Goal: Information Seeking & Learning: Learn about a topic

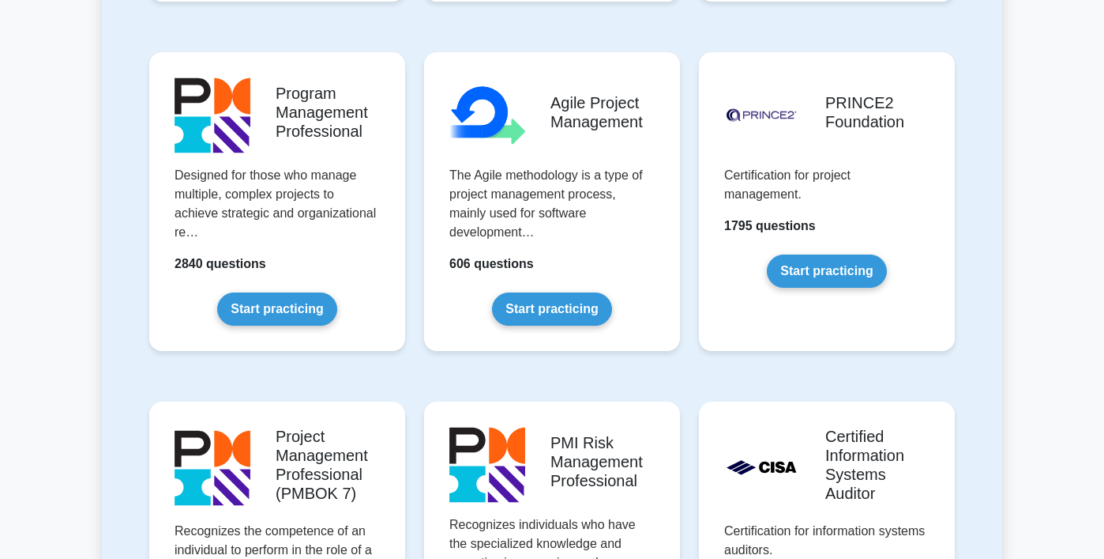
scroll to position [1014, 0]
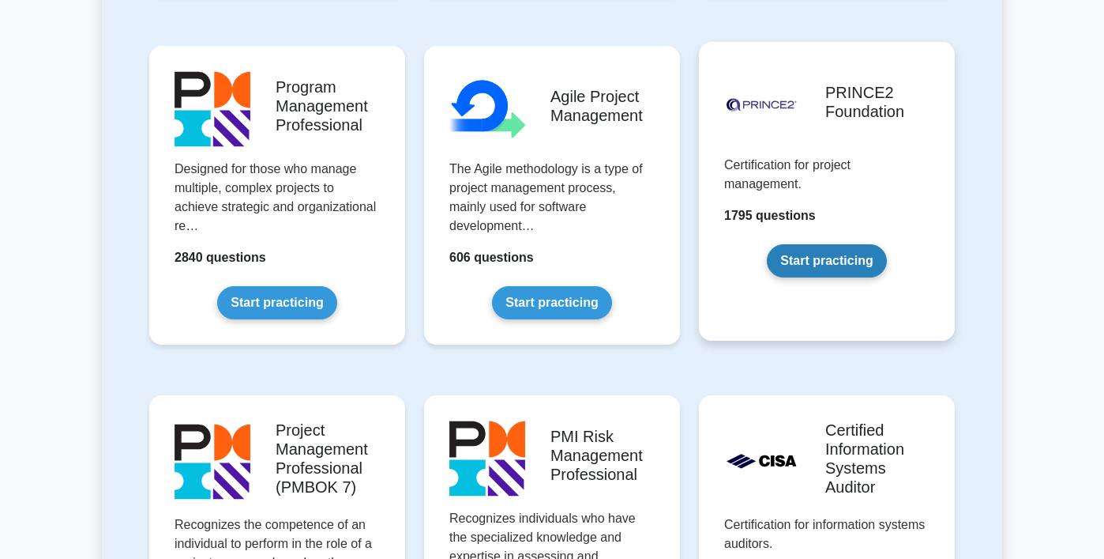
click at [855, 244] on link "Start practicing" at bounding box center [826, 260] width 119 height 33
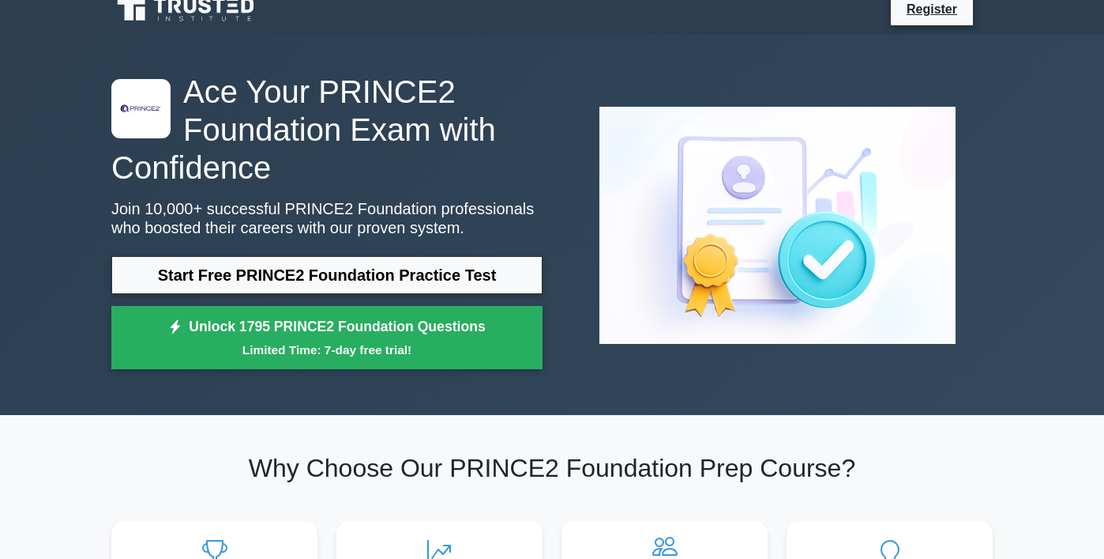
scroll to position [17, 0]
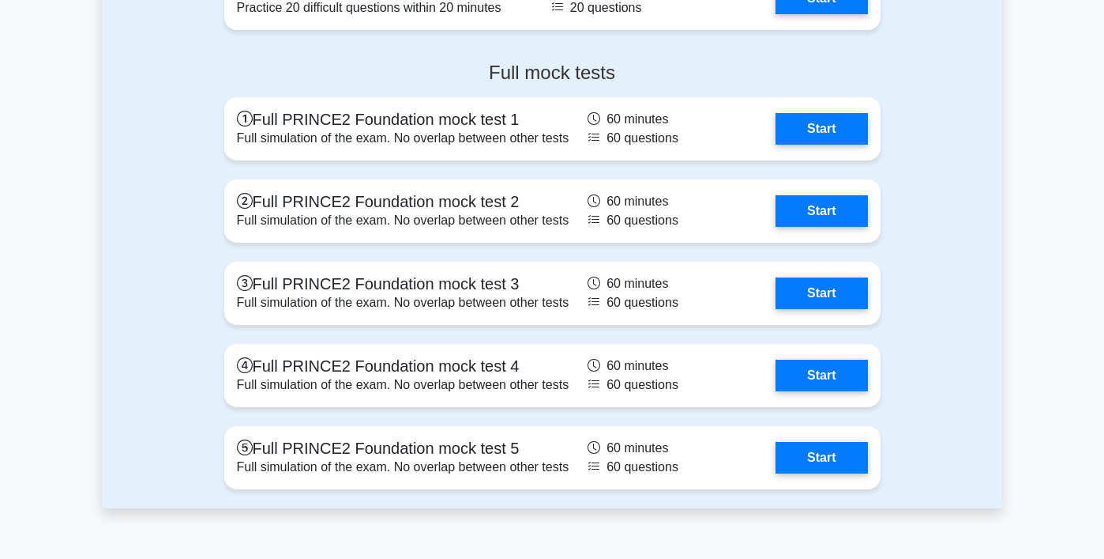
scroll to position [2268, 0]
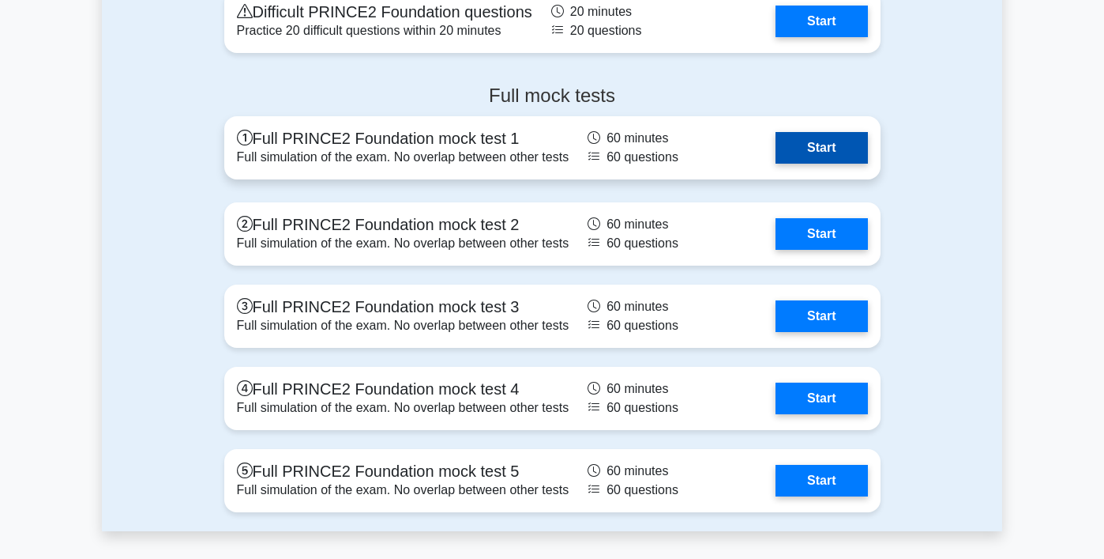
click at [776, 164] on link "Start" at bounding box center [822, 148] width 92 height 32
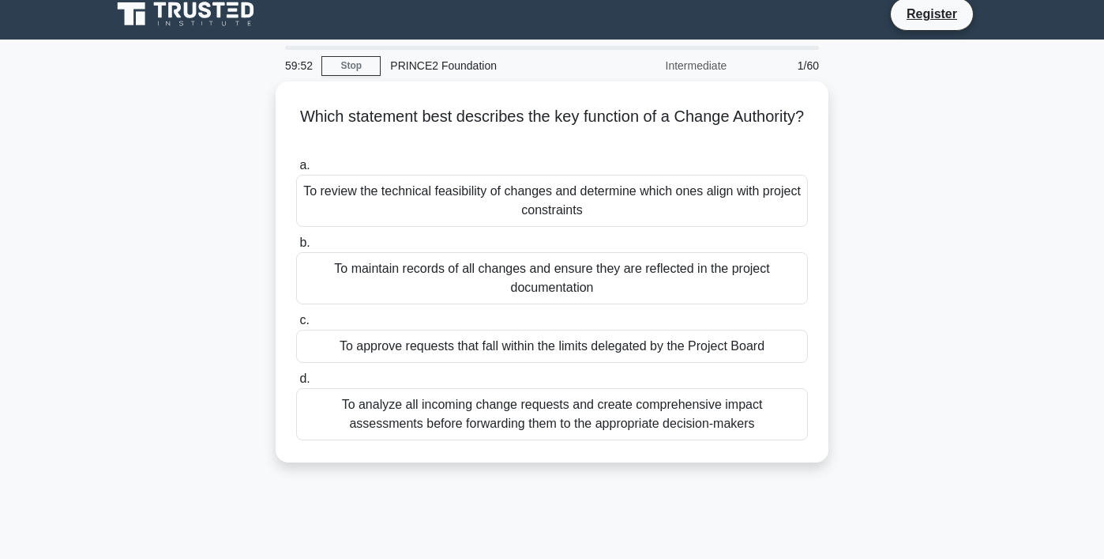
scroll to position [6, 0]
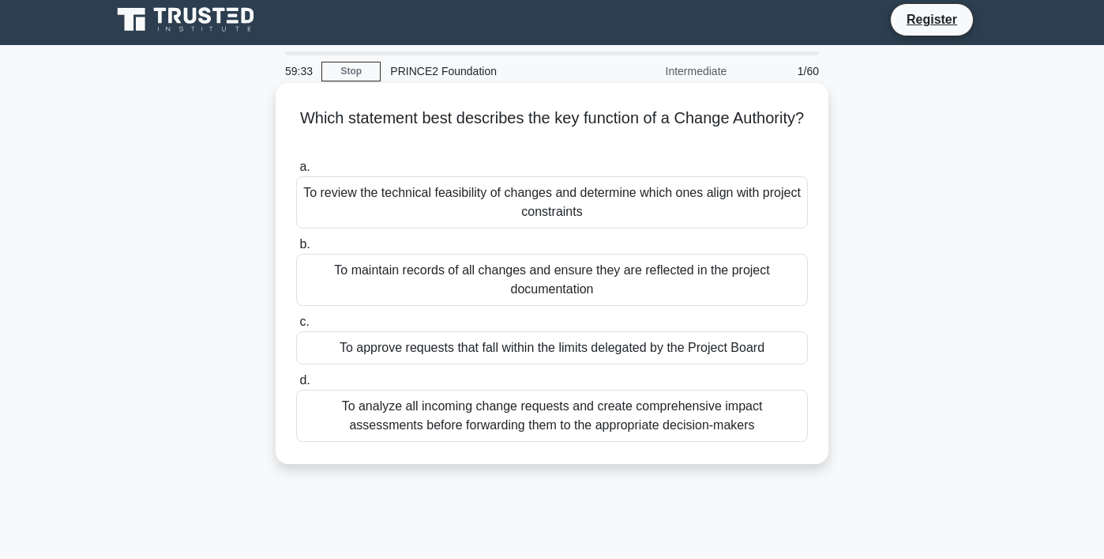
click at [481, 416] on div "To analyze all incoming change requests and create comprehensive impact assessm…" at bounding box center [552, 415] width 512 height 52
click at [296, 386] on input "d. To analyze all incoming change requests and create comprehensive impact asse…" at bounding box center [296, 380] width 0 height 10
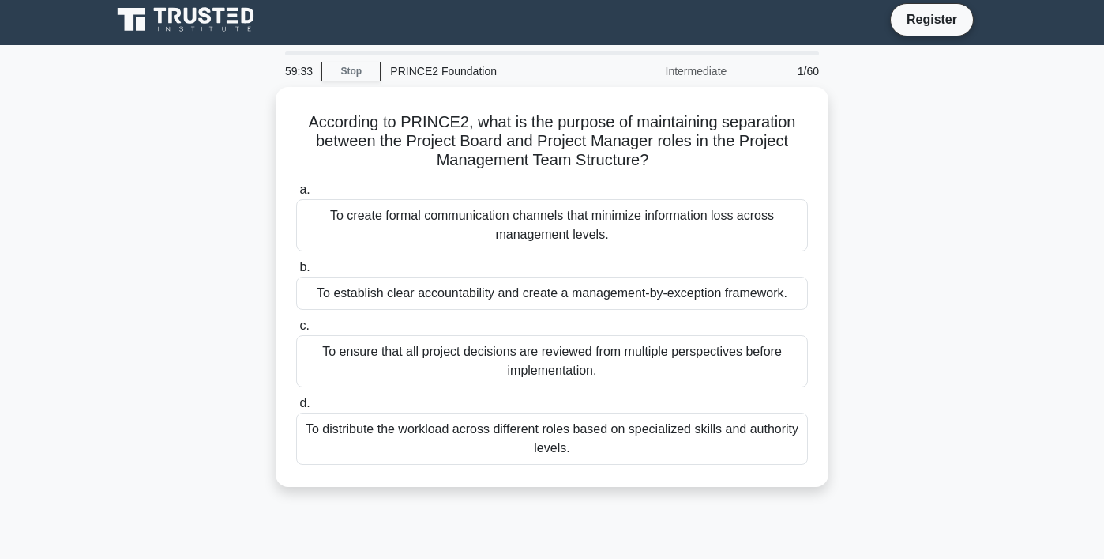
scroll to position [0, 0]
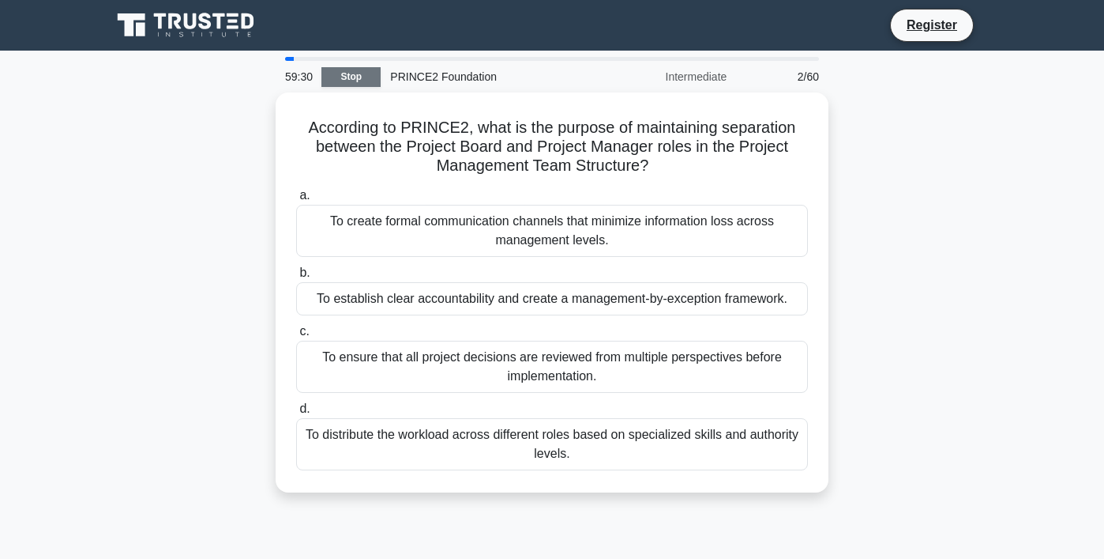
click at [354, 83] on link "Stop" at bounding box center [351, 77] width 59 height 20
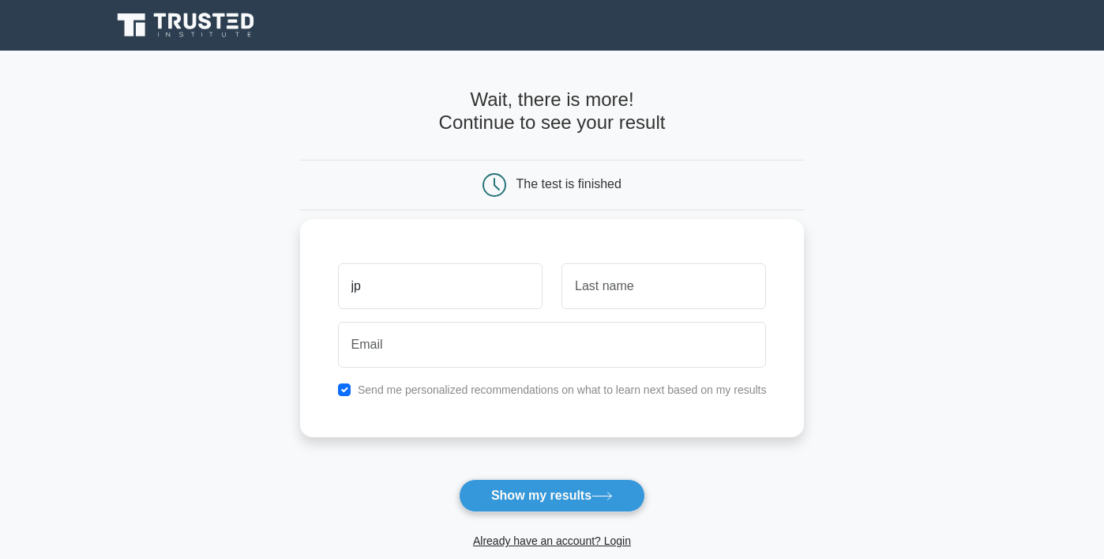
type input "jp"
click at [694, 276] on input "text" at bounding box center [664, 286] width 205 height 46
type input "Swallow"
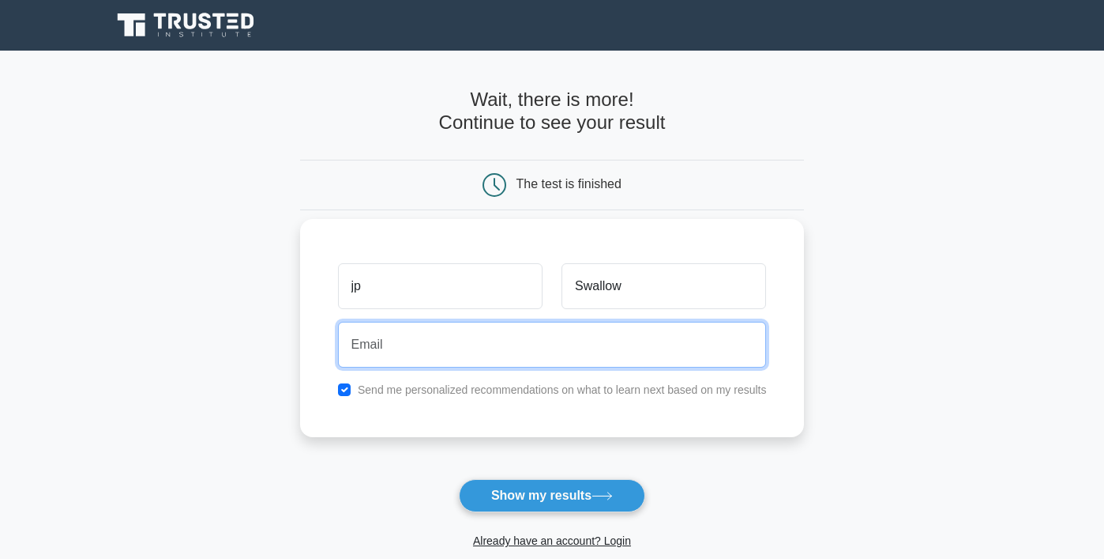
click at [649, 362] on input "email" at bounding box center [552, 345] width 429 height 46
type input "jpkswallow@gmail.com"
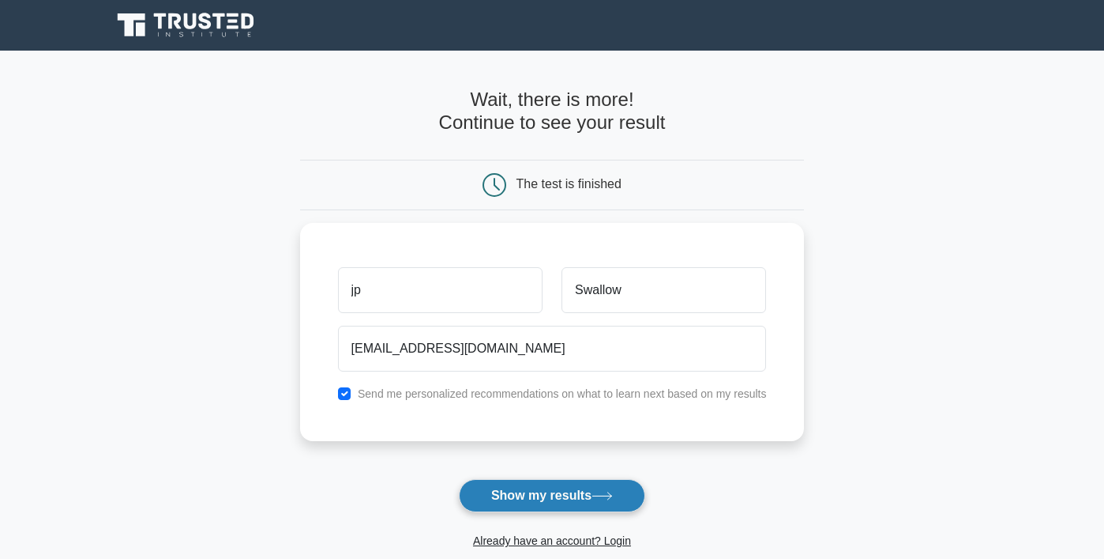
click at [549, 497] on button "Show my results" at bounding box center [552, 495] width 186 height 33
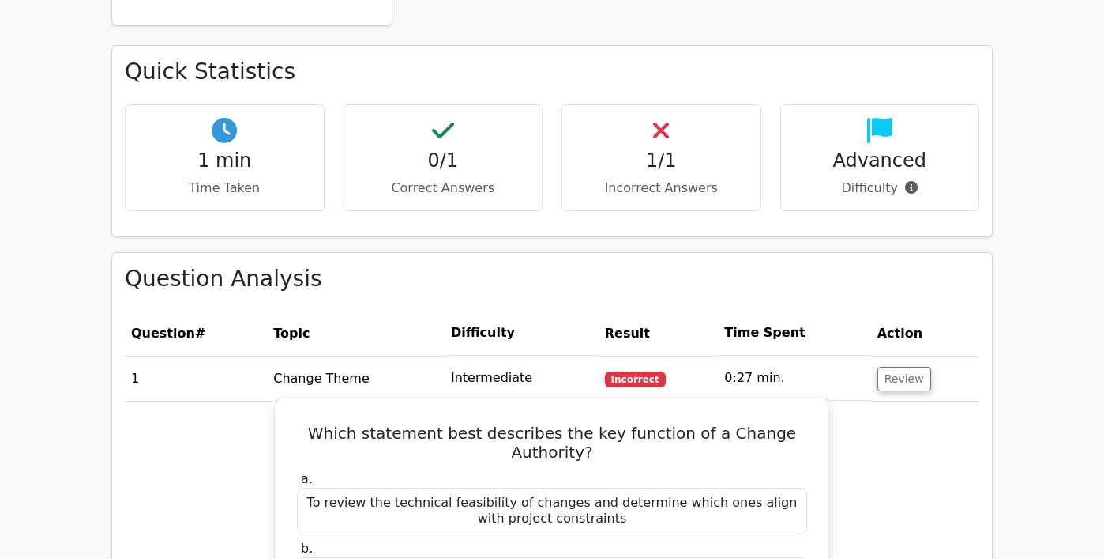
scroll to position [882, 0]
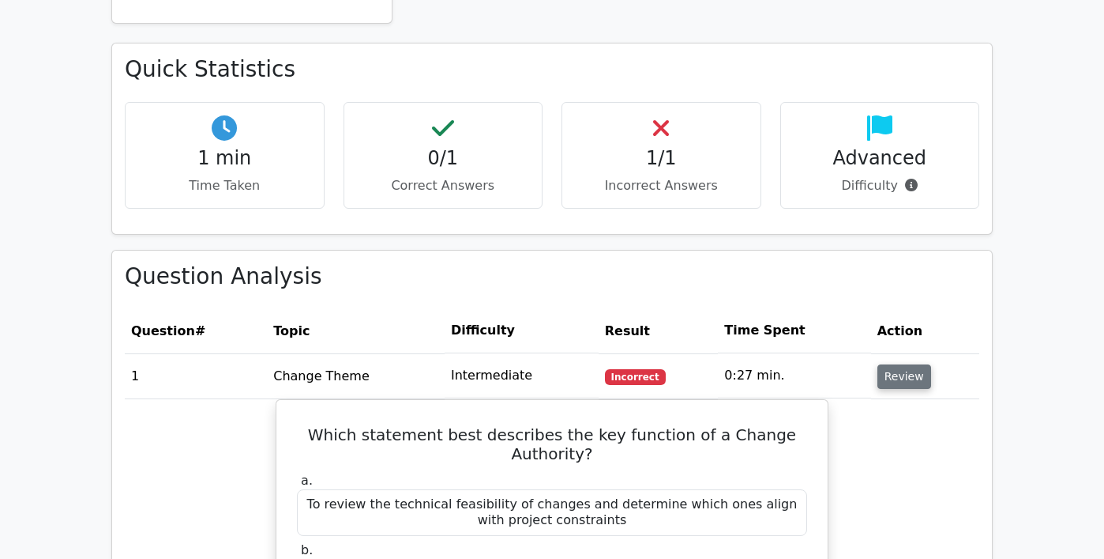
click at [888, 388] on button "Review" at bounding box center [905, 376] width 54 height 24
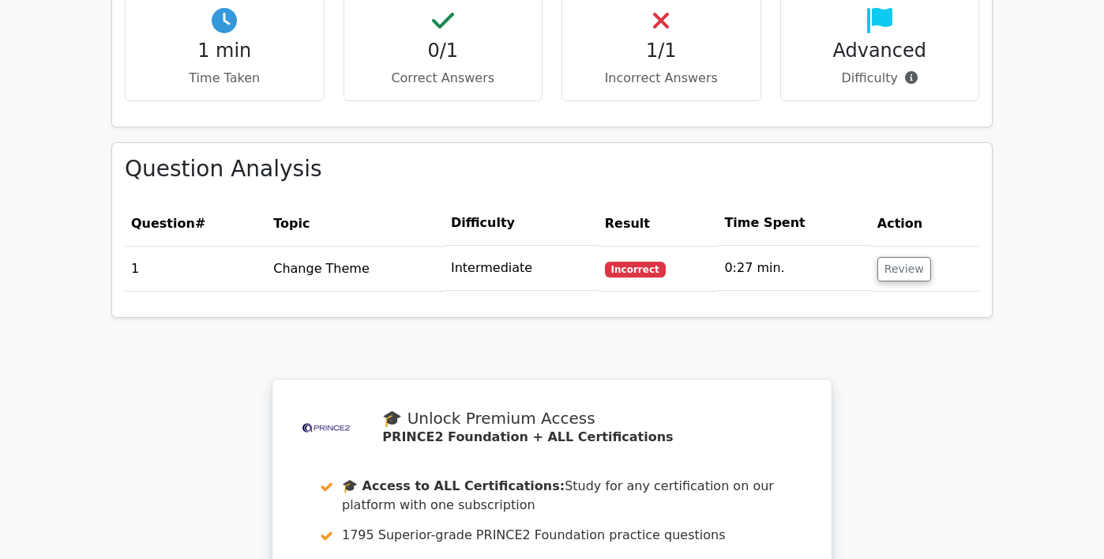
scroll to position [988, 0]
click at [891, 271] on button "Review" at bounding box center [905, 270] width 54 height 24
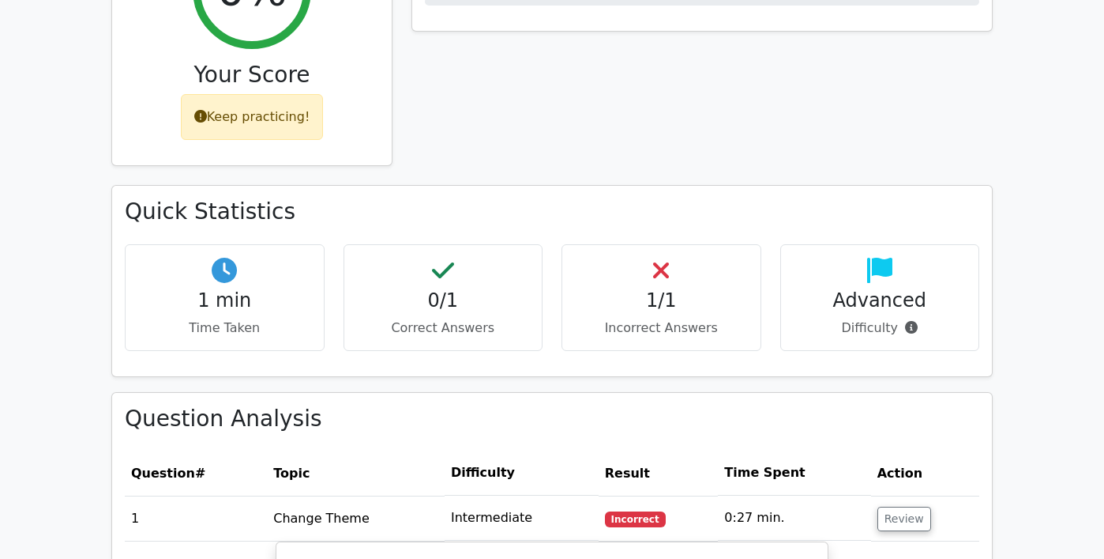
scroll to position [738, 0]
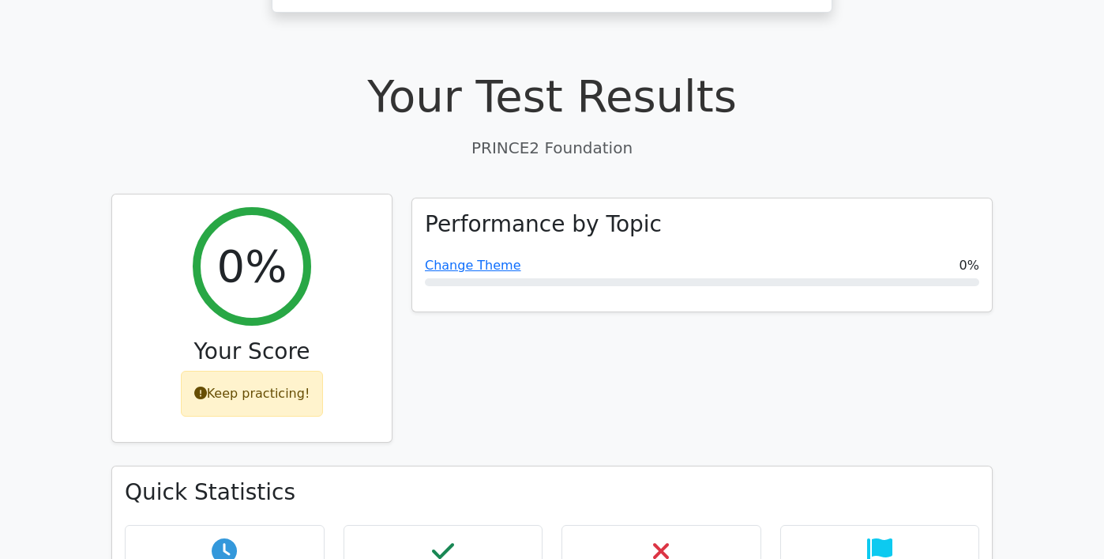
click at [275, 394] on div "Keep practicing!" at bounding box center [252, 393] width 143 height 46
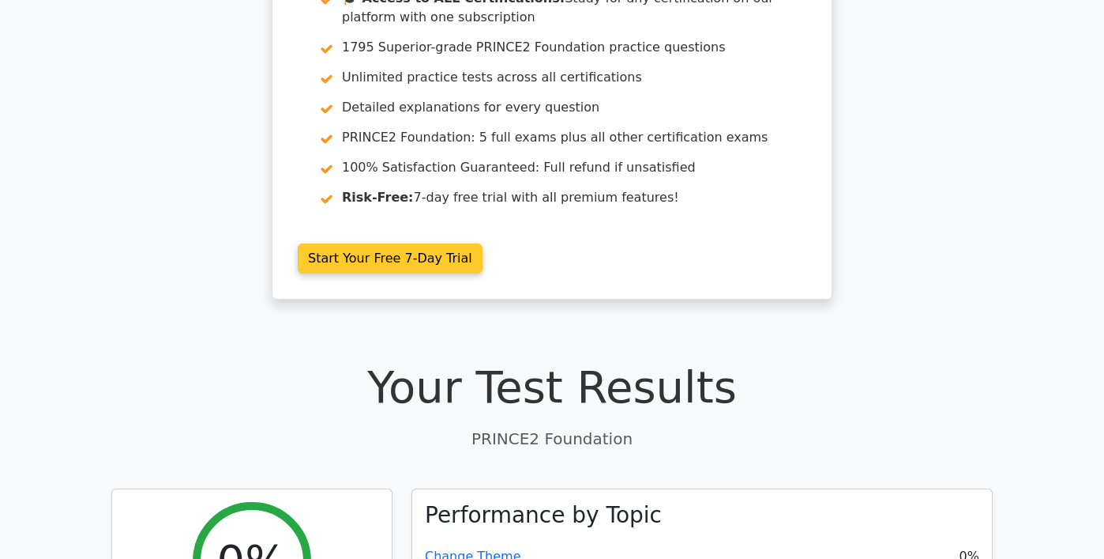
scroll to position [167, 0]
click at [389, 258] on link "Start Your Free 7-Day Trial" at bounding box center [390, 259] width 185 height 30
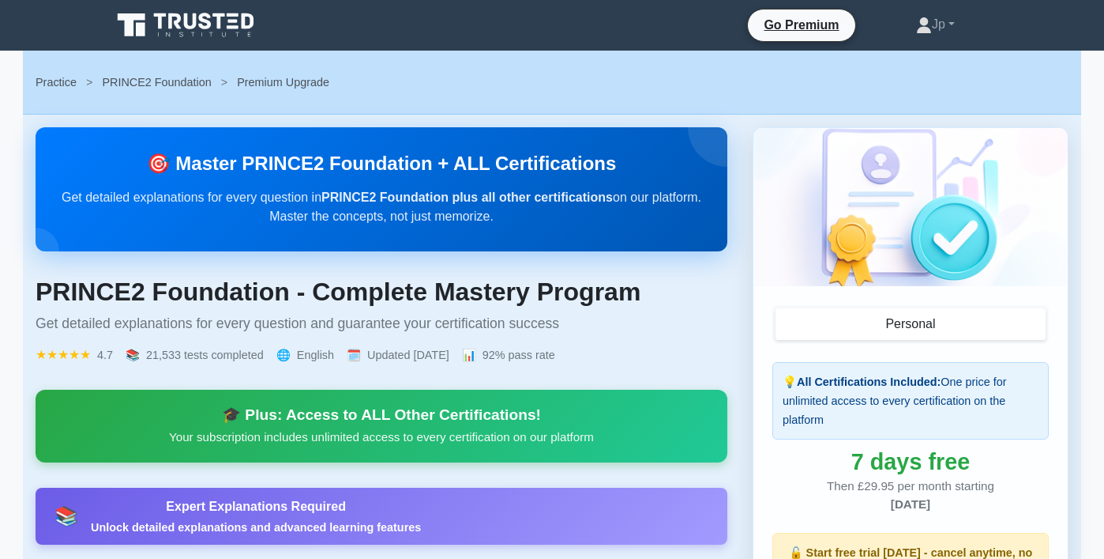
click at [198, 29] on icon at bounding box center [187, 25] width 152 height 30
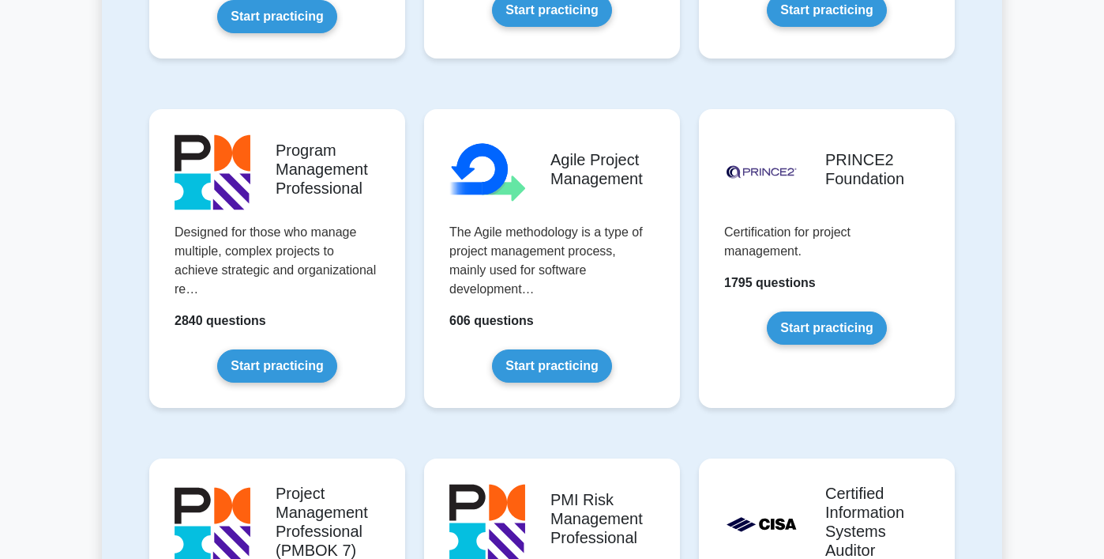
scroll to position [987, 0]
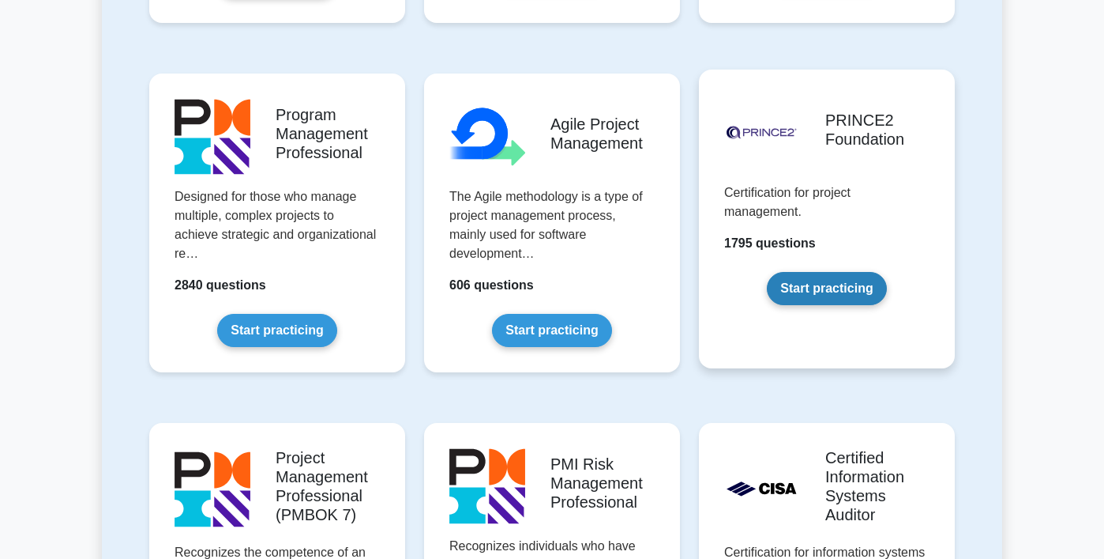
click at [769, 272] on link "Start practicing" at bounding box center [826, 288] width 119 height 33
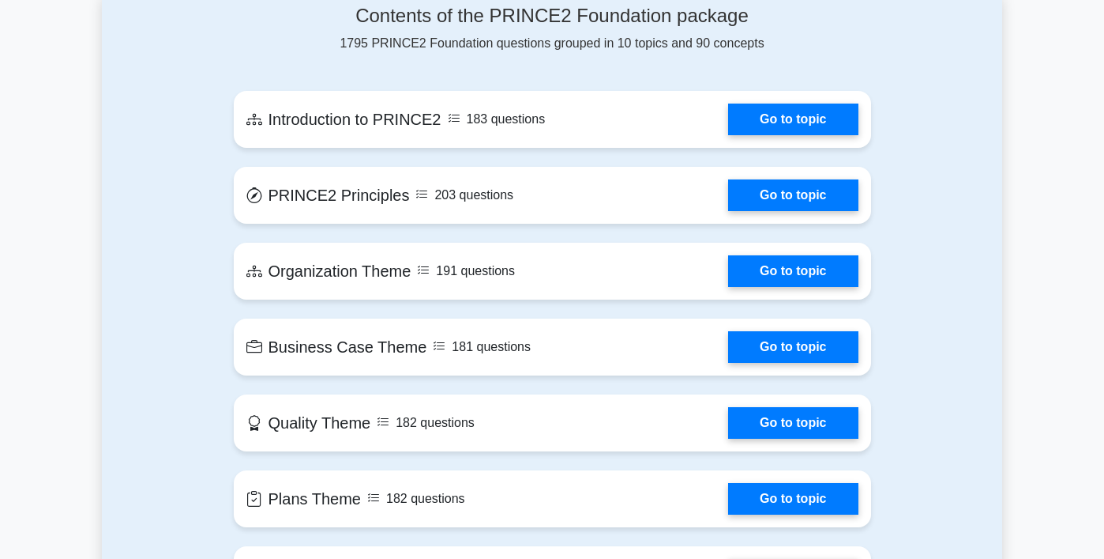
scroll to position [1138, 0]
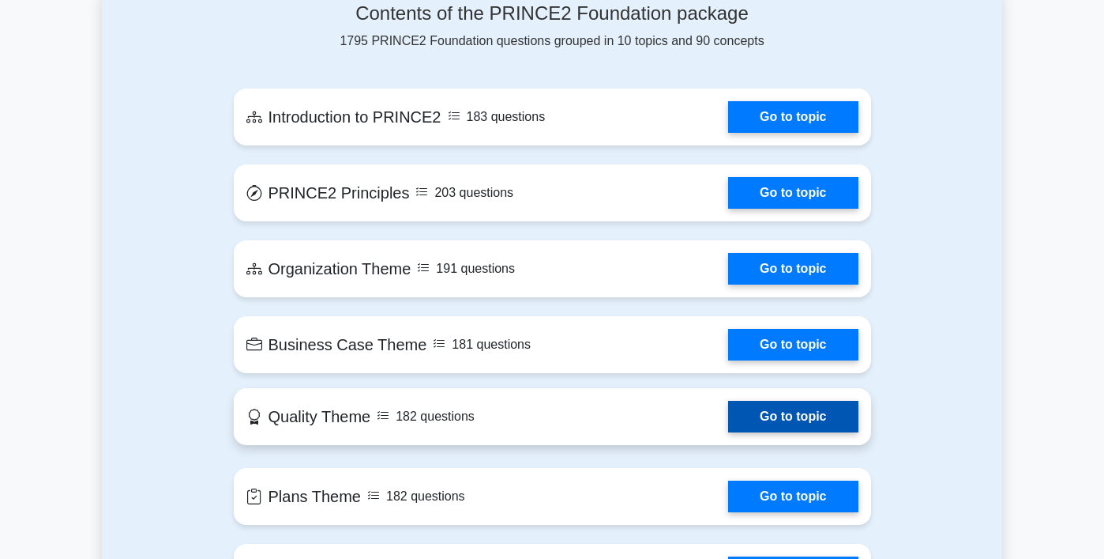
click at [772, 413] on link "Go to topic" at bounding box center [793, 417] width 130 height 32
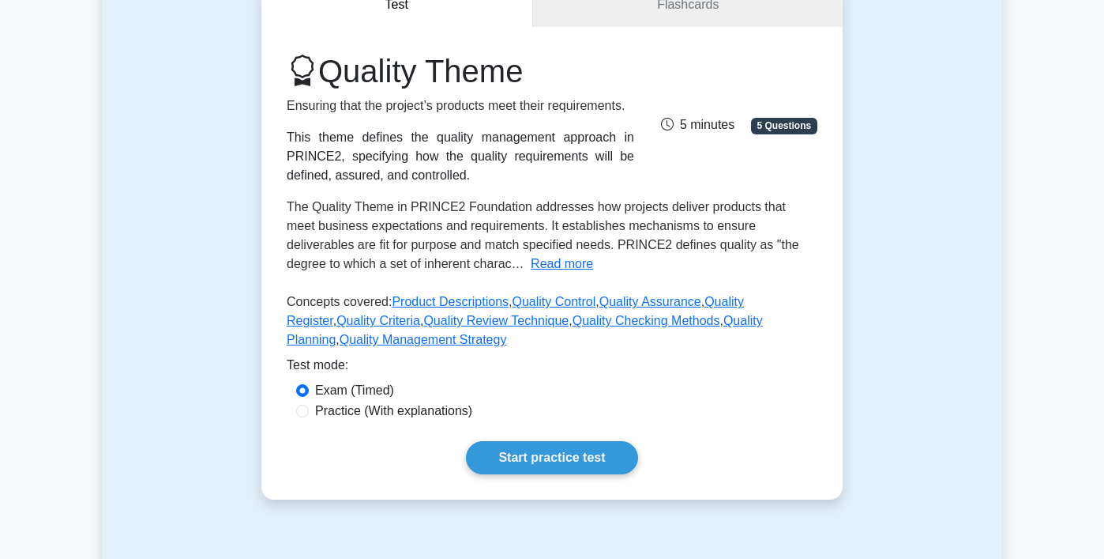
scroll to position [179, 0]
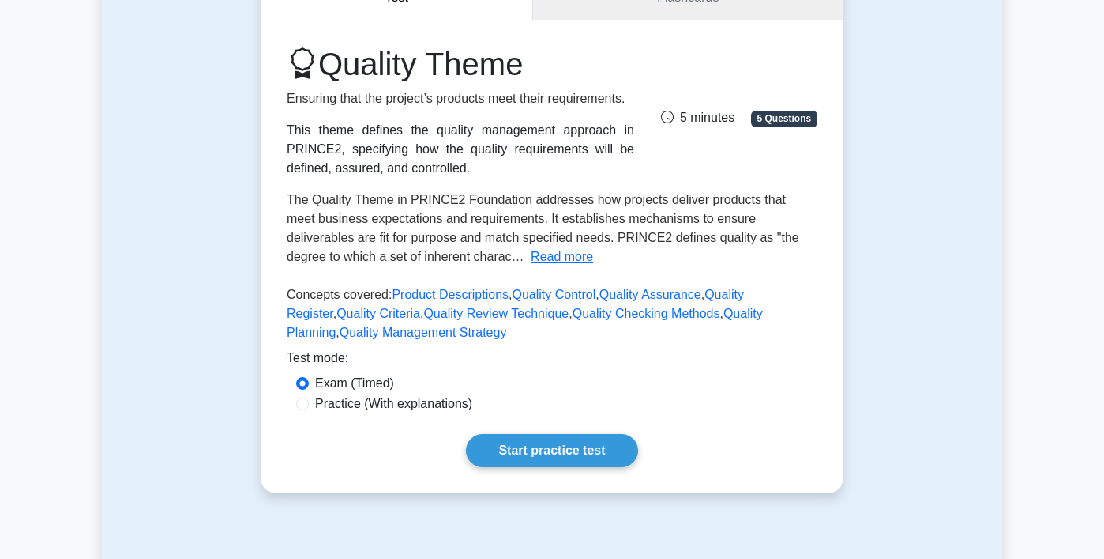
click at [378, 401] on label "Practice (With explanations)" at bounding box center [393, 403] width 157 height 19
click at [309, 401] on input "Practice (With explanations)" at bounding box center [302, 403] width 13 height 13
radio input "true"
click at [543, 444] on link "Start practice test" at bounding box center [551, 450] width 171 height 33
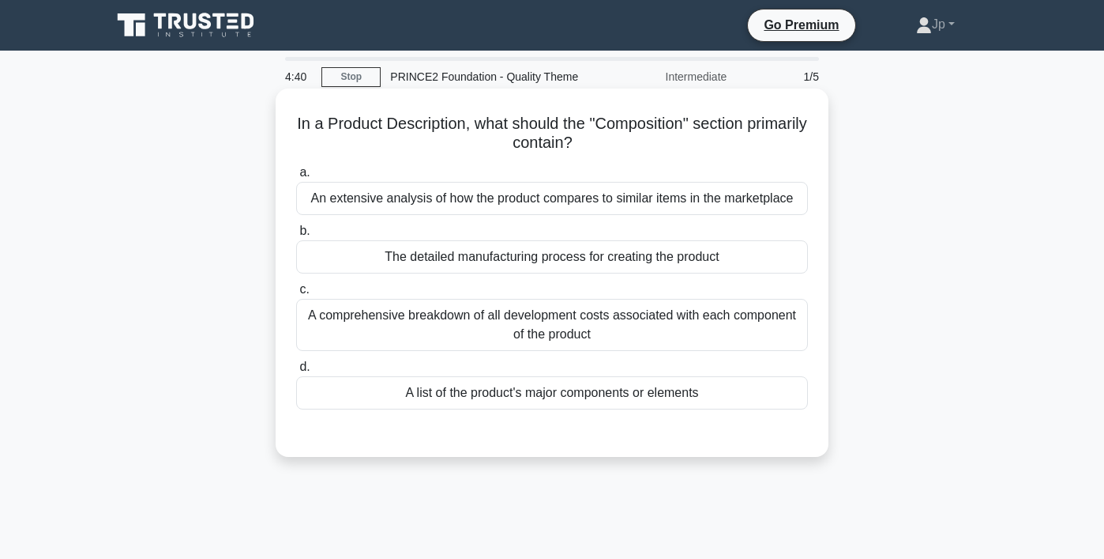
click at [523, 387] on div "A list of the product's major components or elements" at bounding box center [552, 392] width 512 height 33
click at [296, 372] on input "d. A list of the product's major components or elements" at bounding box center [296, 367] width 0 height 10
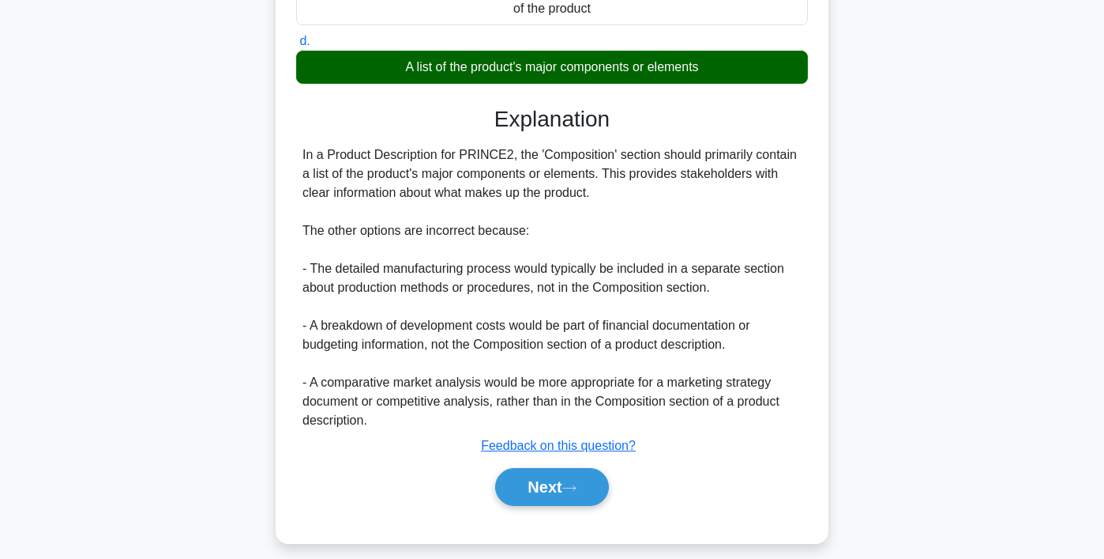
scroll to position [331, 0]
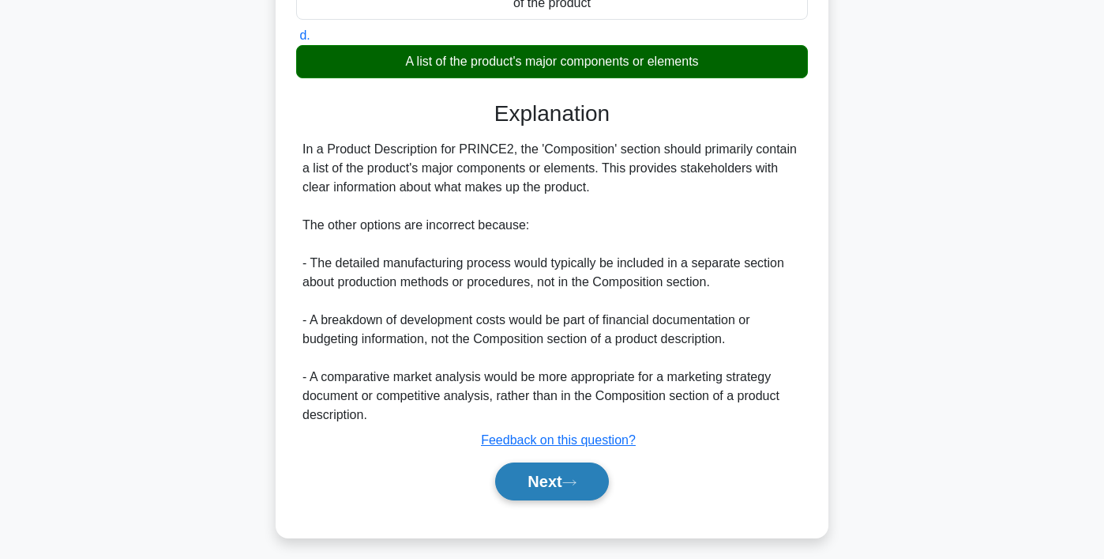
click at [537, 471] on button "Next" at bounding box center [551, 481] width 113 height 38
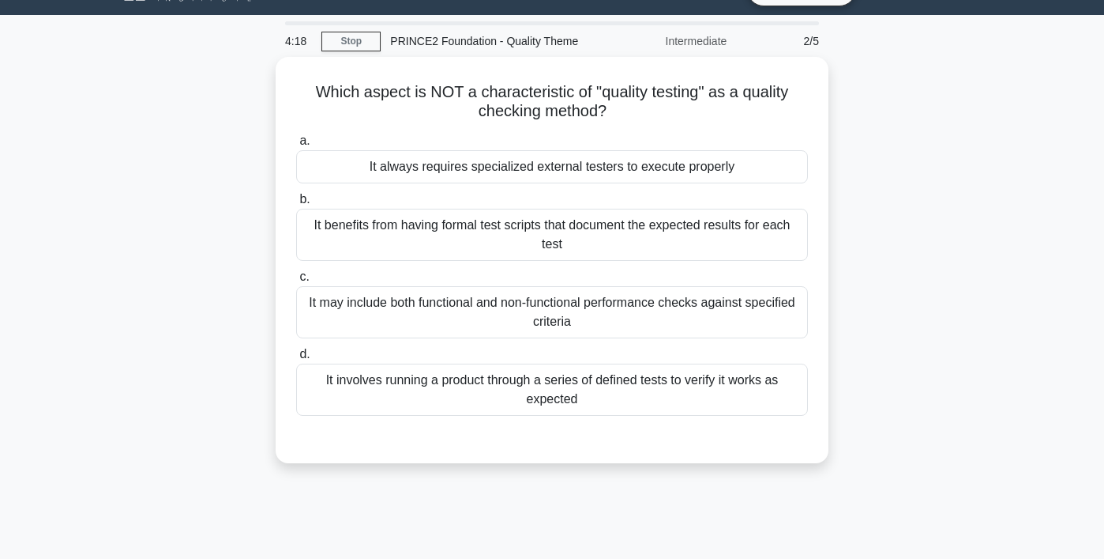
scroll to position [38, 0]
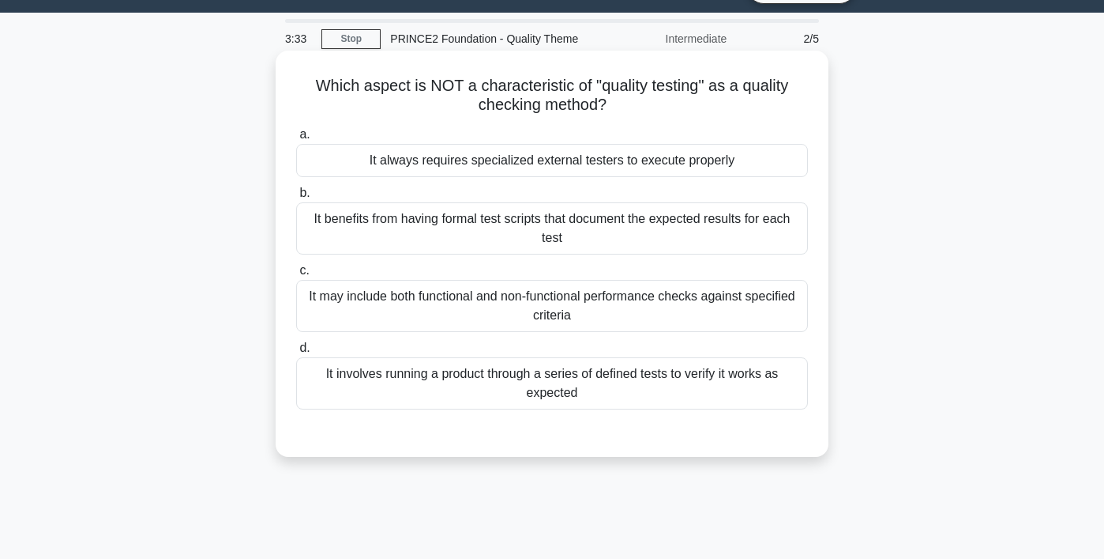
click at [449, 165] on div "It always requires specialized external testers to execute properly" at bounding box center [552, 160] width 512 height 33
click at [296, 140] on input "a. It always requires specialized external testers to execute properly" at bounding box center [296, 135] width 0 height 10
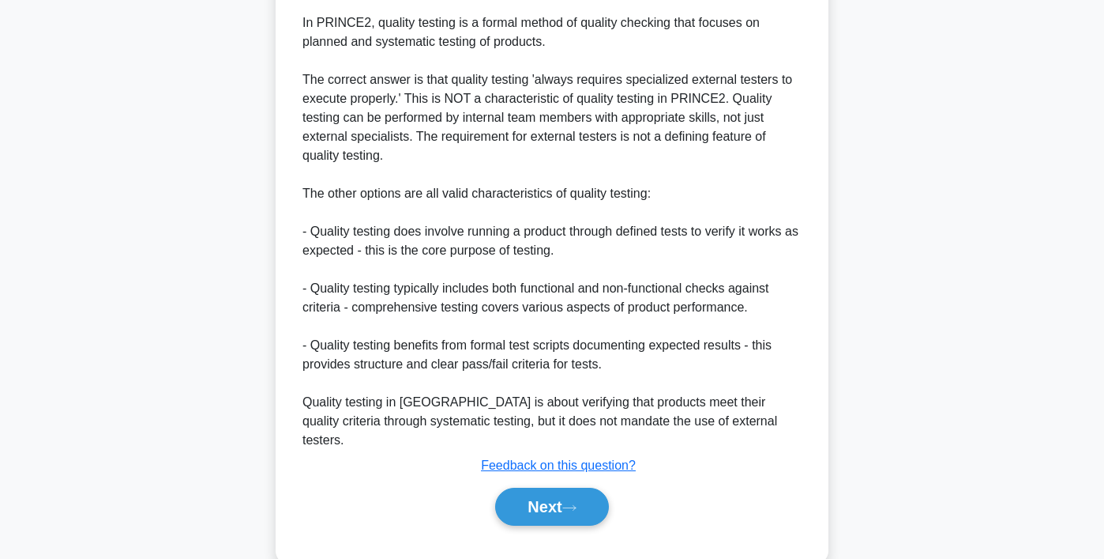
scroll to position [510, 0]
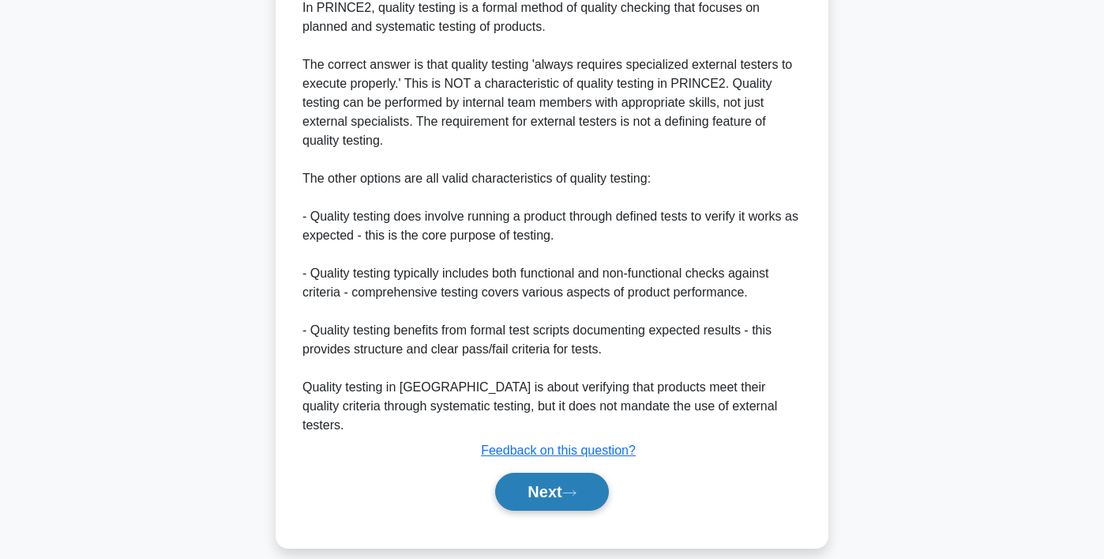
click at [546, 472] on button "Next" at bounding box center [551, 491] width 113 height 38
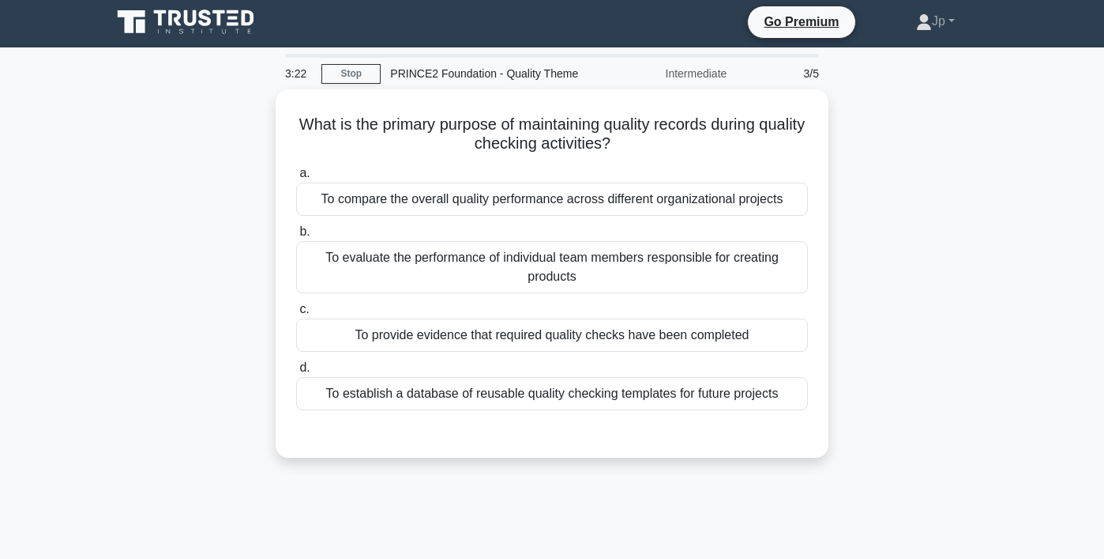
scroll to position [5, 0]
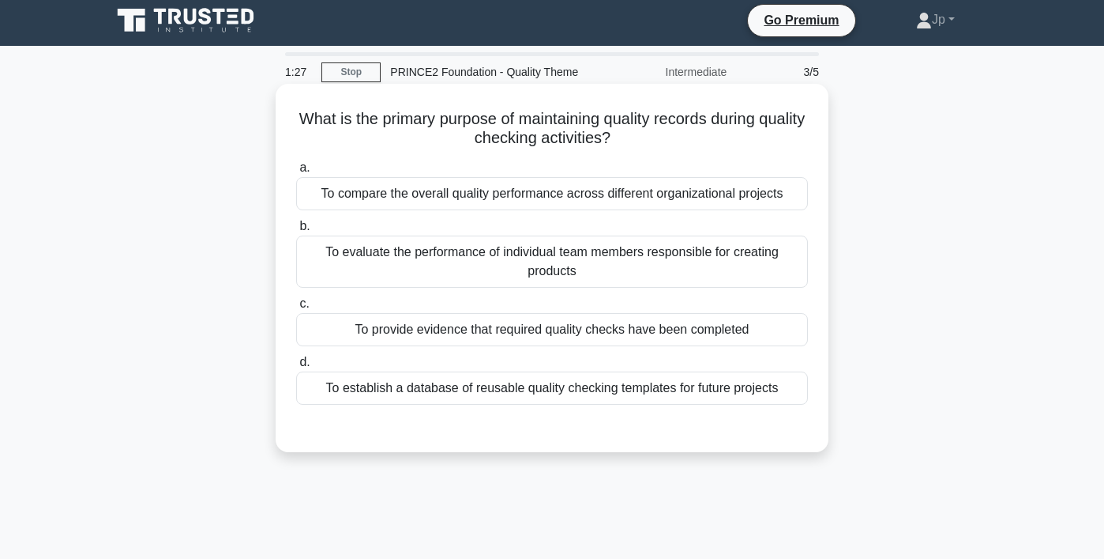
click at [528, 334] on div "To provide evidence that required quality checks have been completed" at bounding box center [552, 329] width 512 height 33
click at [296, 309] on input "c. To provide evidence that required quality checks have been completed" at bounding box center [296, 304] width 0 height 10
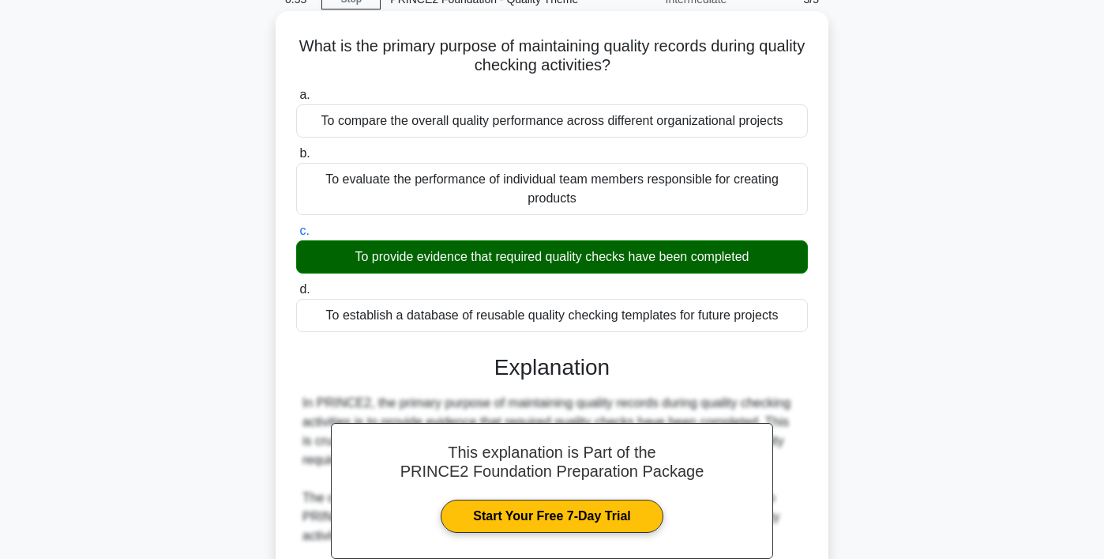
scroll to position [0, 0]
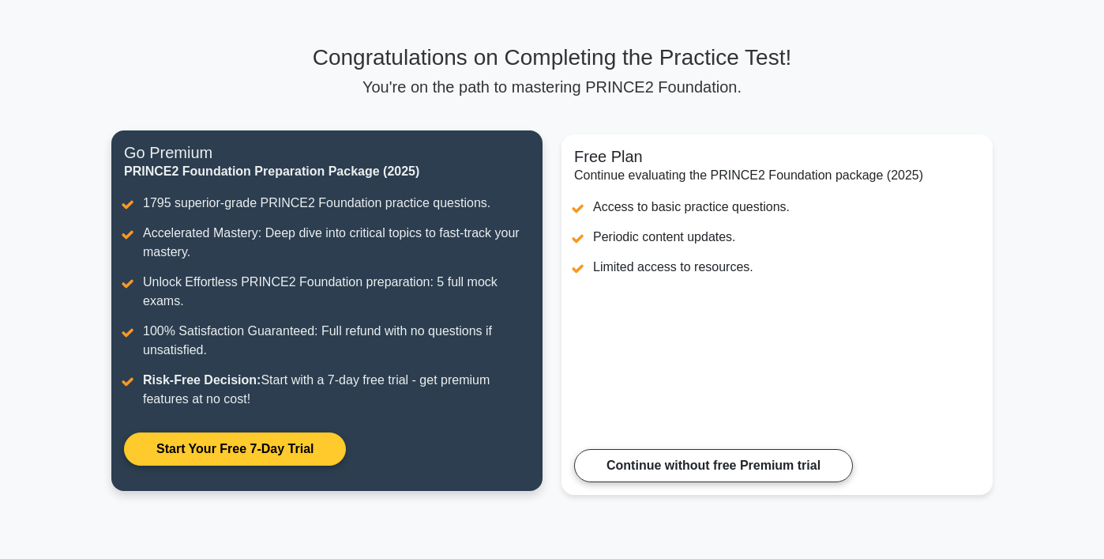
scroll to position [85, 0]
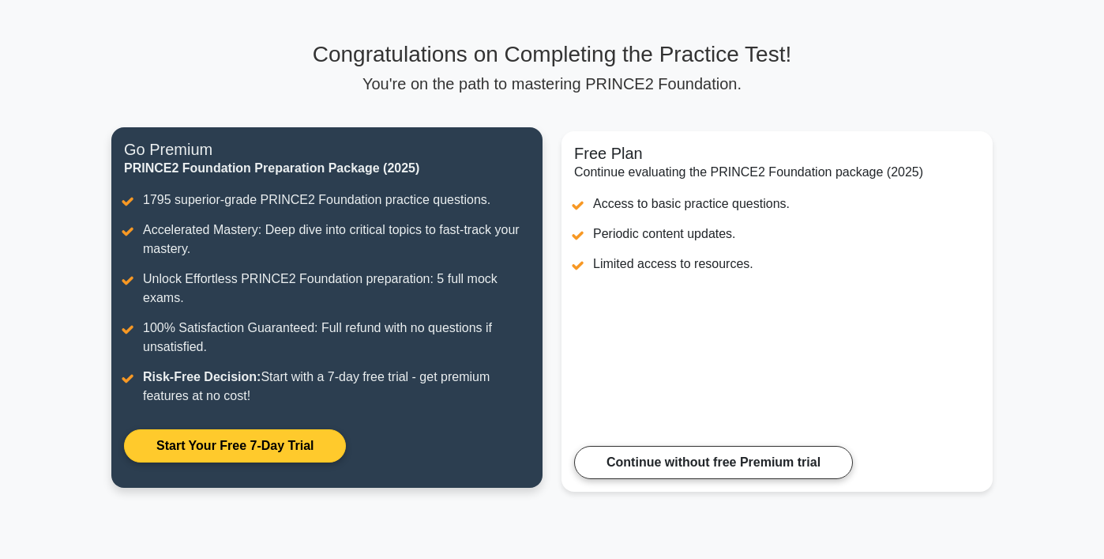
click at [271, 446] on link "Start Your Free 7-Day Trial" at bounding box center [235, 445] width 222 height 33
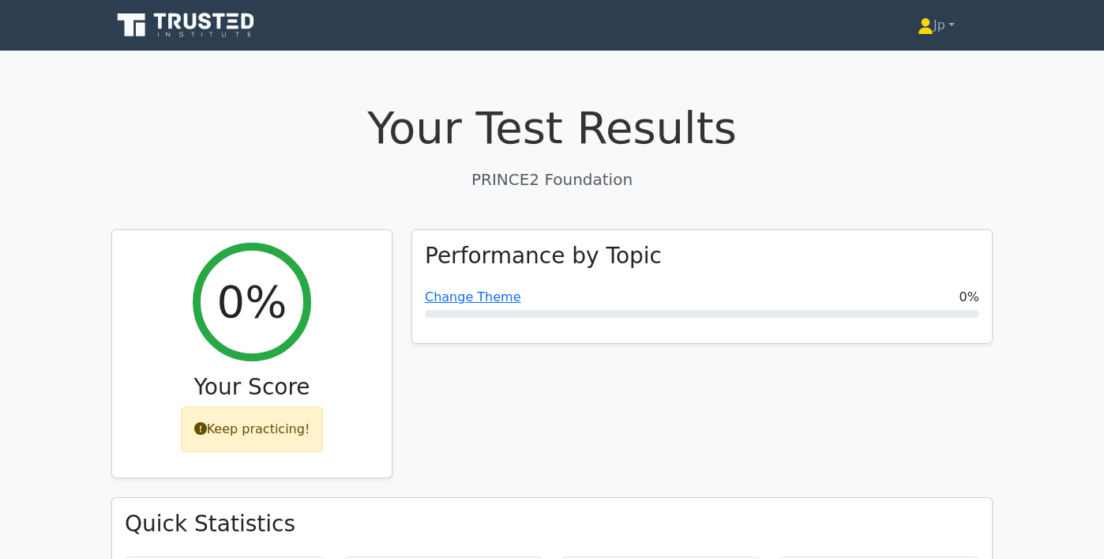
click at [180, 31] on icon at bounding box center [187, 25] width 152 height 30
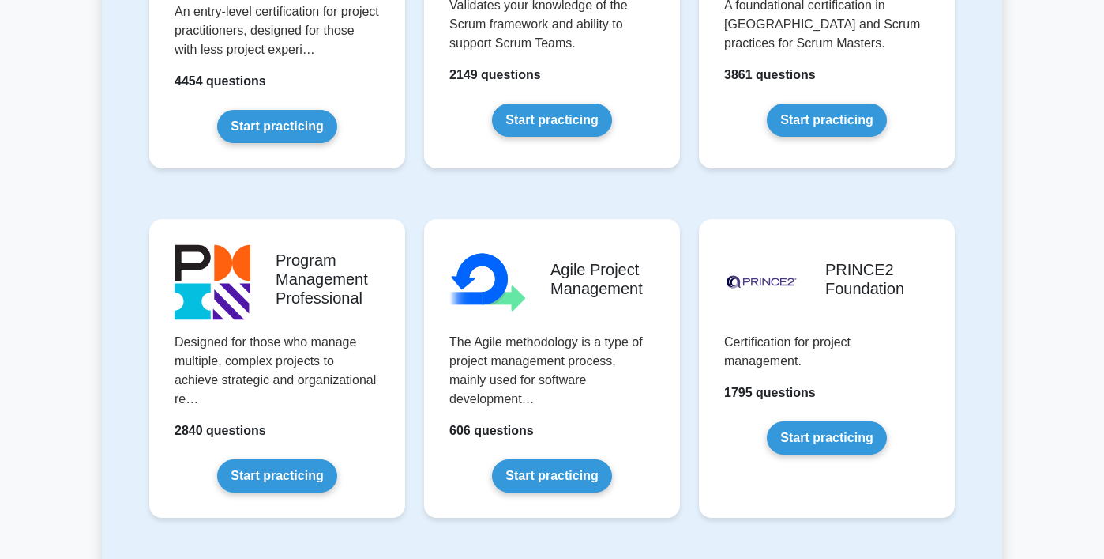
scroll to position [933, 0]
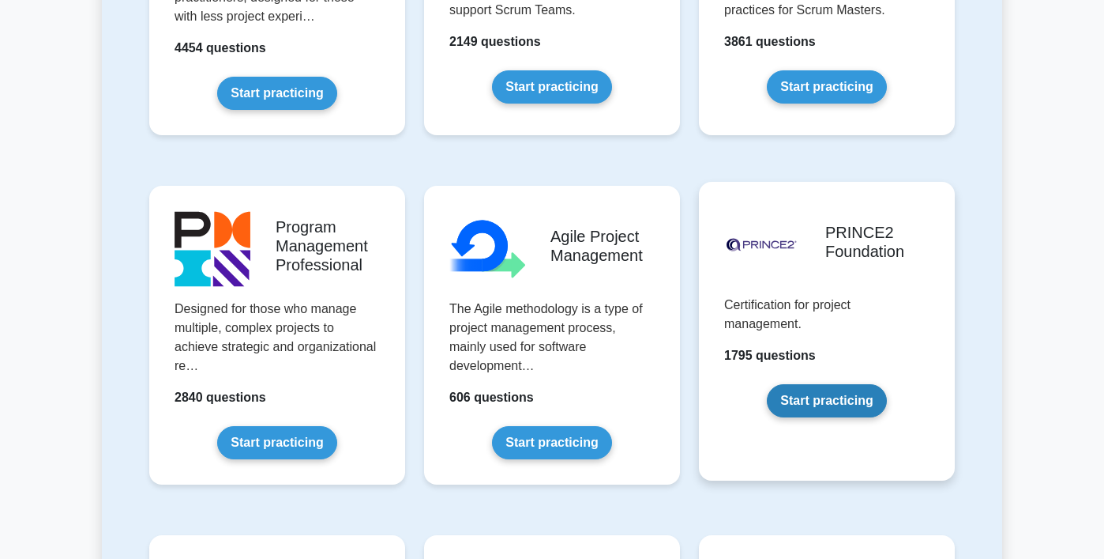
click at [867, 384] on link "Start practicing" at bounding box center [826, 400] width 119 height 33
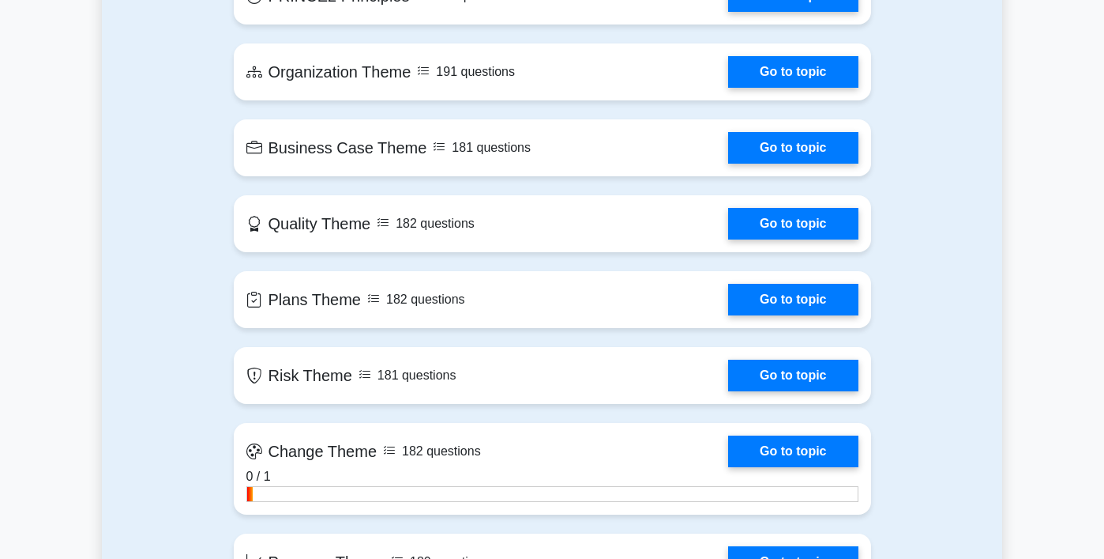
scroll to position [905, 0]
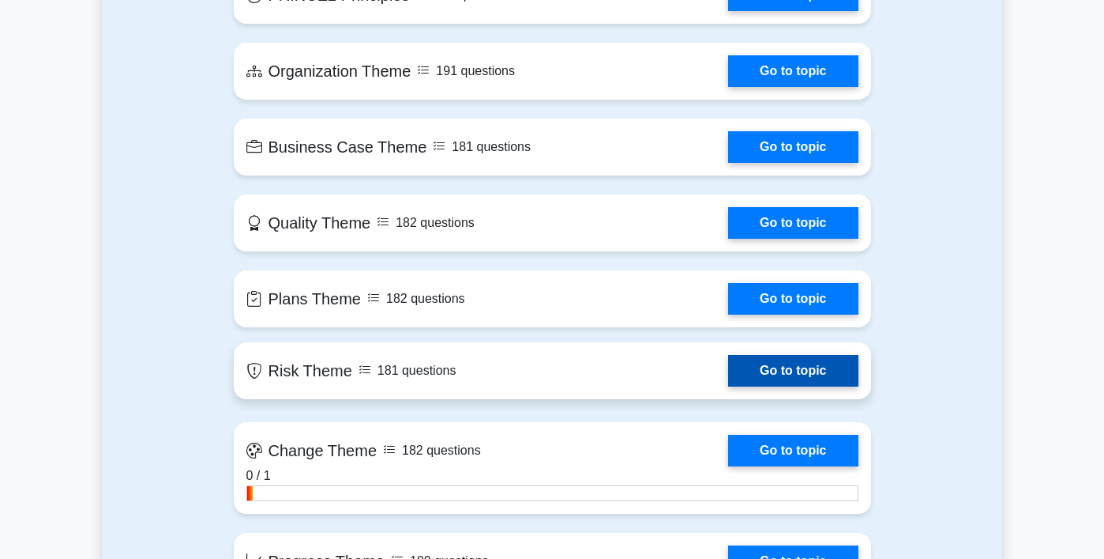
click at [728, 367] on link "Go to topic" at bounding box center [793, 371] width 130 height 32
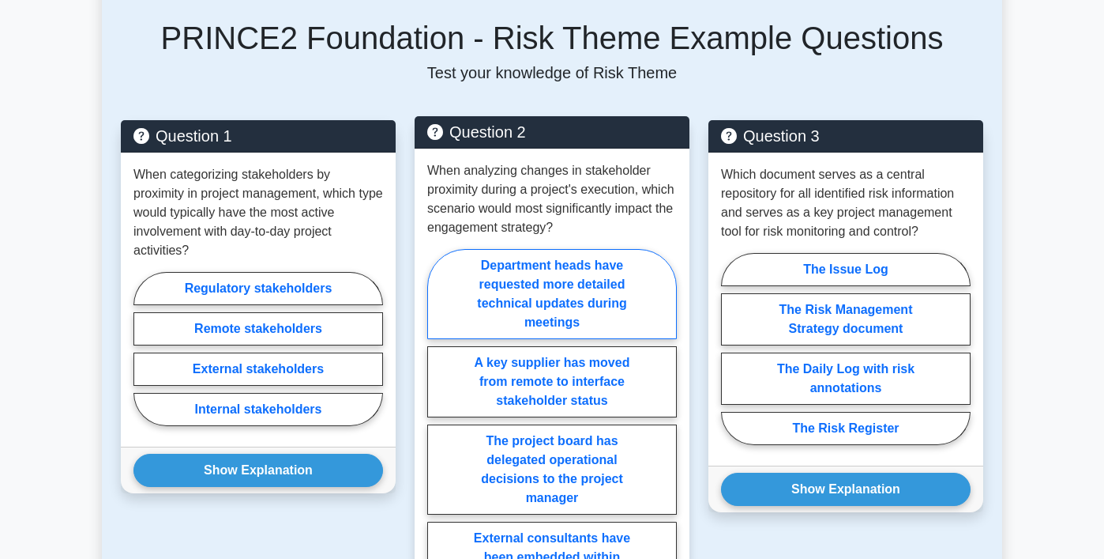
scroll to position [730, 0]
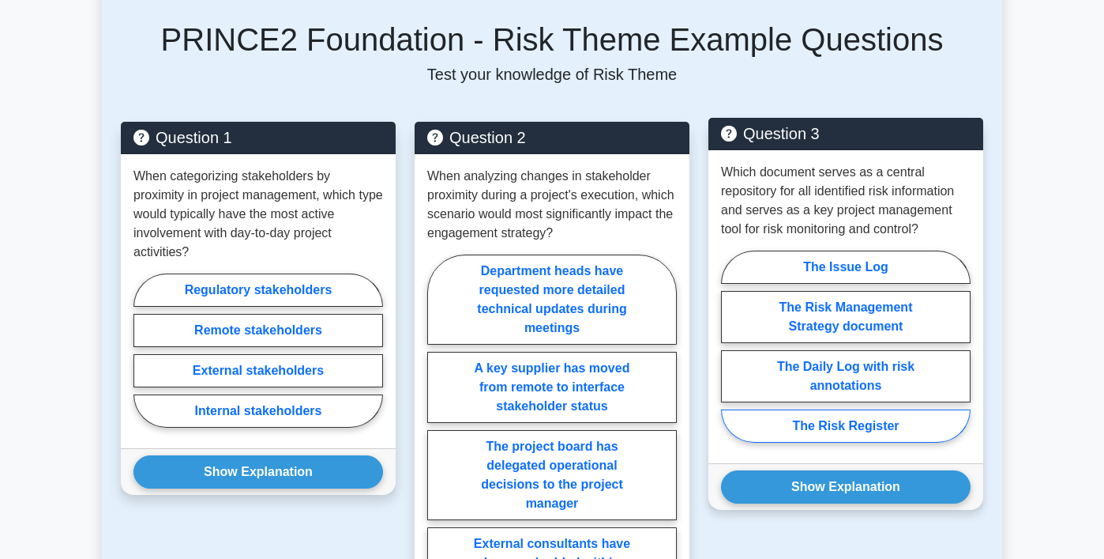
click at [798, 425] on label "The Risk Register" at bounding box center [846, 425] width 250 height 33
click at [732, 356] on input "The Risk Register" at bounding box center [726, 351] width 10 height 10
radio input "true"
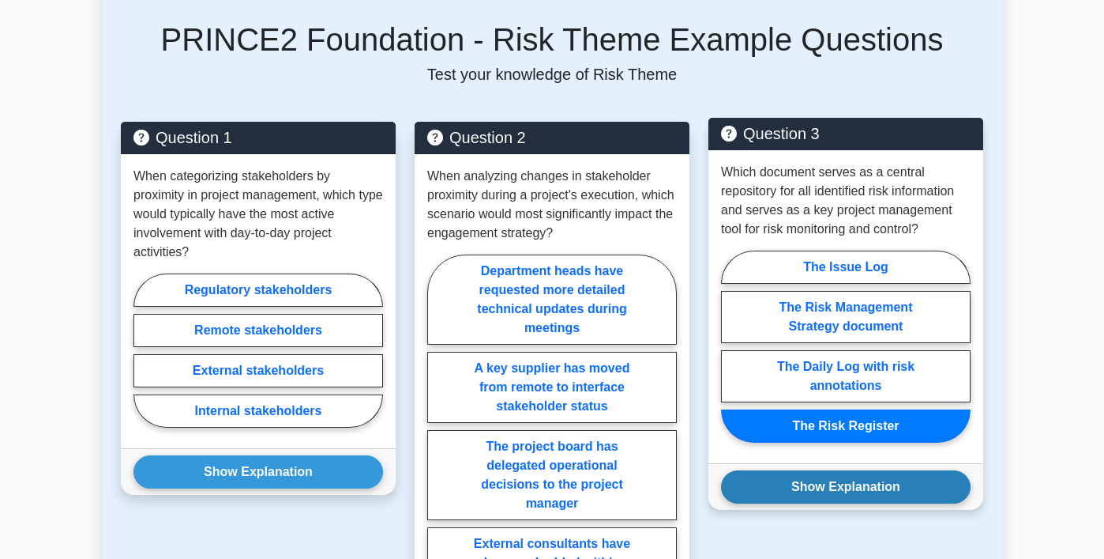
click at [810, 495] on button "Show Explanation" at bounding box center [846, 486] width 250 height 33
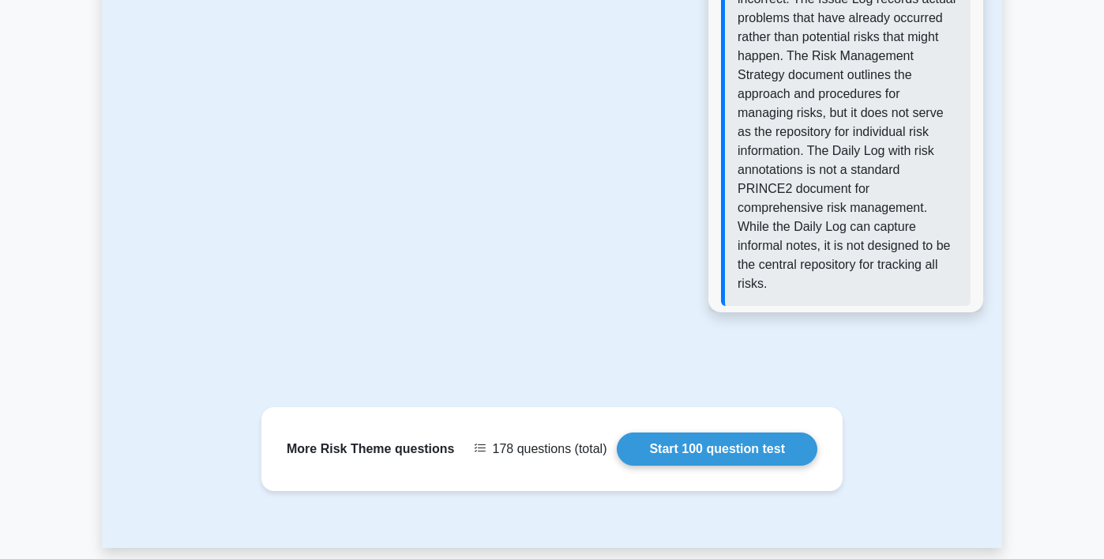
scroll to position [1535, 0]
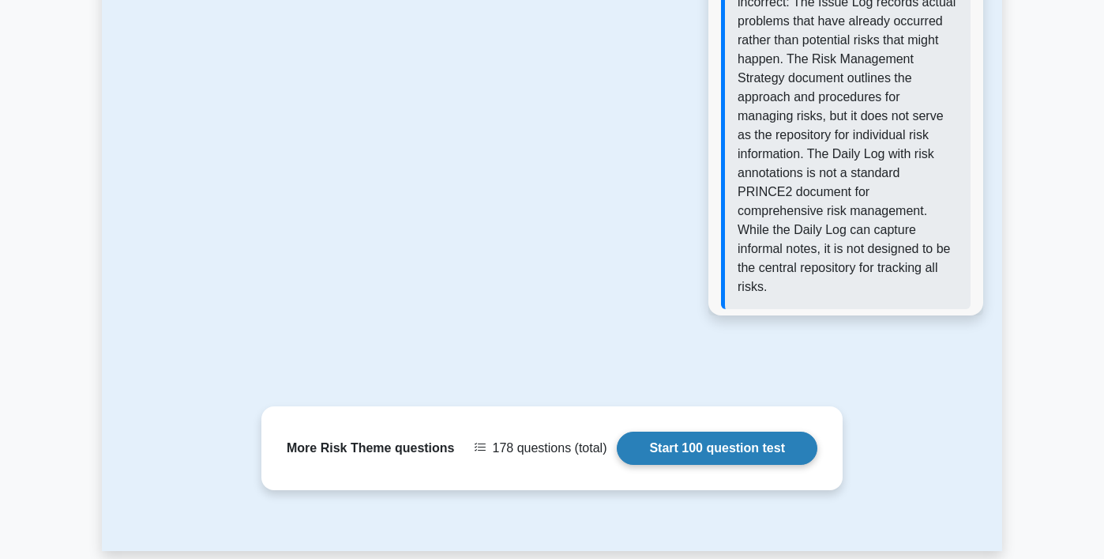
click at [745, 441] on link "Start 100 question test" at bounding box center [717, 447] width 201 height 33
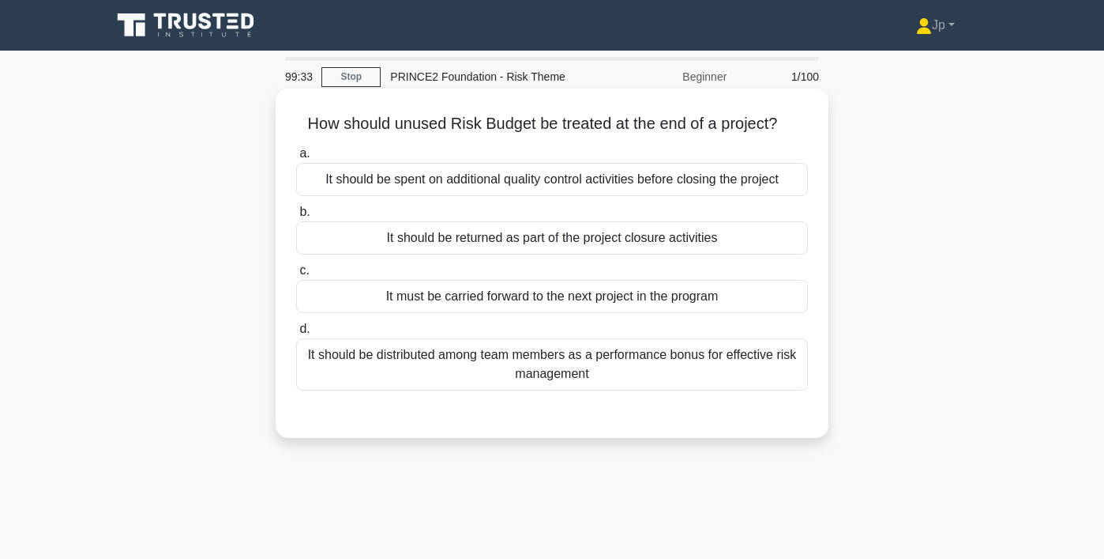
click at [657, 254] on div "It should be returned as part of the project closure activities" at bounding box center [552, 237] width 512 height 33
click at [296, 217] on input "b. It should be returned as part of the project closure activities" at bounding box center [296, 212] width 0 height 10
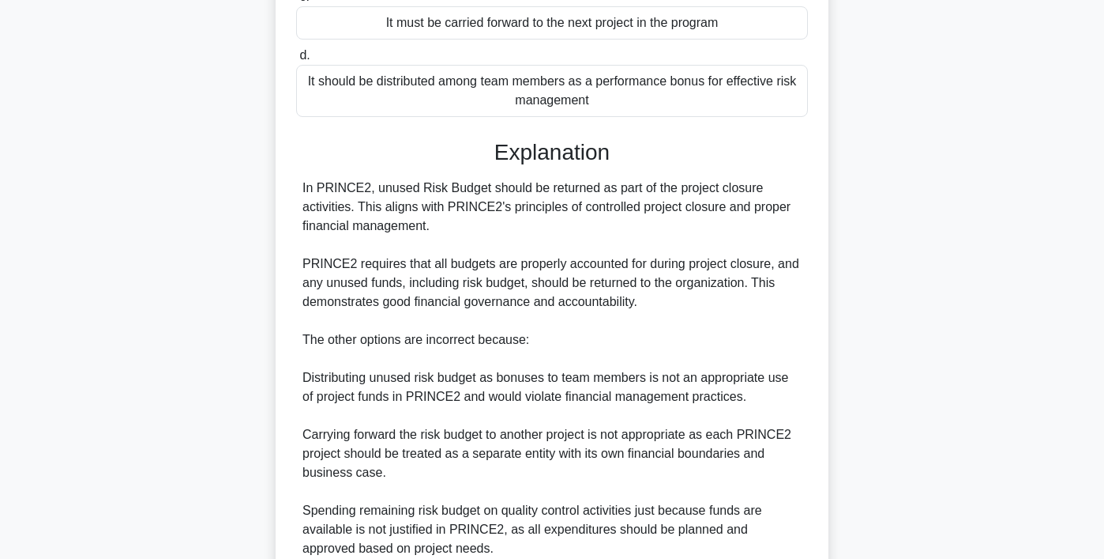
scroll to position [416, 0]
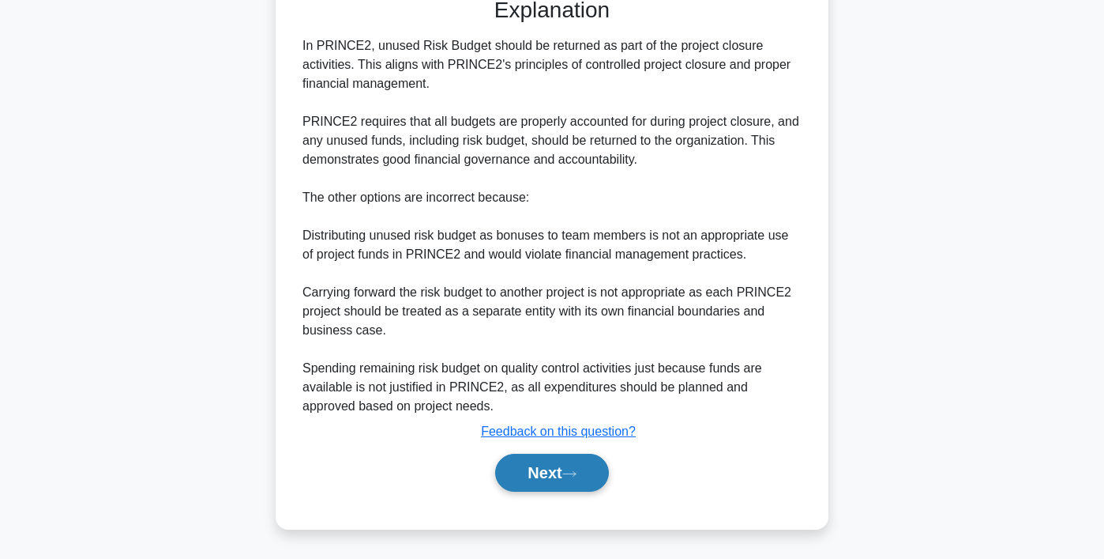
click at [565, 473] on button "Next" at bounding box center [551, 472] width 113 height 38
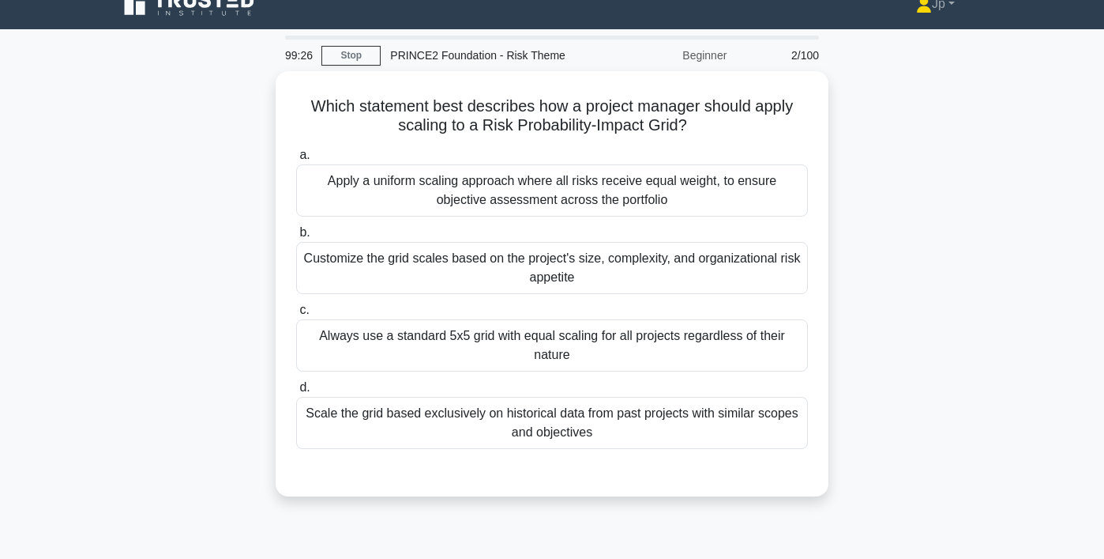
scroll to position [17, 0]
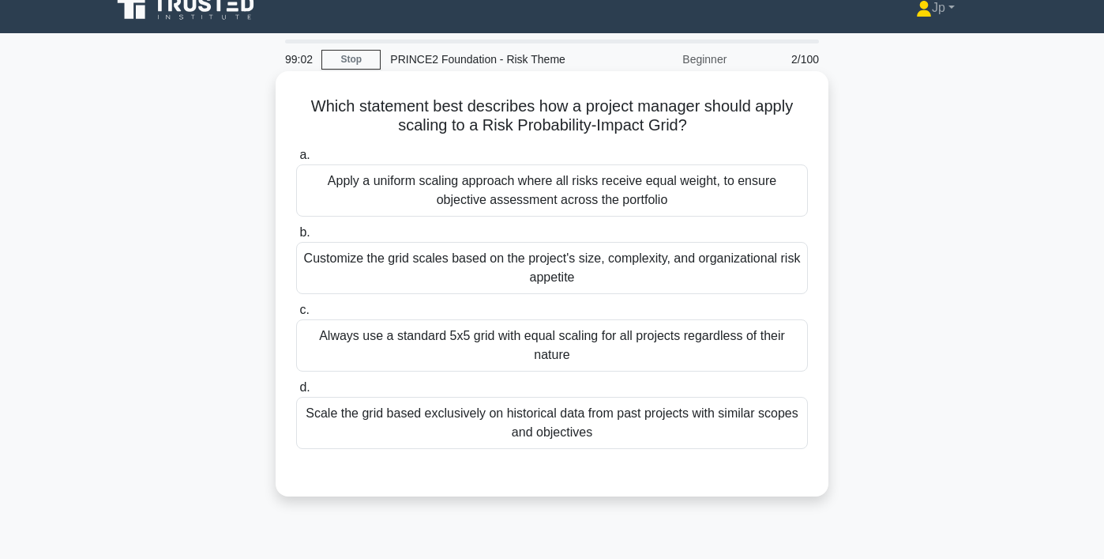
click at [650, 271] on div "Customize the grid scales based on the project's size, complexity, and organiza…" at bounding box center [552, 268] width 512 height 52
click at [296, 238] on input "b. Customize the grid scales based on the project's size, complexity, and organ…" at bounding box center [296, 233] width 0 height 10
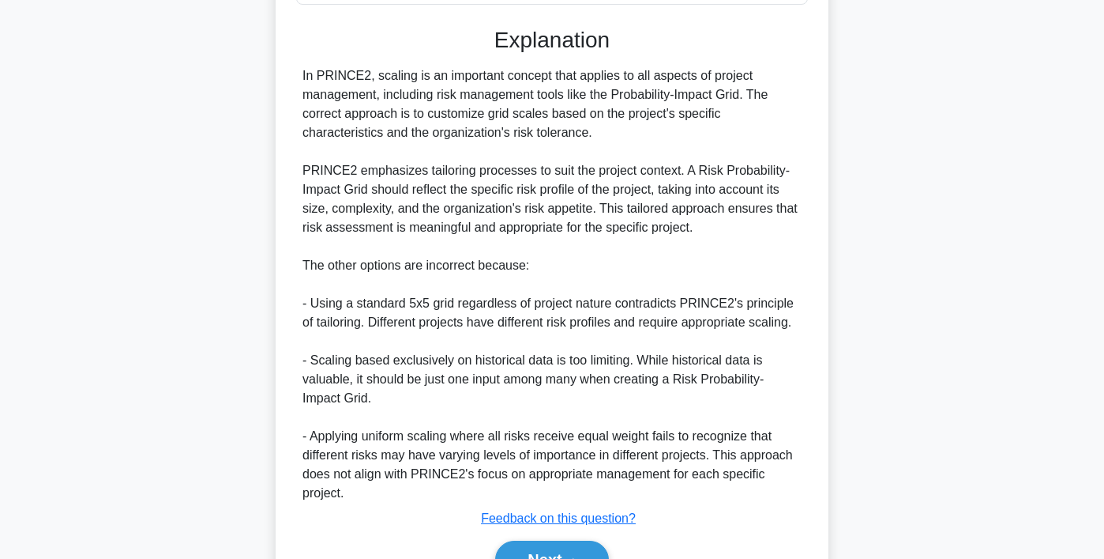
scroll to position [548, 0]
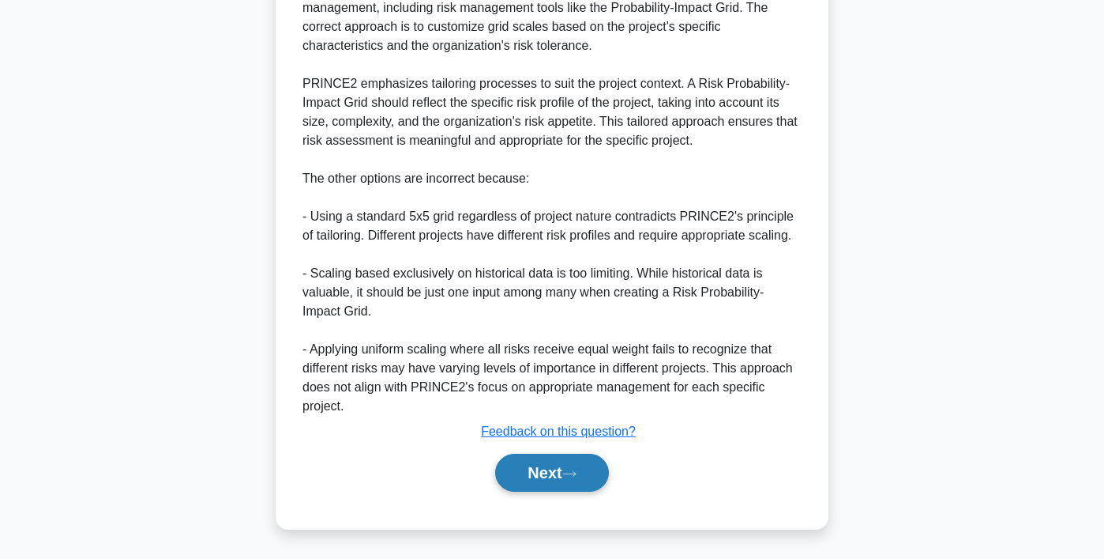
click at [585, 472] on button "Next" at bounding box center [551, 472] width 113 height 38
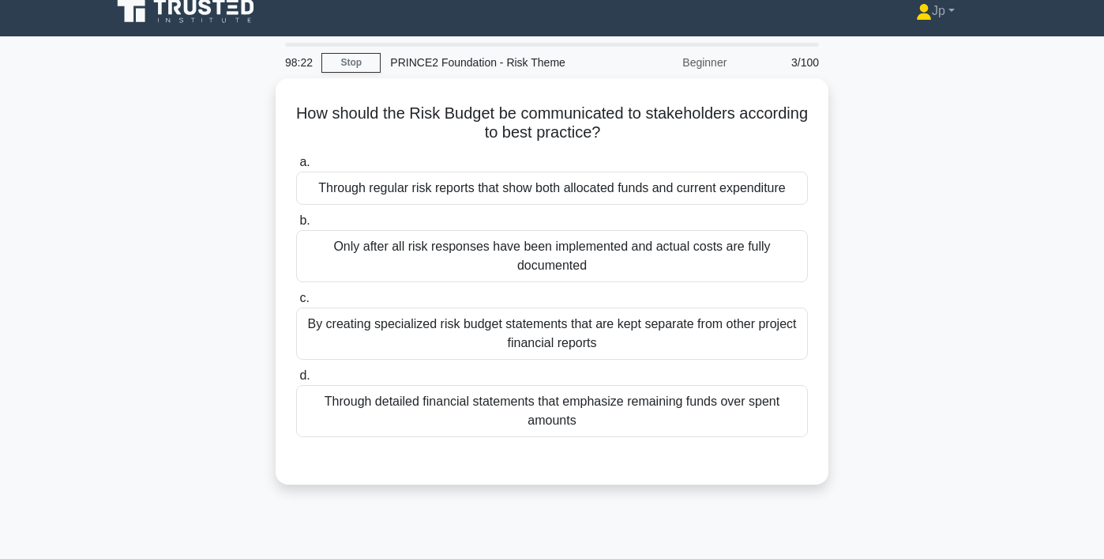
scroll to position [16, 0]
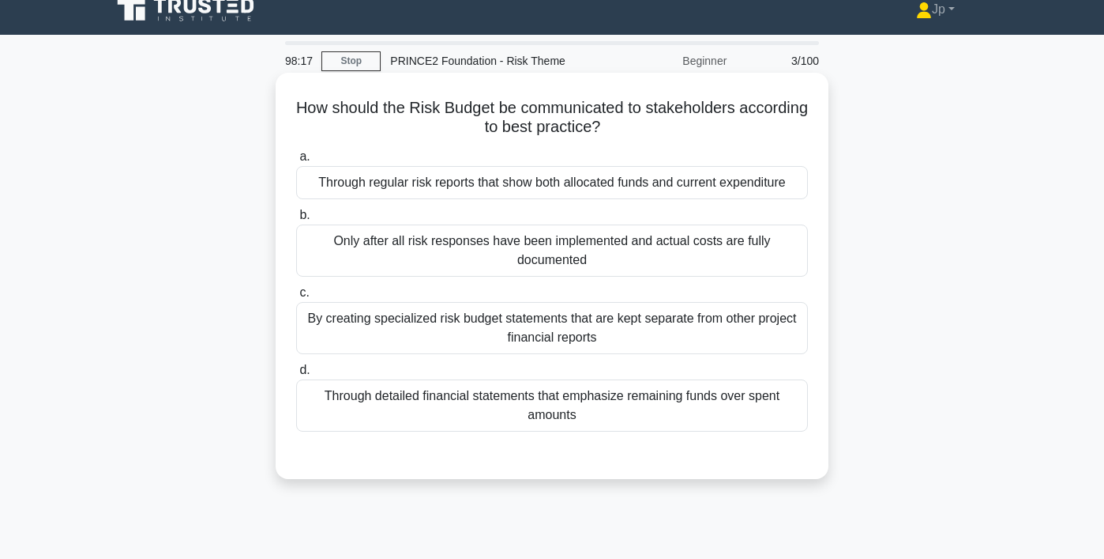
click at [706, 328] on div "By creating specialized risk budget statements that are kept separate from othe…" at bounding box center [552, 328] width 512 height 52
click at [296, 298] on input "c. By creating specialized risk budget statements that are kept separate from o…" at bounding box center [296, 293] width 0 height 10
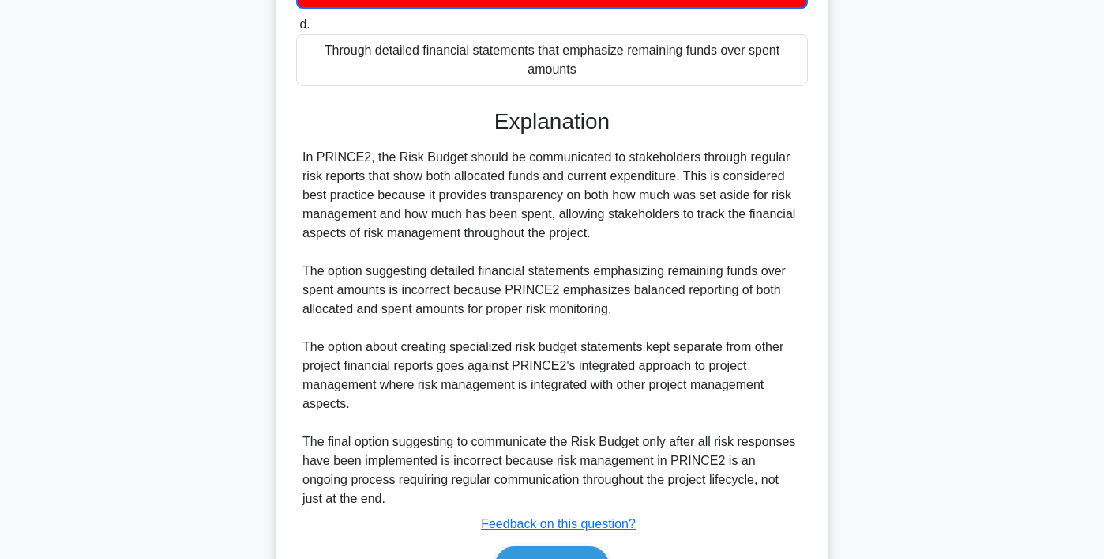
scroll to position [455, 0]
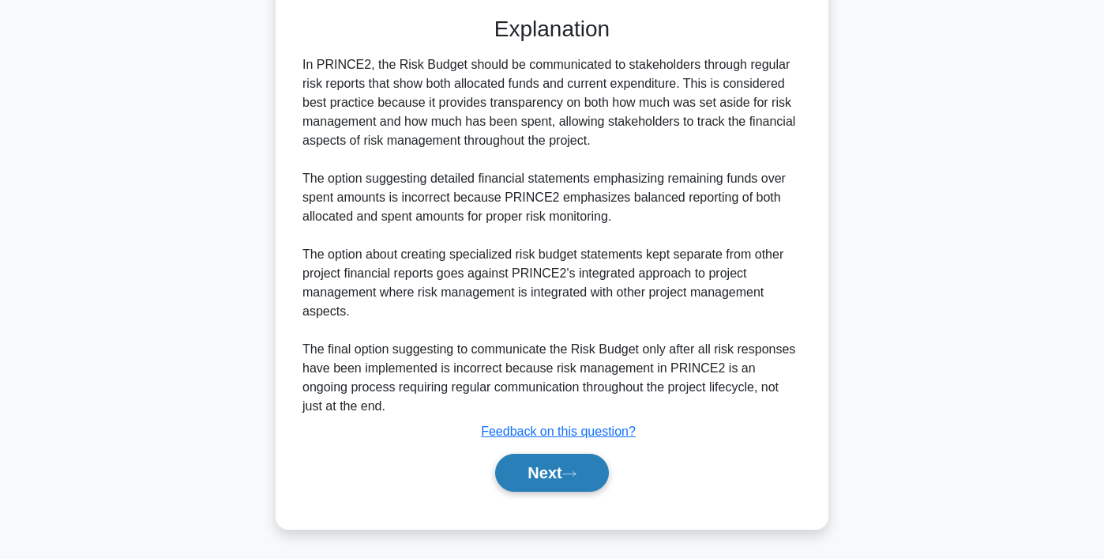
click at [592, 457] on button "Next" at bounding box center [551, 472] width 113 height 38
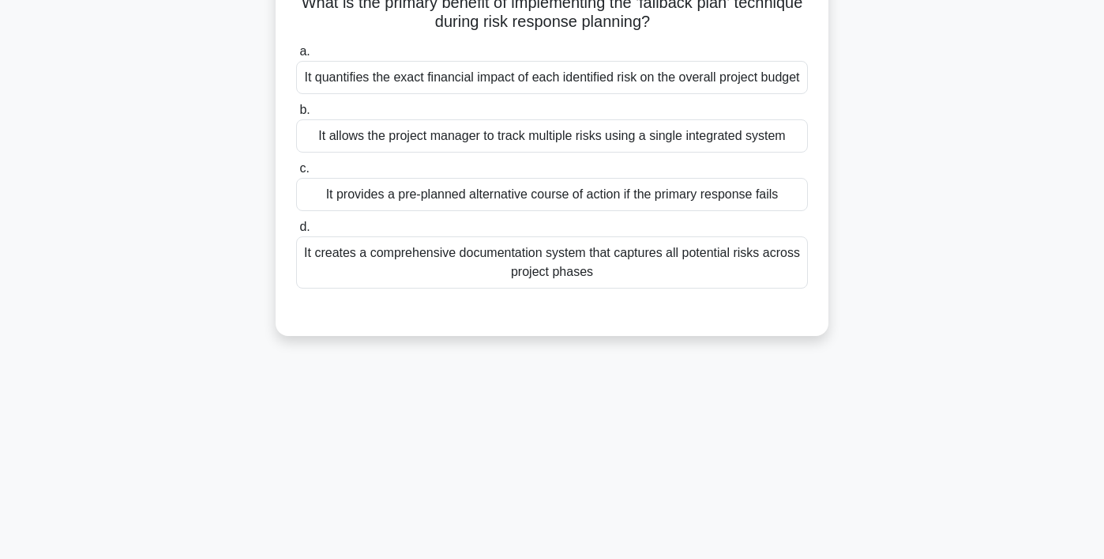
scroll to position [0, 0]
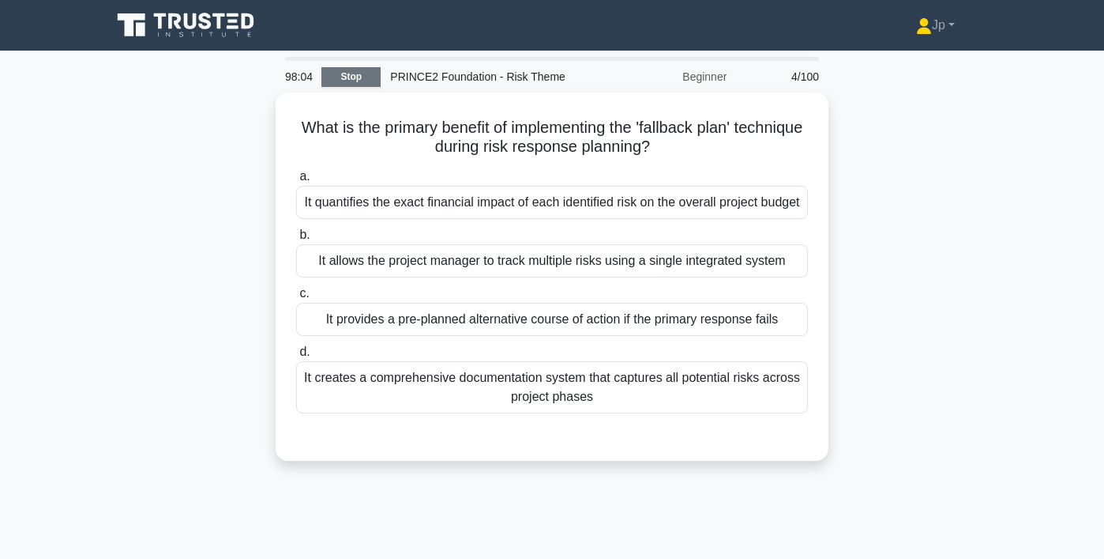
click at [379, 78] on link "Stop" at bounding box center [351, 77] width 59 height 20
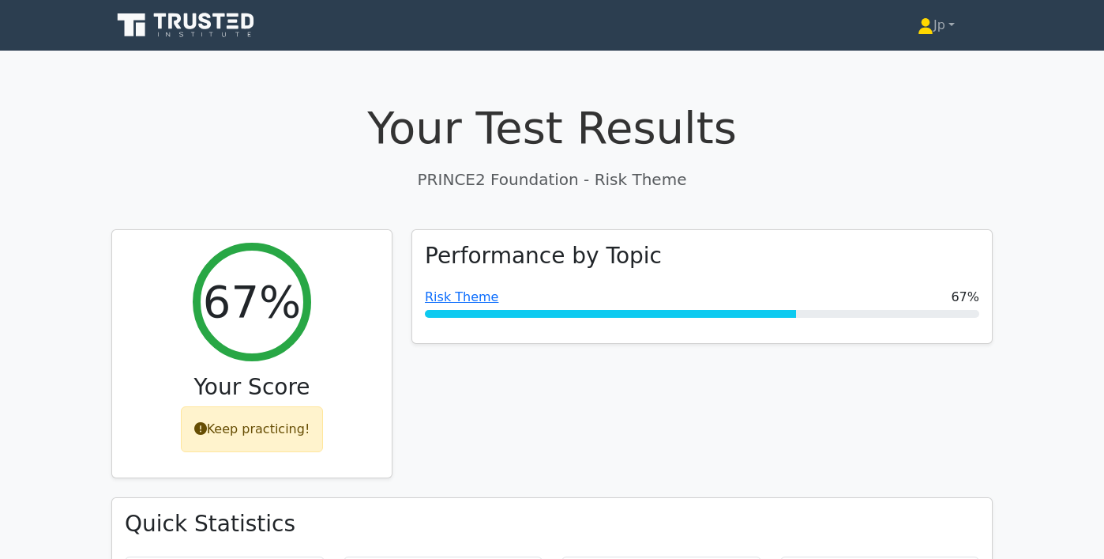
click at [175, 22] on icon at bounding box center [175, 21] width 13 height 16
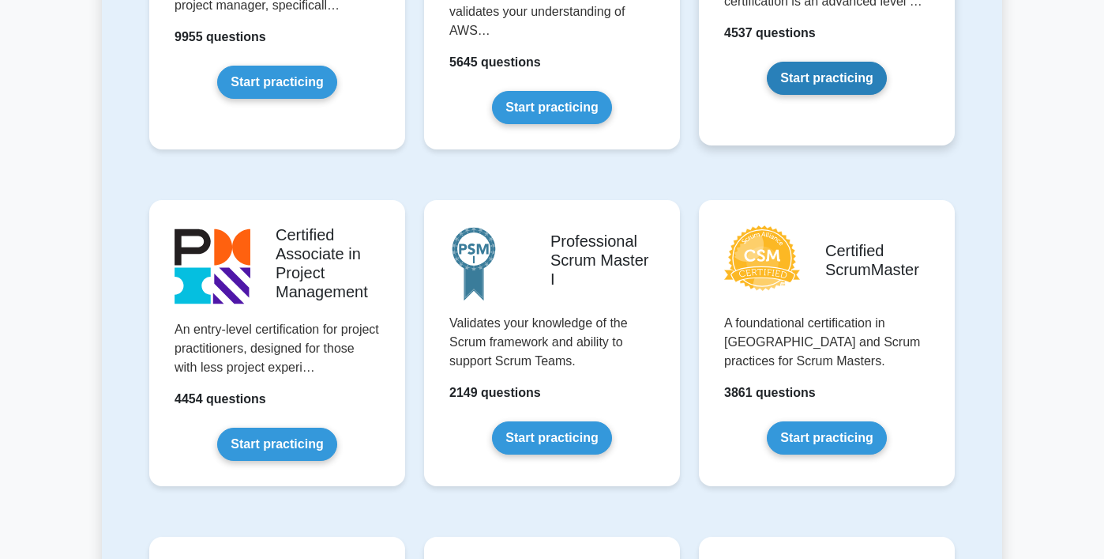
scroll to position [856, 0]
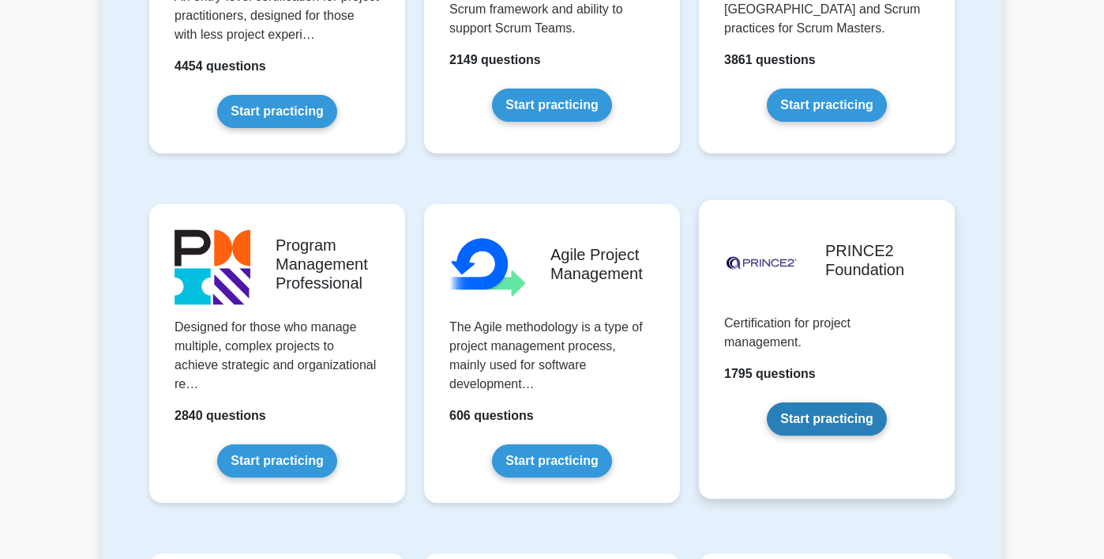
click at [802, 402] on link "Start practicing" at bounding box center [826, 418] width 119 height 33
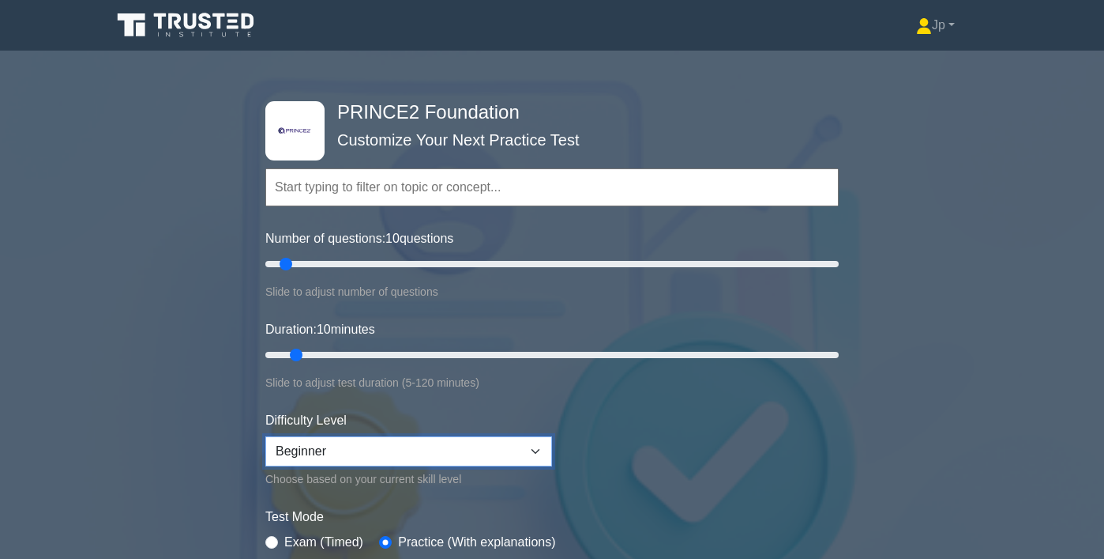
click at [442, 453] on select "Beginner Intermediate Expert" at bounding box center [408, 451] width 287 height 30
select select "intermediate"
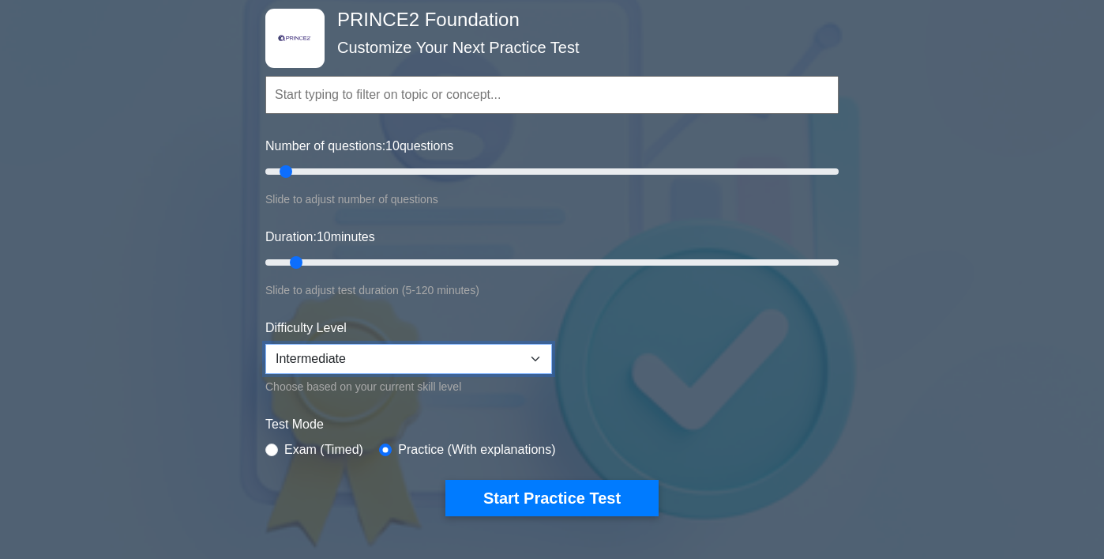
scroll to position [103, 0]
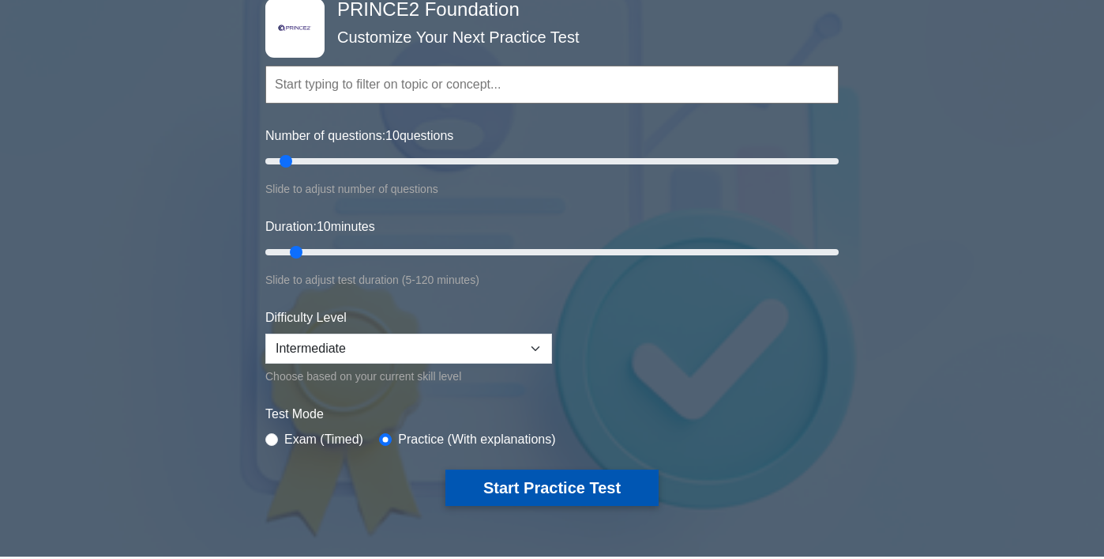
click at [517, 495] on button "Start Practice Test" at bounding box center [552, 487] width 213 height 36
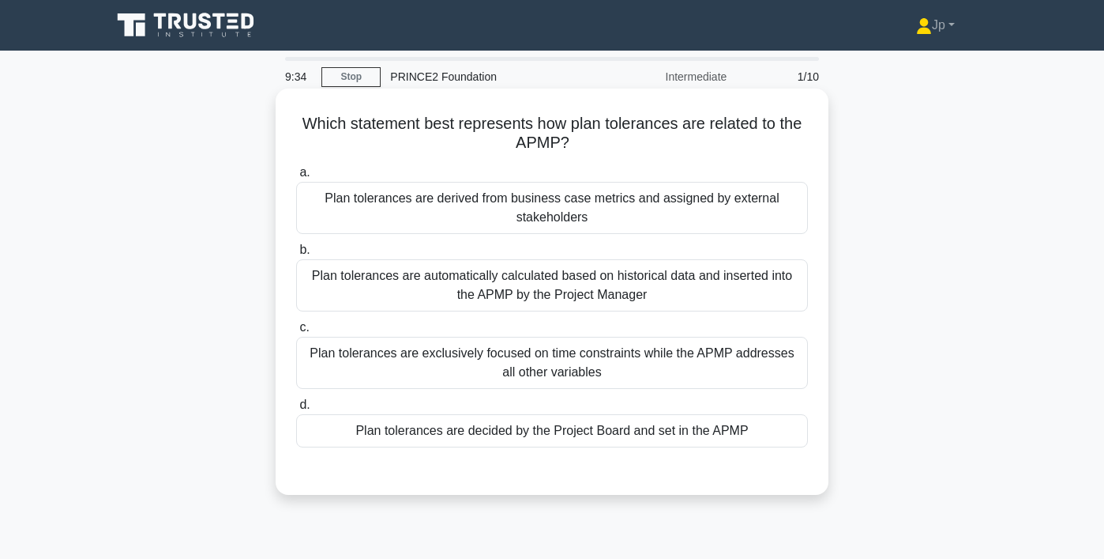
click at [683, 370] on div "Plan tolerances are exclusively focused on time constraints while the APMP addr…" at bounding box center [552, 363] width 512 height 52
click at [296, 333] on input "c. Plan tolerances are exclusively focused on time constraints while the APMP a…" at bounding box center [296, 327] width 0 height 10
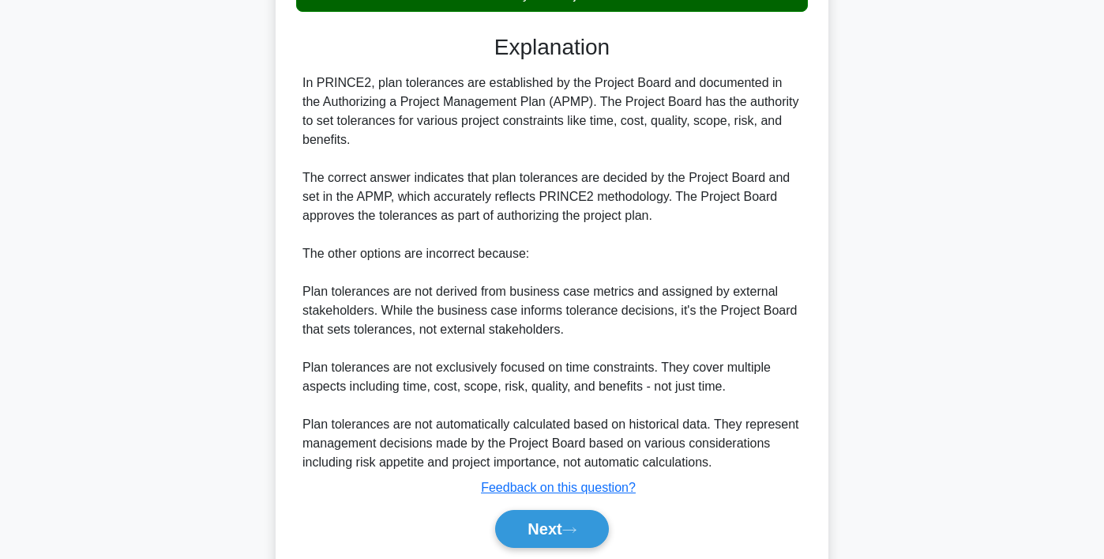
scroll to position [493, 0]
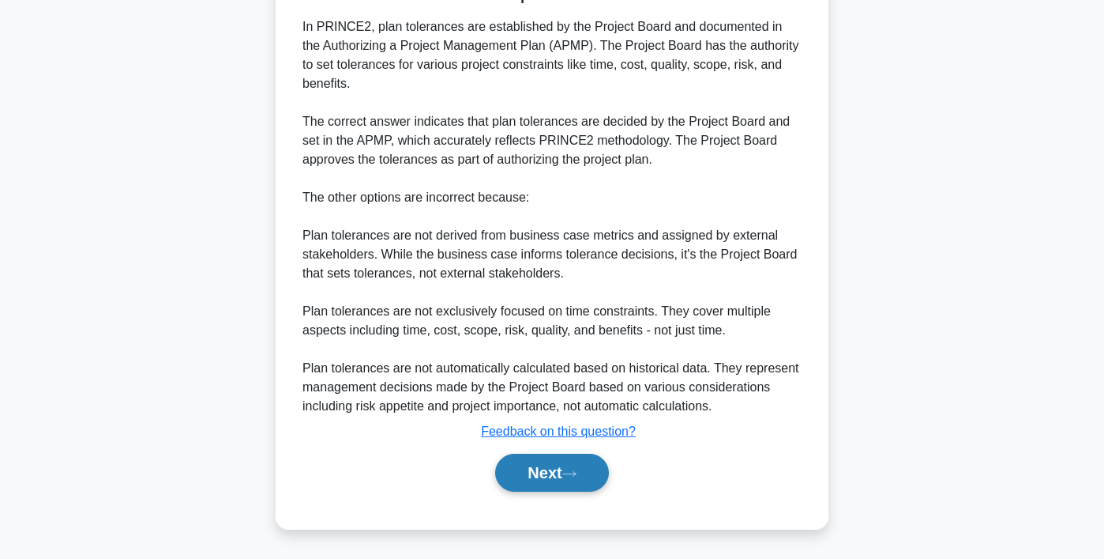
click at [577, 481] on button "Next" at bounding box center [551, 472] width 113 height 38
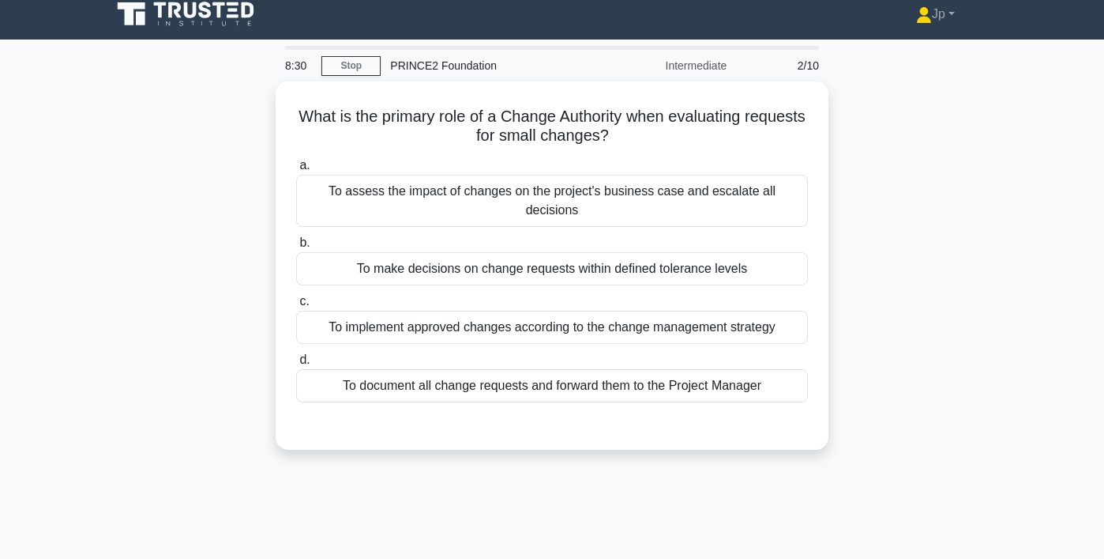
scroll to position [3, 0]
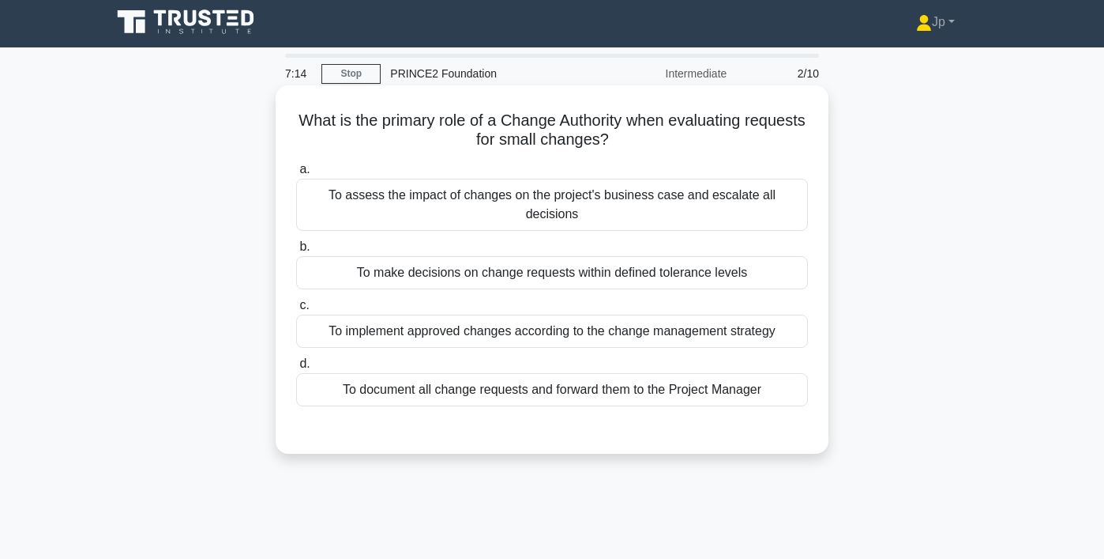
click at [668, 256] on div "To make decisions on change requests within defined tolerance levels" at bounding box center [552, 272] width 512 height 33
click at [296, 248] on input "b. To make decisions on change requests within defined tolerance levels" at bounding box center [296, 247] width 0 height 10
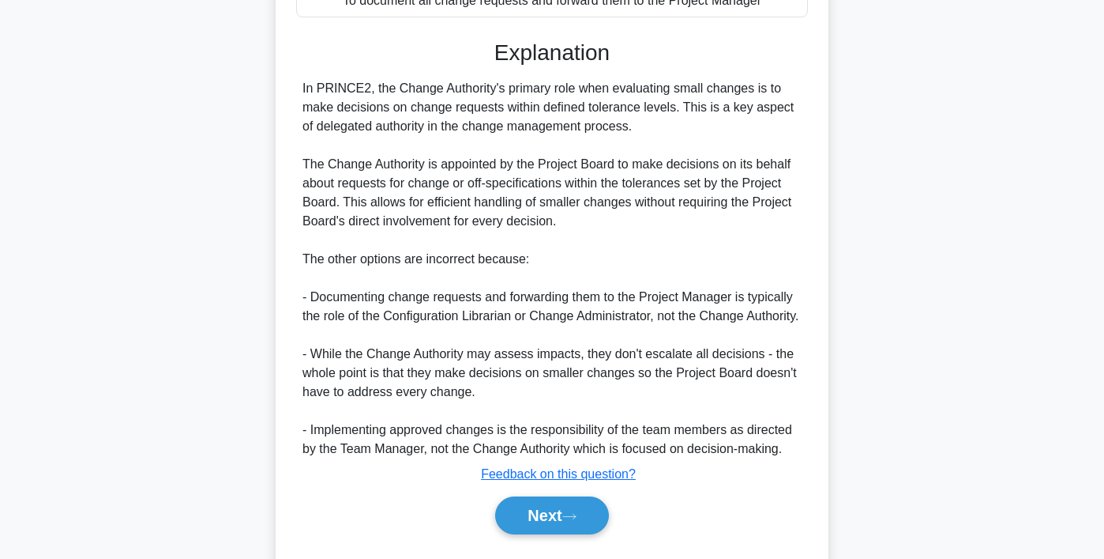
scroll to position [416, 0]
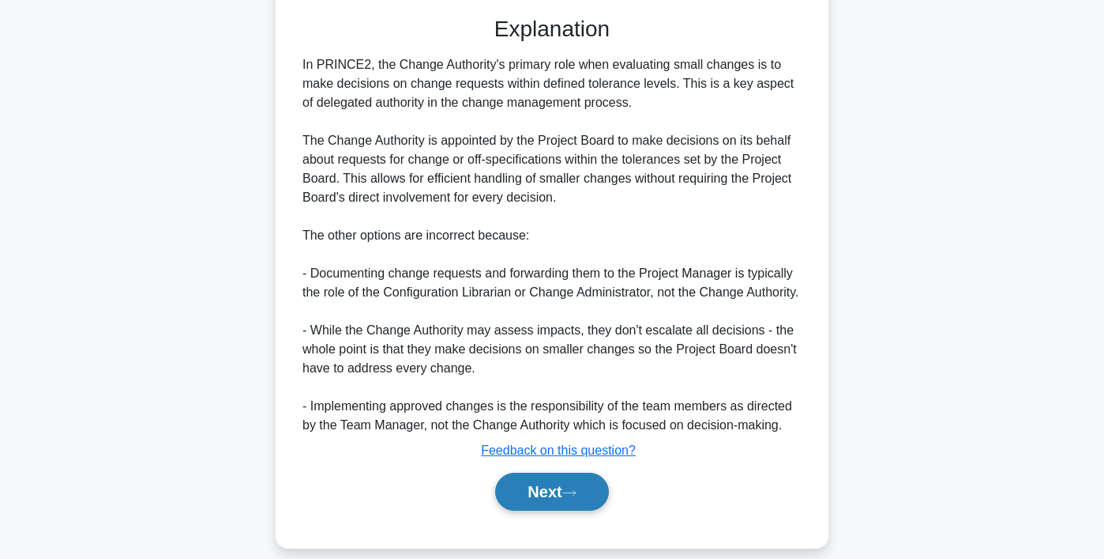
click at [525, 472] on button "Next" at bounding box center [551, 491] width 113 height 38
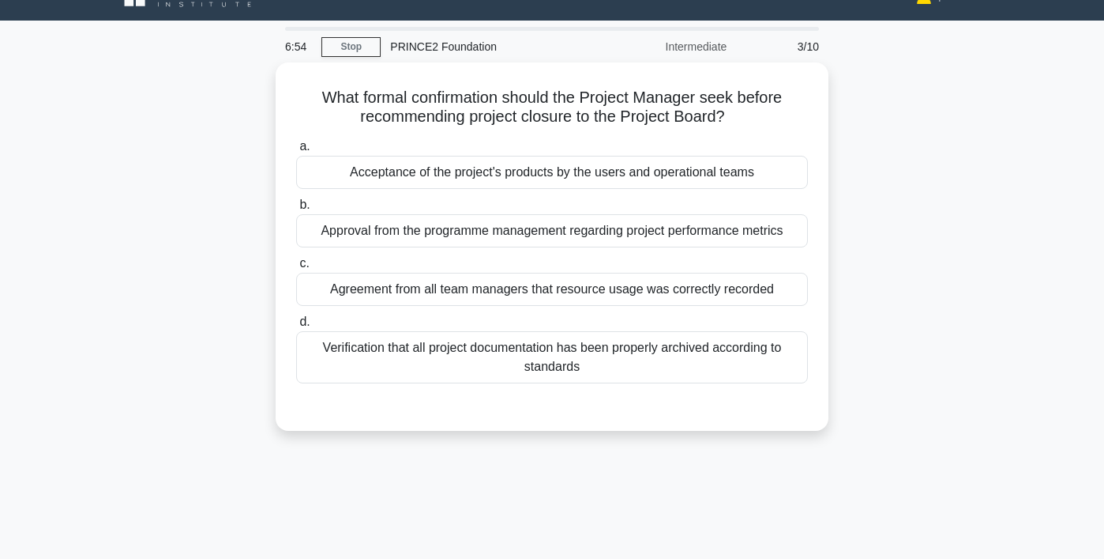
scroll to position [0, 0]
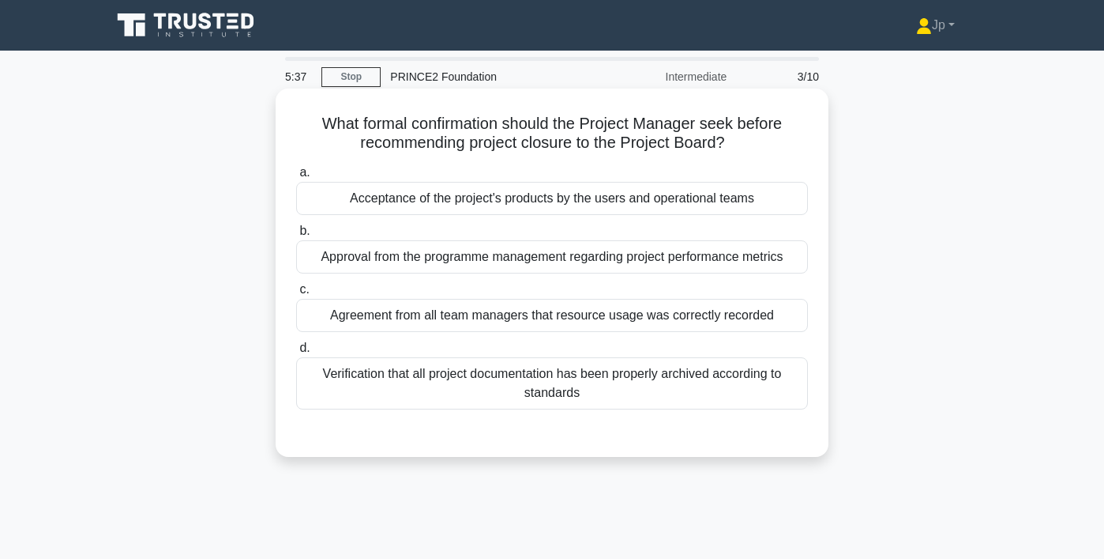
click at [556, 374] on div "Verification that all project documentation has been properly archived accordin…" at bounding box center [552, 383] width 512 height 52
click at [296, 353] on input "d. Verification that all project documentation has been properly archived accor…" at bounding box center [296, 348] width 0 height 10
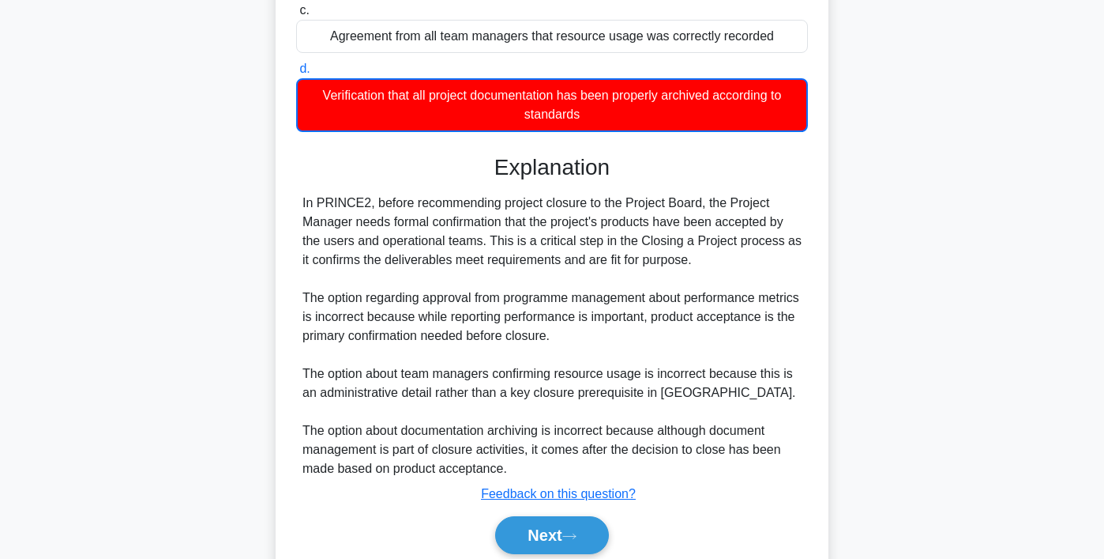
scroll to position [341, 0]
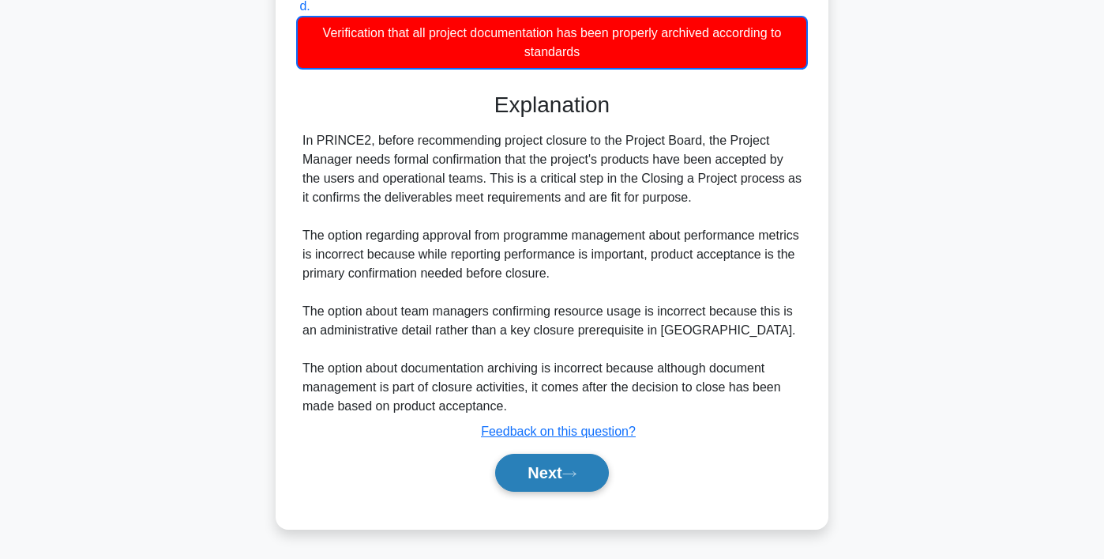
click at [561, 479] on button "Next" at bounding box center [551, 472] width 113 height 38
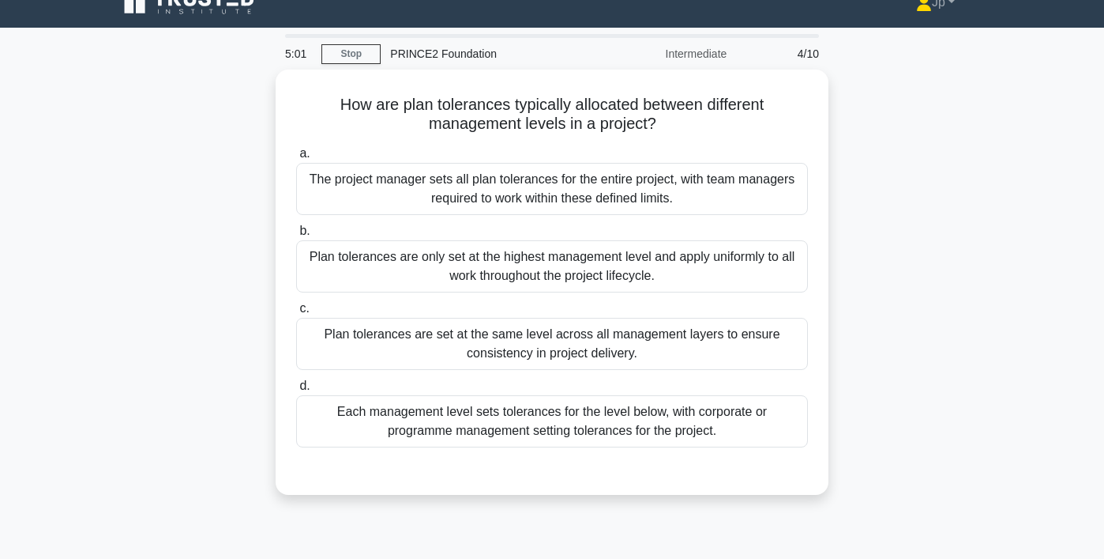
scroll to position [24, 0]
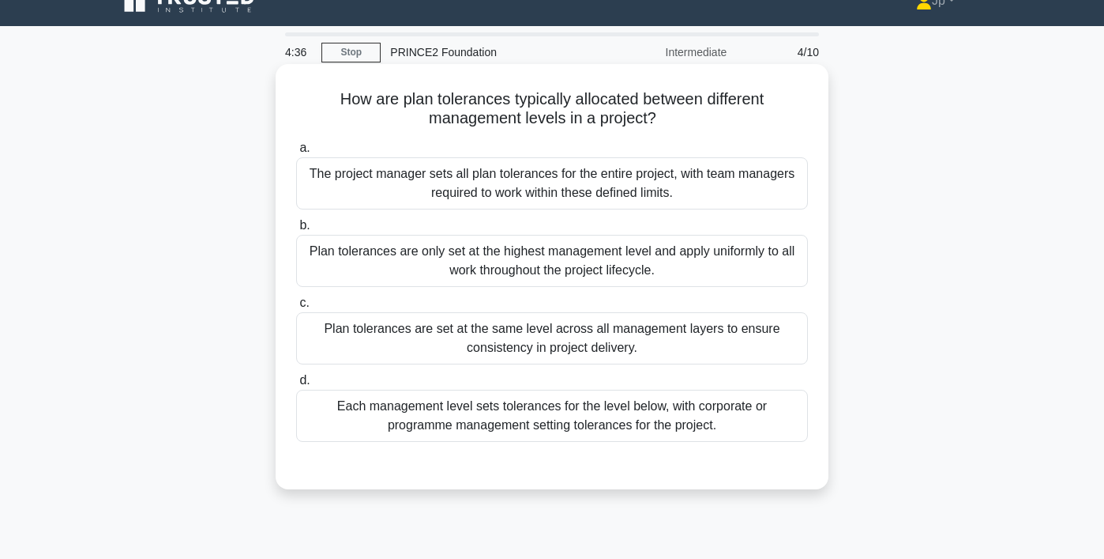
click at [570, 185] on div "The project manager sets all plan tolerances for the entire project, with team …" at bounding box center [552, 183] width 512 height 52
click at [296, 153] on input "a. The project manager sets all plan tolerances for the entire project, with te…" at bounding box center [296, 148] width 0 height 10
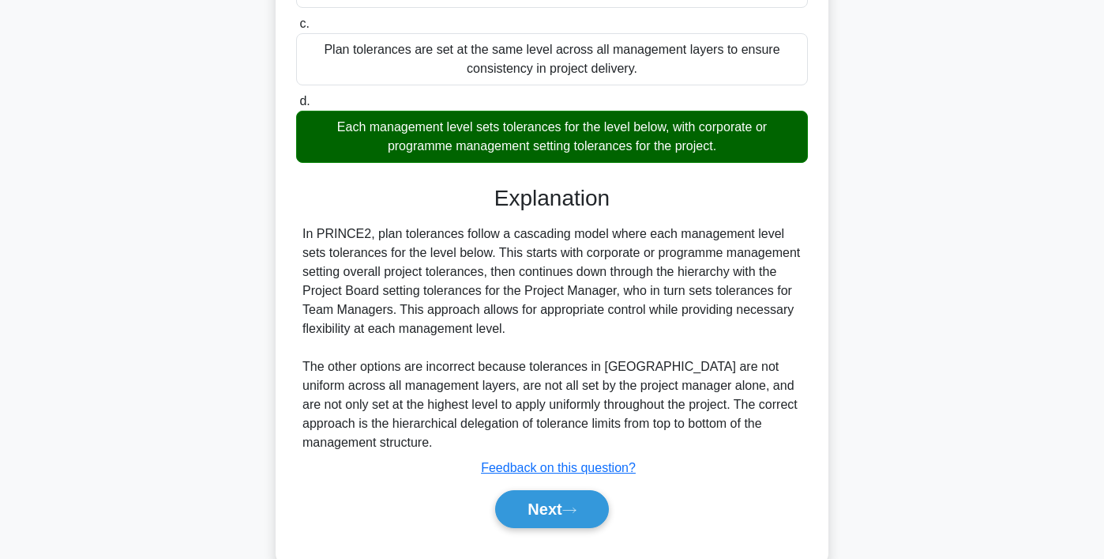
scroll to position [341, 0]
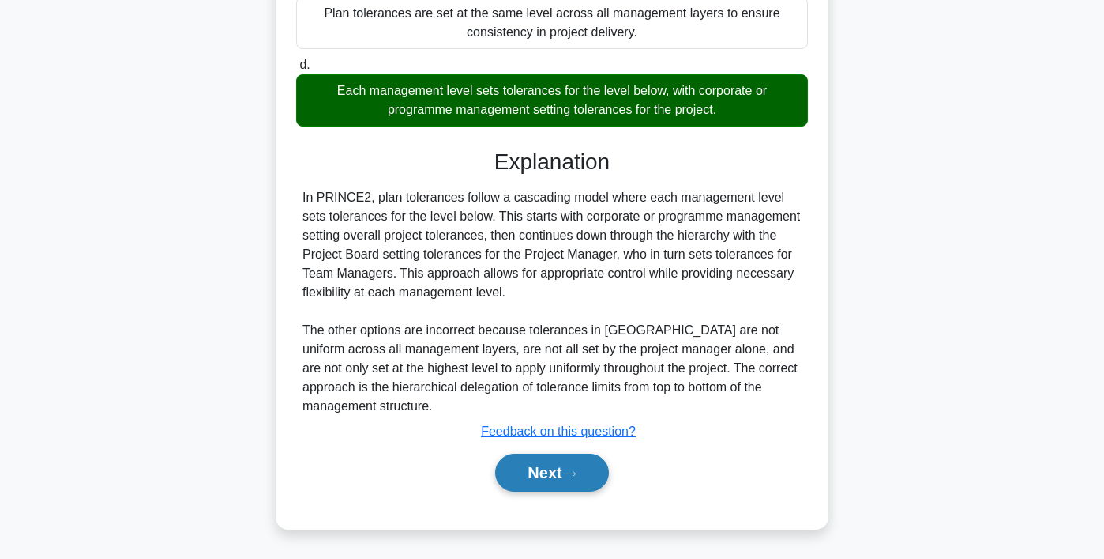
click at [548, 474] on button "Next" at bounding box center [551, 472] width 113 height 38
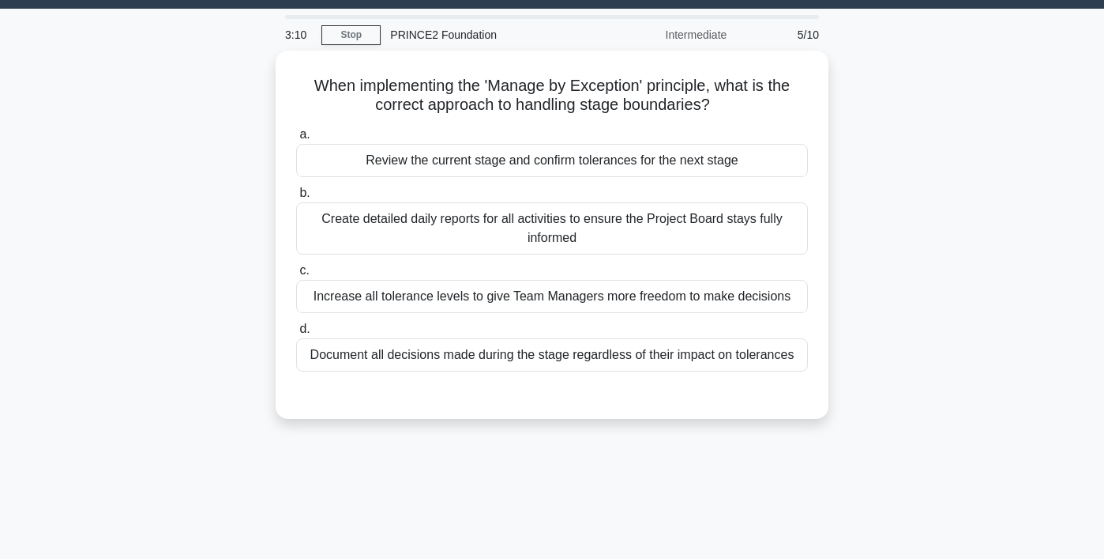
scroll to position [18, 0]
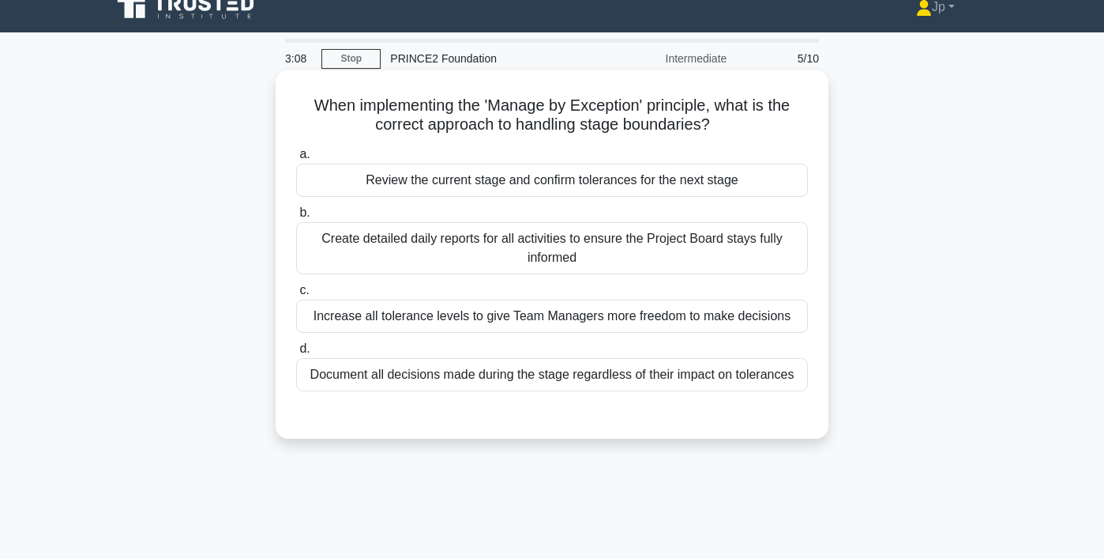
click at [582, 182] on div "Review the current stage and confirm tolerances for the next stage" at bounding box center [552, 180] width 512 height 33
click at [296, 160] on input "a. Review the current stage and confirm tolerances for the next stage" at bounding box center [296, 154] width 0 height 10
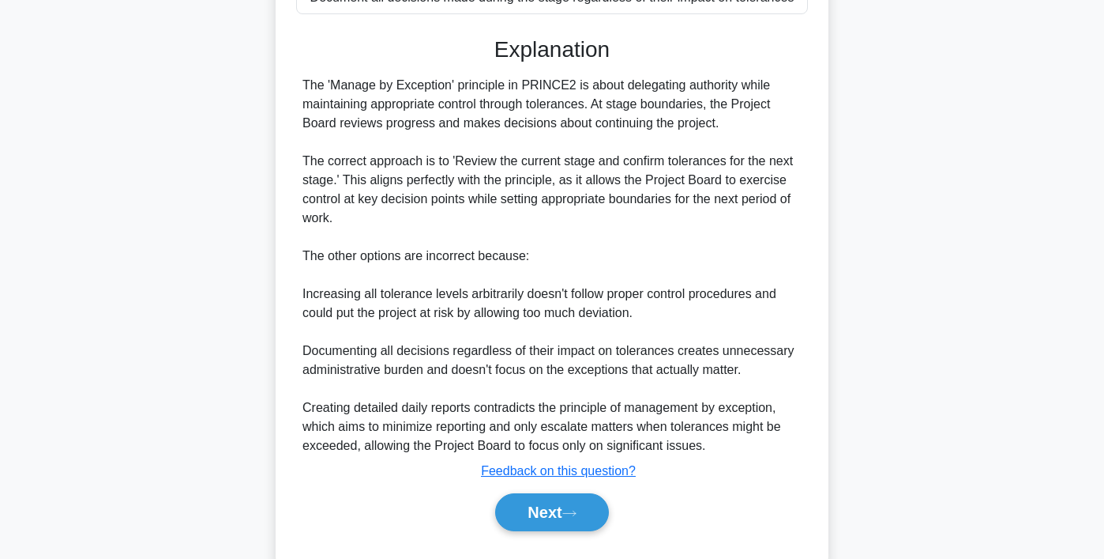
scroll to position [389, 0]
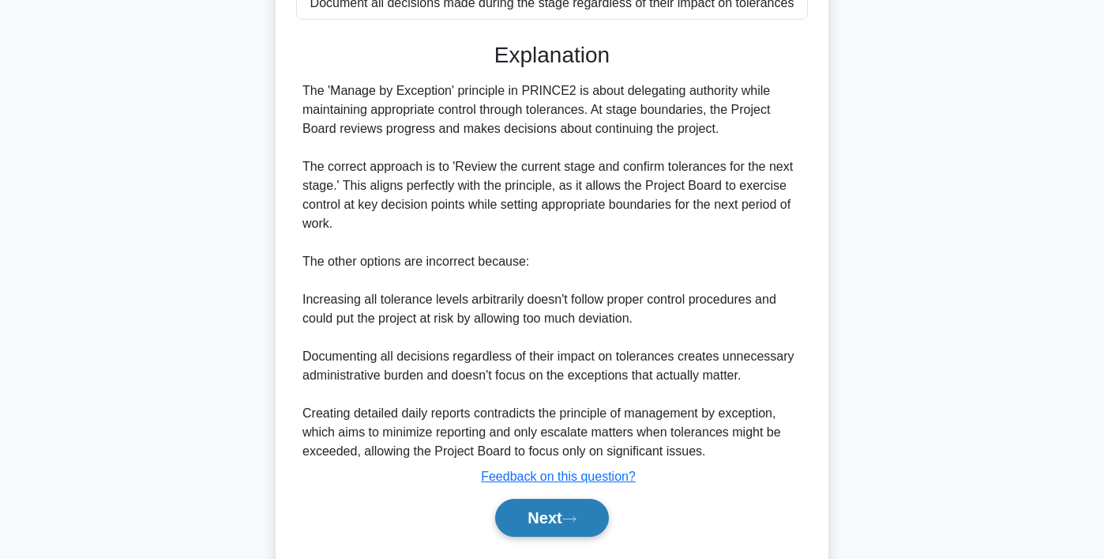
click at [538, 517] on button "Next" at bounding box center [551, 517] width 113 height 38
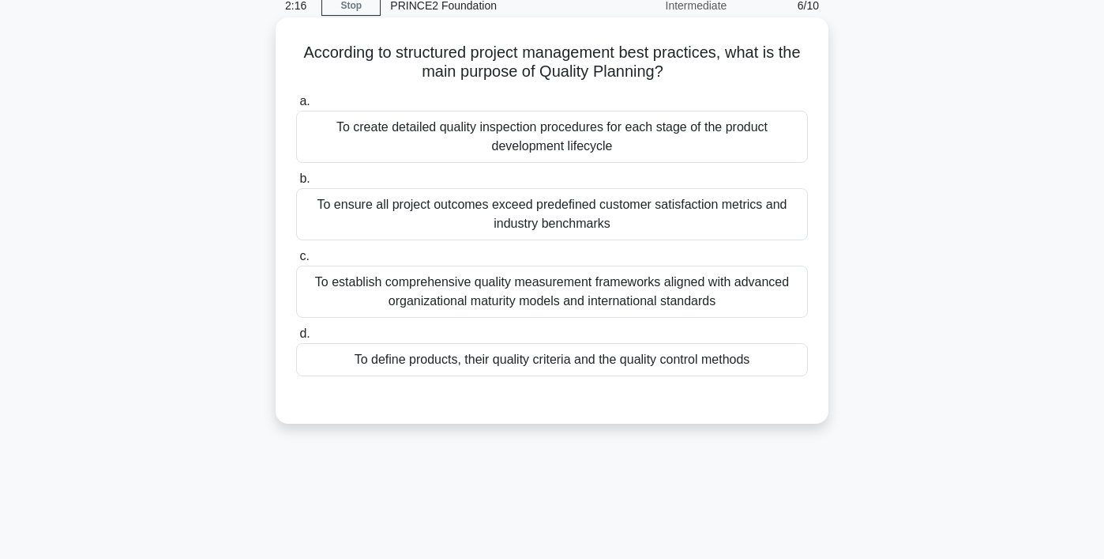
scroll to position [72, 0]
click at [401, 205] on div "To ensure all project outcomes exceed predefined customer satisfaction metrics …" at bounding box center [552, 213] width 512 height 52
click at [296, 183] on input "b. To ensure all project outcomes exceed predefined customer satisfaction metri…" at bounding box center [296, 178] width 0 height 10
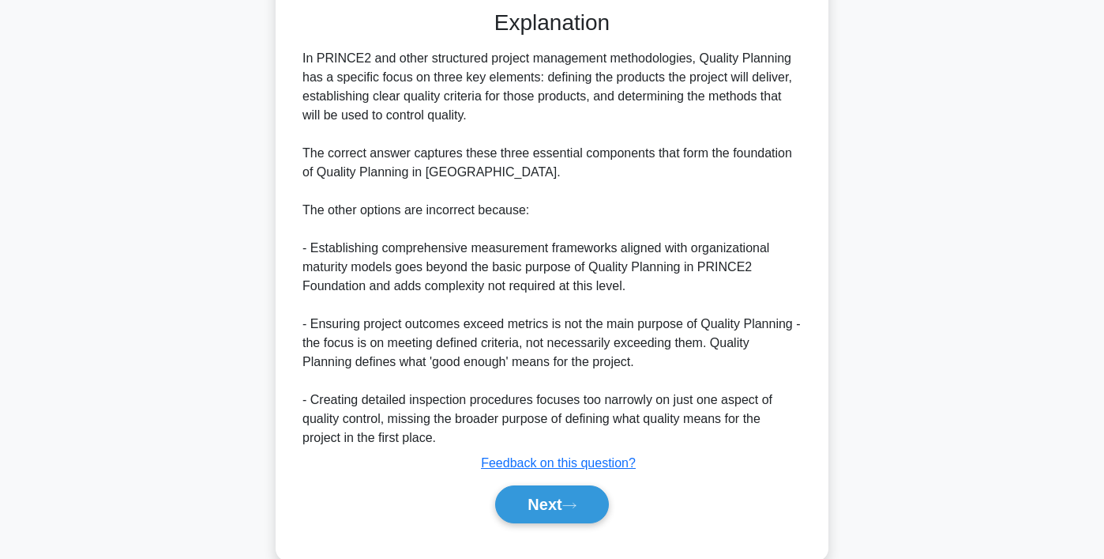
scroll to position [493, 0]
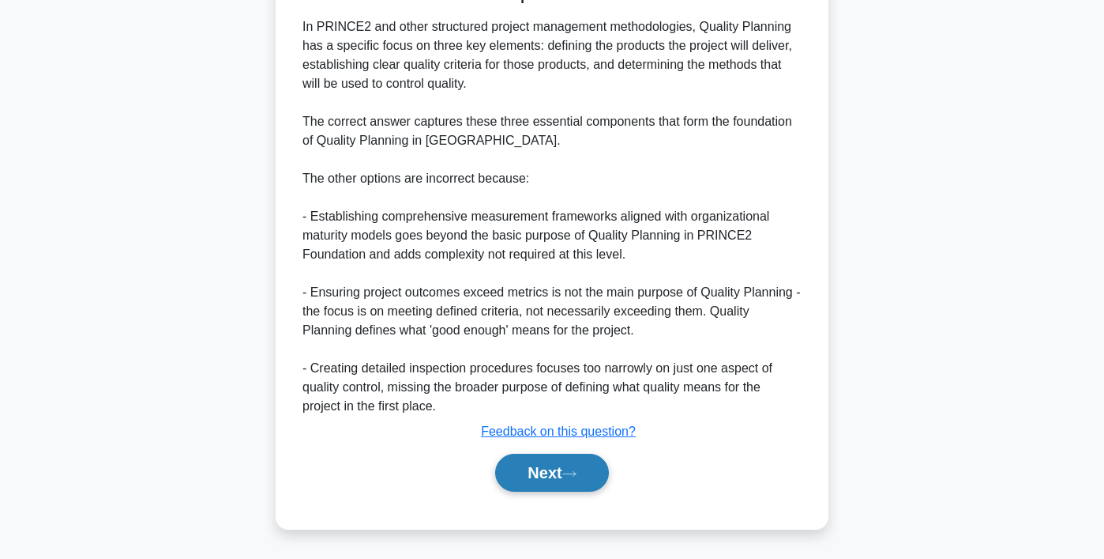
click at [526, 466] on button "Next" at bounding box center [551, 472] width 113 height 38
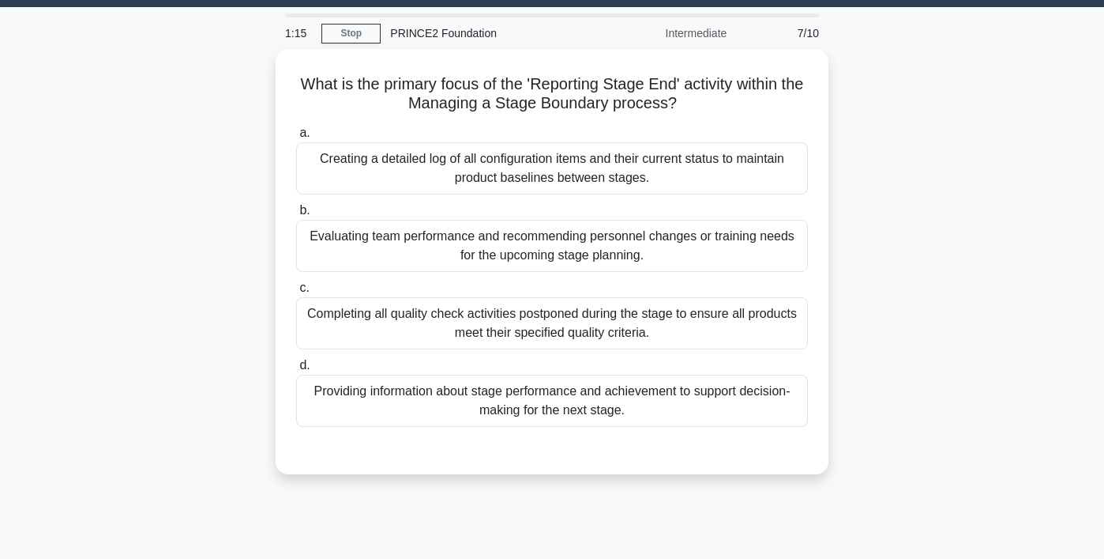
scroll to position [43, 0]
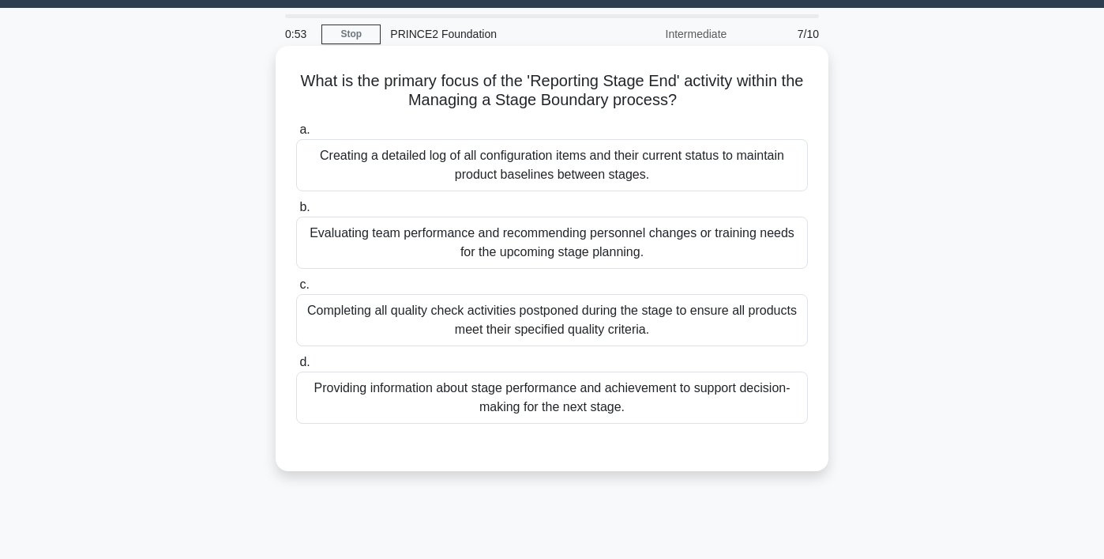
click at [472, 325] on div "Completing all quality check activities postponed during the stage to ensure al…" at bounding box center [552, 320] width 512 height 52
click at [296, 290] on input "c. Completing all quality check activities postponed during the stage to ensure…" at bounding box center [296, 285] width 0 height 10
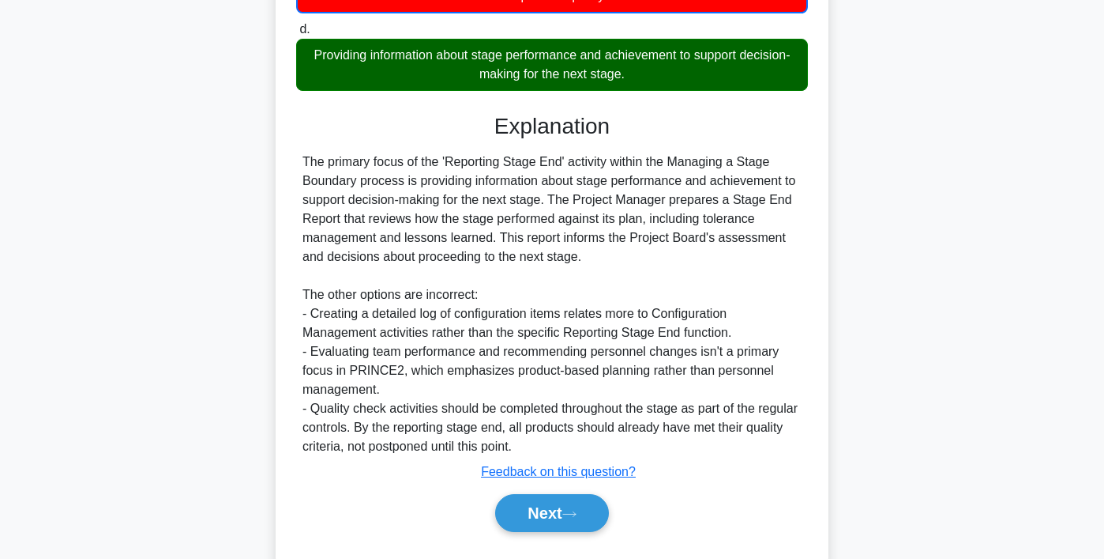
scroll to position [417, 0]
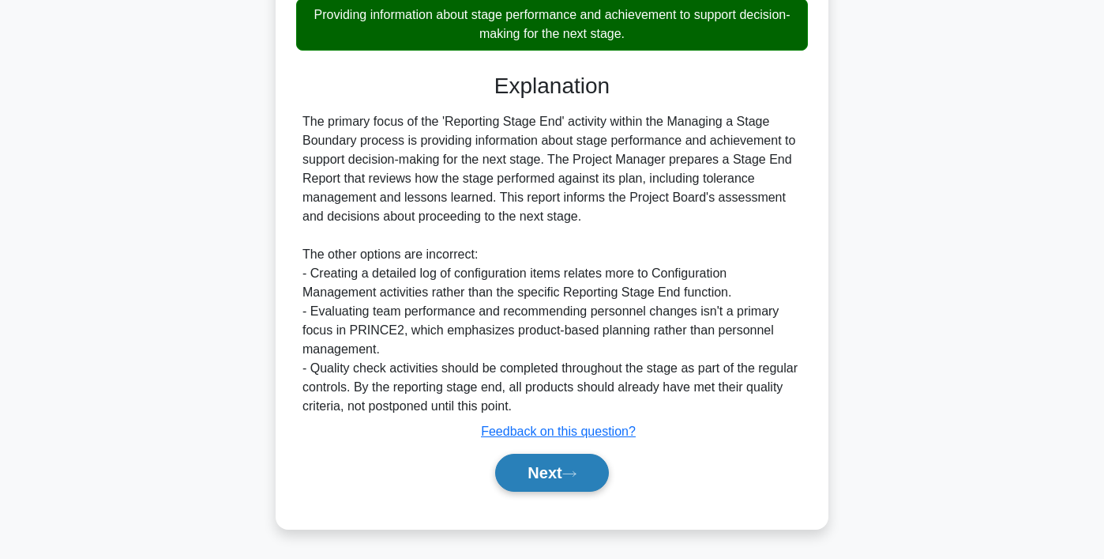
click at [546, 475] on button "Next" at bounding box center [551, 472] width 113 height 38
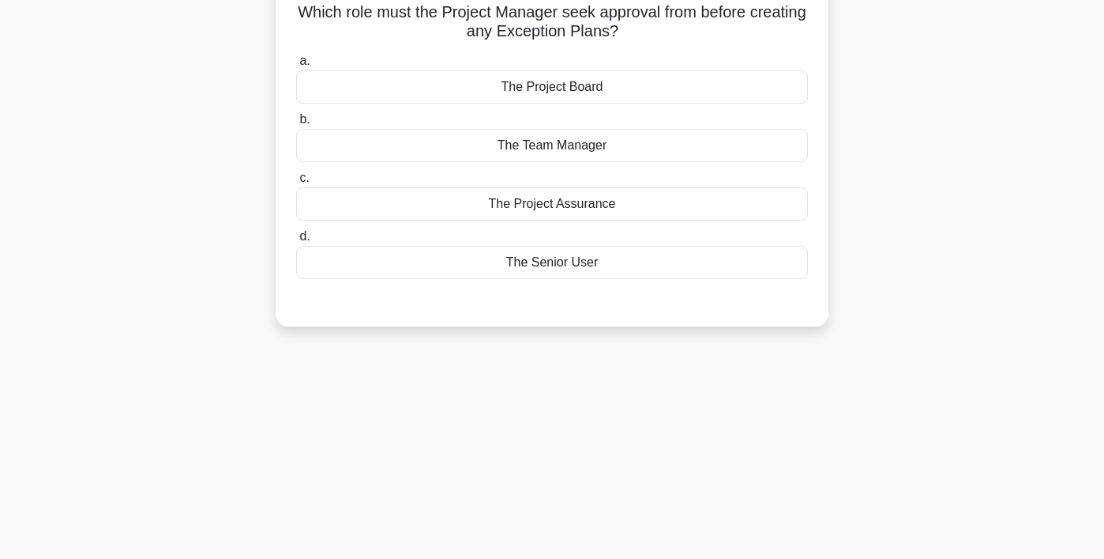
scroll to position [0, 0]
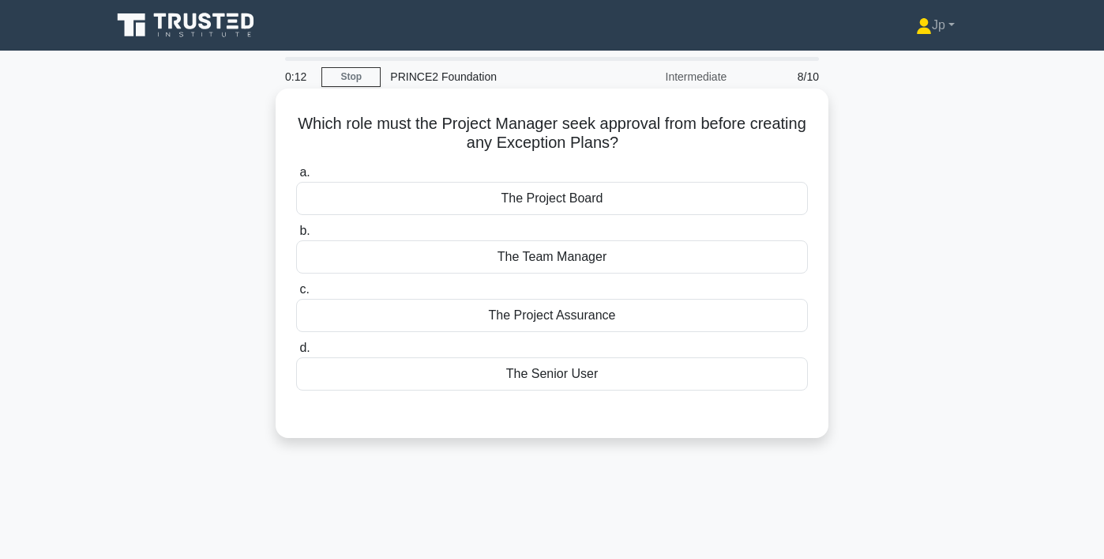
click at [562, 201] on div "The Project Board" at bounding box center [552, 198] width 512 height 33
click at [296, 178] on input "a. The Project Board" at bounding box center [296, 172] width 0 height 10
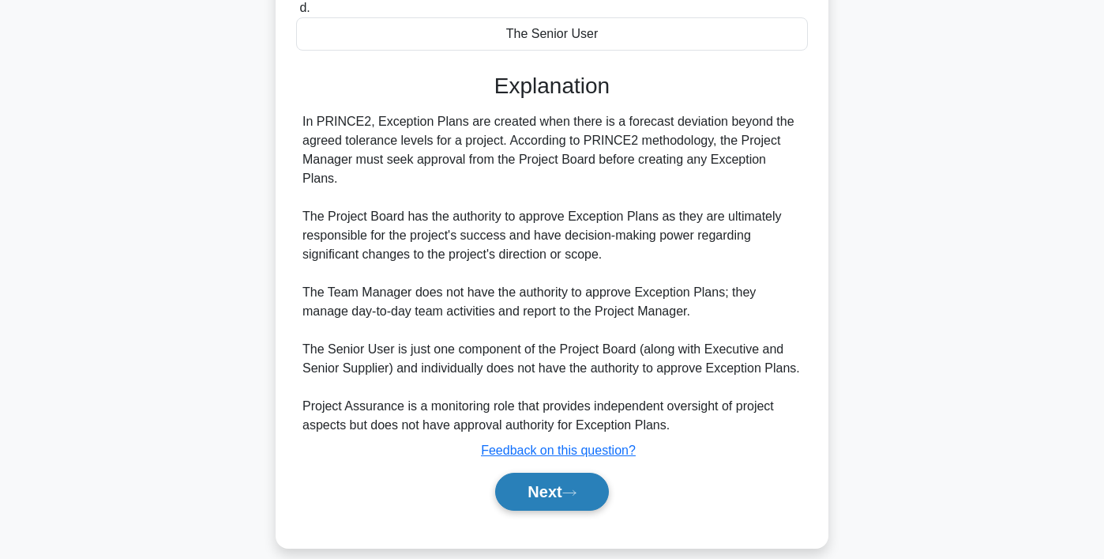
click at [555, 472] on button "Next" at bounding box center [551, 491] width 113 height 38
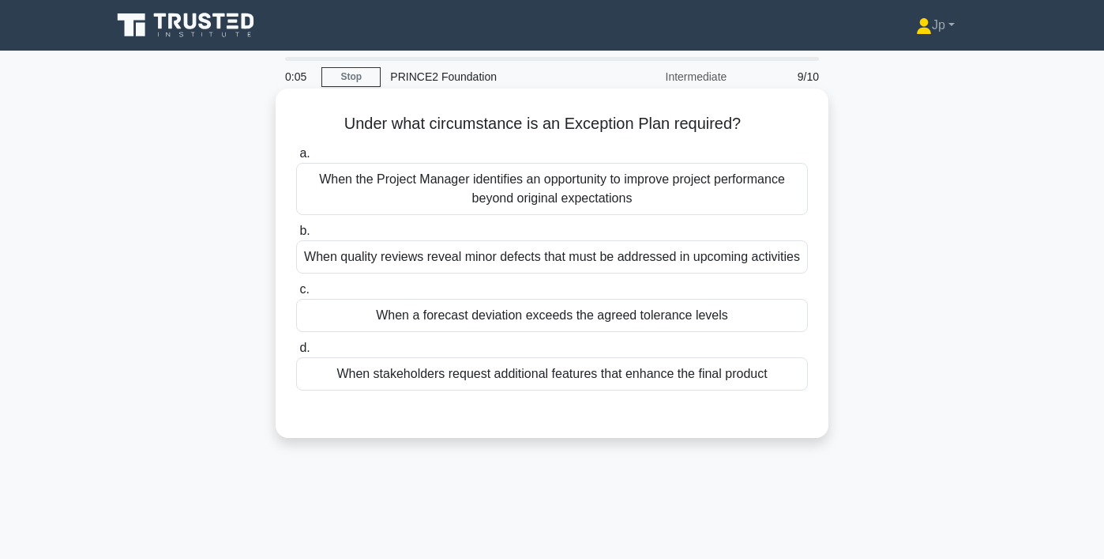
click at [628, 258] on div "When quality reviews reveal minor defects that must be addressed in upcoming ac…" at bounding box center [552, 256] width 512 height 33
click at [296, 236] on input "b. When quality reviews reveal minor defects that must be addressed in upcoming…" at bounding box center [296, 231] width 0 height 10
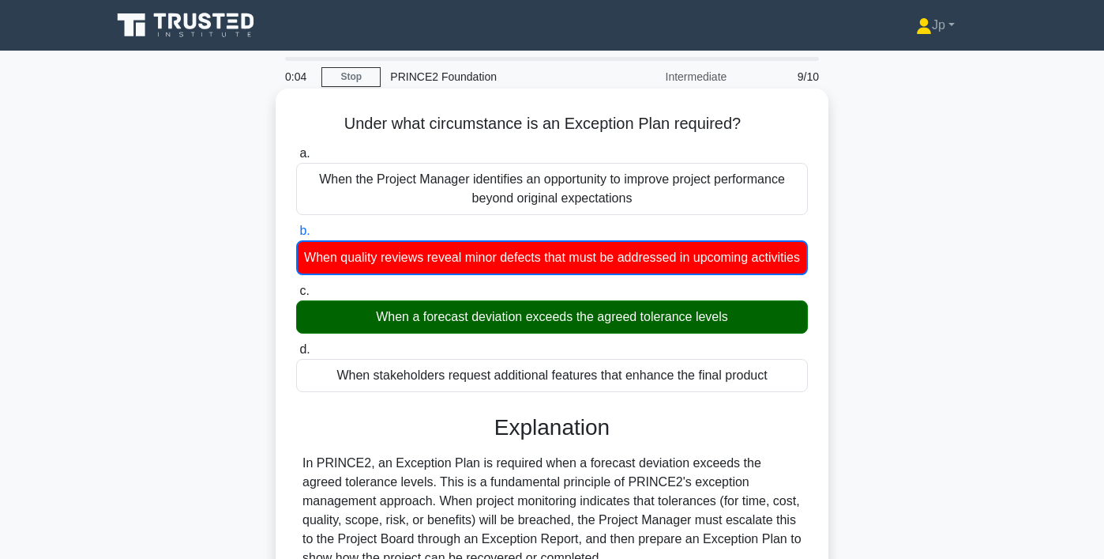
scroll to position [379, 0]
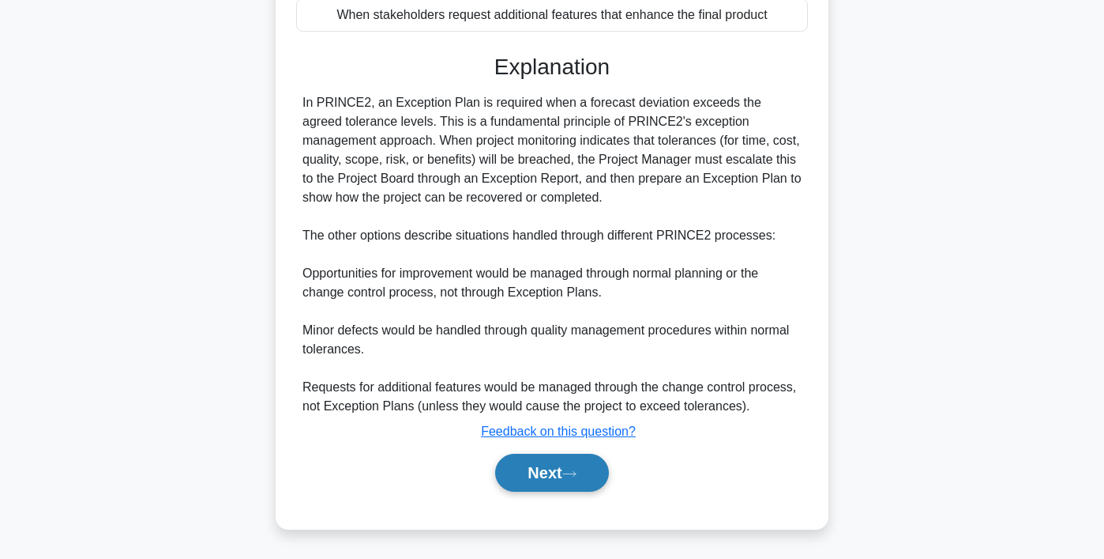
click at [559, 484] on button "Next" at bounding box center [551, 472] width 113 height 38
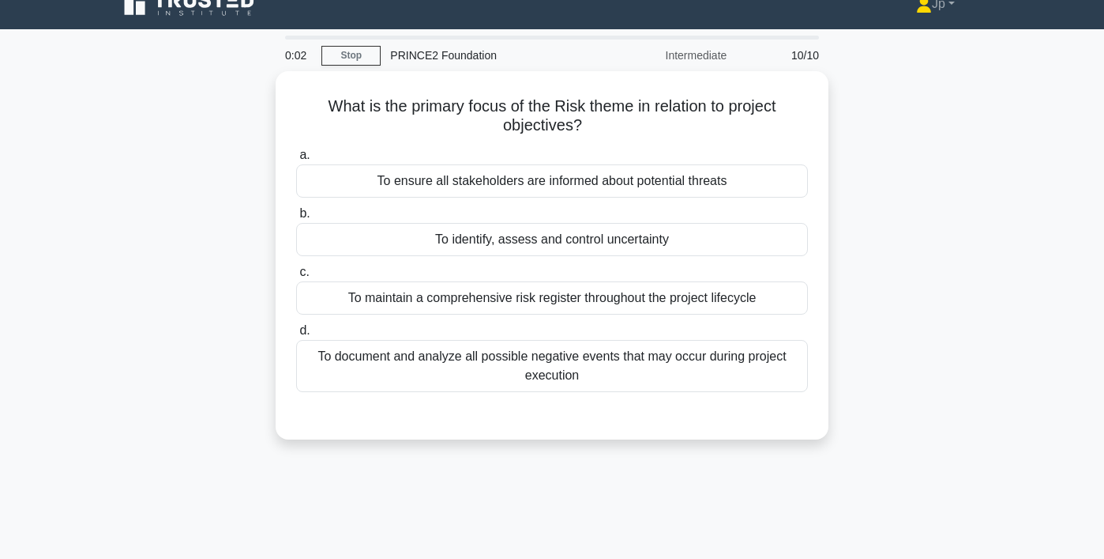
scroll to position [15, 0]
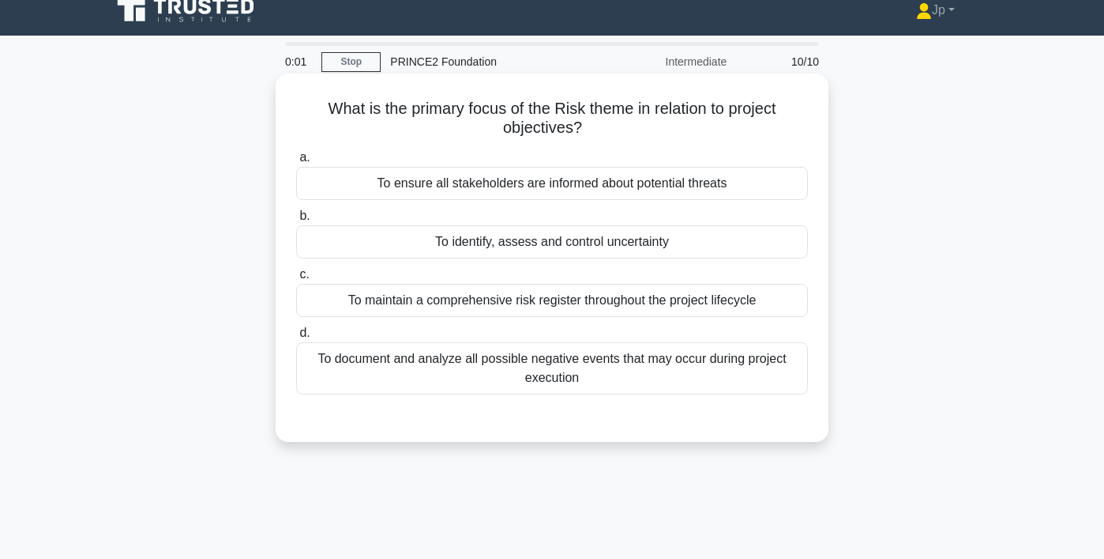
click at [565, 306] on div "To maintain a comprehensive risk register throughout the project lifecycle" at bounding box center [552, 300] width 512 height 33
click at [296, 280] on input "c. To maintain a comprehensive risk register throughout the project lifecycle" at bounding box center [296, 274] width 0 height 10
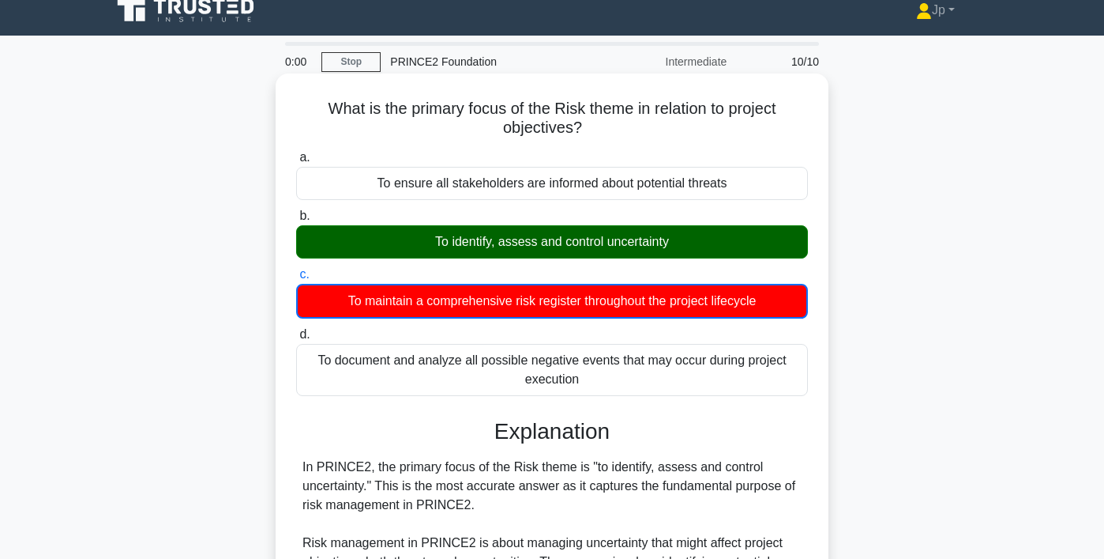
click at [643, 315] on div "To maintain a comprehensive risk register throughout the project lifecycle" at bounding box center [552, 301] width 512 height 35
click at [296, 280] on input "c. To maintain a comprehensive risk register throughout the project lifecycle" at bounding box center [296, 274] width 0 height 10
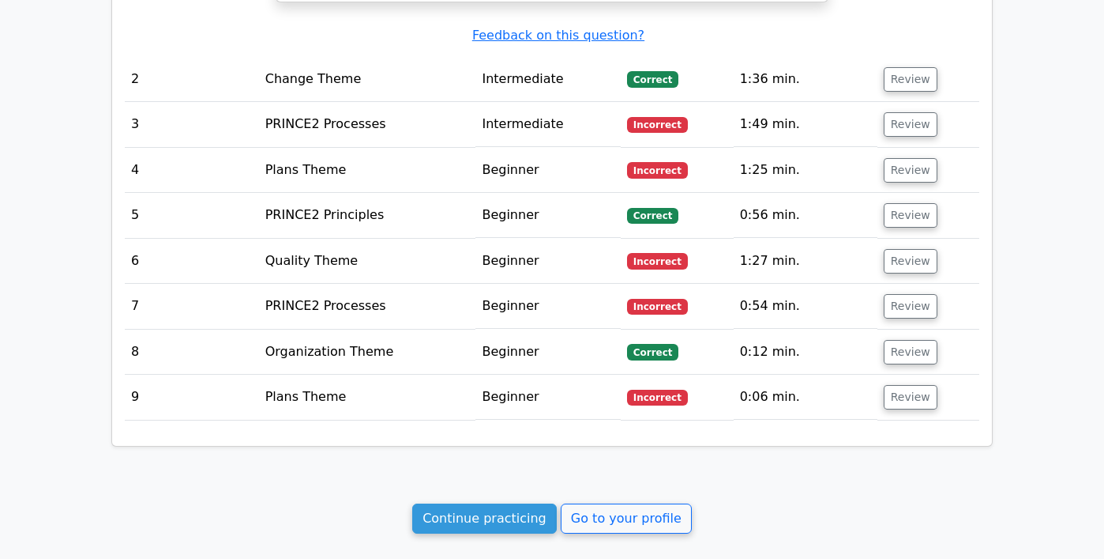
scroll to position [1916, 0]
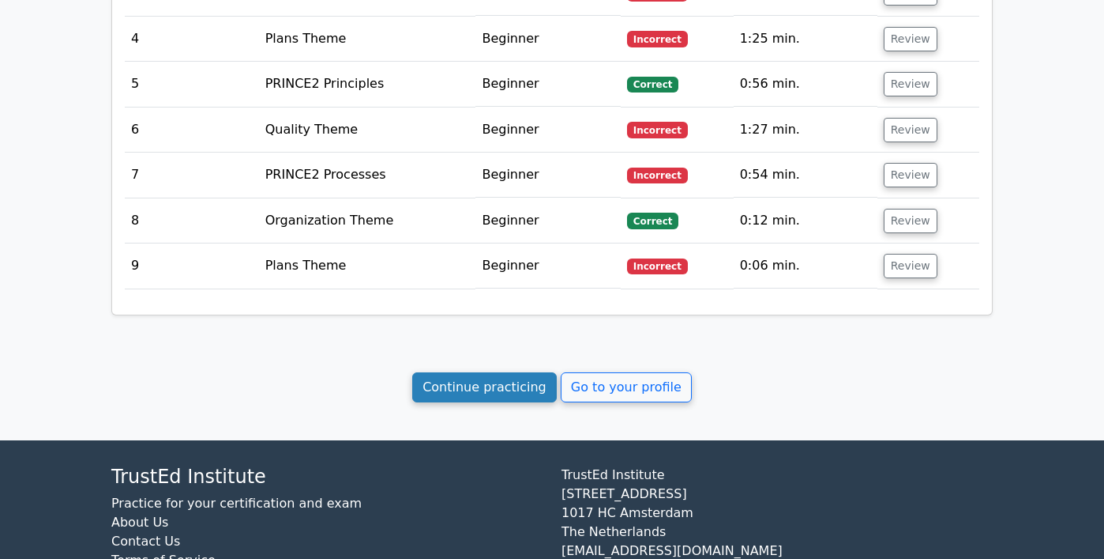
click at [496, 372] on link "Continue practicing" at bounding box center [484, 387] width 145 height 30
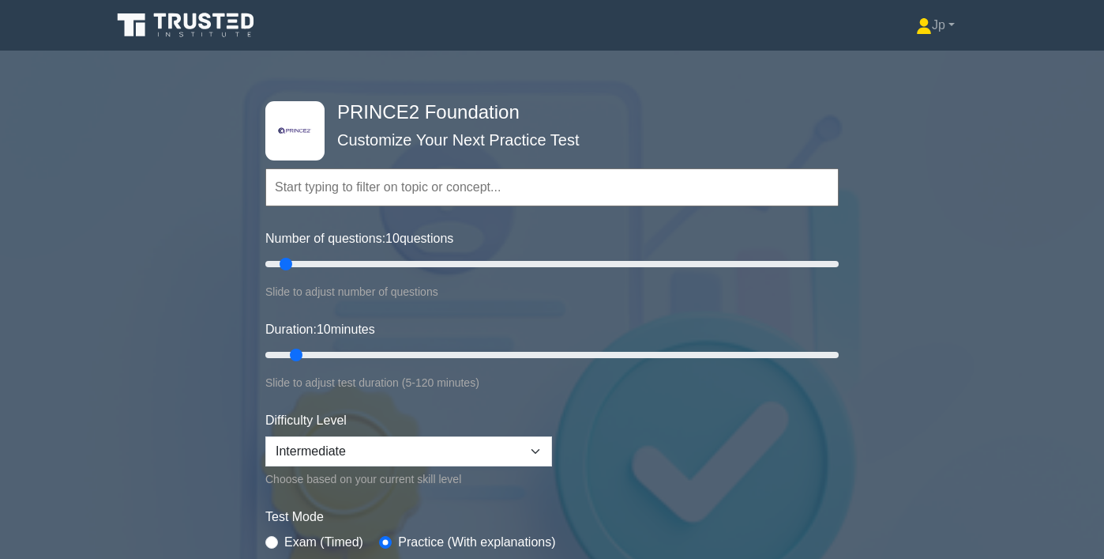
scroll to position [24, 0]
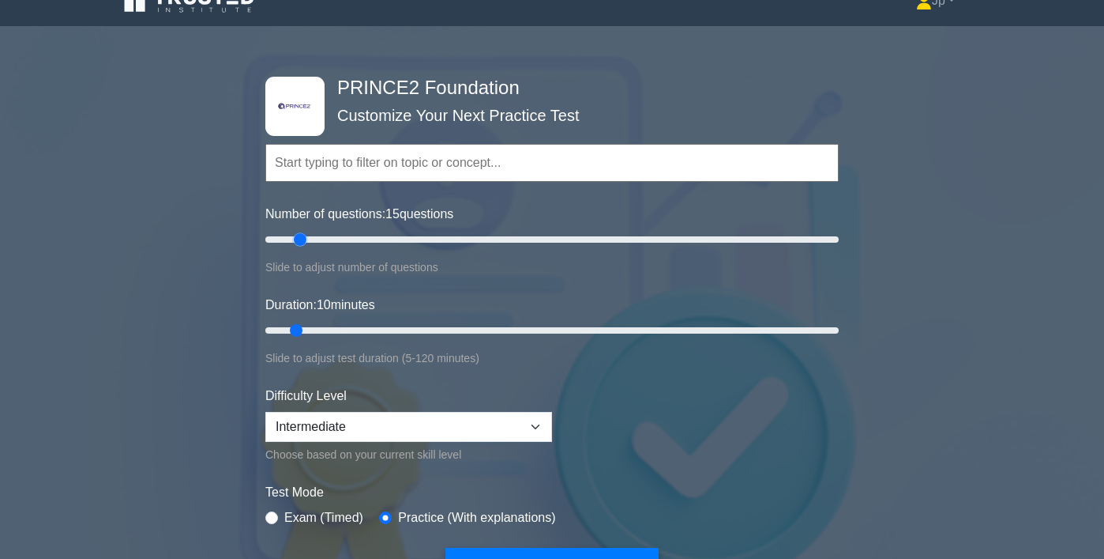
drag, startPoint x: 288, startPoint y: 237, endPoint x: 303, endPoint y: 238, distance: 15.0
click at [303, 238] on input "Number of questions: 15 questions" at bounding box center [552, 239] width 574 height 19
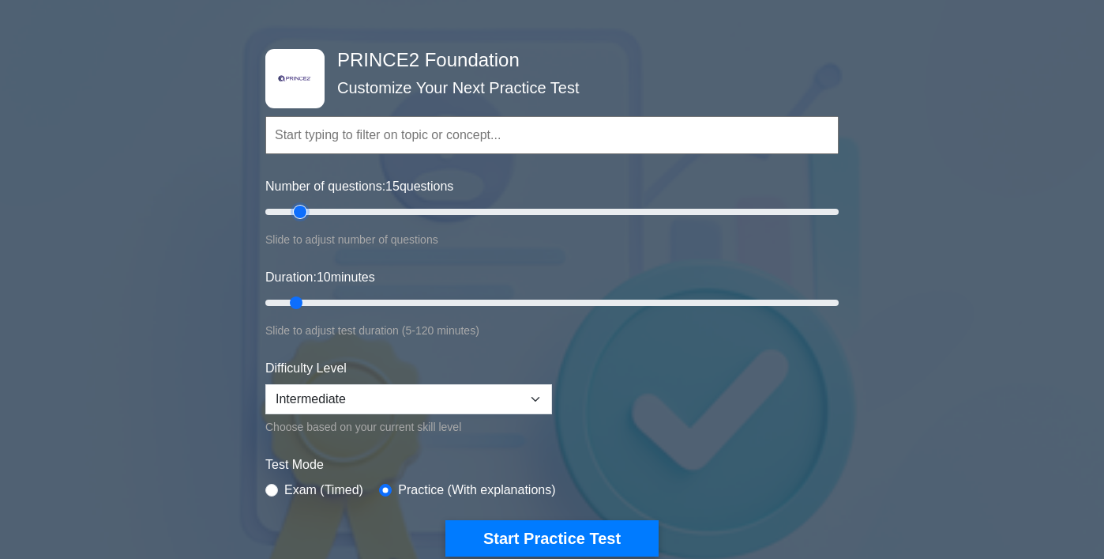
scroll to position [54, 0]
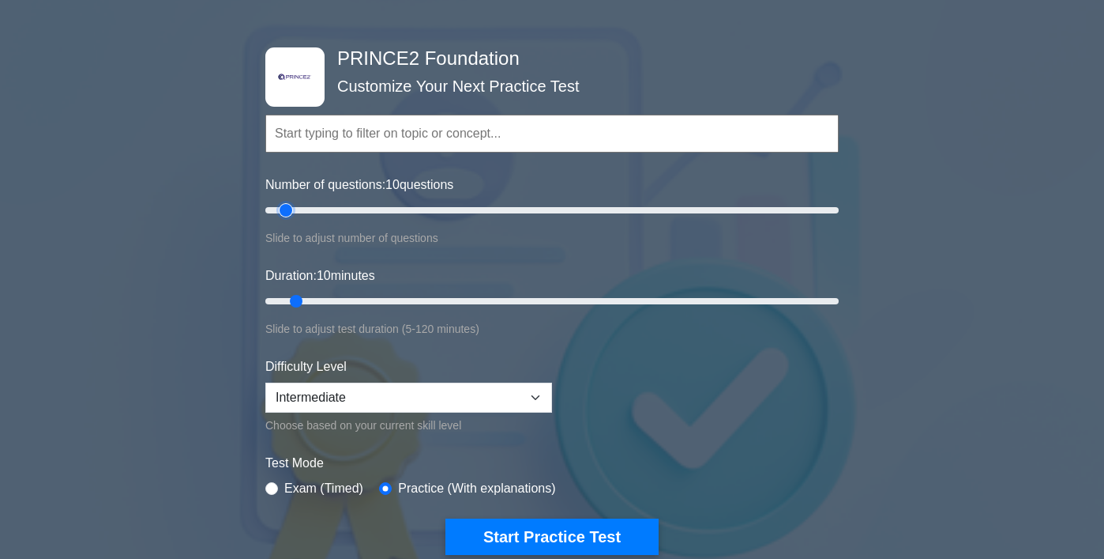
drag, startPoint x: 299, startPoint y: 212, endPoint x: 291, endPoint y: 211, distance: 8.1
type input "10"
click at [291, 211] on input "Number of questions: 10 questions" at bounding box center [552, 210] width 574 height 19
drag, startPoint x: 297, startPoint y: 303, endPoint x: 310, endPoint y: 303, distance: 13.4
type input "15"
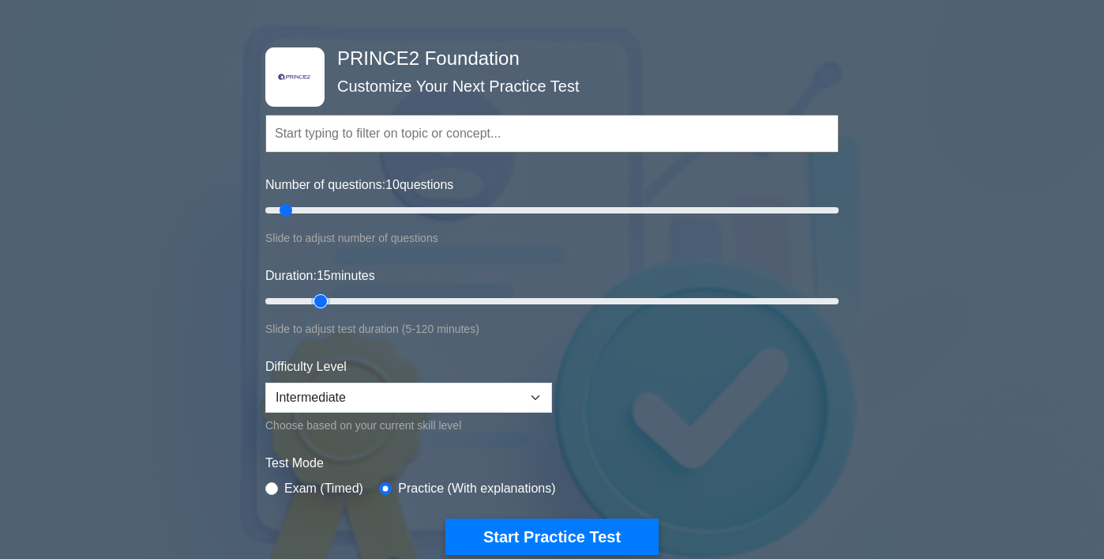
click at [310, 303] on input "Duration: 15 minutes" at bounding box center [552, 300] width 574 height 19
drag, startPoint x: 287, startPoint y: 212, endPoint x: 298, endPoint y: 212, distance: 11.1
type input "15"
click at [298, 212] on input "Number of questions: 15 questions" at bounding box center [552, 210] width 574 height 19
drag, startPoint x: 325, startPoint y: 301, endPoint x: 333, endPoint y: 300, distance: 8.7
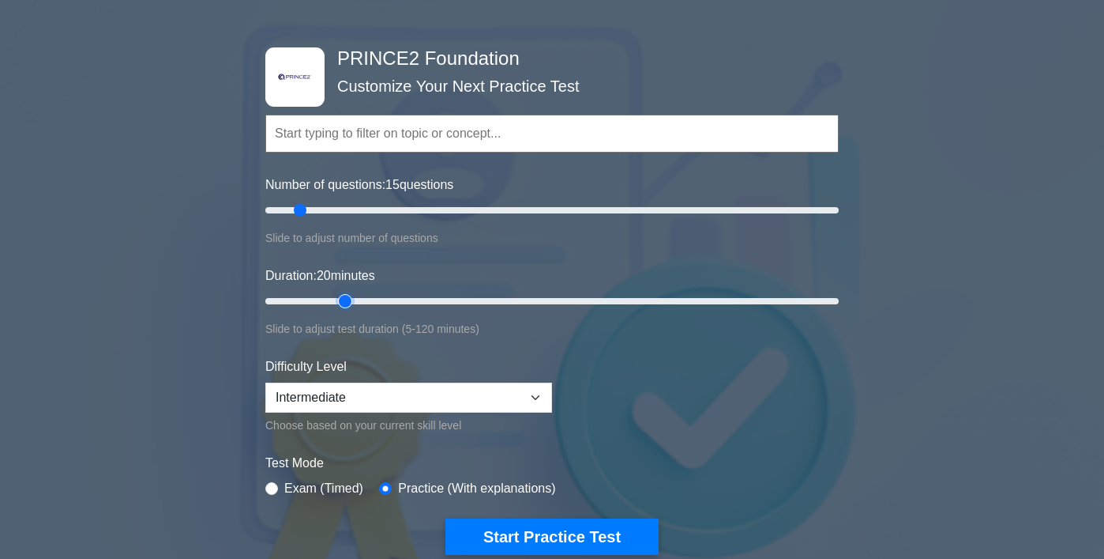
type input "20"
click at [333, 300] on input "Duration: 20 minutes" at bounding box center [552, 300] width 574 height 19
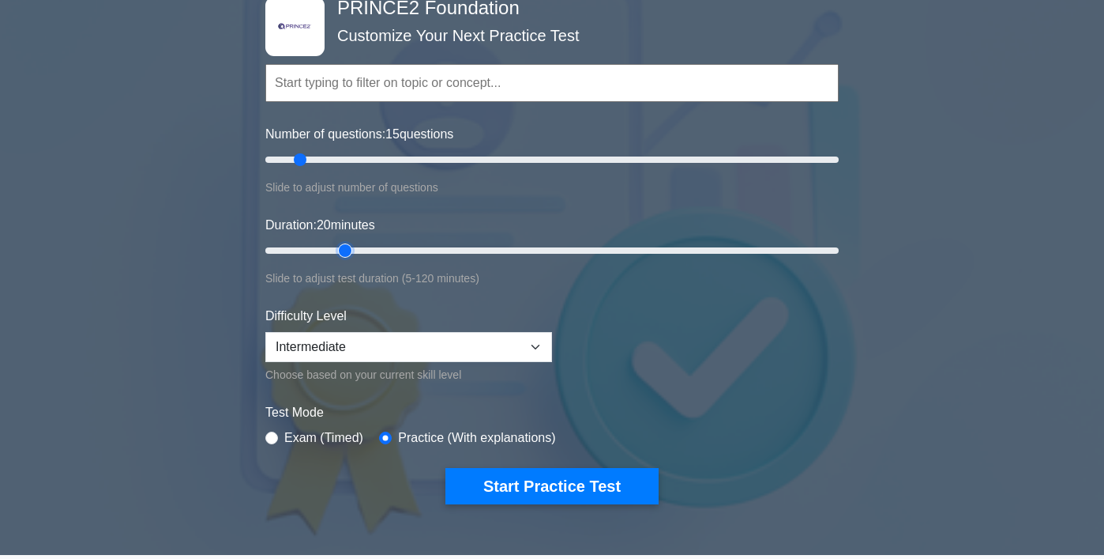
scroll to position [107, 0]
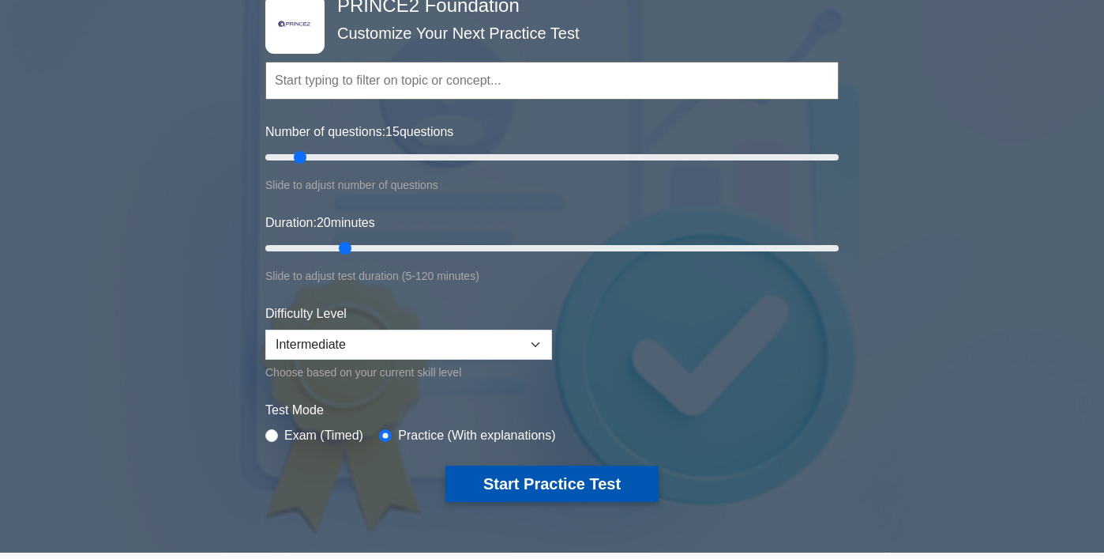
click at [517, 480] on button "Start Practice Test" at bounding box center [552, 483] width 213 height 36
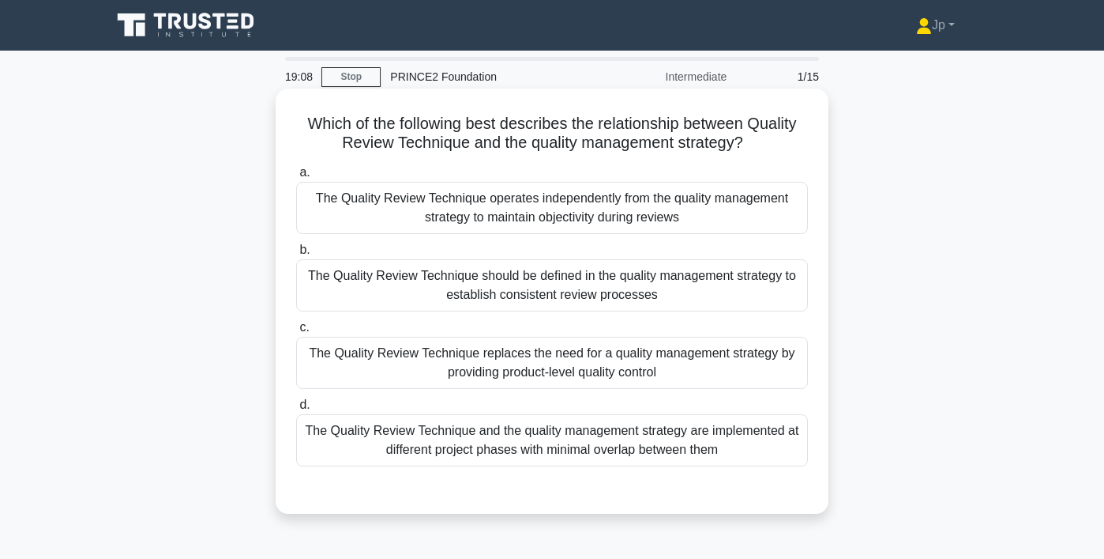
click at [566, 207] on div "The Quality Review Technique operates independently from the quality management…" at bounding box center [552, 208] width 512 height 52
click at [296, 178] on input "a. The Quality Review Technique operates independently from the quality managem…" at bounding box center [296, 172] width 0 height 10
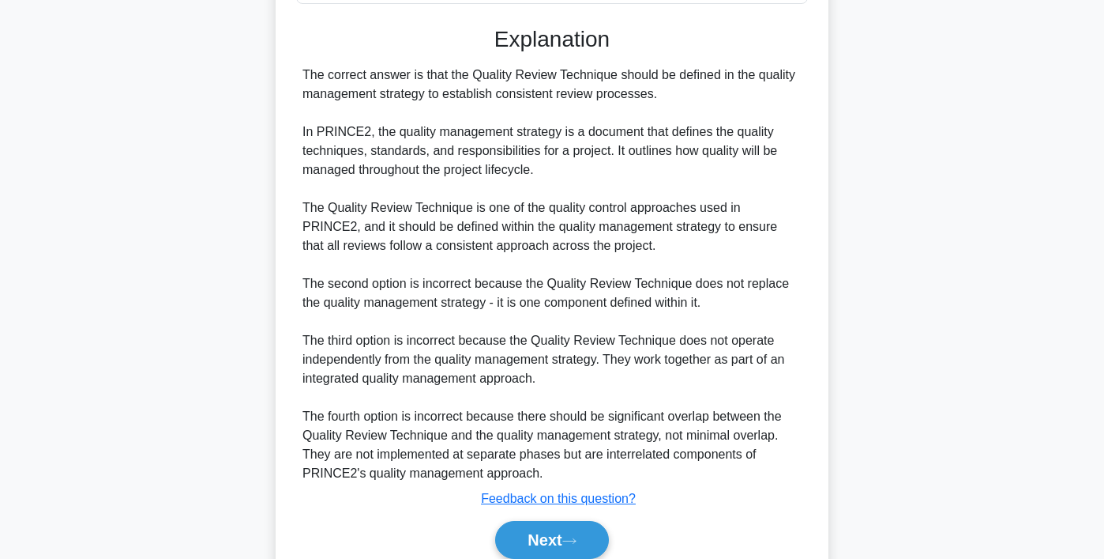
scroll to position [531, 0]
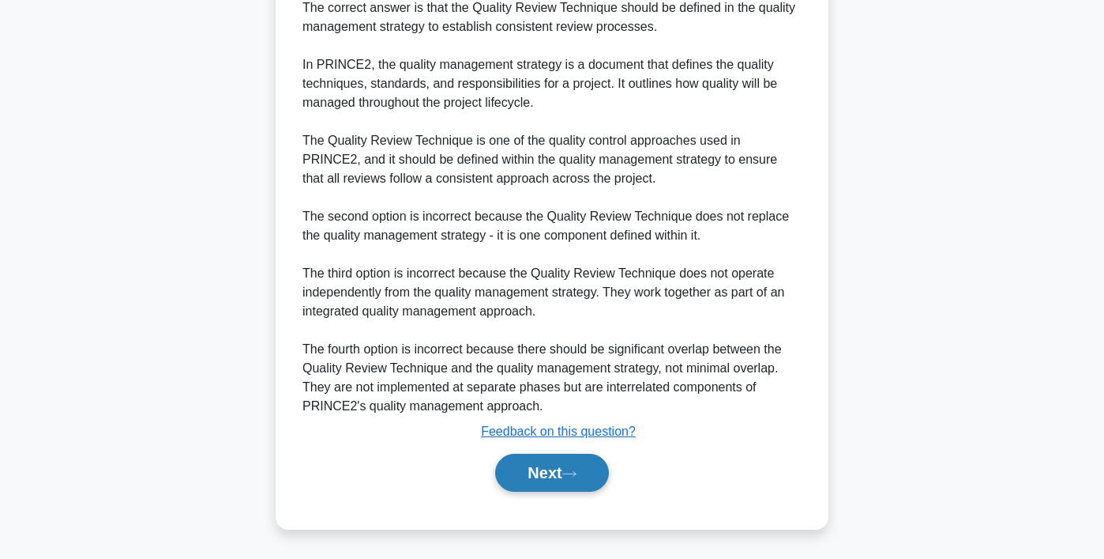
click at [537, 480] on button "Next" at bounding box center [551, 472] width 113 height 38
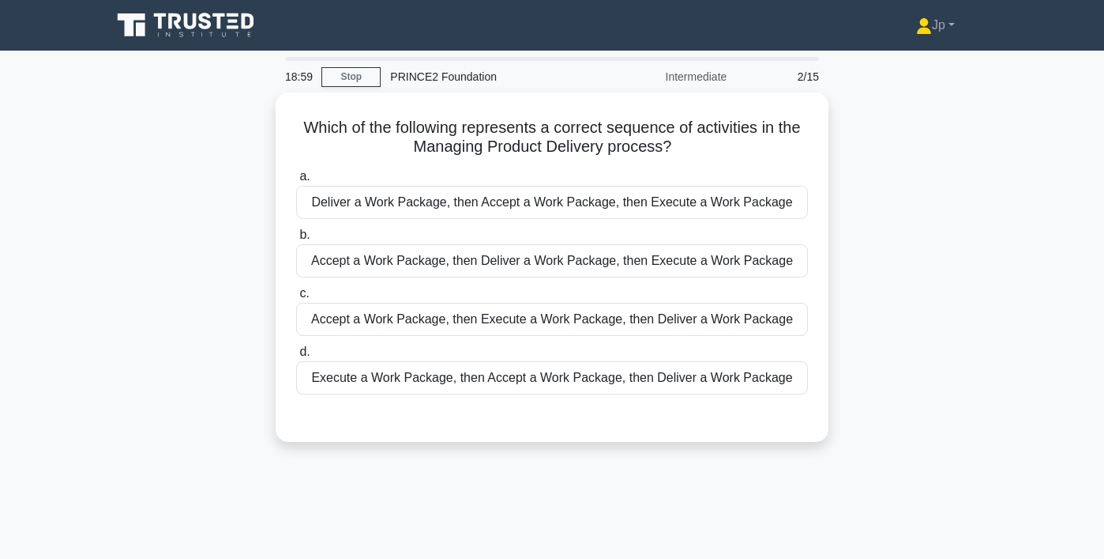
scroll to position [0, 0]
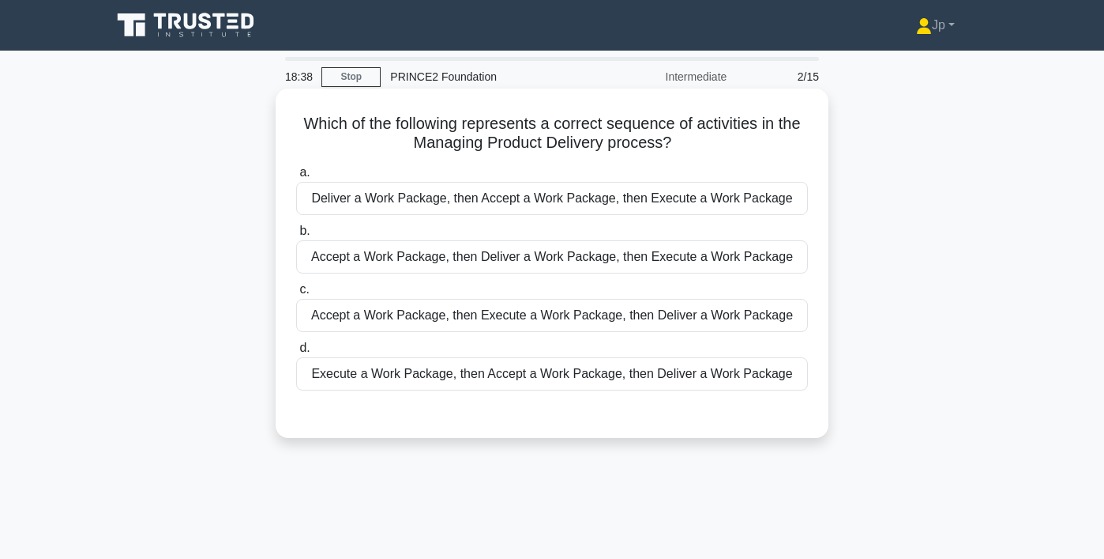
click at [432, 322] on div "Accept a Work Package, then Execute a Work Package, then Deliver a Work Package" at bounding box center [552, 315] width 512 height 33
click at [296, 295] on input "c. Accept a Work Package, then Execute a Work Package, then Deliver a Work Pack…" at bounding box center [296, 289] width 0 height 10
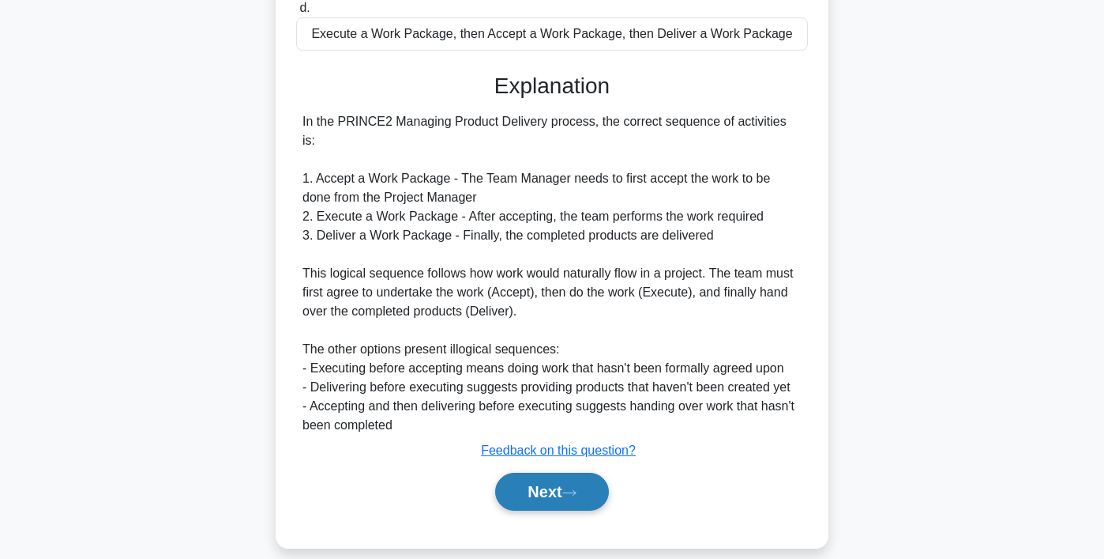
click at [514, 472] on button "Next" at bounding box center [551, 491] width 113 height 38
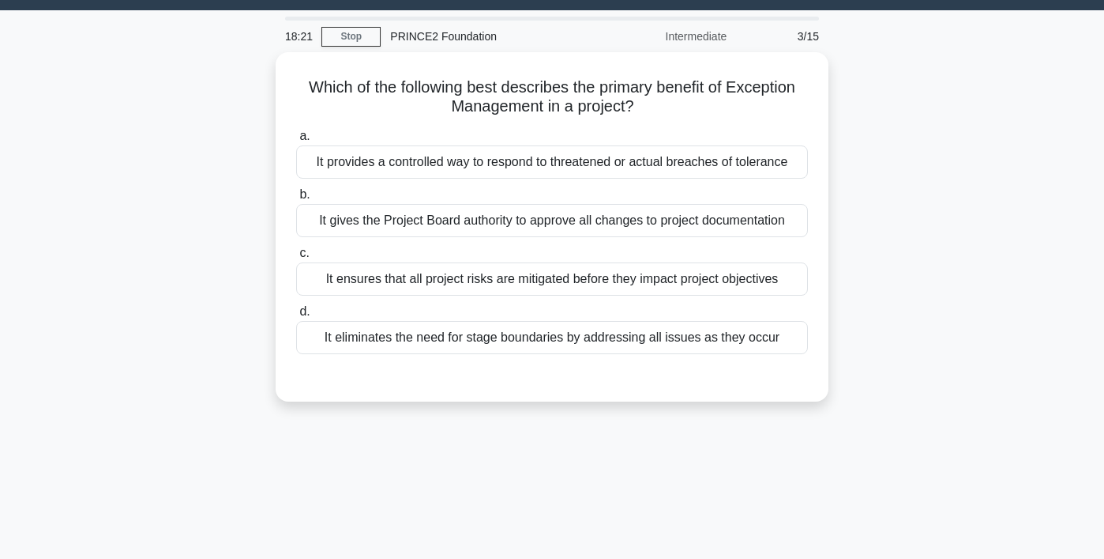
scroll to position [42, 0]
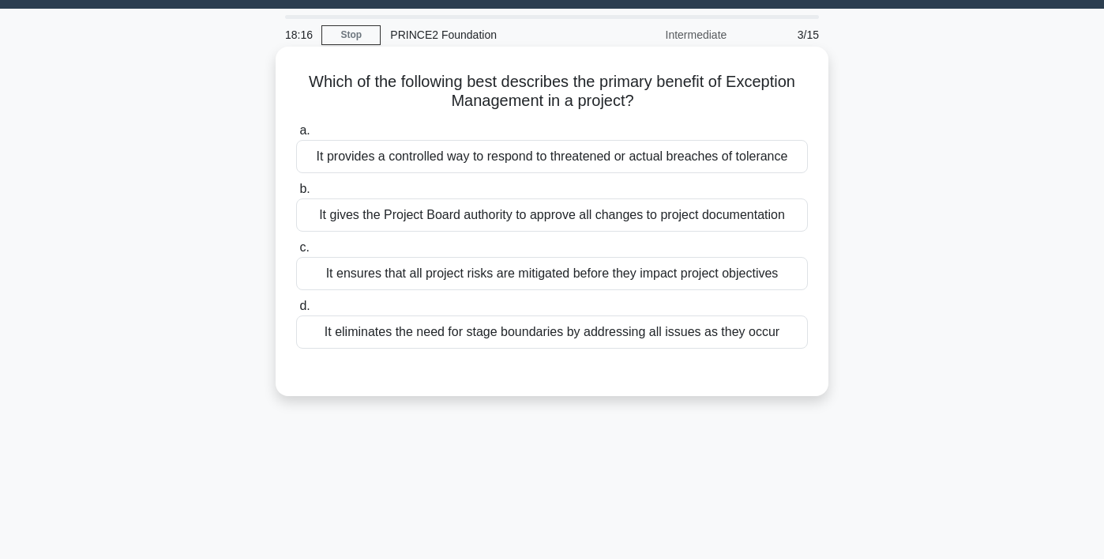
click at [580, 152] on div "It provides a controlled way to respond to threatened or actual breaches of tol…" at bounding box center [552, 156] width 512 height 33
click at [296, 136] on input "a. It provides a controlled way to respond to threatened or actual breaches of …" at bounding box center [296, 131] width 0 height 10
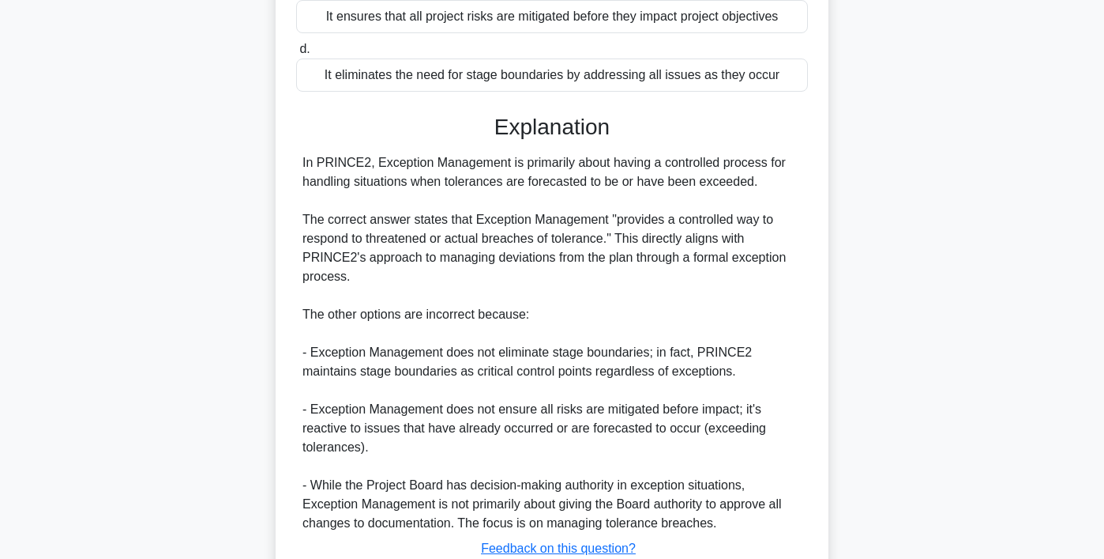
scroll to position [416, 0]
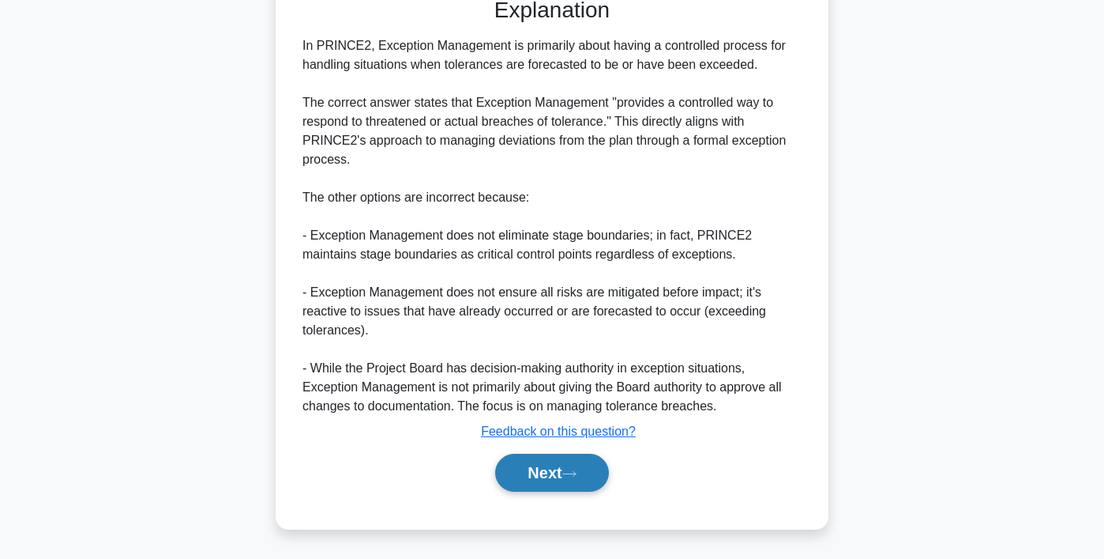
click at [543, 476] on button "Next" at bounding box center [551, 472] width 113 height 38
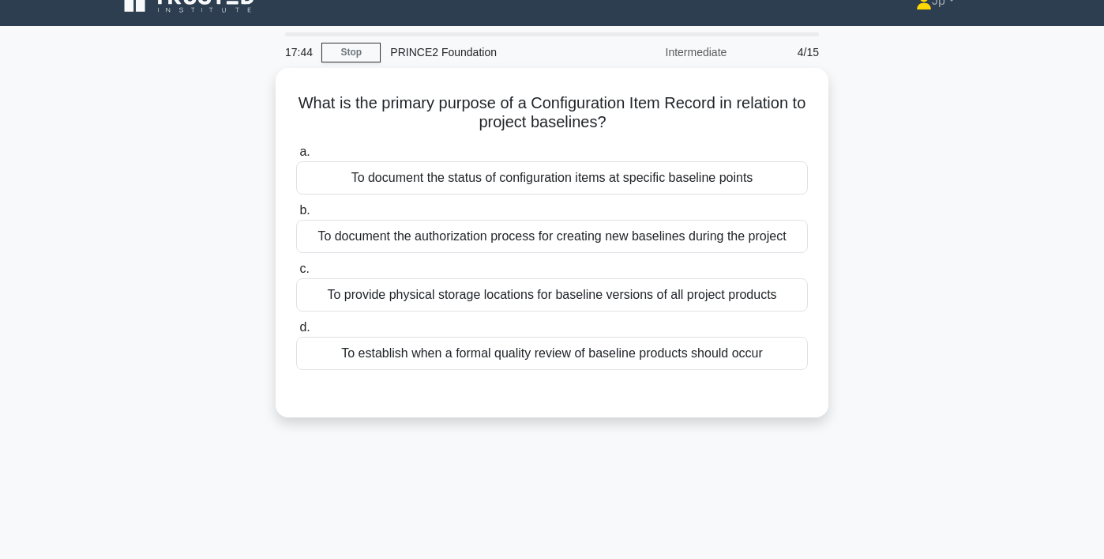
scroll to position [26, 0]
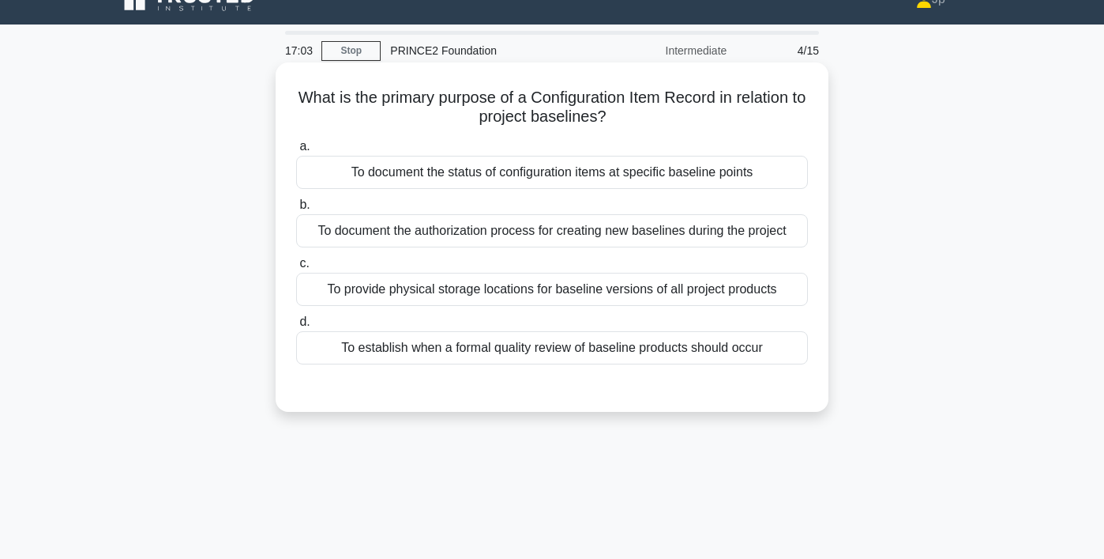
click at [557, 235] on div "To document the authorization process for creating new baselines during the pro…" at bounding box center [552, 230] width 512 height 33
click at [296, 210] on input "b. To document the authorization process for creating new baselines during the …" at bounding box center [296, 205] width 0 height 10
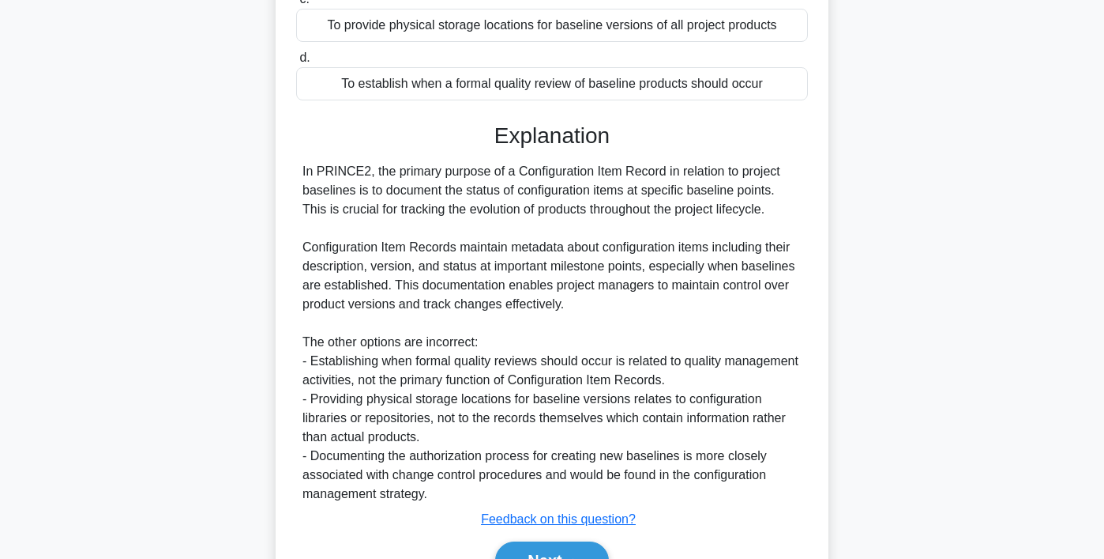
scroll to position [379, 0]
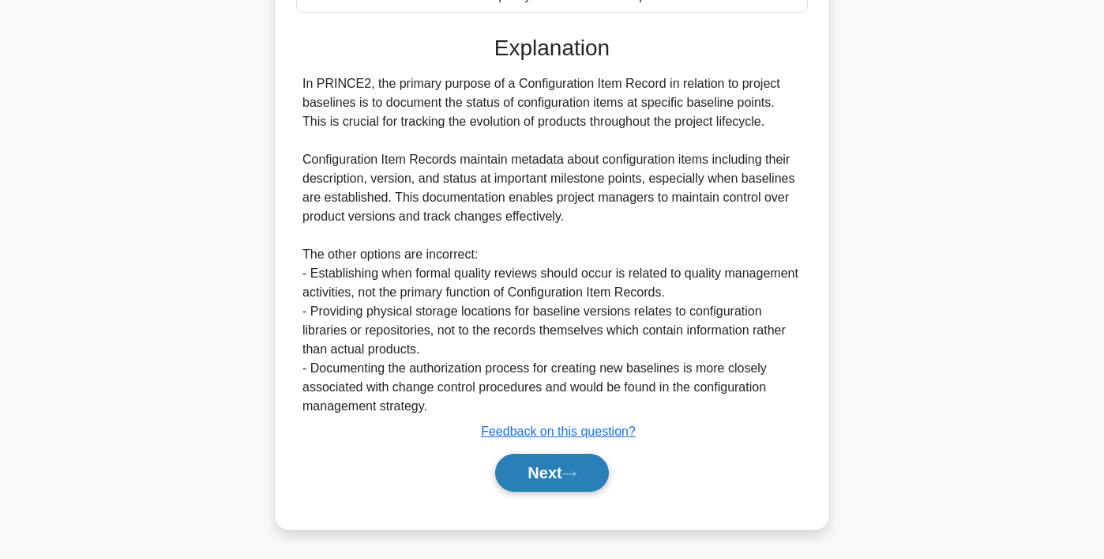
click at [536, 473] on button "Next" at bounding box center [551, 472] width 113 height 38
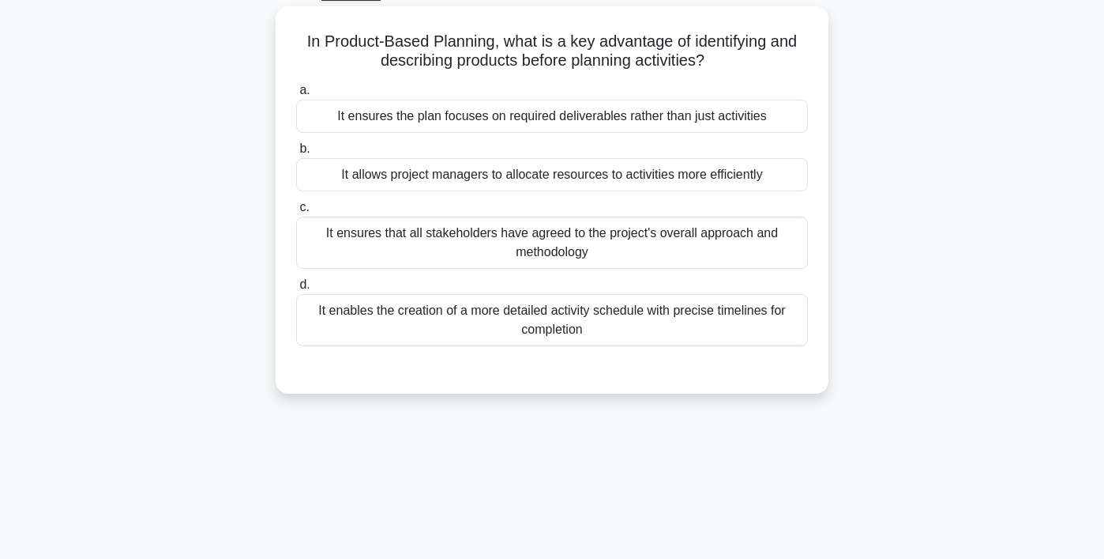
scroll to position [88, 0]
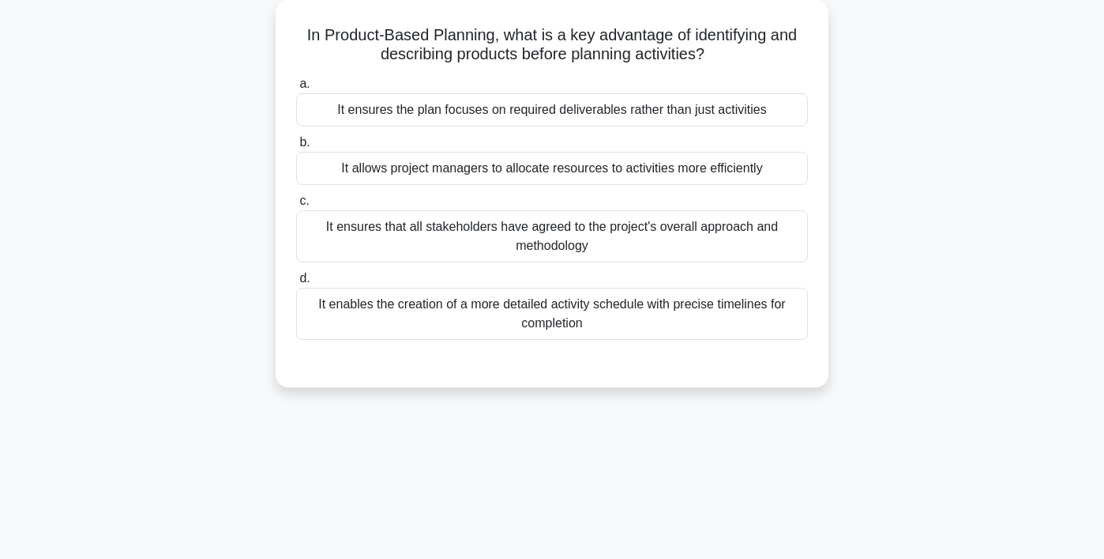
click at [600, 234] on div "It ensures that all stakeholders have agreed to the project's overall approach …" at bounding box center [552, 236] width 512 height 52
click at [296, 206] on input "c. It ensures that all stakeholders have agreed to the project's overall approa…" at bounding box center [296, 201] width 0 height 10
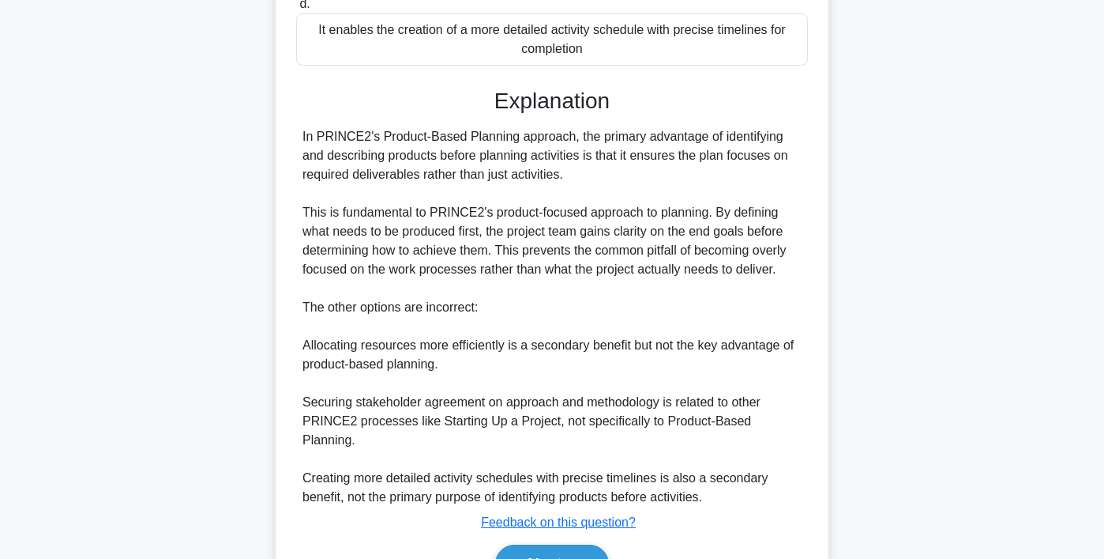
scroll to position [436, 0]
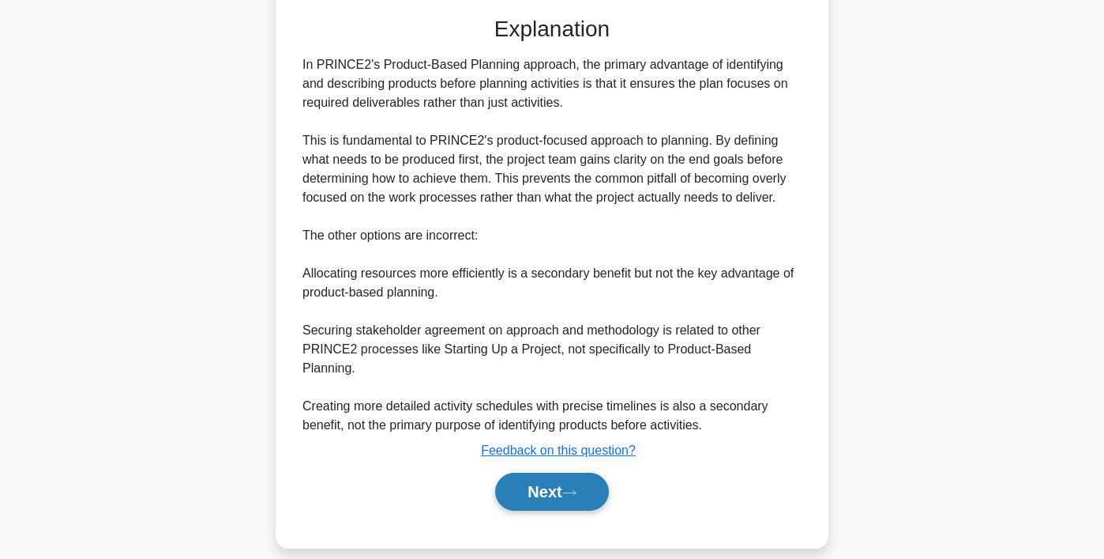
click at [575, 478] on button "Next" at bounding box center [551, 491] width 113 height 38
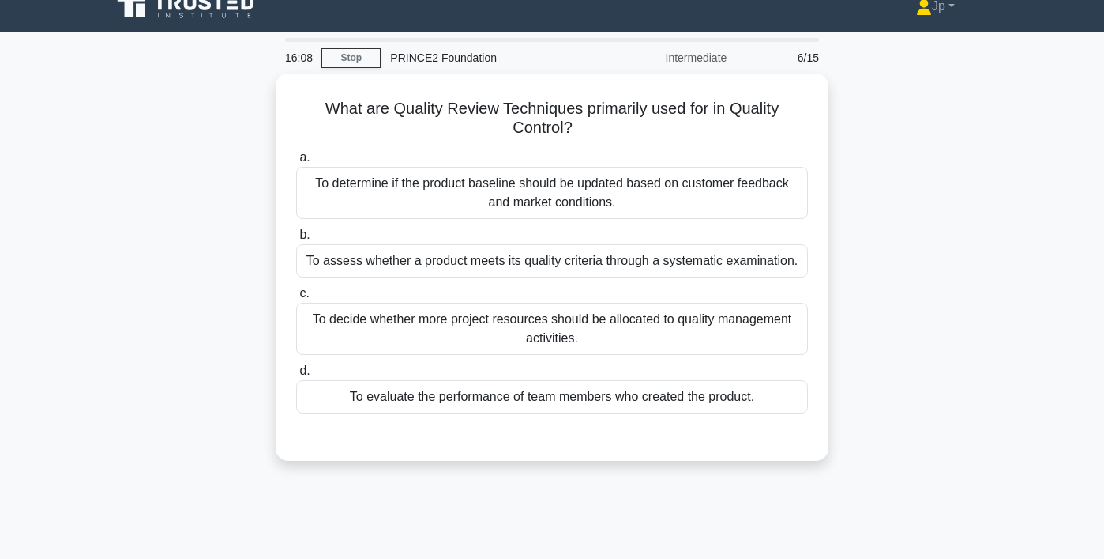
scroll to position [23, 0]
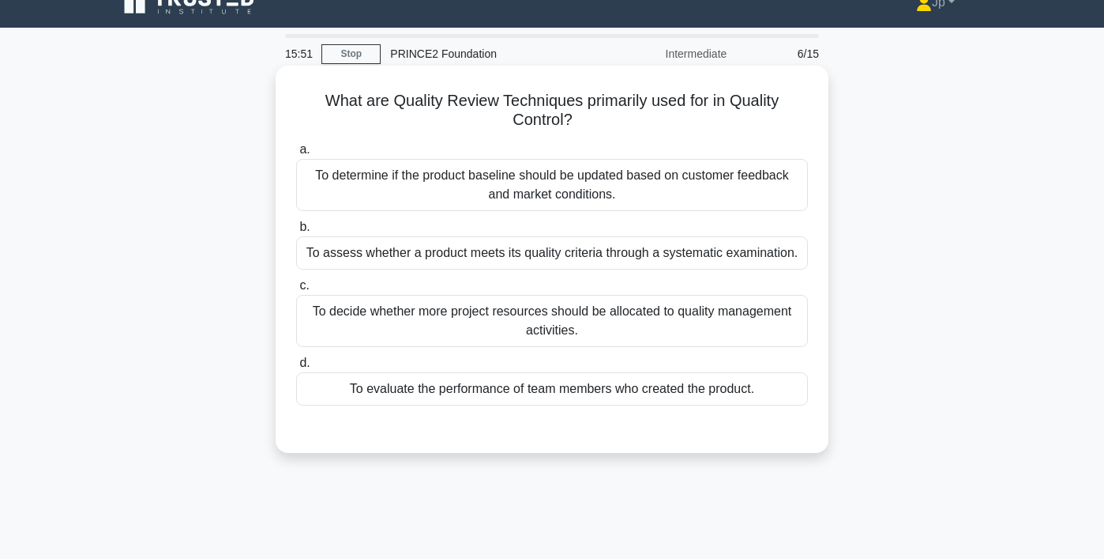
click at [633, 261] on div "To assess whether a product meets its quality criteria through a systematic exa…" at bounding box center [552, 252] width 512 height 33
click at [296, 232] on input "b. To assess whether a product meets its quality criteria through a systematic …" at bounding box center [296, 227] width 0 height 10
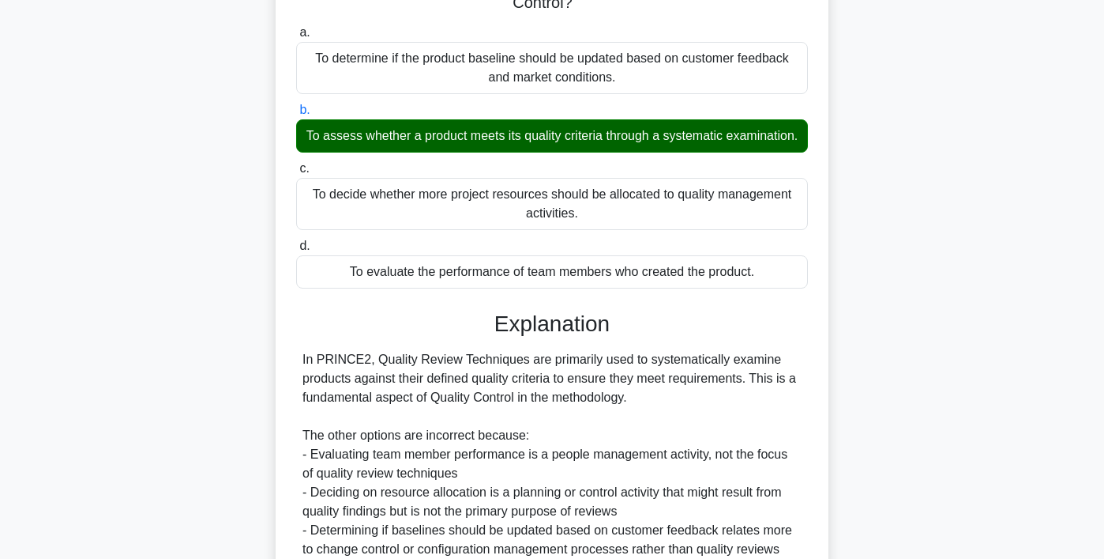
scroll to position [295, 0]
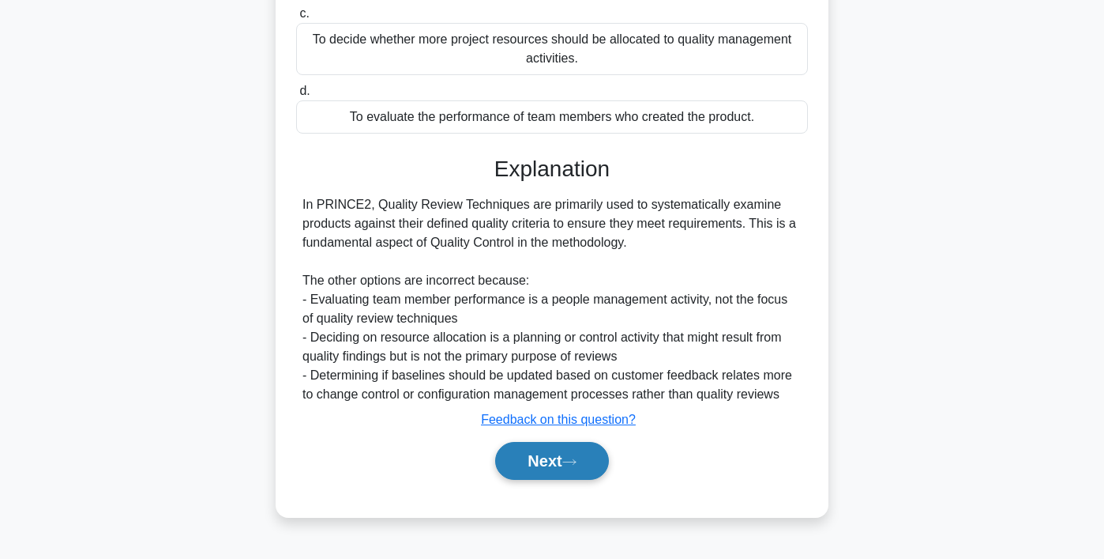
click at [574, 472] on button "Next" at bounding box center [551, 461] width 113 height 38
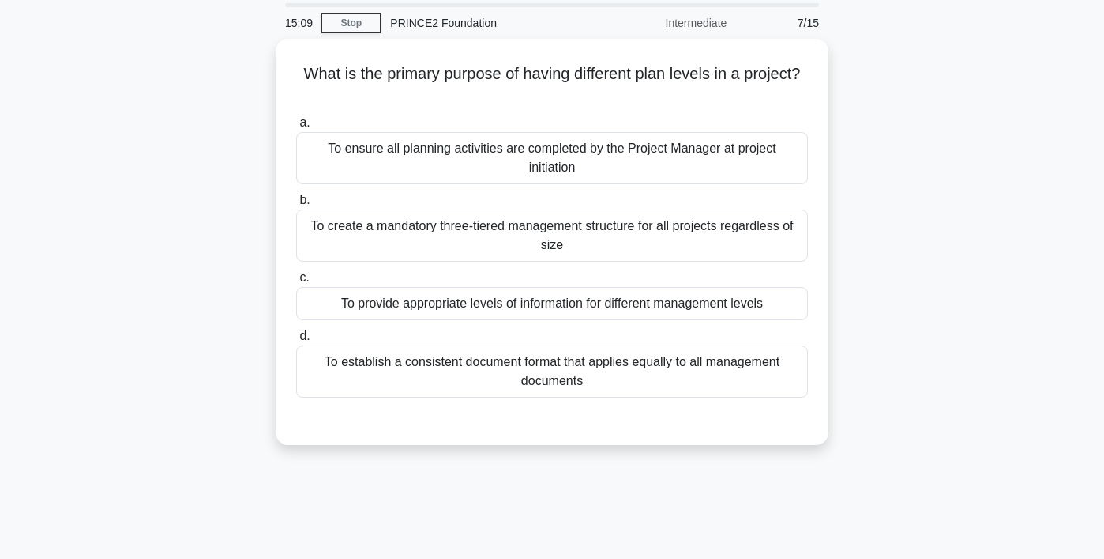
scroll to position [14, 0]
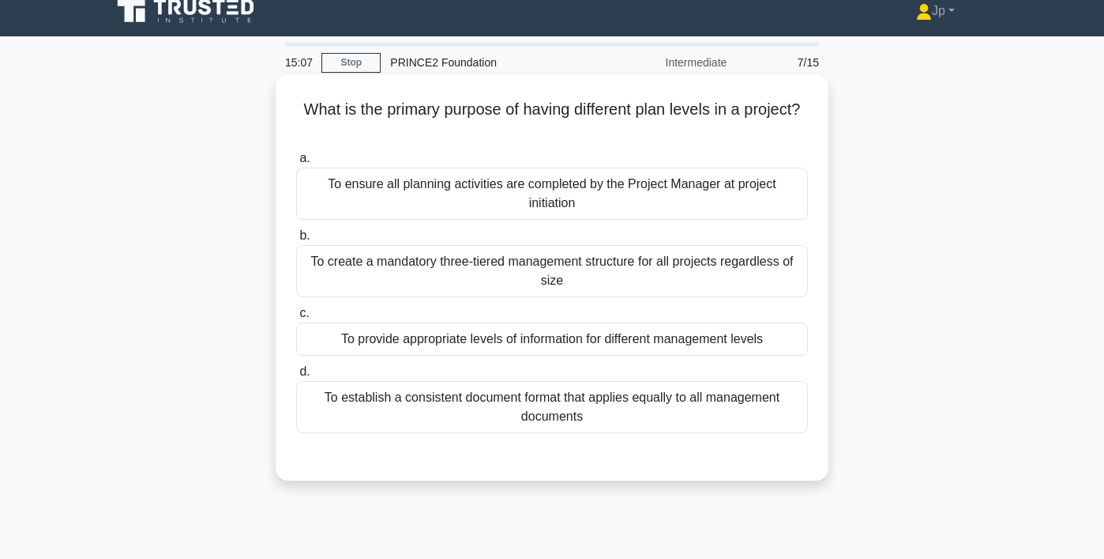
click at [585, 344] on div "To provide appropriate levels of information for different management levels" at bounding box center [552, 338] width 512 height 33
click at [296, 318] on input "c. To provide appropriate levels of information for different management levels" at bounding box center [296, 313] width 0 height 10
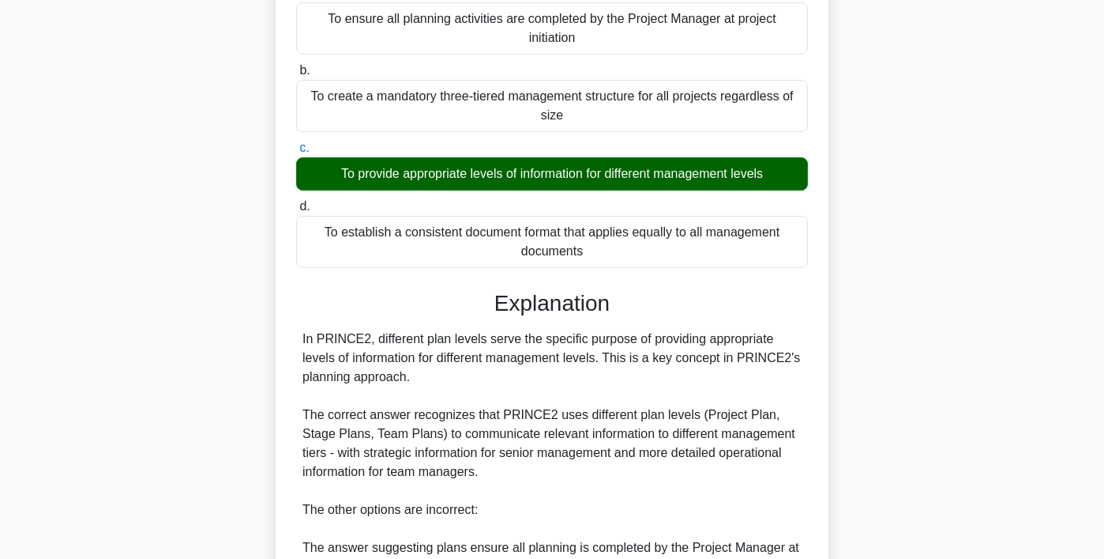
scroll to position [431, 0]
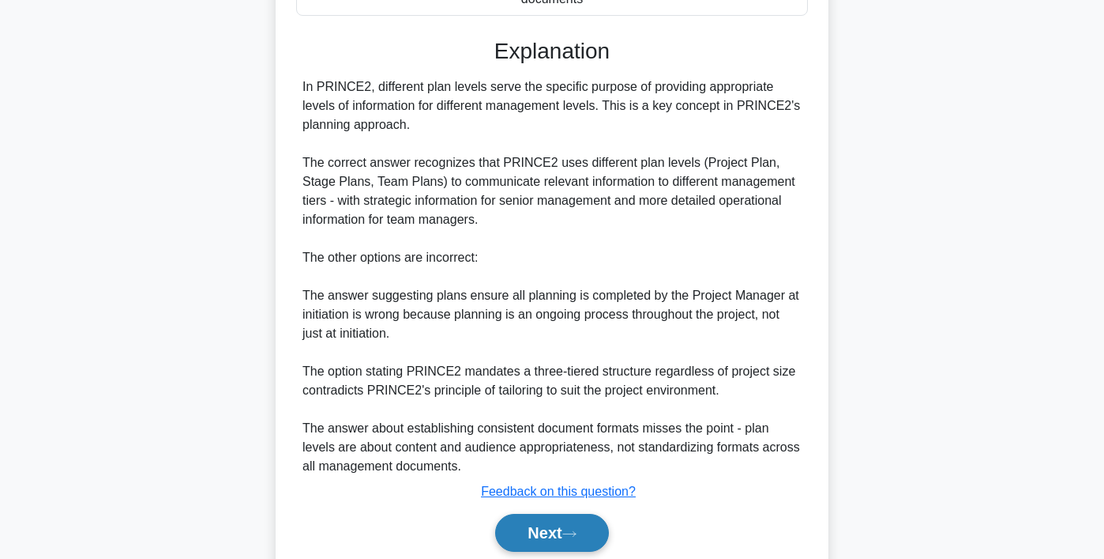
click at [560, 528] on button "Next" at bounding box center [551, 532] width 113 height 38
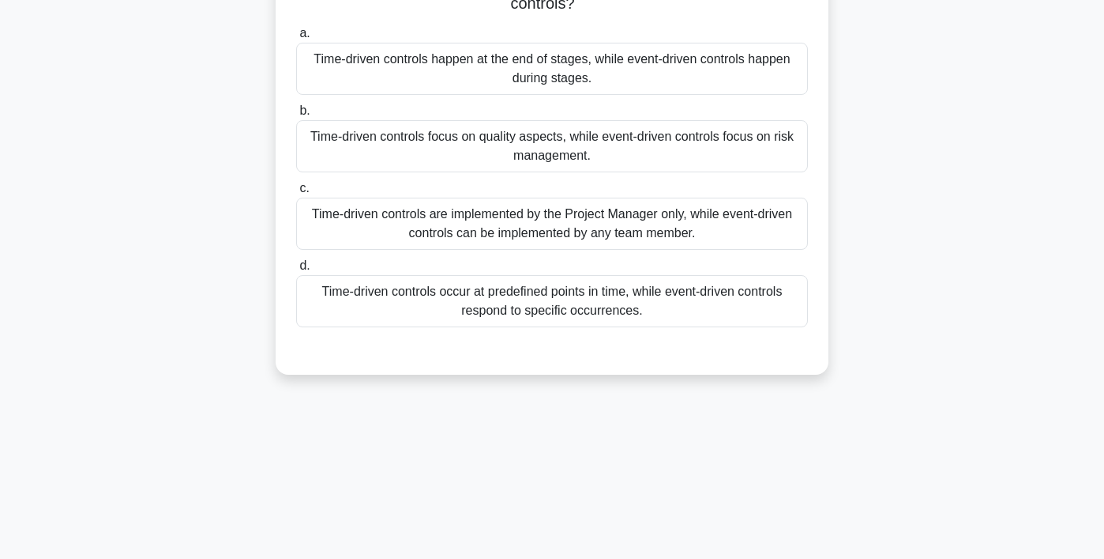
scroll to position [137, 0]
click at [603, 303] on div "Time-driven controls occur at predefined points in time, while event-driven con…" at bounding box center [552, 302] width 512 height 52
click at [296, 273] on input "d. Time-driven controls occur at predefined points in time, while event-driven …" at bounding box center [296, 267] width 0 height 10
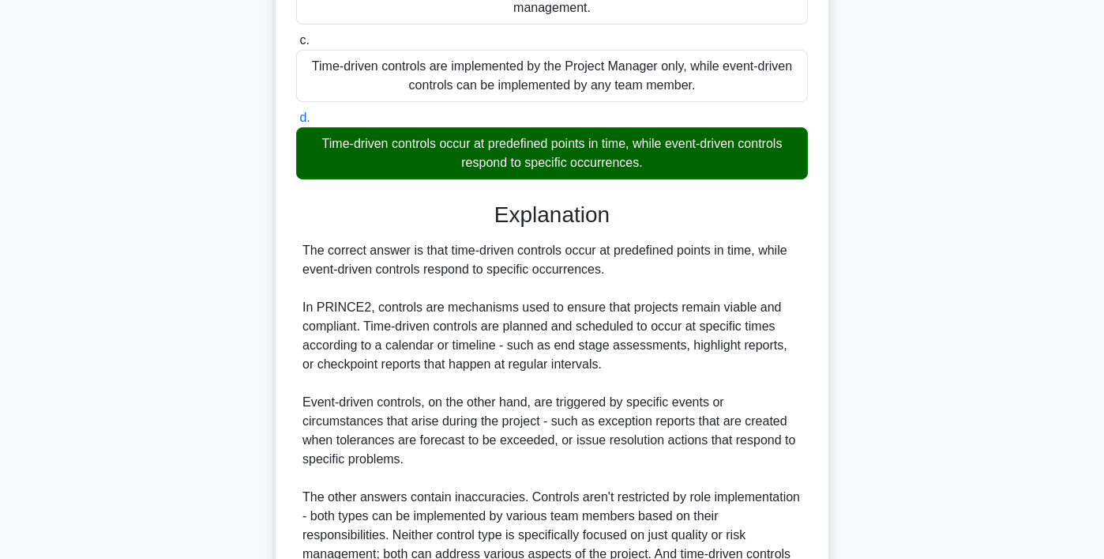
scroll to position [472, 0]
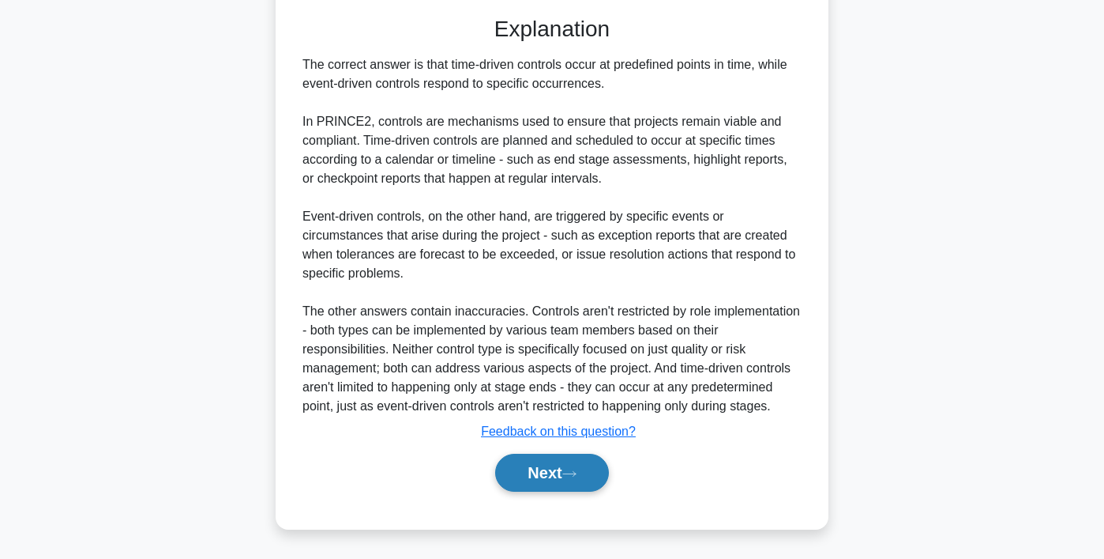
click at [562, 490] on button "Next" at bounding box center [551, 472] width 113 height 38
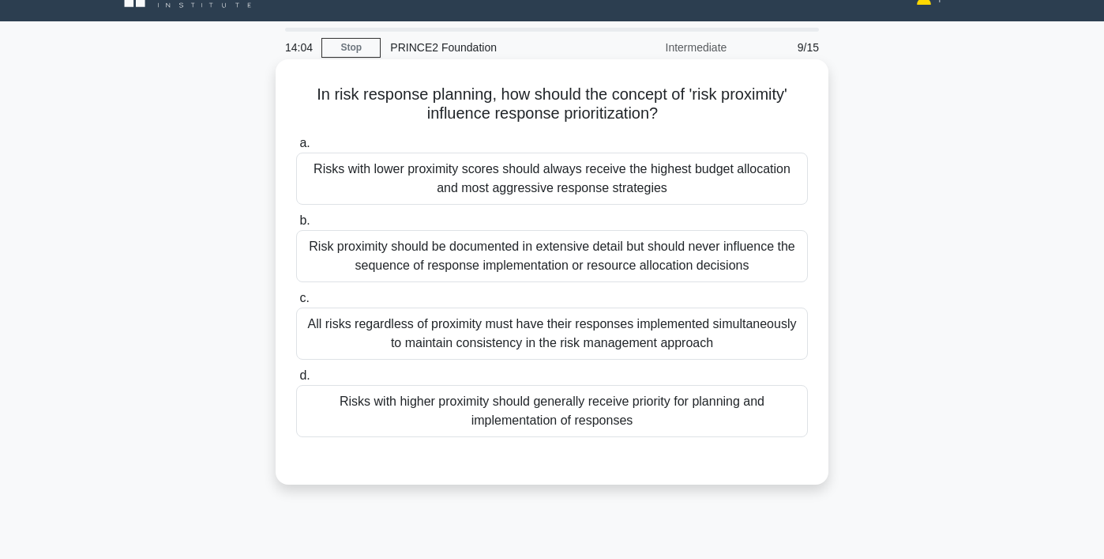
scroll to position [31, 0]
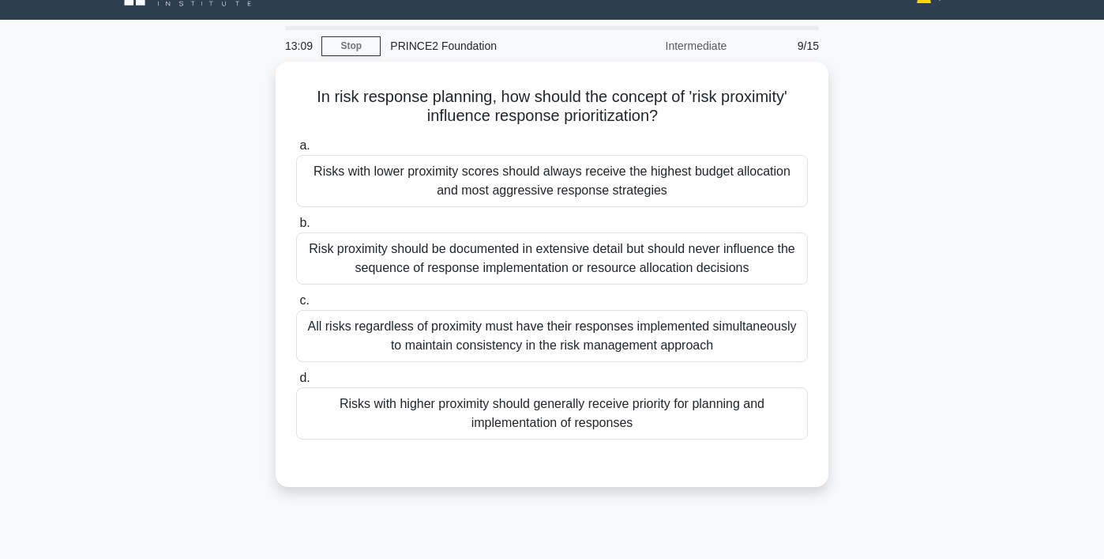
click at [47, 217] on main "13:09 Stop PRINCE2 Foundation Intermediate 9/15 In risk response planning, how …" at bounding box center [552, 421] width 1104 height 803
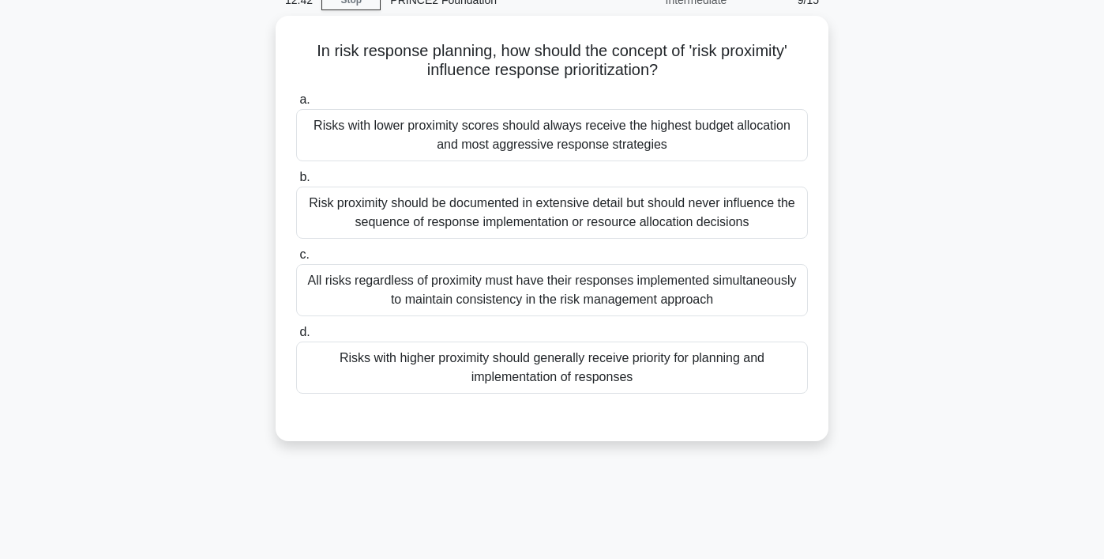
scroll to position [85, 0]
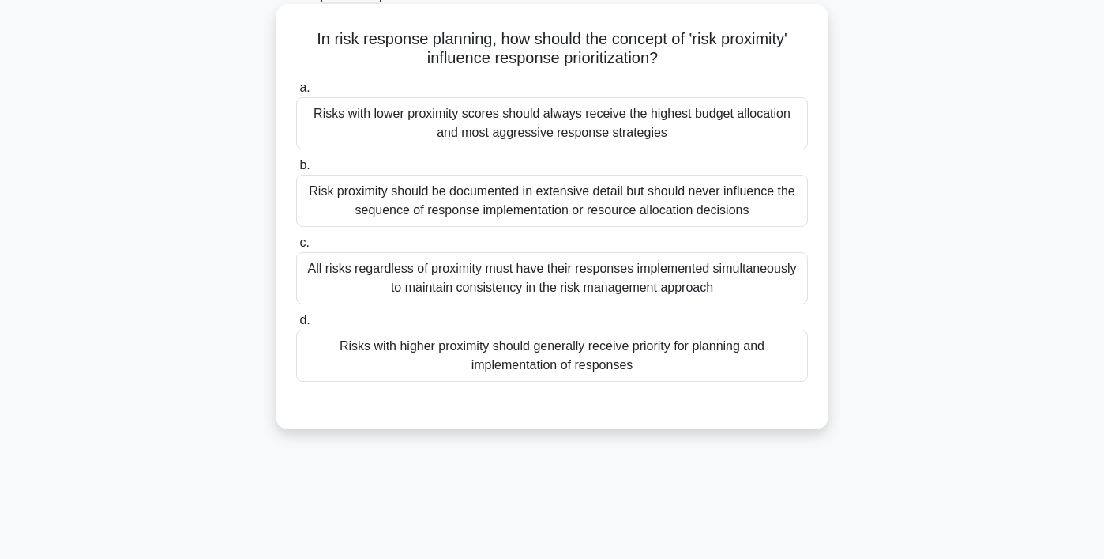
click at [784, 344] on div "Risks with higher proximity should generally receive priority for planning and …" at bounding box center [552, 355] width 512 height 52
click at [296, 325] on input "d. Risks with higher proximity should generally receive priority for planning a…" at bounding box center [296, 320] width 0 height 10
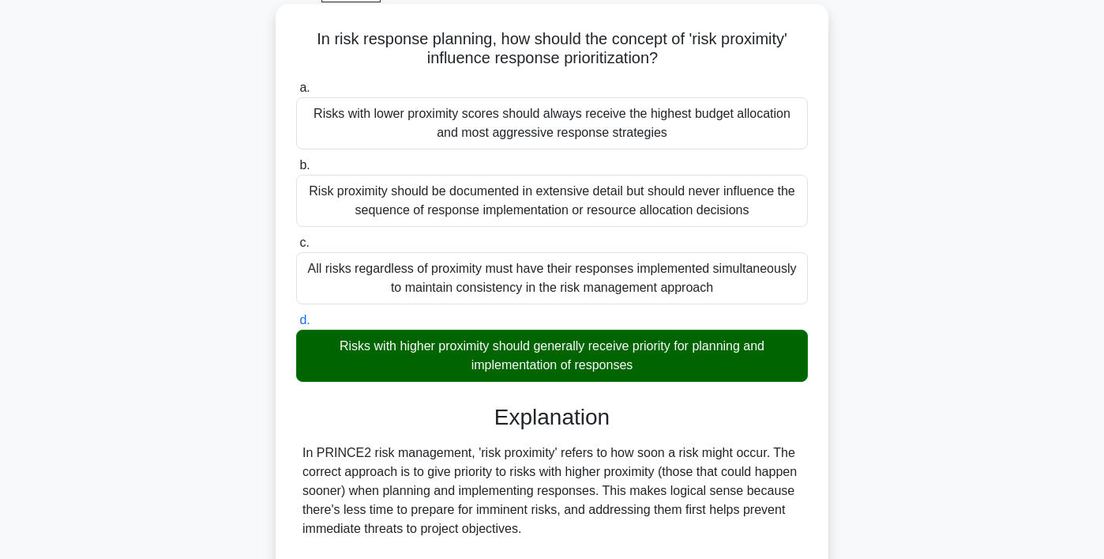
scroll to position [340, 0]
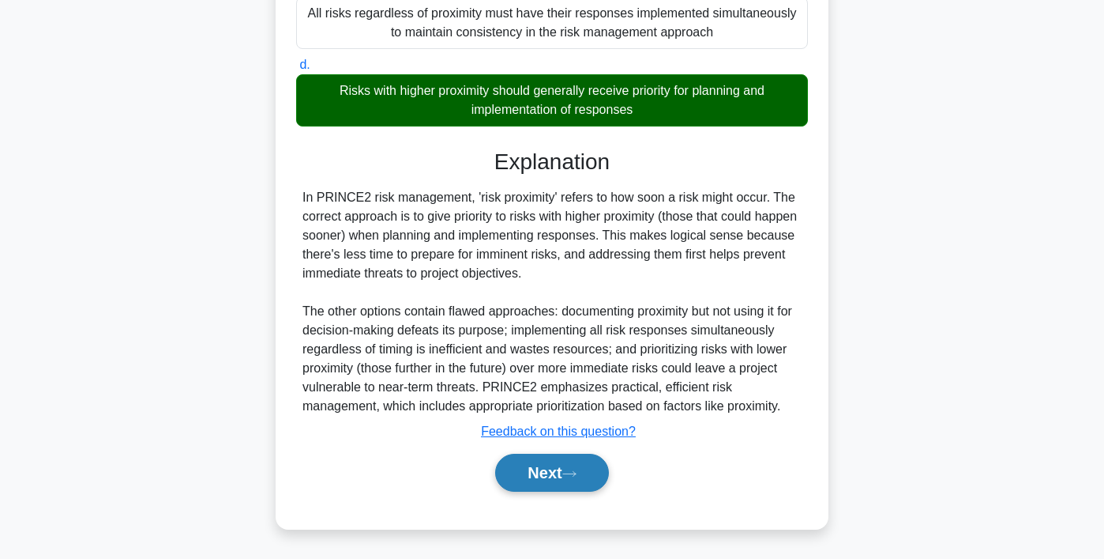
click at [587, 460] on button "Next" at bounding box center [551, 472] width 113 height 38
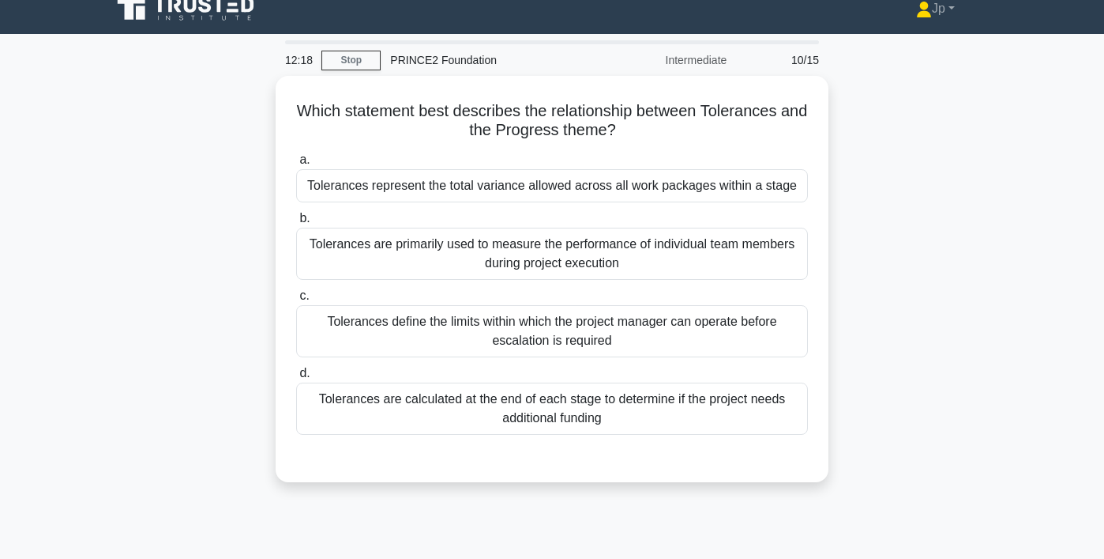
scroll to position [13, 0]
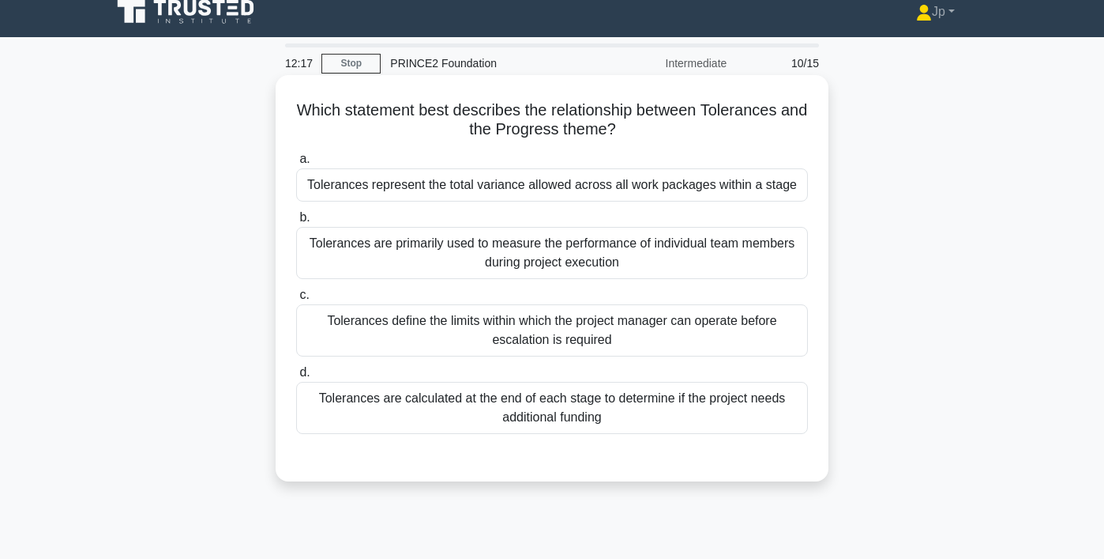
click at [603, 311] on div "Tolerances define the limits within which the project manager can operate befor…" at bounding box center [552, 330] width 512 height 52
click at [296, 300] on input "c. Tolerances define the limits within which the project manager can operate be…" at bounding box center [296, 295] width 0 height 10
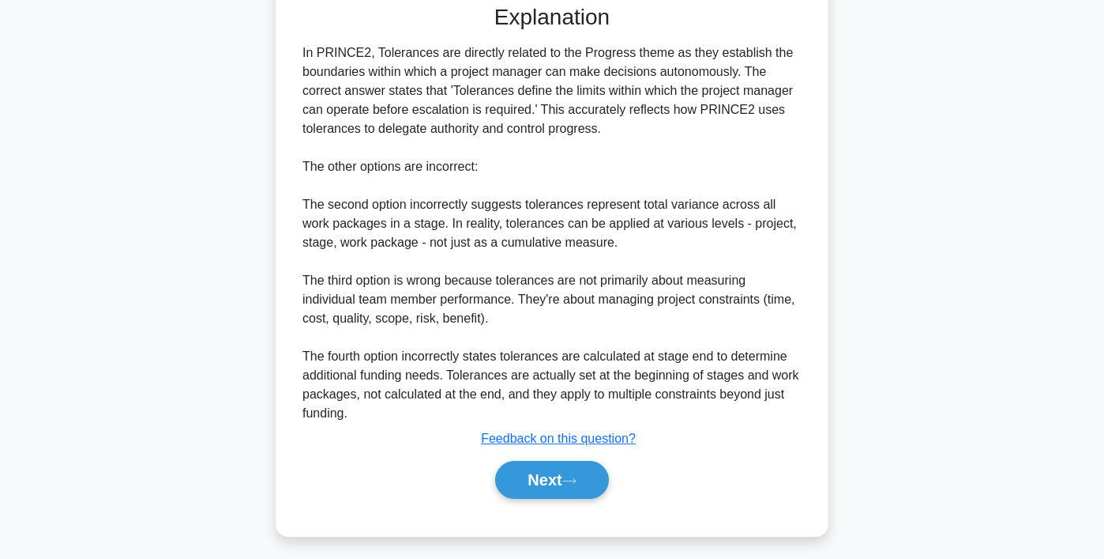
scroll to position [472, 0]
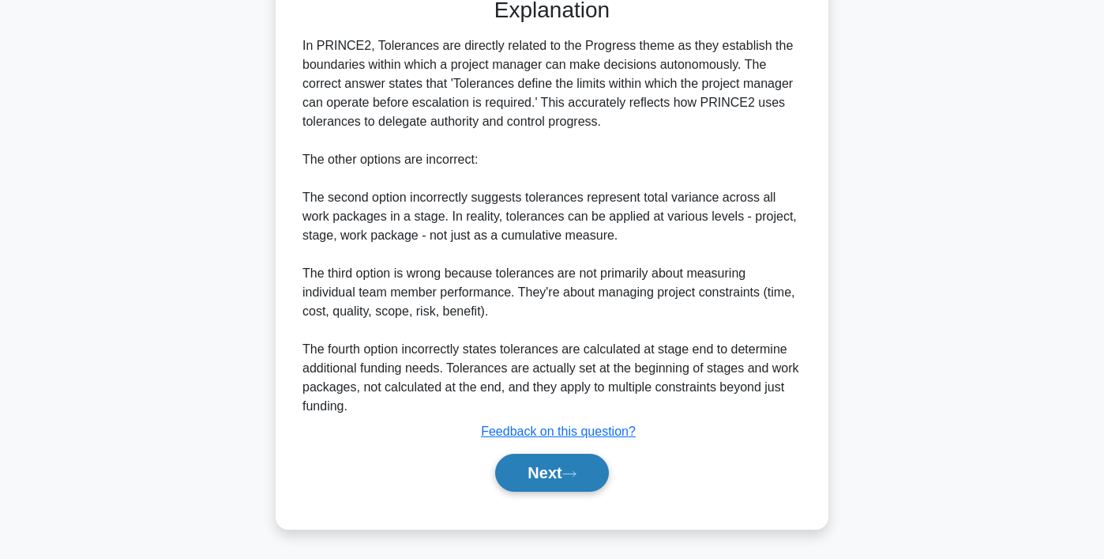
click at [550, 488] on button "Next" at bounding box center [551, 472] width 113 height 38
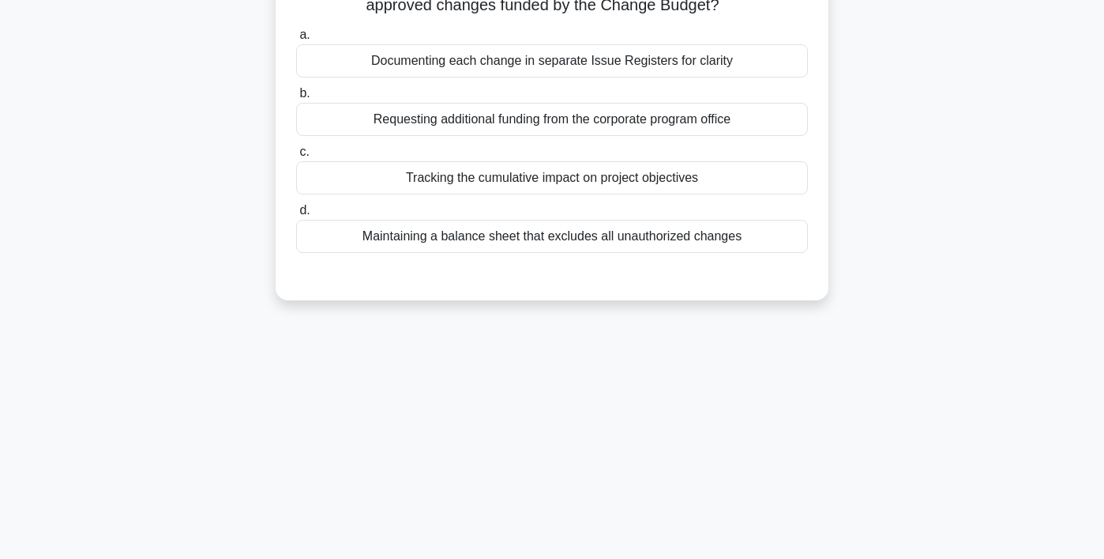
scroll to position [0, 0]
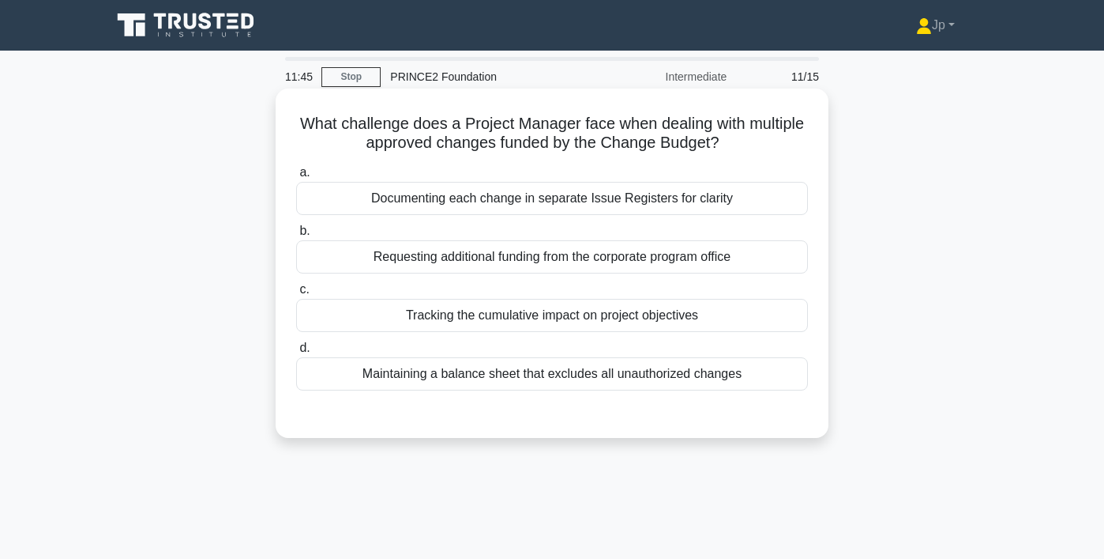
click at [653, 212] on div "Documenting each change in separate Issue Registers for clarity" at bounding box center [552, 198] width 512 height 33
click at [296, 178] on input "a. Documenting each change in separate Issue Registers for clarity" at bounding box center [296, 172] width 0 height 10
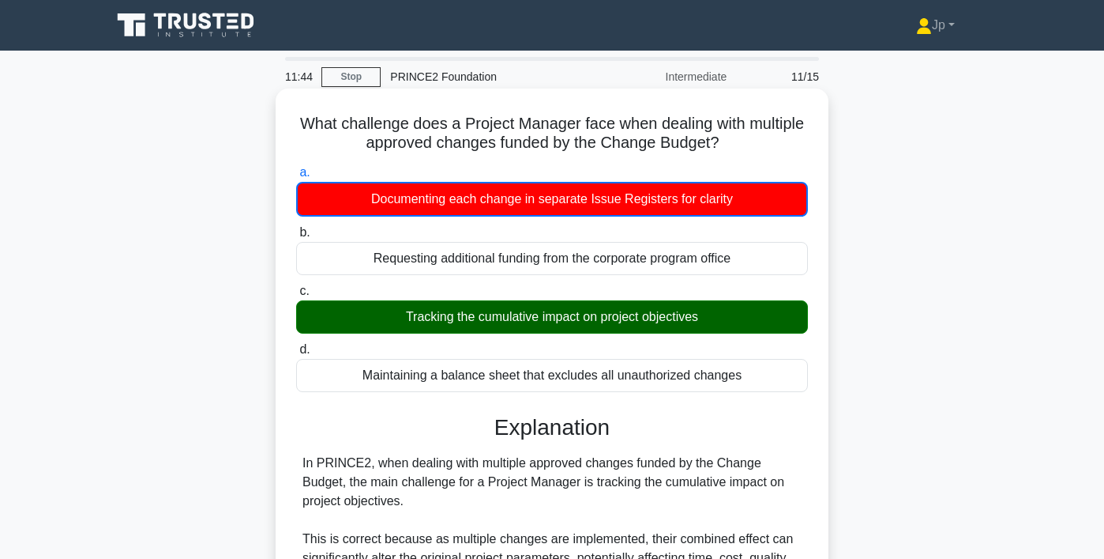
scroll to position [417, 0]
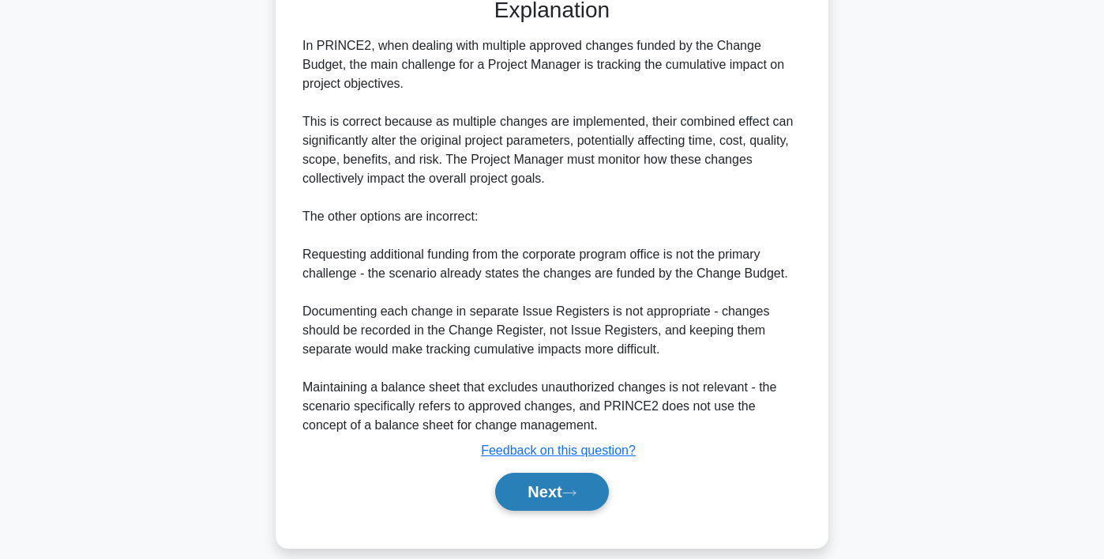
click at [547, 493] on button "Next" at bounding box center [551, 491] width 113 height 38
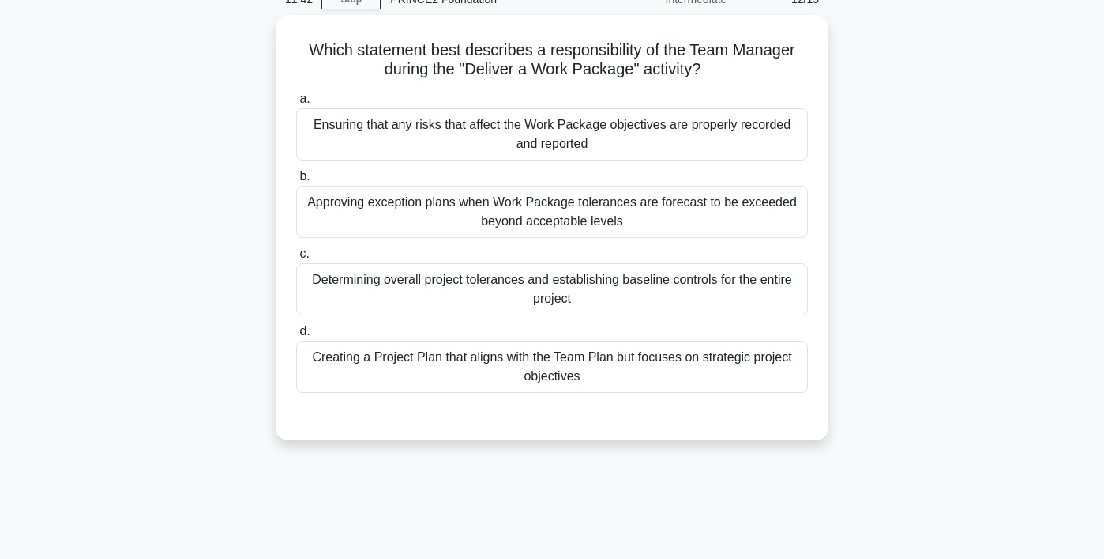
scroll to position [76, 0]
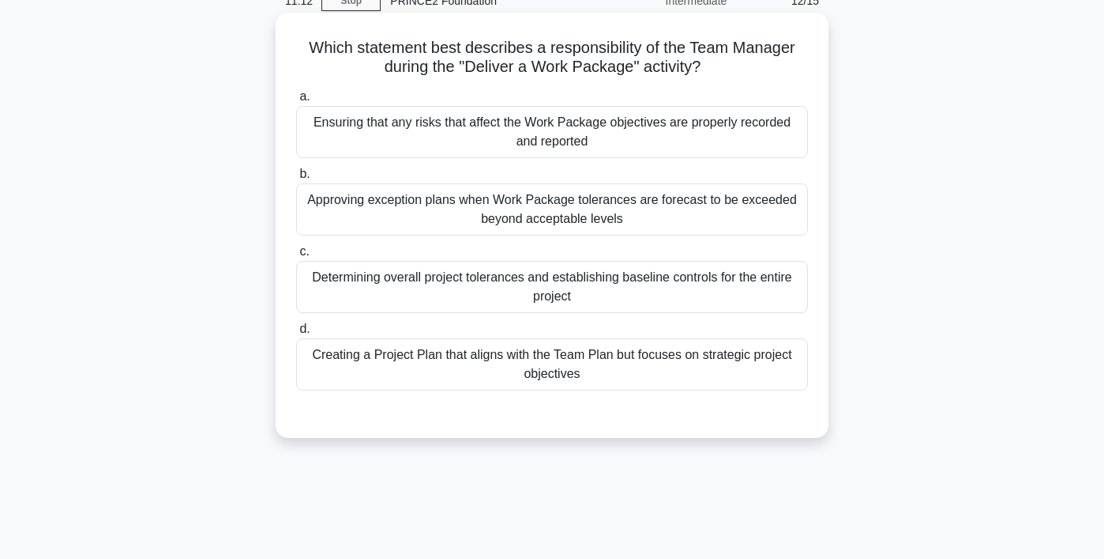
click at [601, 141] on div "Ensuring that any risks that affect the Work Package objectives are properly re…" at bounding box center [552, 132] width 512 height 52
click at [296, 102] on input "a. Ensuring that any risks that affect the Work Package objectives are properly…" at bounding box center [296, 97] width 0 height 10
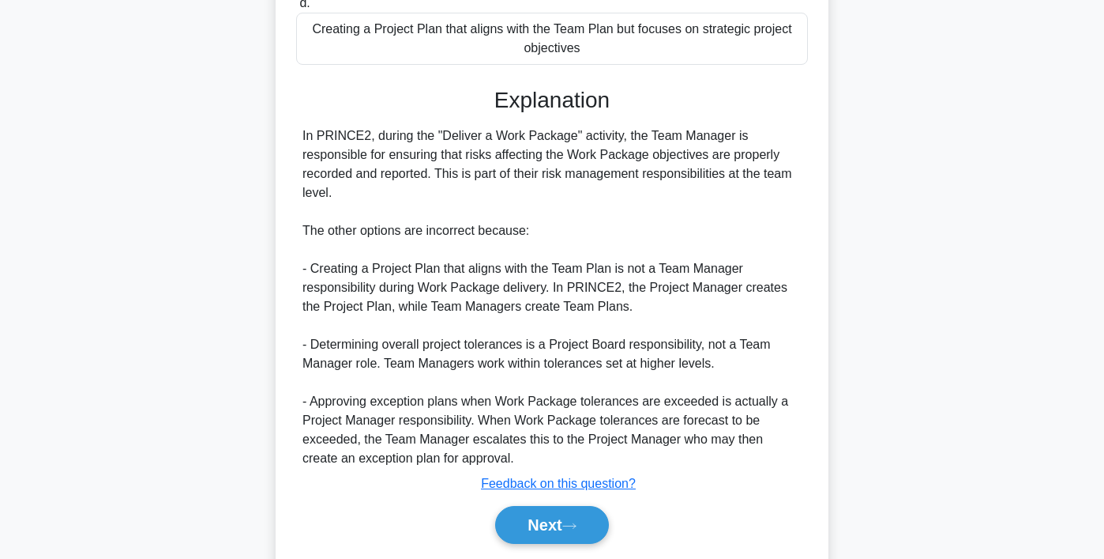
scroll to position [453, 0]
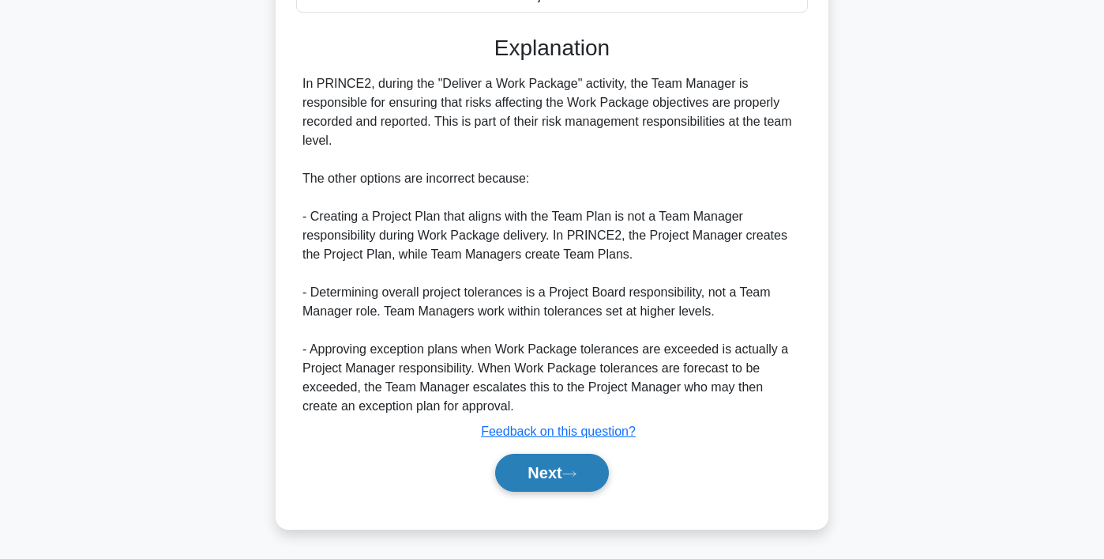
click at [540, 464] on button "Next" at bounding box center [551, 472] width 113 height 38
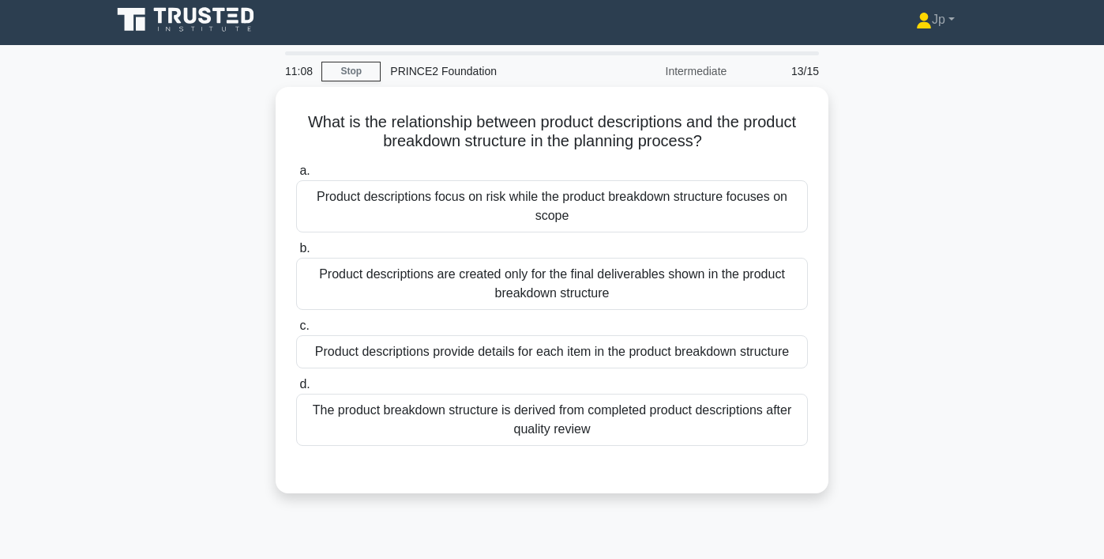
scroll to position [0, 0]
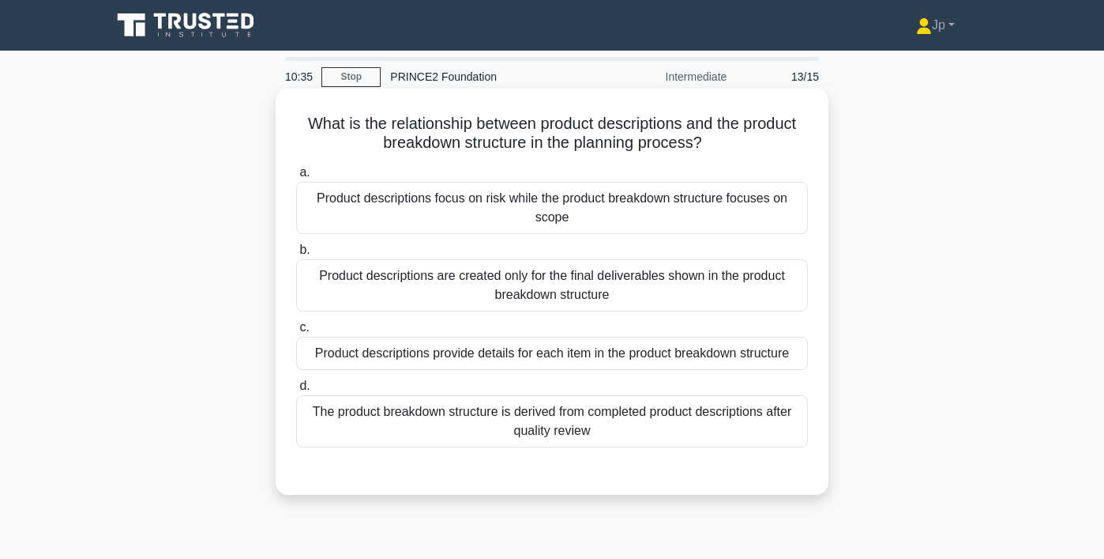
click at [577, 352] on div "Product descriptions provide details for each item in the product breakdown str…" at bounding box center [552, 353] width 512 height 33
click at [296, 333] on input "c. Product descriptions provide details for each item in the product breakdown …" at bounding box center [296, 327] width 0 height 10
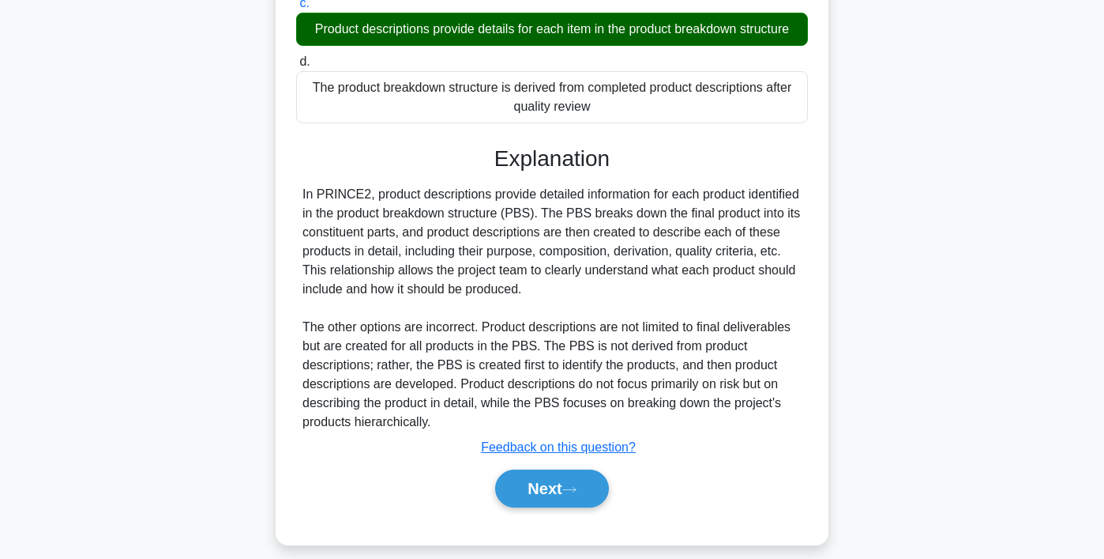
scroll to position [340, 0]
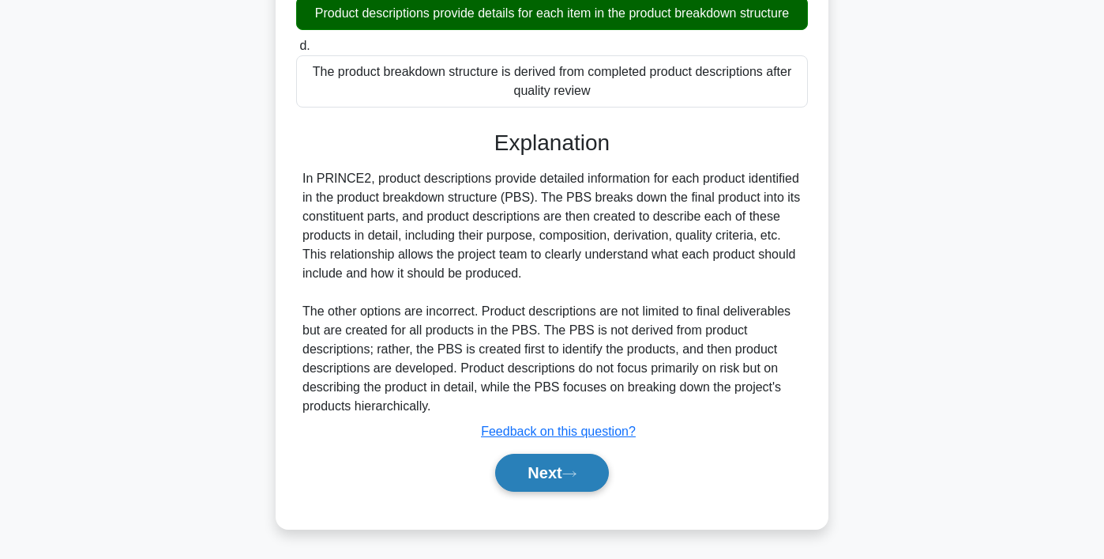
click at [539, 480] on button "Next" at bounding box center [551, 472] width 113 height 38
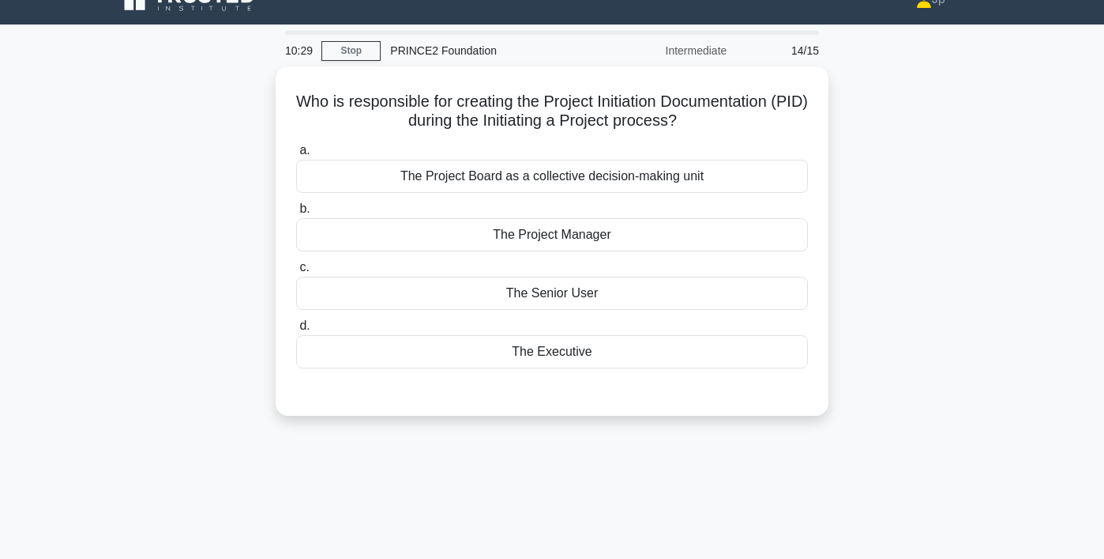
scroll to position [28, 0]
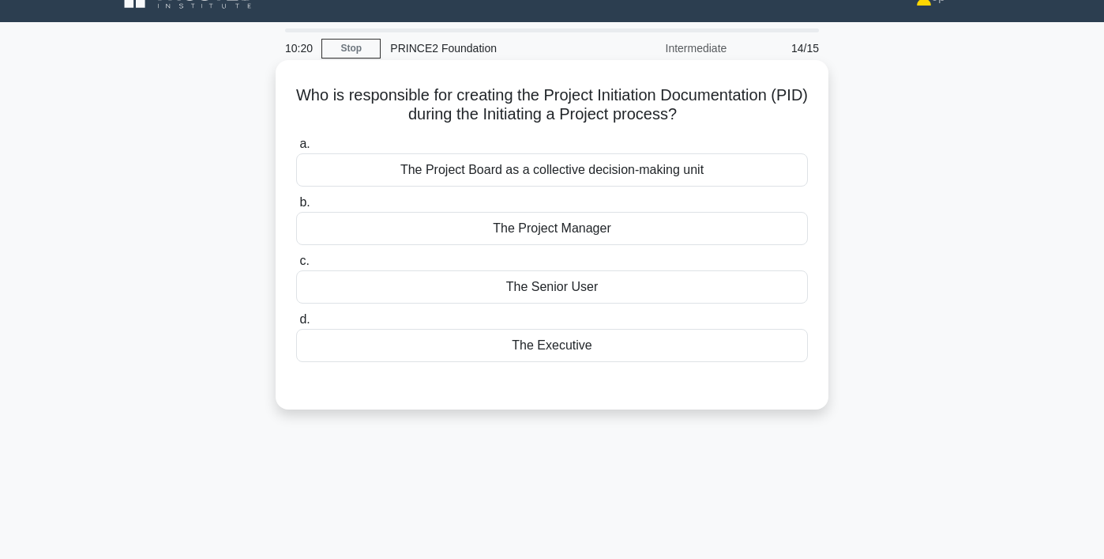
click at [637, 231] on div "The Project Manager" at bounding box center [552, 228] width 512 height 33
click at [296, 208] on input "b. The Project Manager" at bounding box center [296, 202] width 0 height 10
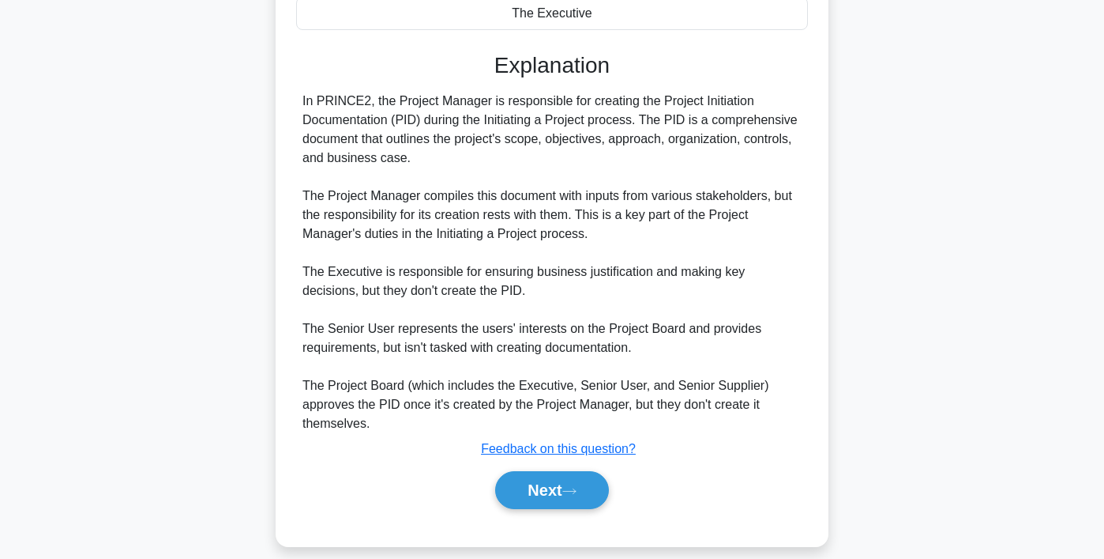
scroll to position [378, 0]
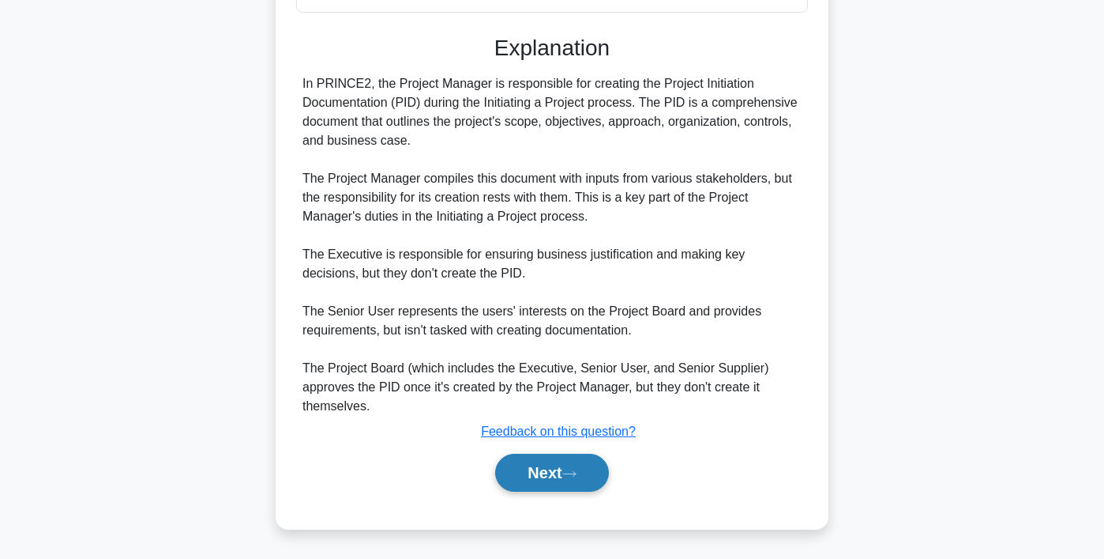
click at [560, 468] on button "Next" at bounding box center [551, 472] width 113 height 38
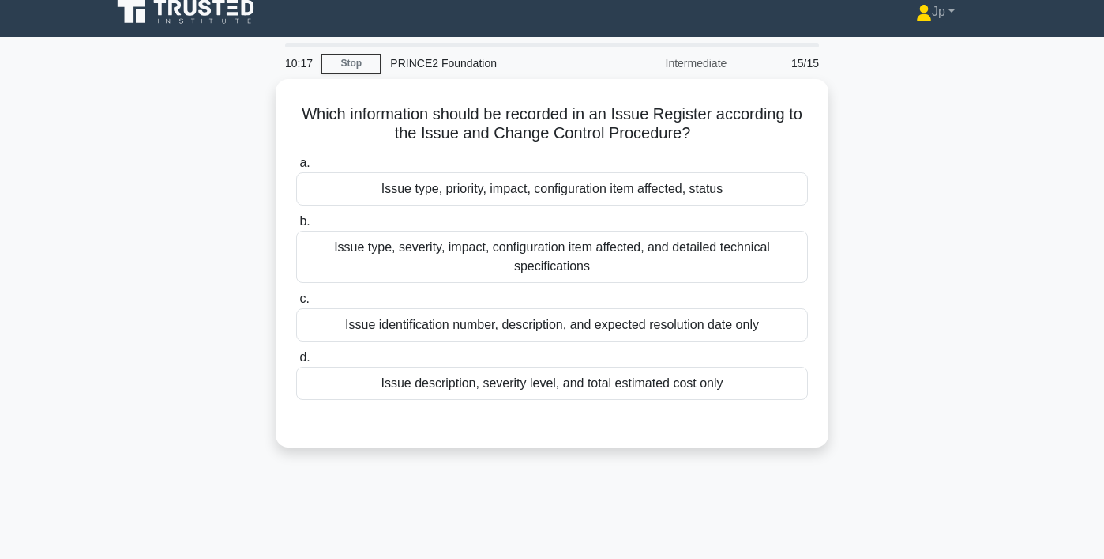
scroll to position [0, 0]
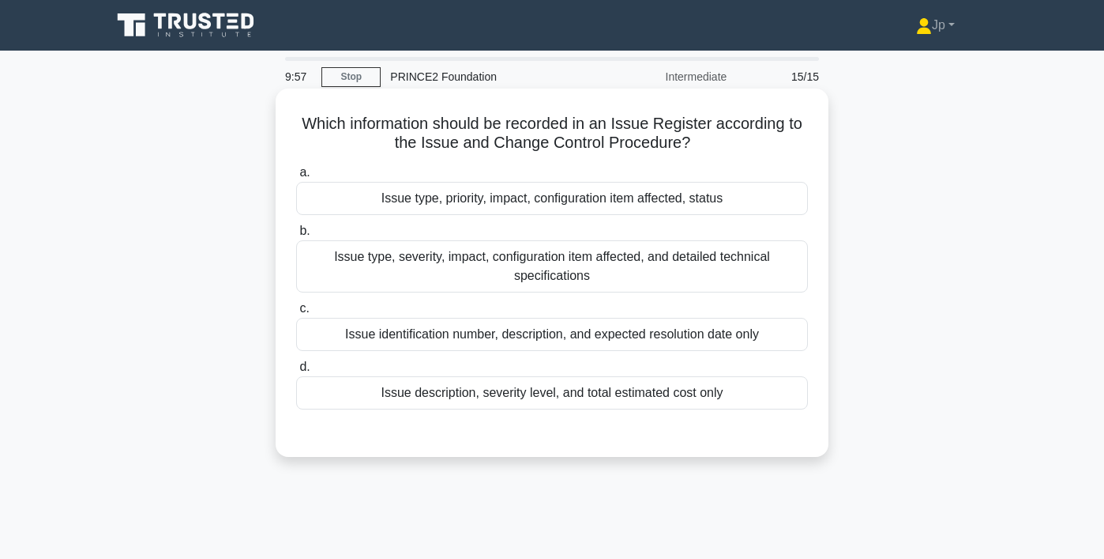
click at [637, 277] on div "Issue type, severity, impact, configuration item affected, and detailed technic…" at bounding box center [552, 266] width 512 height 52
click at [296, 236] on input "b. Issue type, severity, impact, configuration item affected, and detailed tech…" at bounding box center [296, 231] width 0 height 10
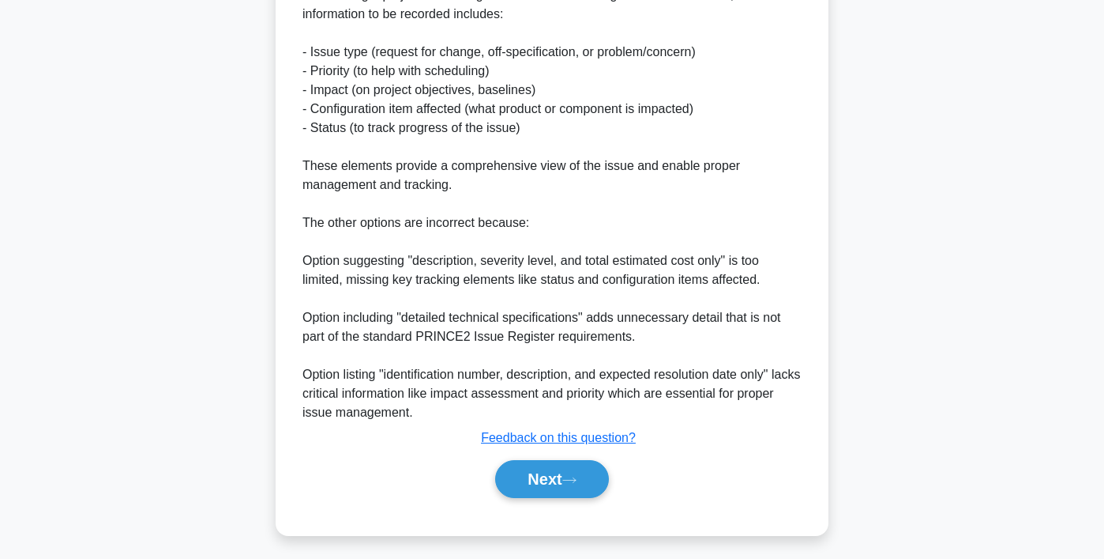
scroll to position [512, 0]
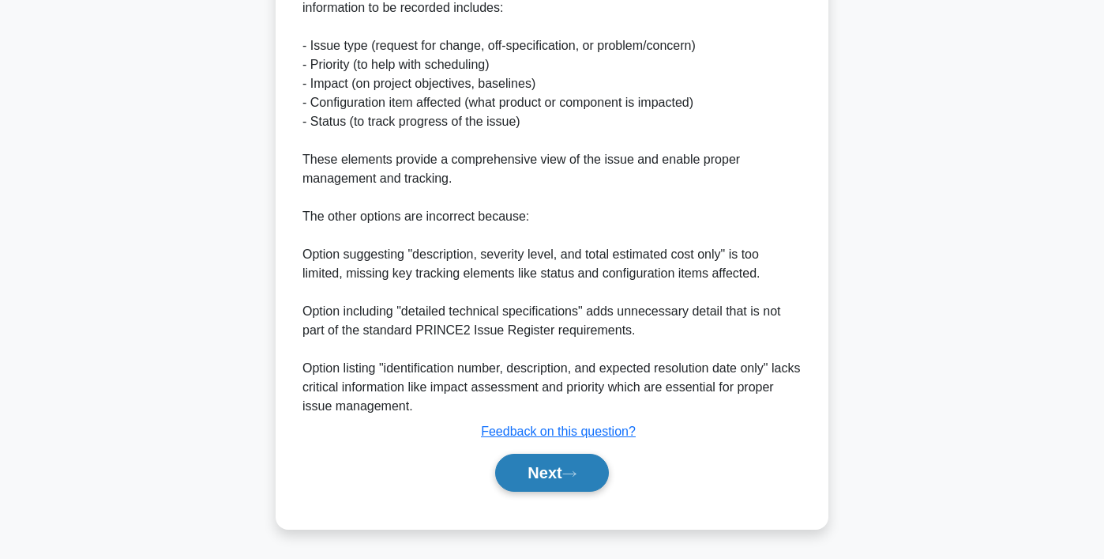
click at [543, 473] on button "Next" at bounding box center [551, 472] width 113 height 38
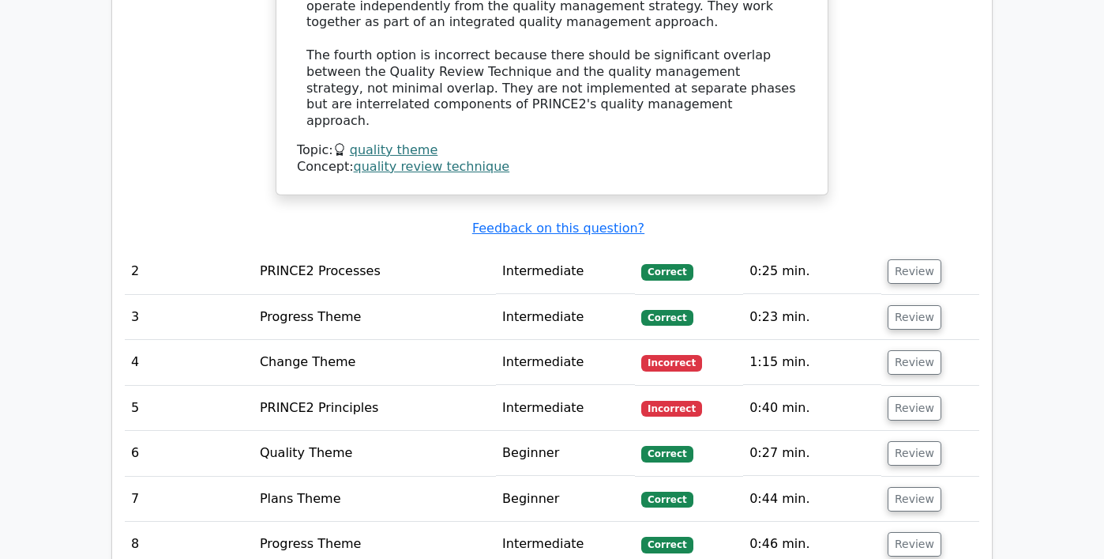
scroll to position [1751, 0]
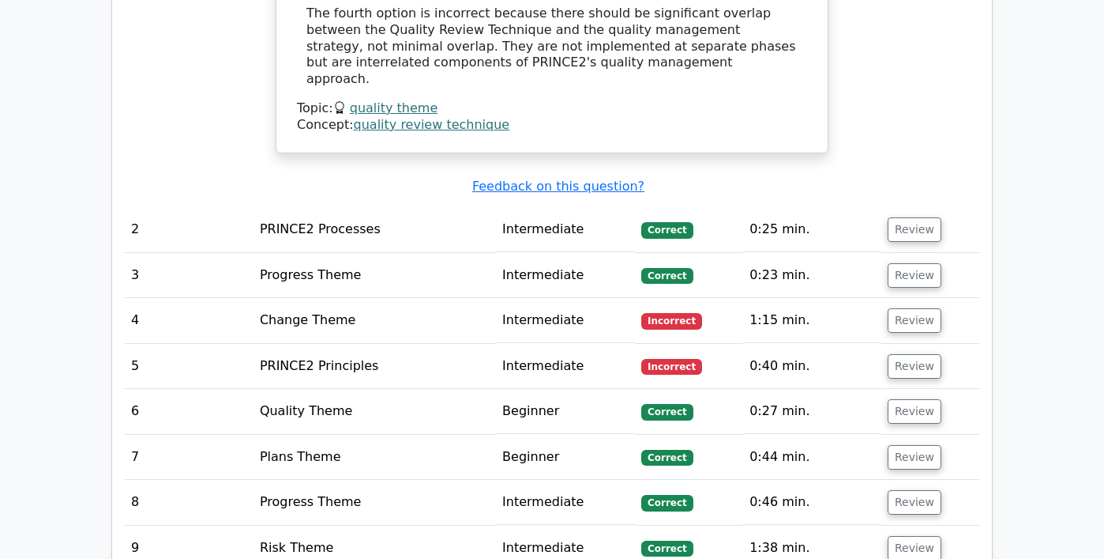
click at [307, 434] on td "Plans Theme" at bounding box center [375, 456] width 243 height 45
click at [912, 445] on button "Review" at bounding box center [915, 457] width 54 height 24
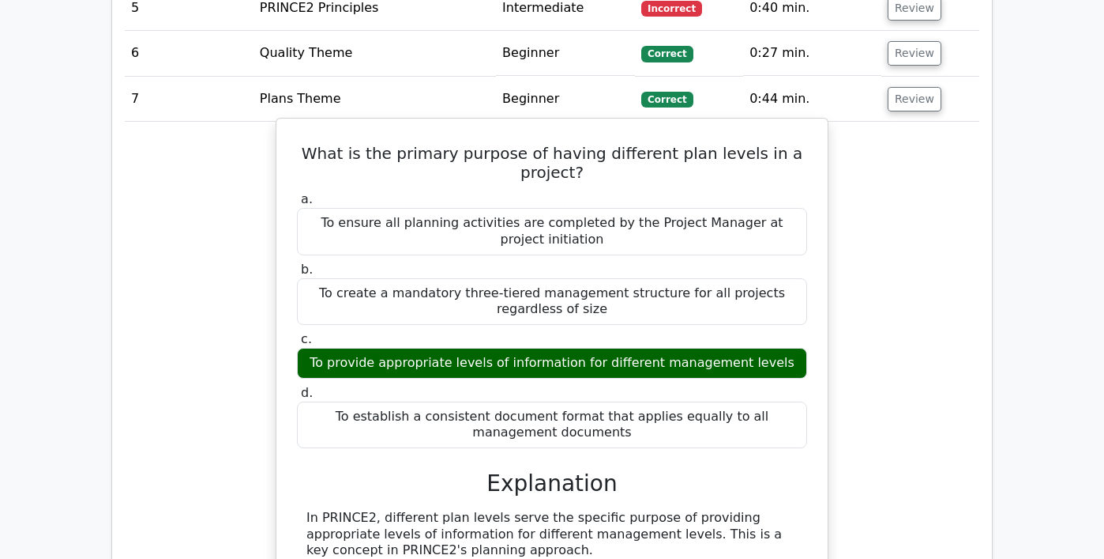
scroll to position [2841, 0]
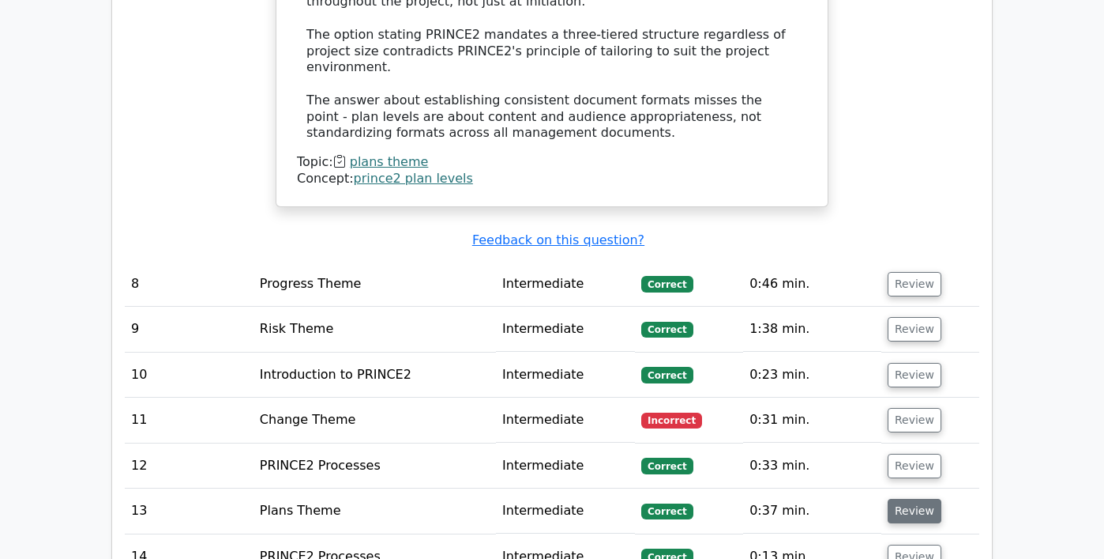
click at [927, 498] on button "Review" at bounding box center [915, 510] width 54 height 24
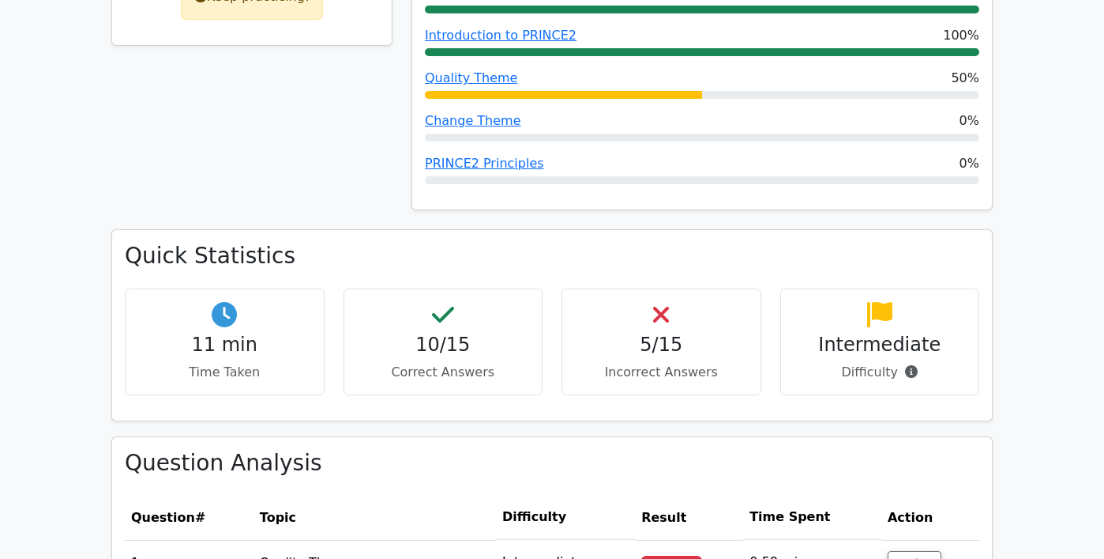
scroll to position [199, 0]
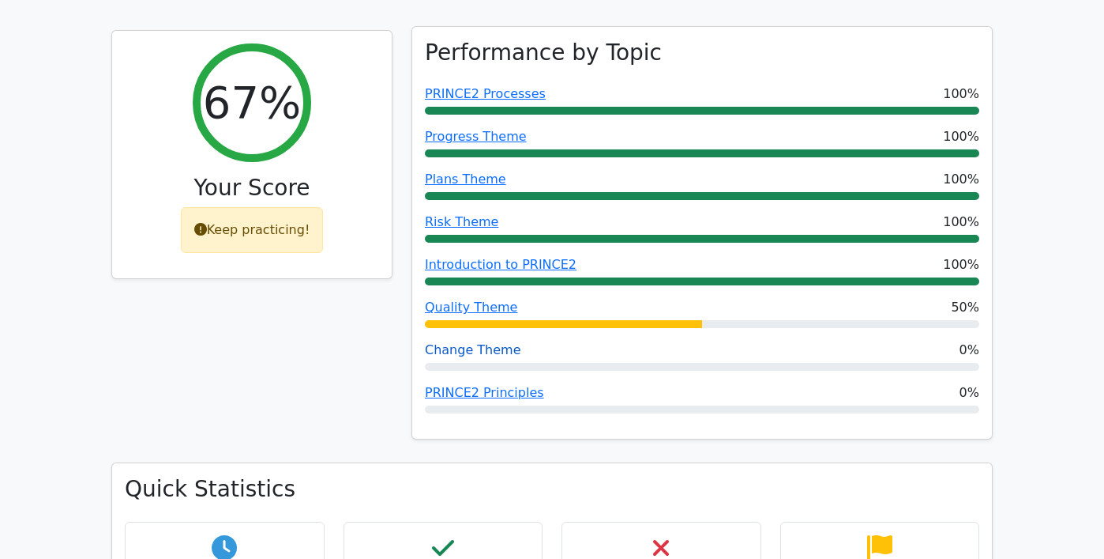
click at [477, 348] on link "Change Theme" at bounding box center [473, 349] width 96 height 15
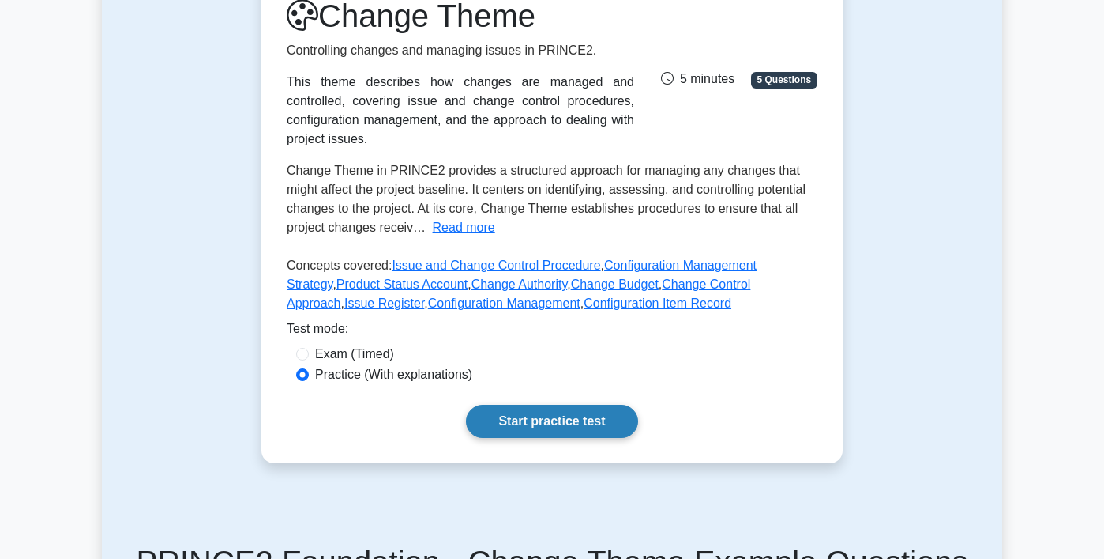
scroll to position [228, 0]
click at [512, 411] on link "Start practice test" at bounding box center [551, 420] width 171 height 33
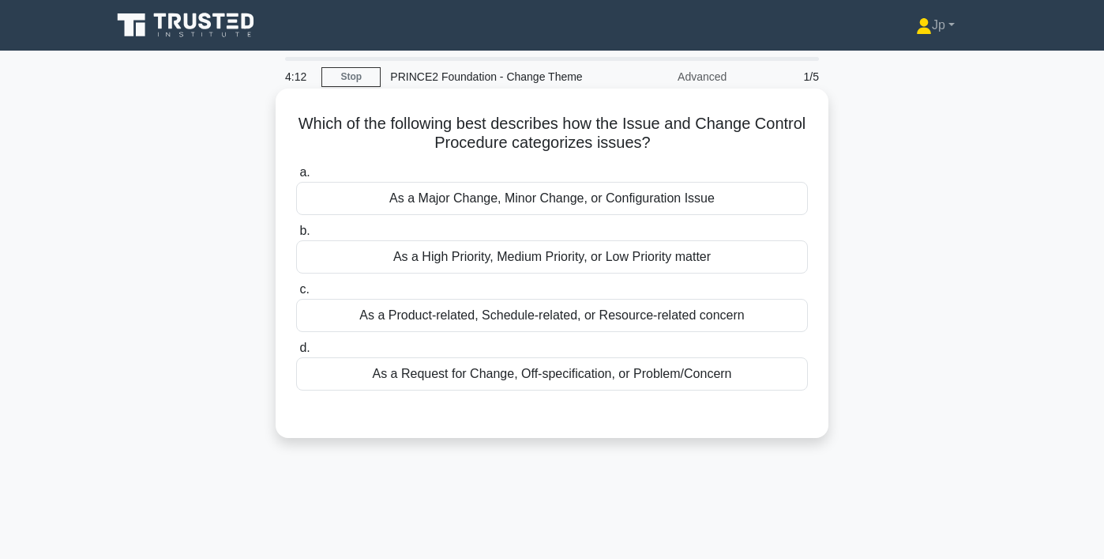
click at [491, 372] on div "As a Request for Change, Off-specification, or Problem/Concern" at bounding box center [552, 373] width 512 height 33
click at [296, 353] on input "d. As a Request for Change, Off-specification, or Problem/Concern" at bounding box center [296, 348] width 0 height 10
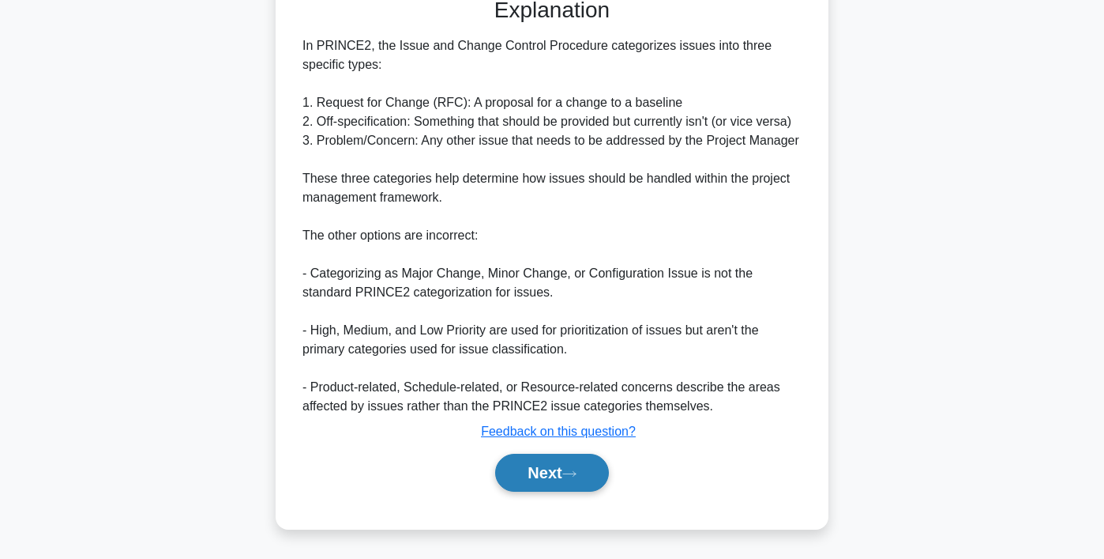
click at [526, 470] on button "Next" at bounding box center [551, 472] width 113 height 38
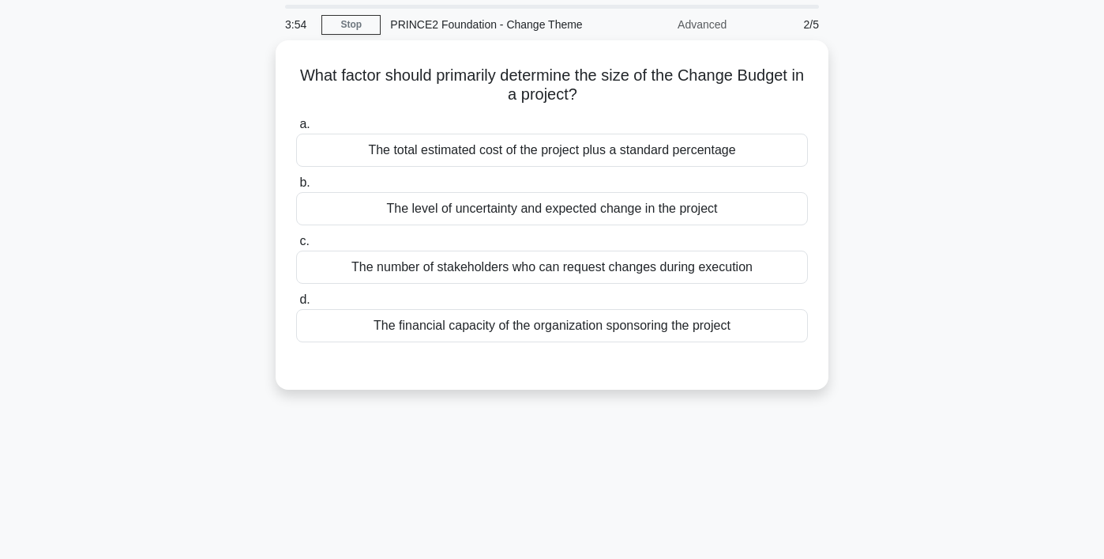
scroll to position [55, 0]
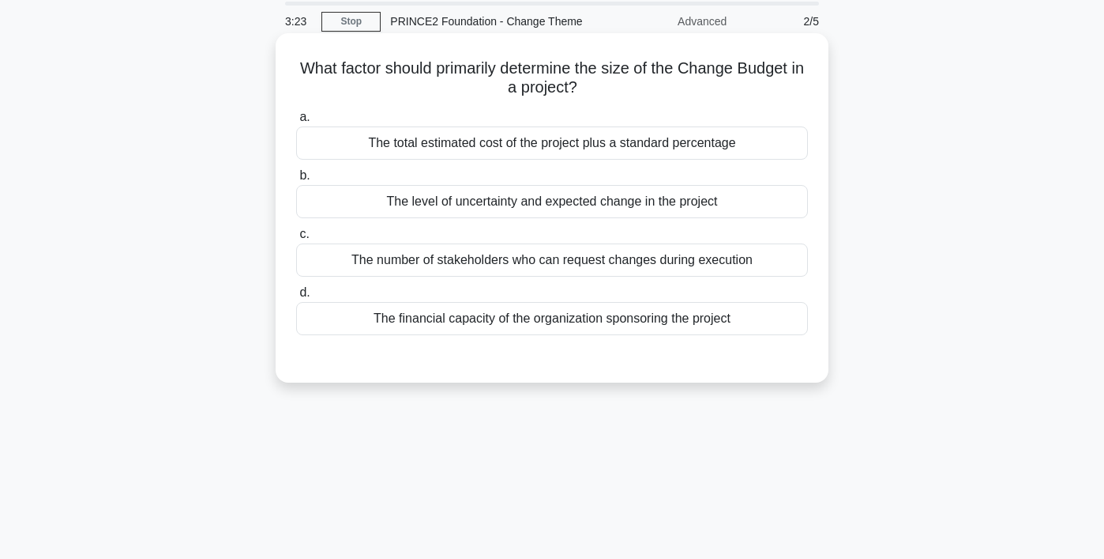
click at [507, 209] on div "The level of uncertainty and expected change in the project" at bounding box center [552, 201] width 512 height 33
click at [296, 181] on input "b. The level of uncertainty and expected change in the project" at bounding box center [296, 176] width 0 height 10
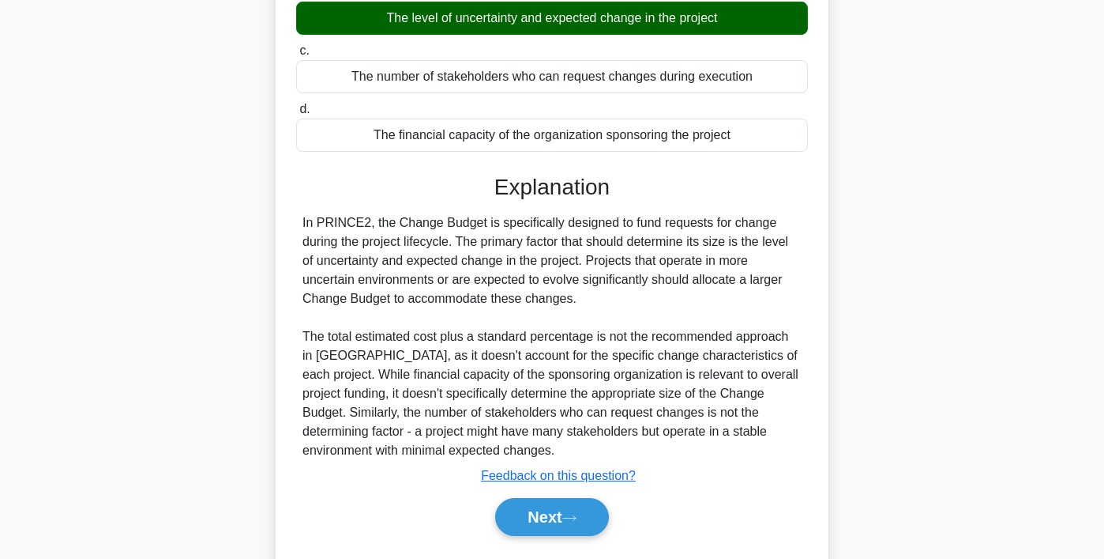
scroll to position [295, 0]
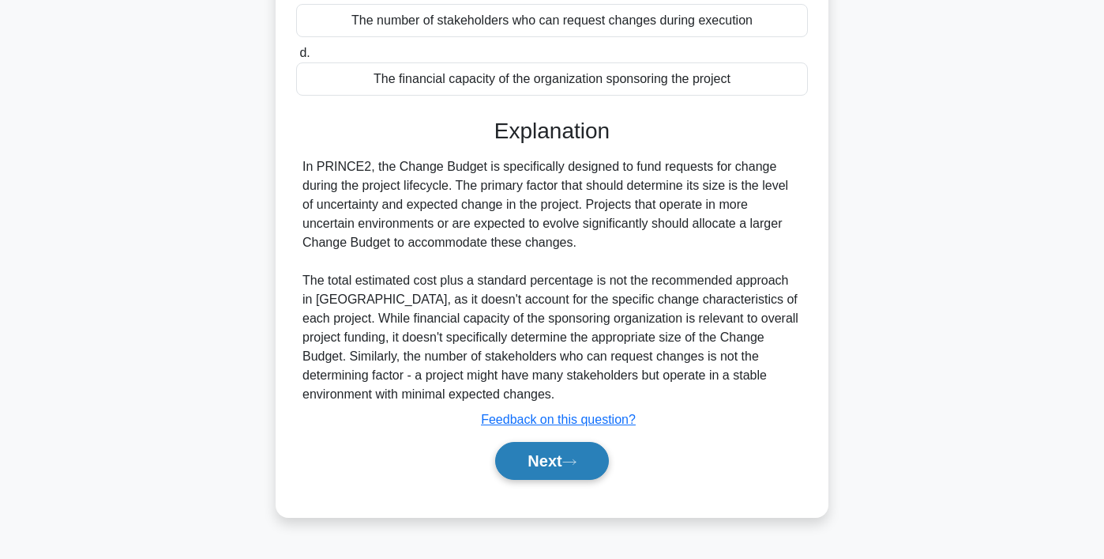
click at [558, 465] on button "Next" at bounding box center [551, 461] width 113 height 38
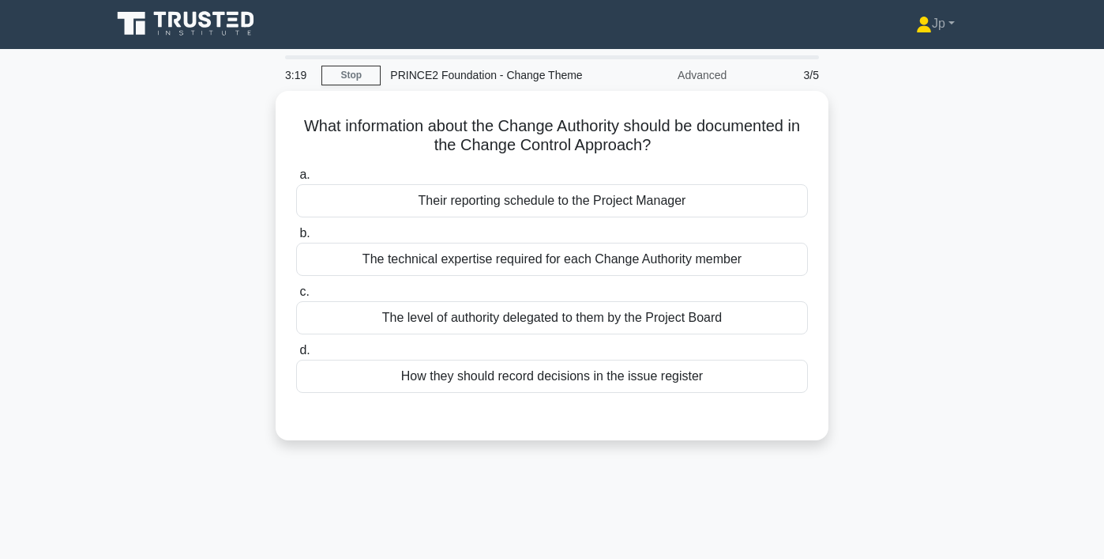
scroll to position [0, 0]
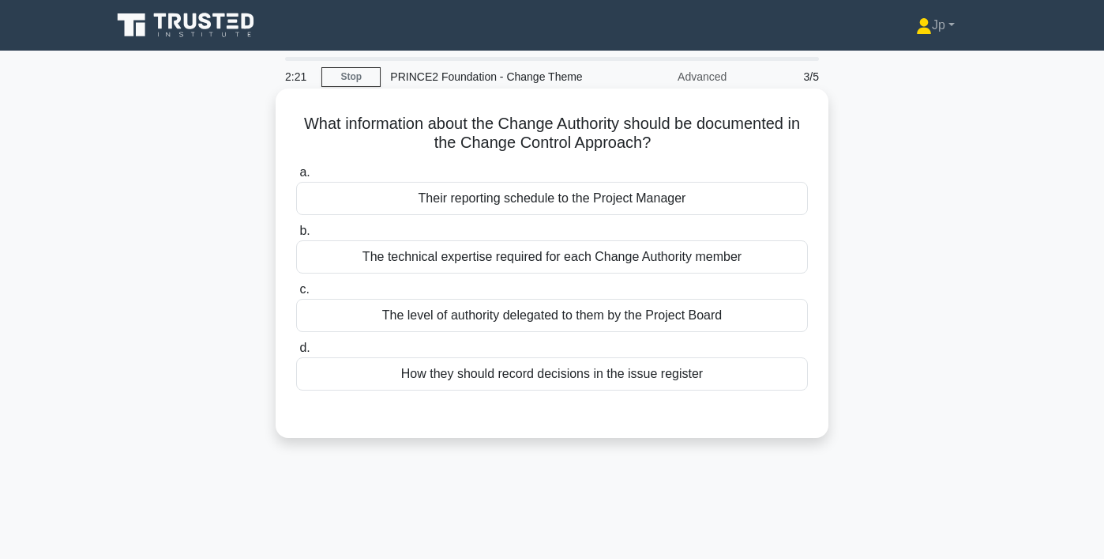
click at [610, 380] on div "How they should record decisions in the issue register" at bounding box center [552, 373] width 512 height 33
click at [296, 353] on input "d. How they should record decisions in the issue register" at bounding box center [296, 348] width 0 height 10
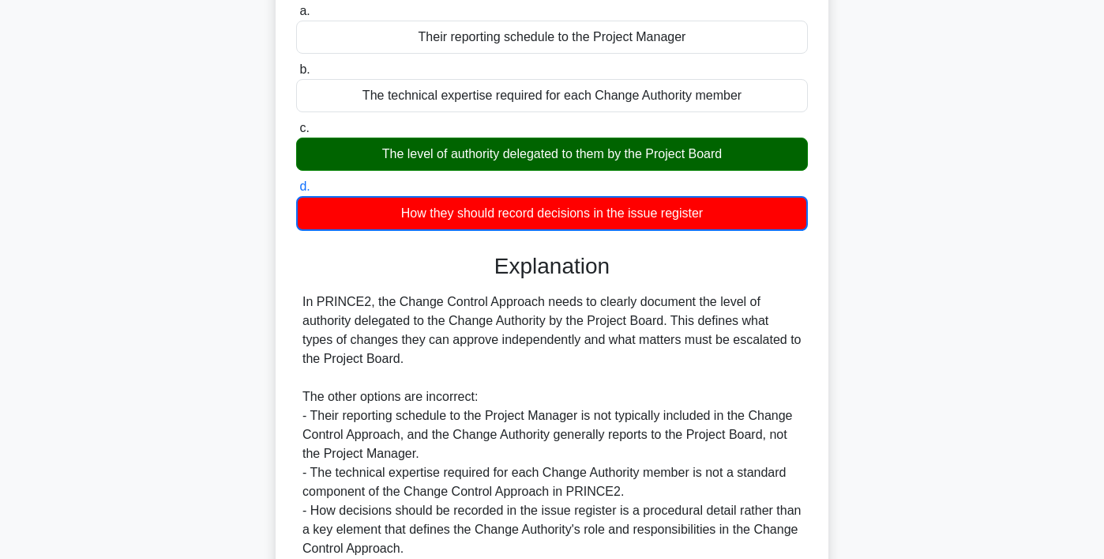
scroll to position [303, 0]
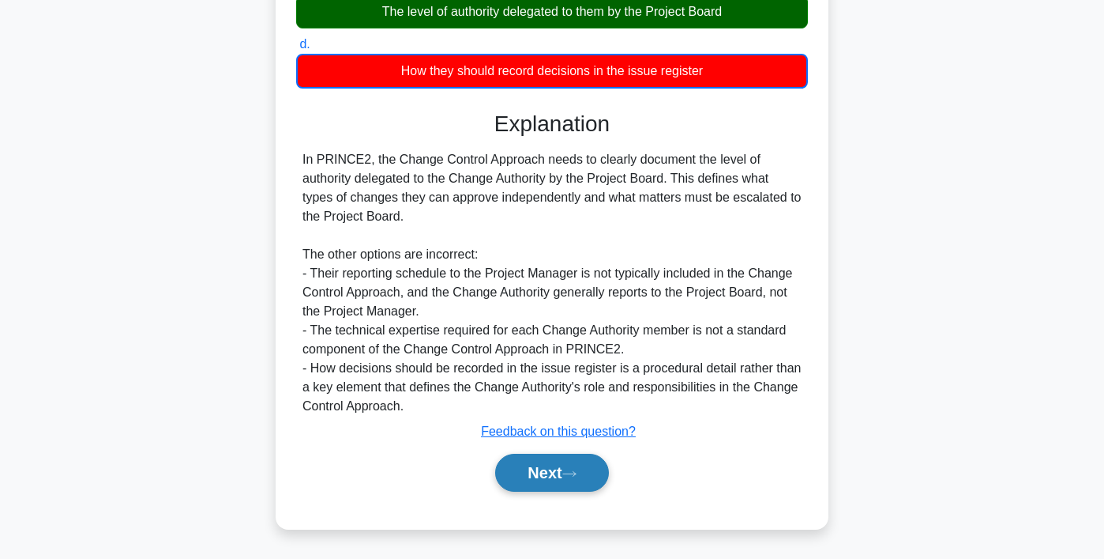
click at [560, 480] on button "Next" at bounding box center [551, 472] width 113 height 38
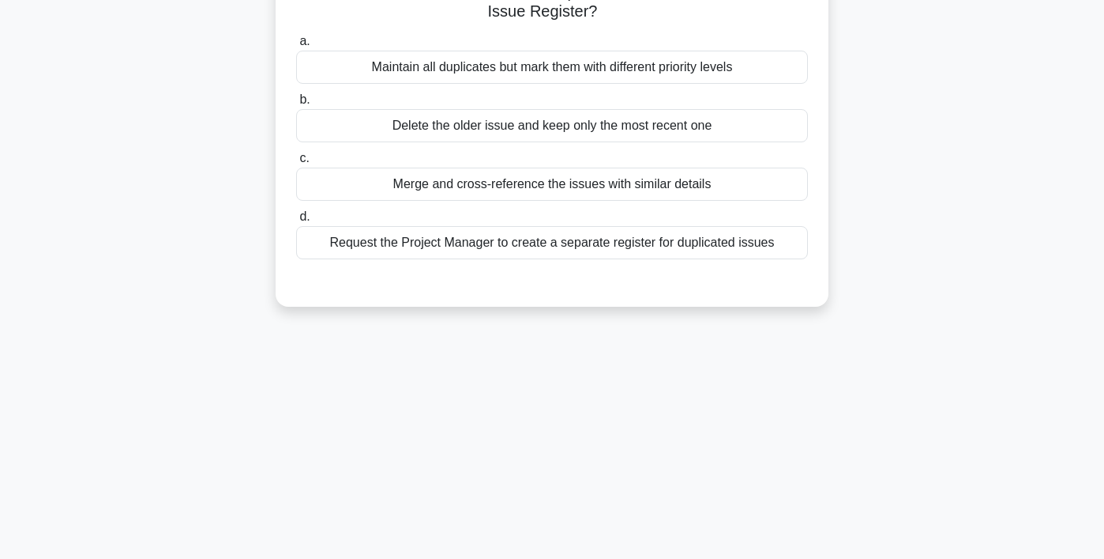
scroll to position [0, 0]
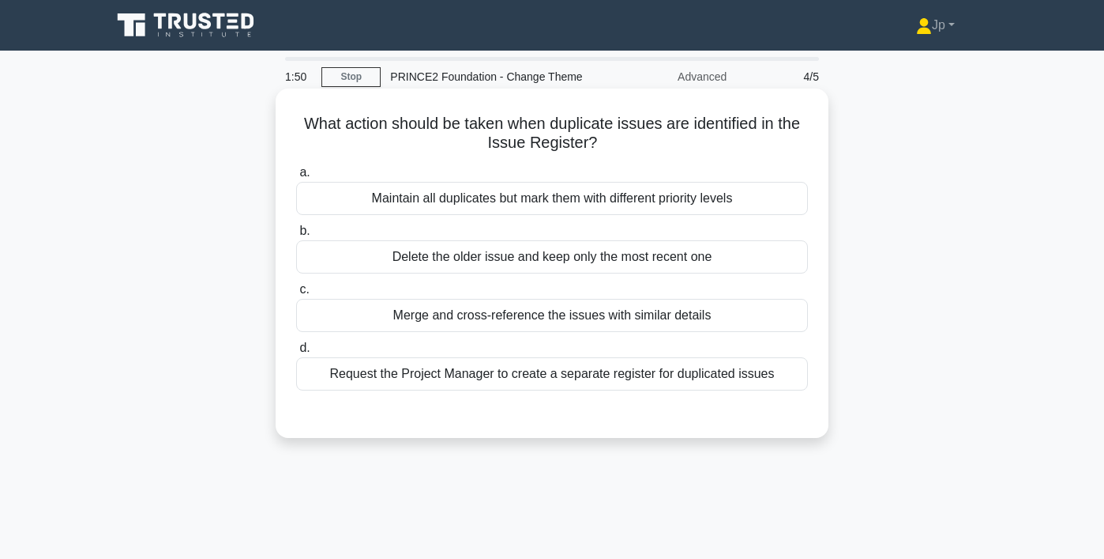
click at [633, 382] on div "Request the Project Manager to create a separate register for duplicated issues" at bounding box center [552, 373] width 512 height 33
click at [296, 353] on input "d. Request the Project Manager to create a separate register for duplicated iss…" at bounding box center [296, 348] width 0 height 10
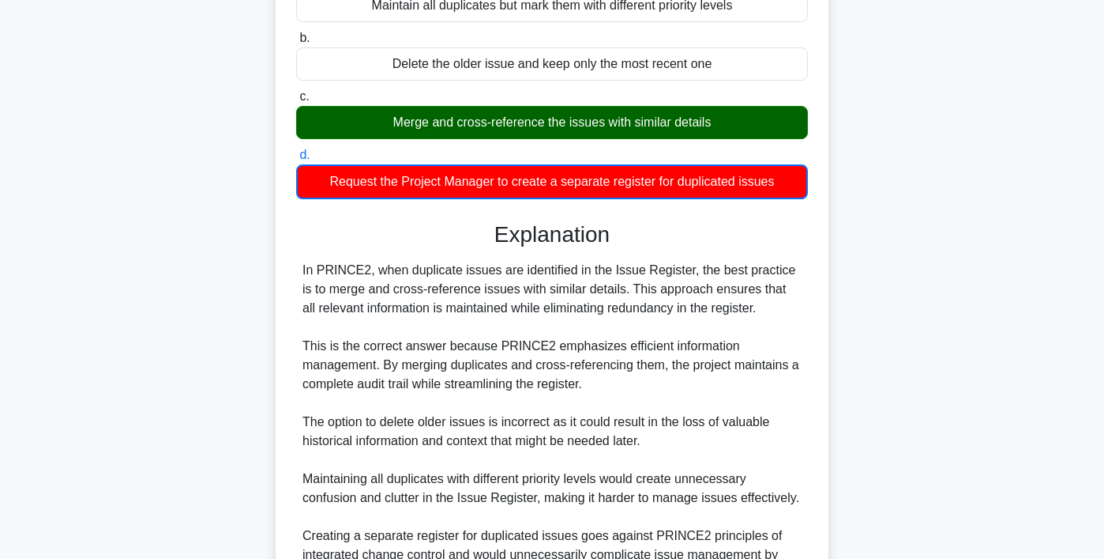
scroll to position [360, 0]
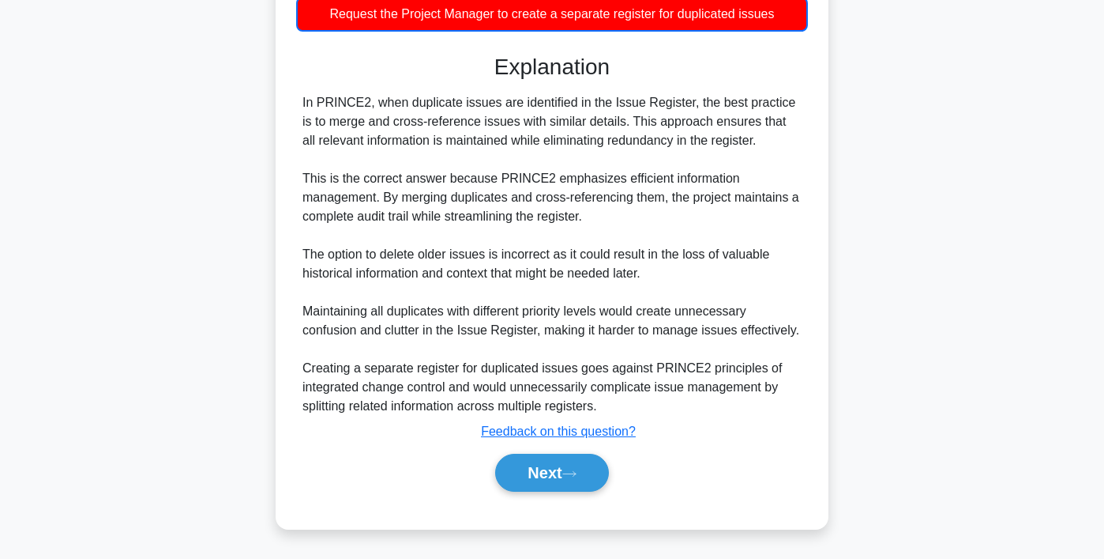
click at [579, 495] on div "Next" at bounding box center [552, 472] width 512 height 51
click at [577, 476] on icon at bounding box center [569, 473] width 14 height 9
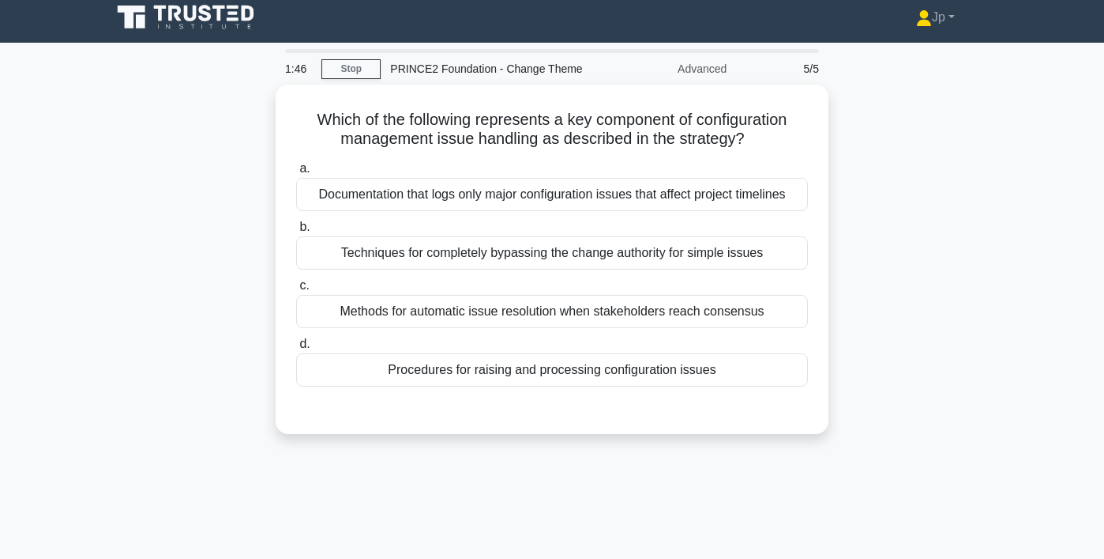
scroll to position [2, 0]
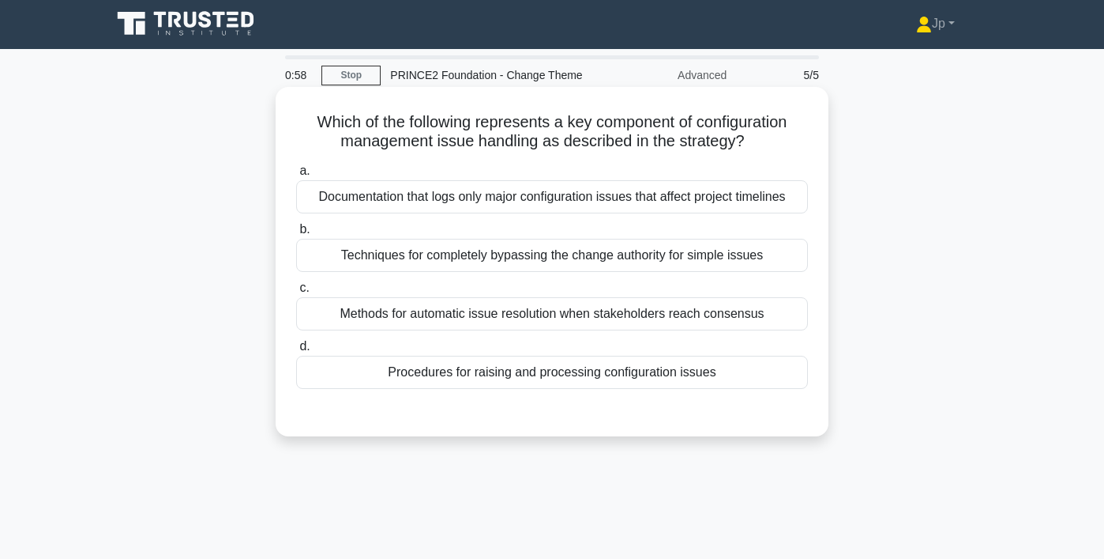
click at [568, 385] on div "Procedures for raising and processing configuration issues" at bounding box center [552, 371] width 512 height 33
click at [296, 352] on input "d. Procedures for raising and processing configuration issues" at bounding box center [296, 346] width 0 height 10
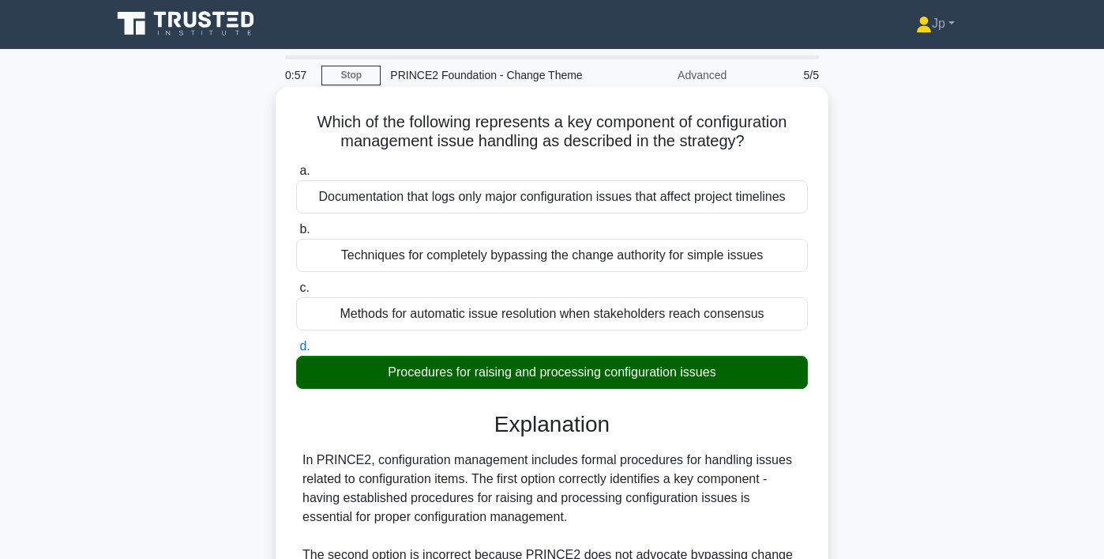
scroll to position [322, 0]
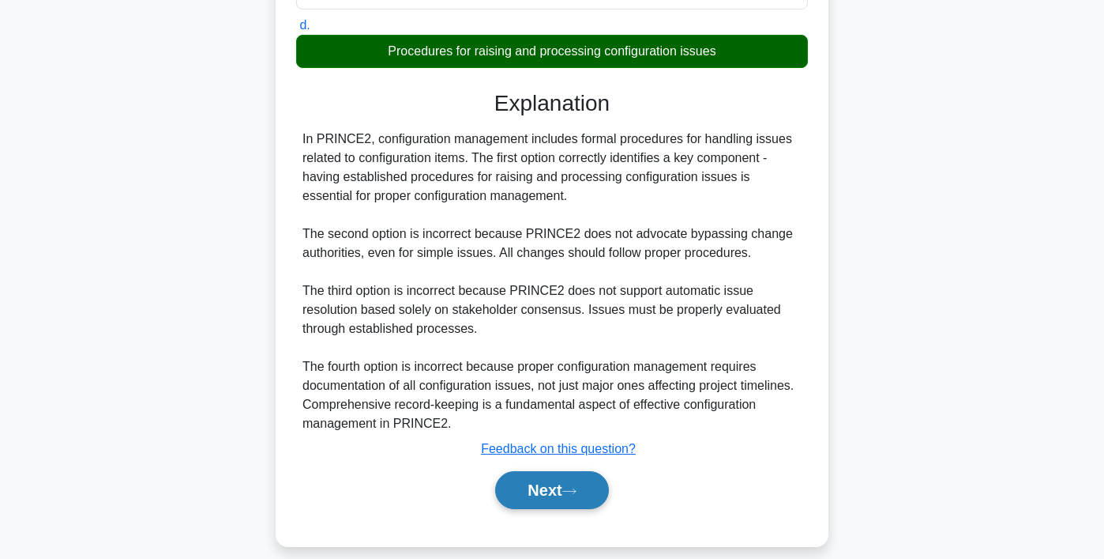
click at [557, 495] on button "Next" at bounding box center [551, 490] width 113 height 38
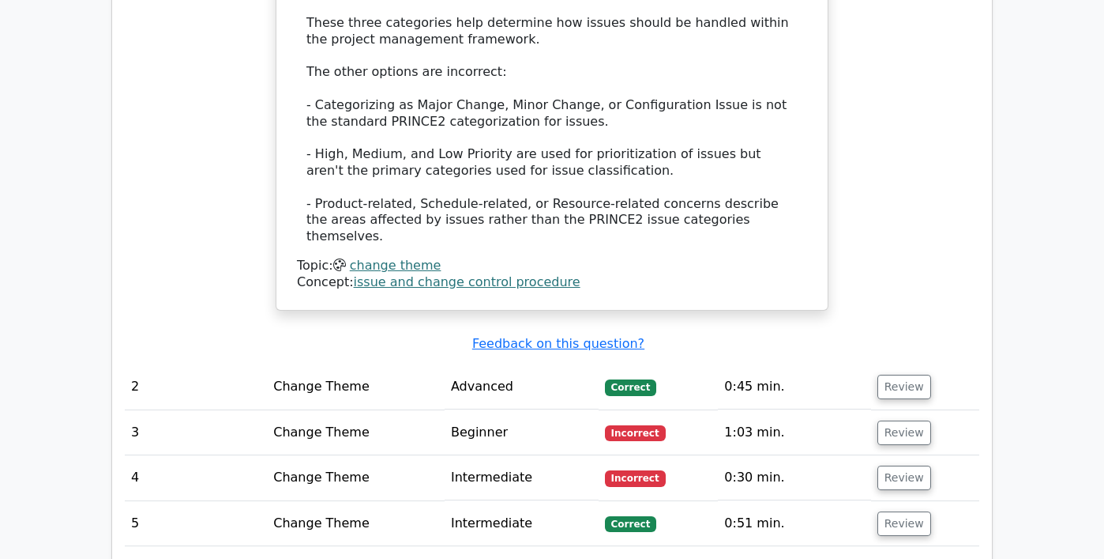
scroll to position [1438, 0]
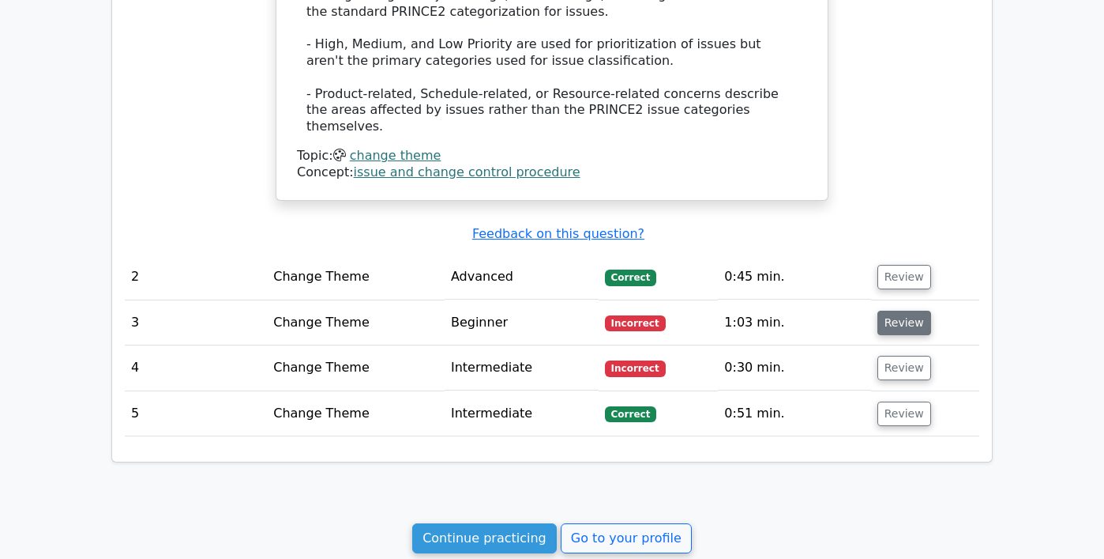
click at [889, 310] on button "Review" at bounding box center [905, 322] width 54 height 24
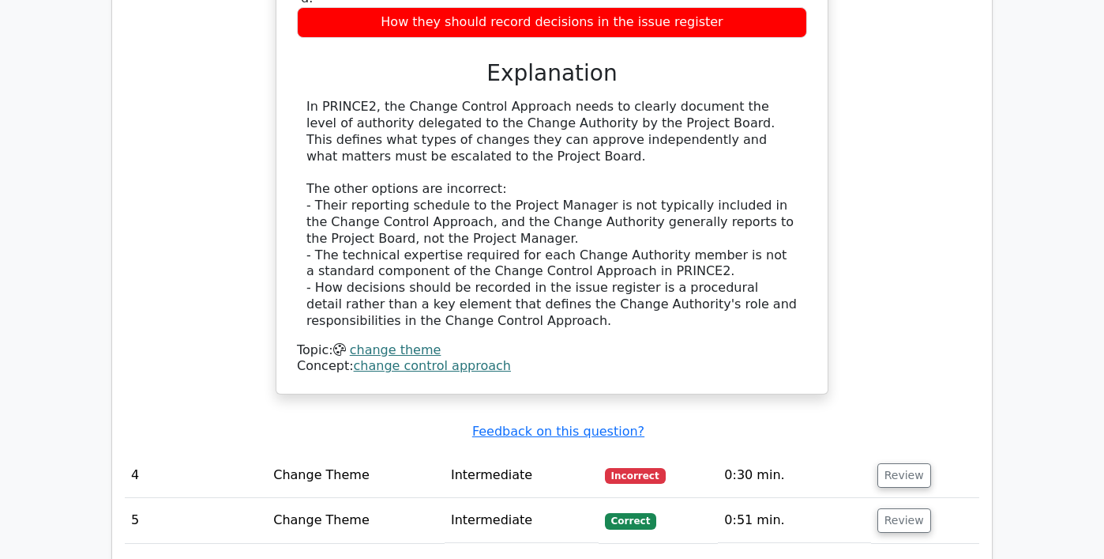
scroll to position [2095, 0]
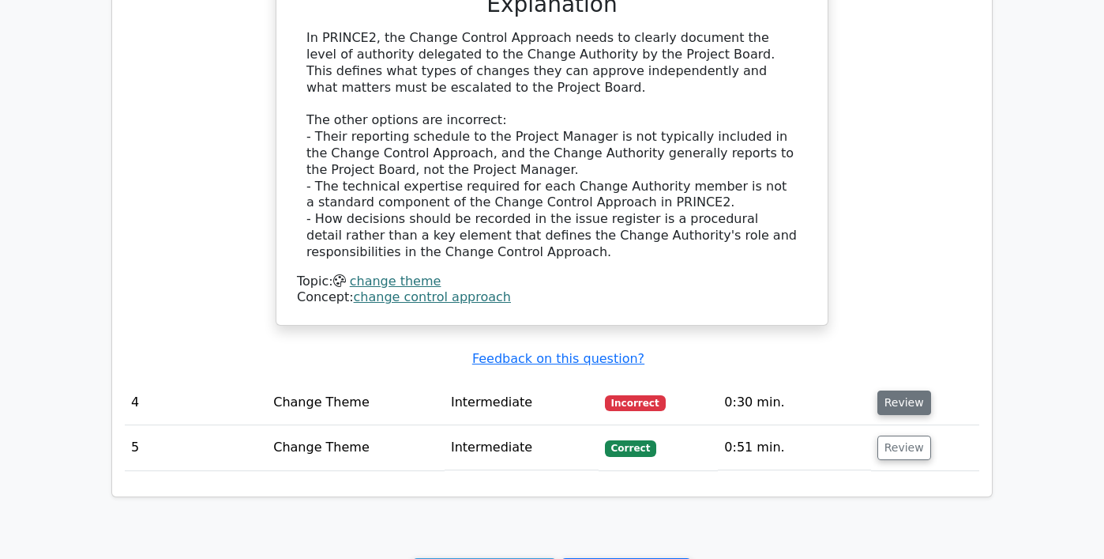
click at [916, 391] on button "Review" at bounding box center [905, 402] width 54 height 24
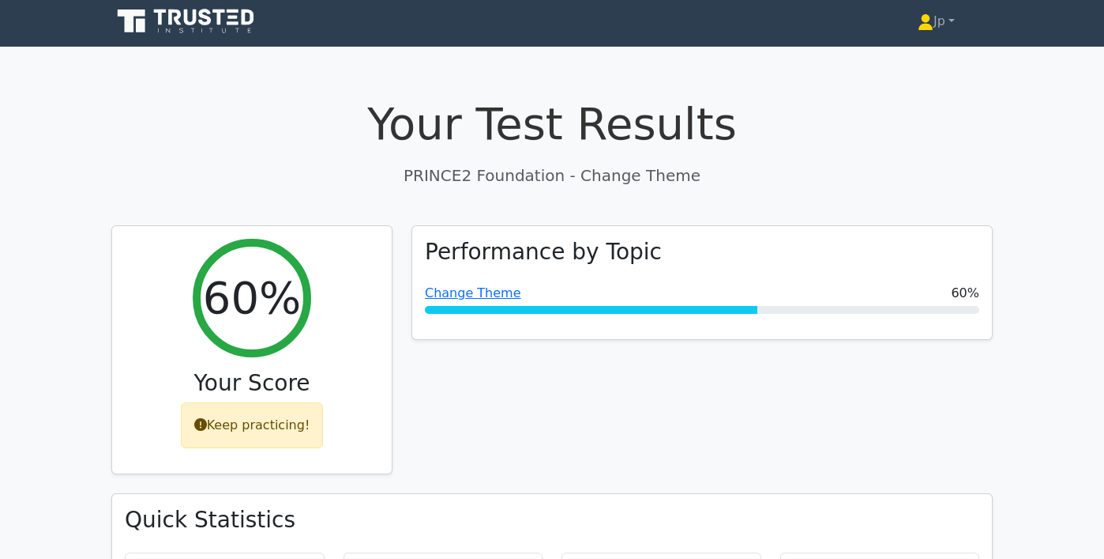
scroll to position [0, 0]
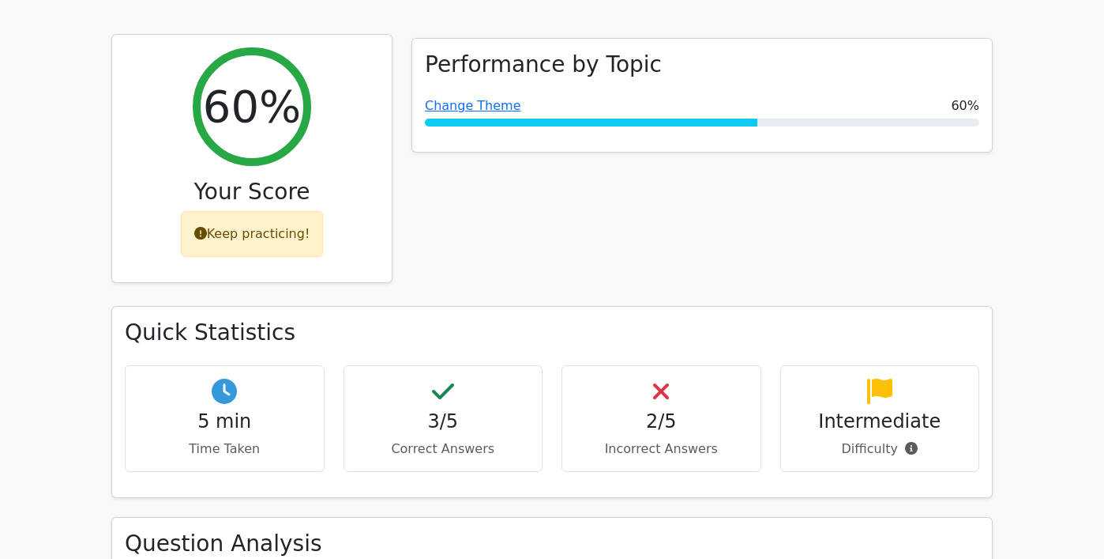
click at [253, 225] on div "Keep practicing!" at bounding box center [252, 234] width 143 height 46
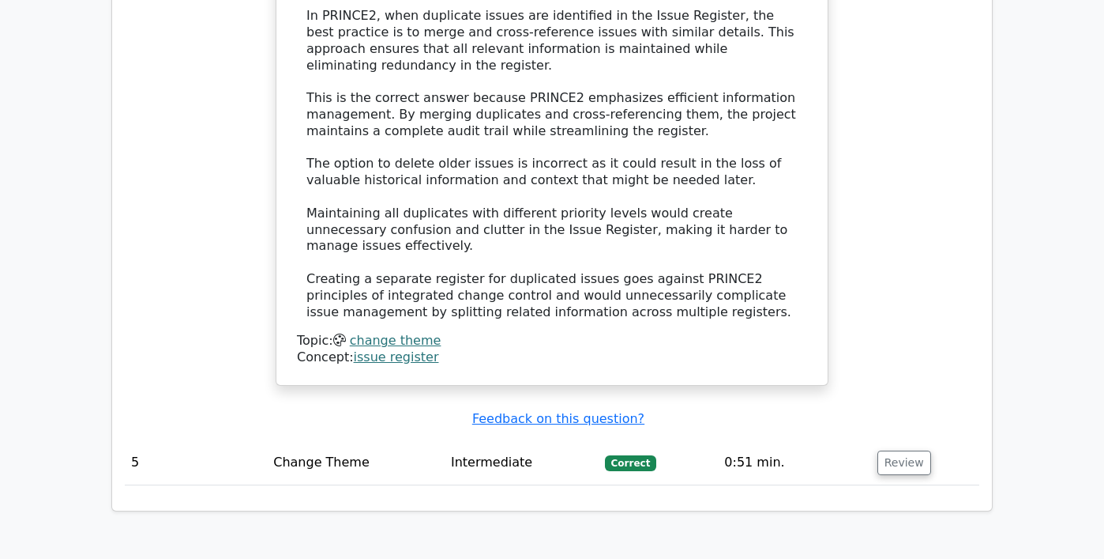
scroll to position [3106, 0]
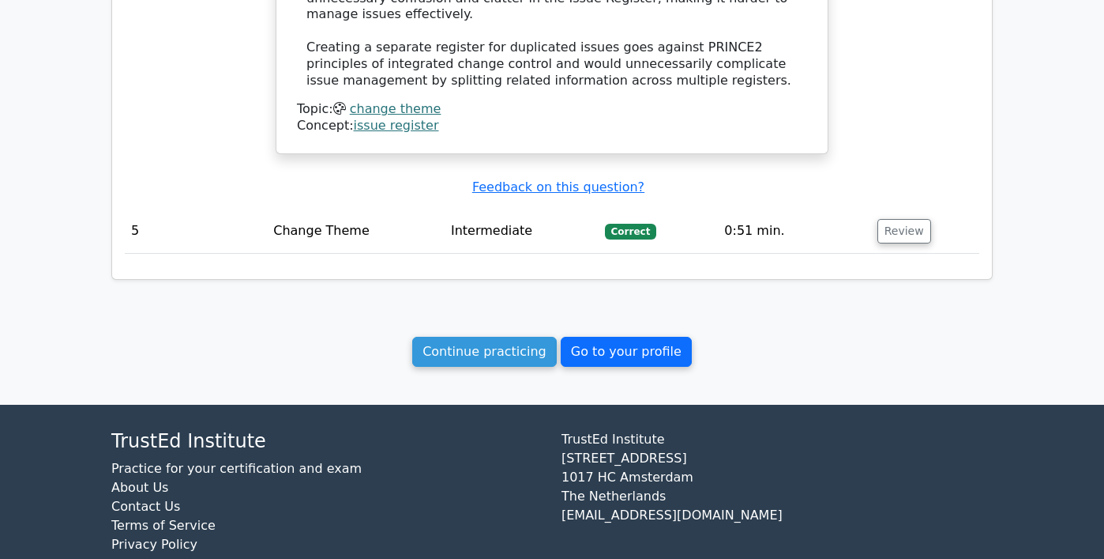
click at [623, 337] on link "Go to your profile" at bounding box center [626, 352] width 131 height 30
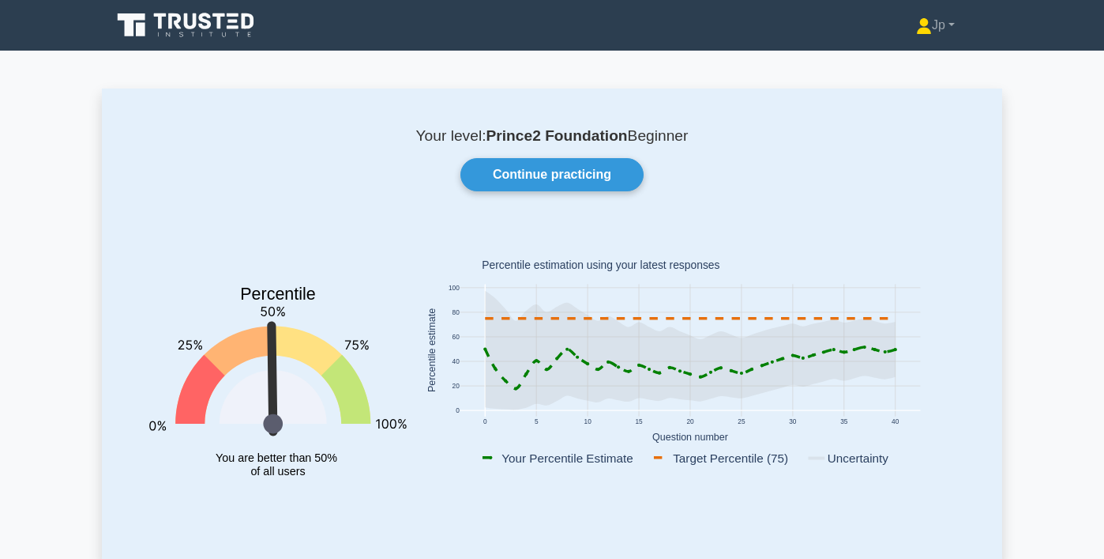
click at [167, 17] on icon at bounding box center [187, 25] width 152 height 30
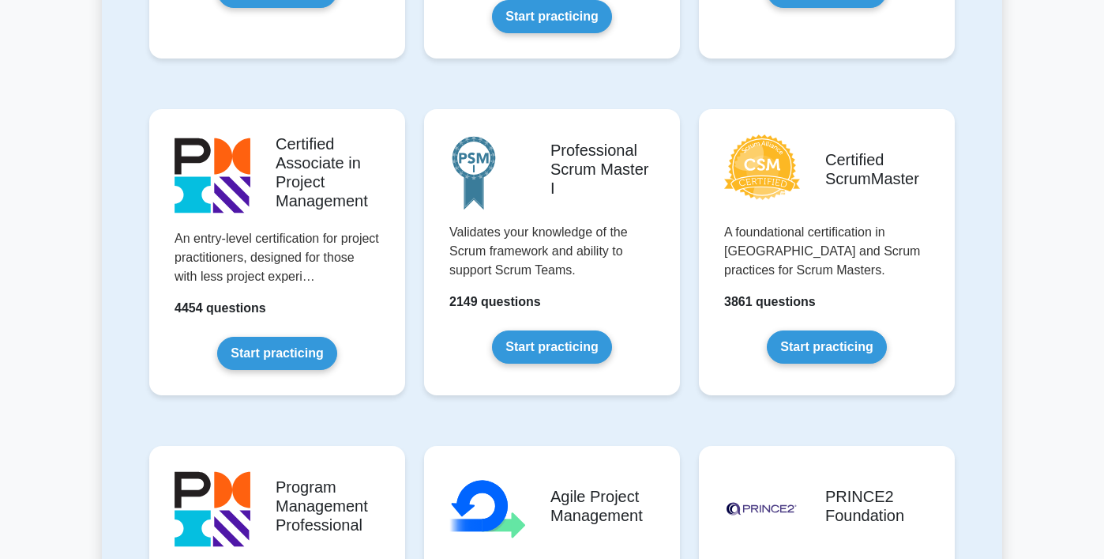
scroll to position [618, 0]
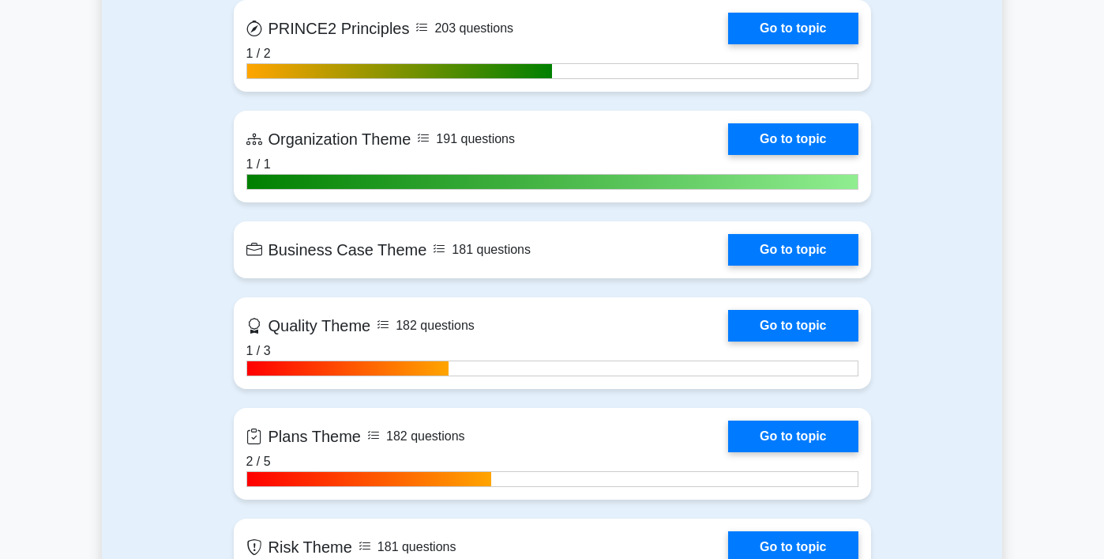
scroll to position [908, 0]
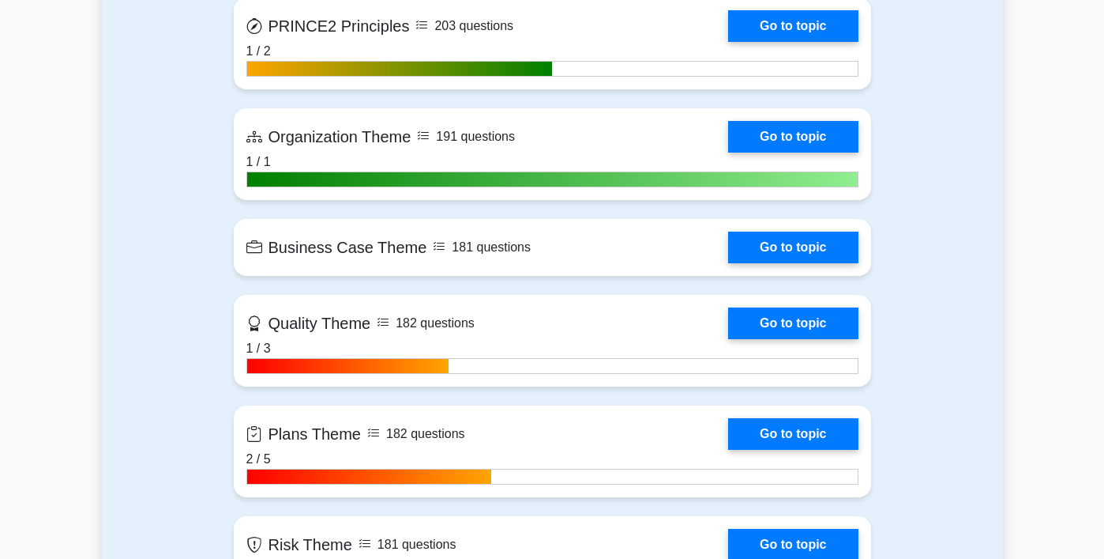
click at [1033, 299] on main ".st0{fill-rule:evenodd;clip-rule:evenodd;fill:#000041;} .st1{fill-rule:evenodd;…" at bounding box center [552, 429] width 1104 height 2575
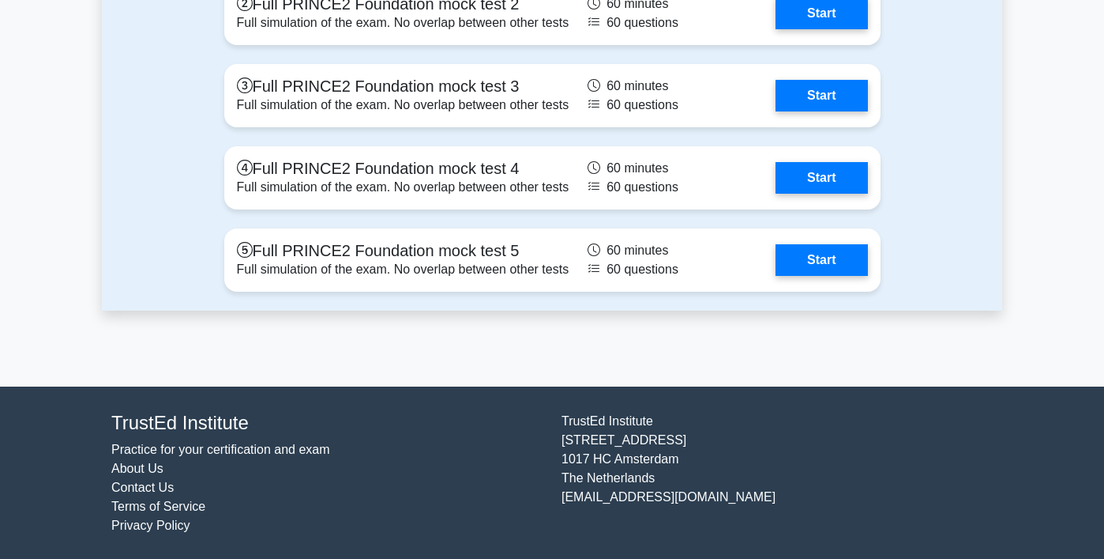
scroll to position [2010, 0]
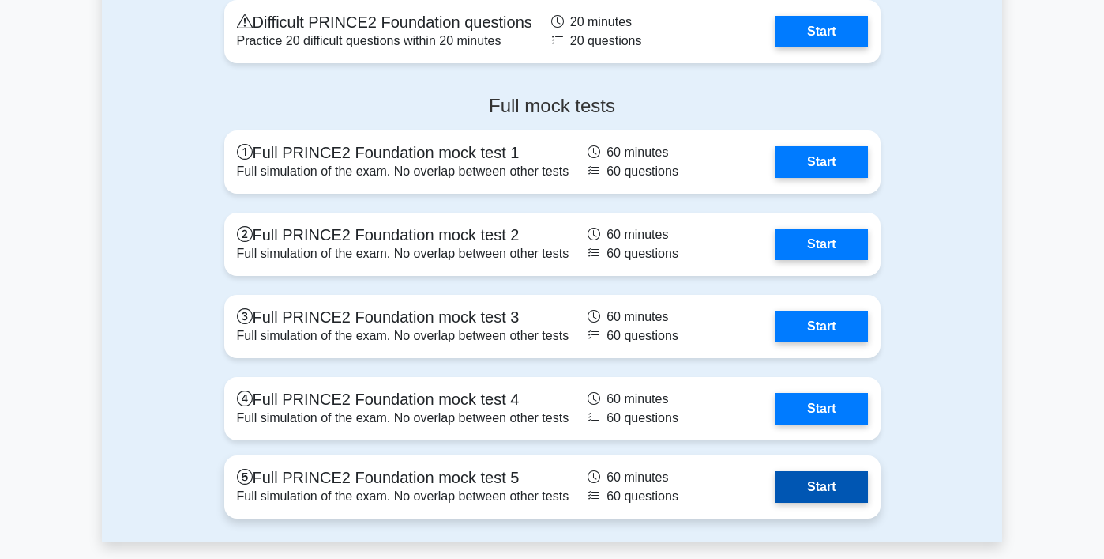
click at [776, 476] on link "Start" at bounding box center [822, 487] width 92 height 32
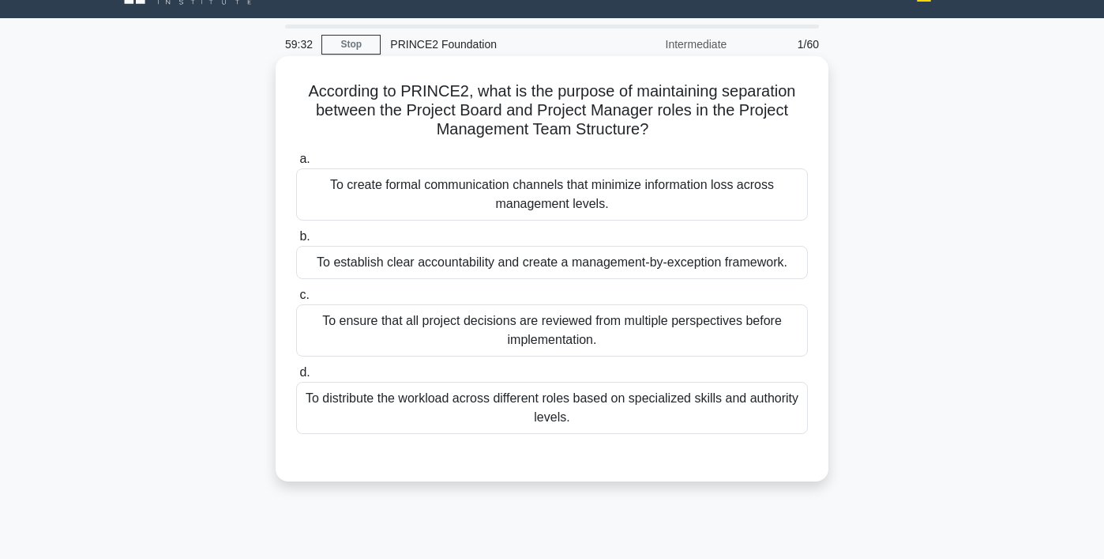
scroll to position [30, 0]
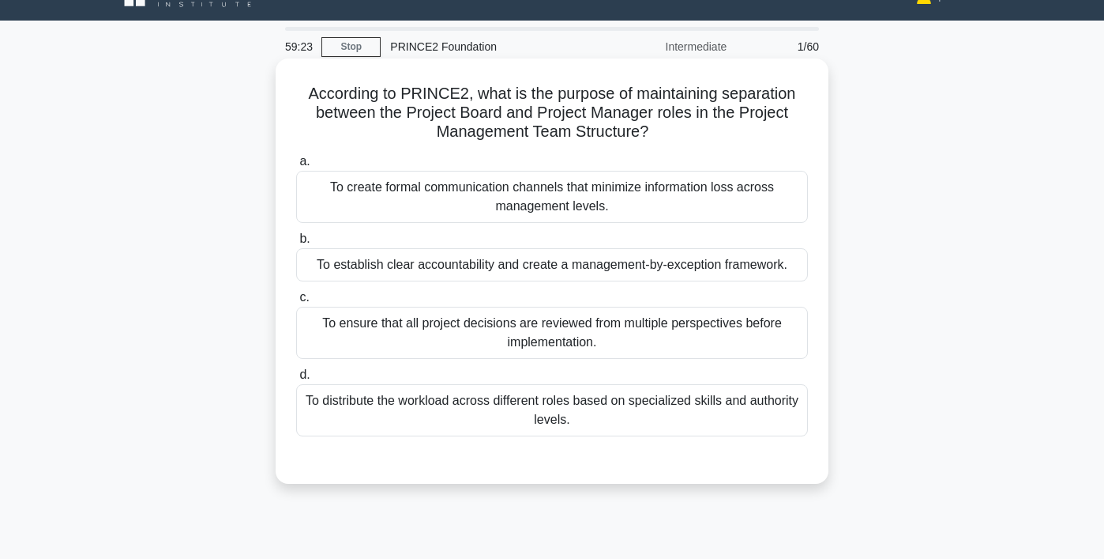
click at [577, 337] on div "To ensure that all project decisions are reviewed from multiple perspectives be…" at bounding box center [552, 333] width 512 height 52
click at [296, 303] on input "c. To ensure that all project decisions are reviewed from multiple perspectives…" at bounding box center [296, 297] width 0 height 10
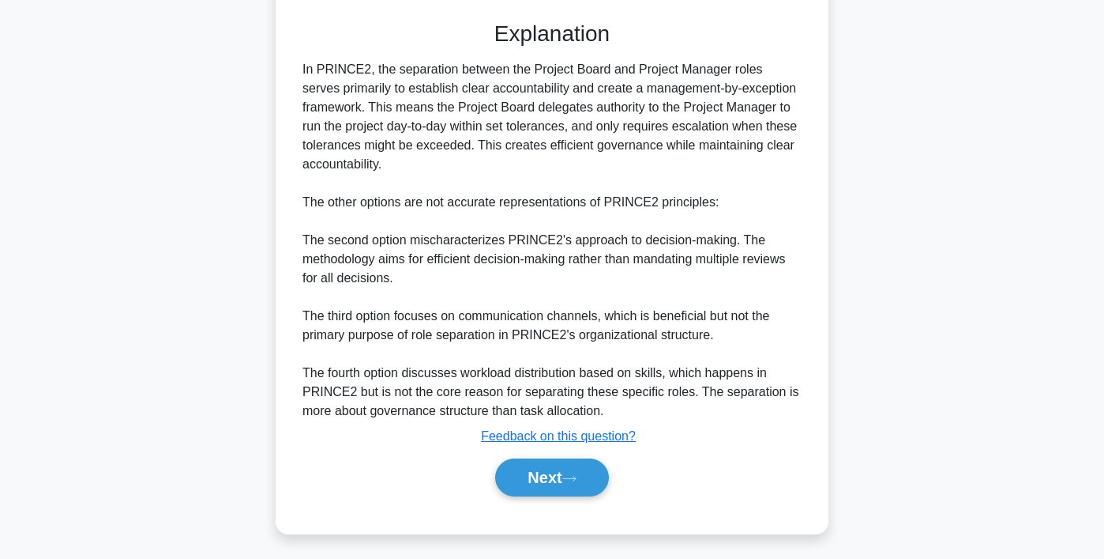
scroll to position [471, 0]
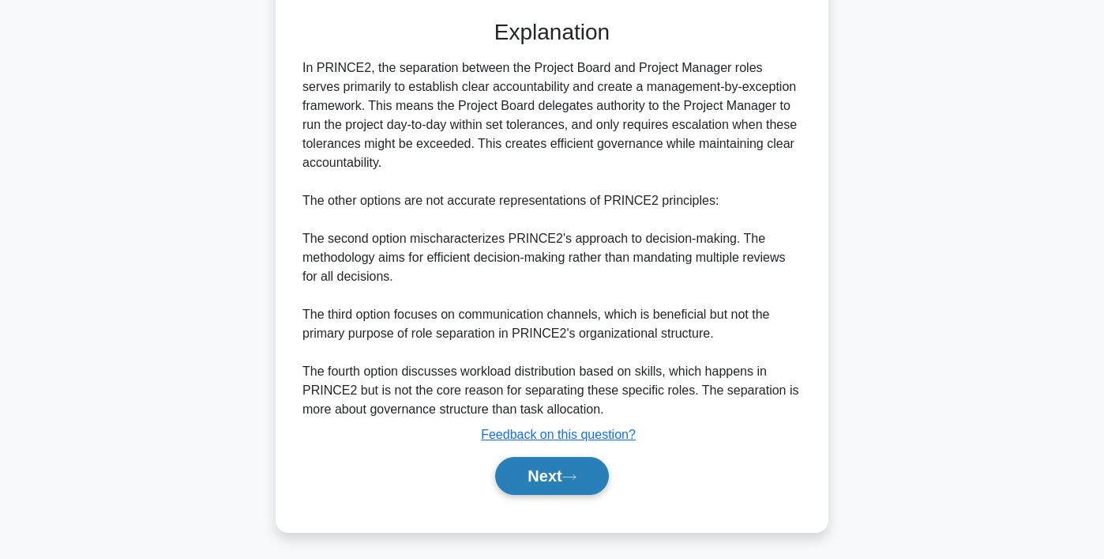
click at [533, 483] on button "Next" at bounding box center [551, 476] width 113 height 38
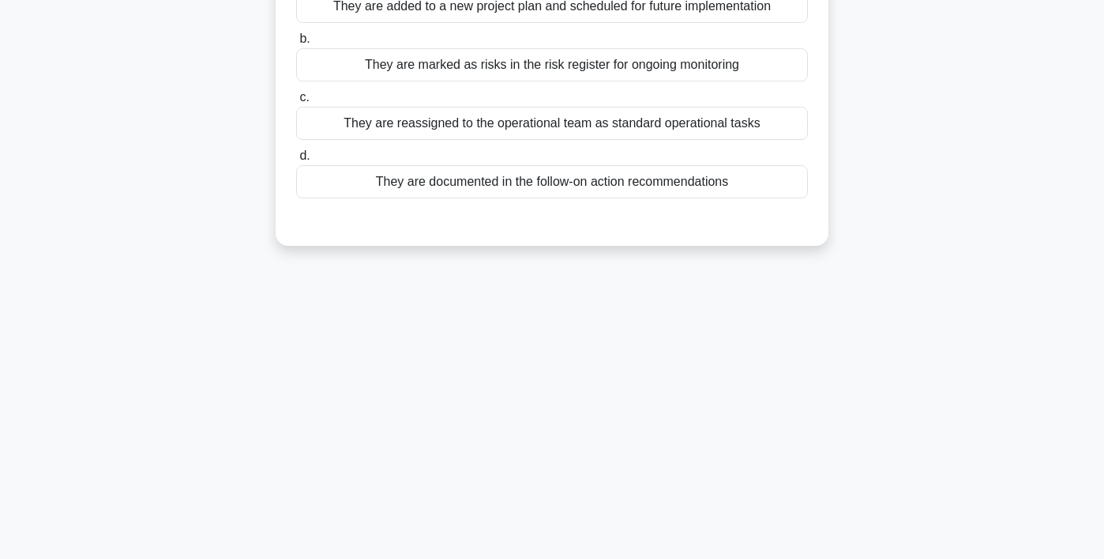
scroll to position [0, 0]
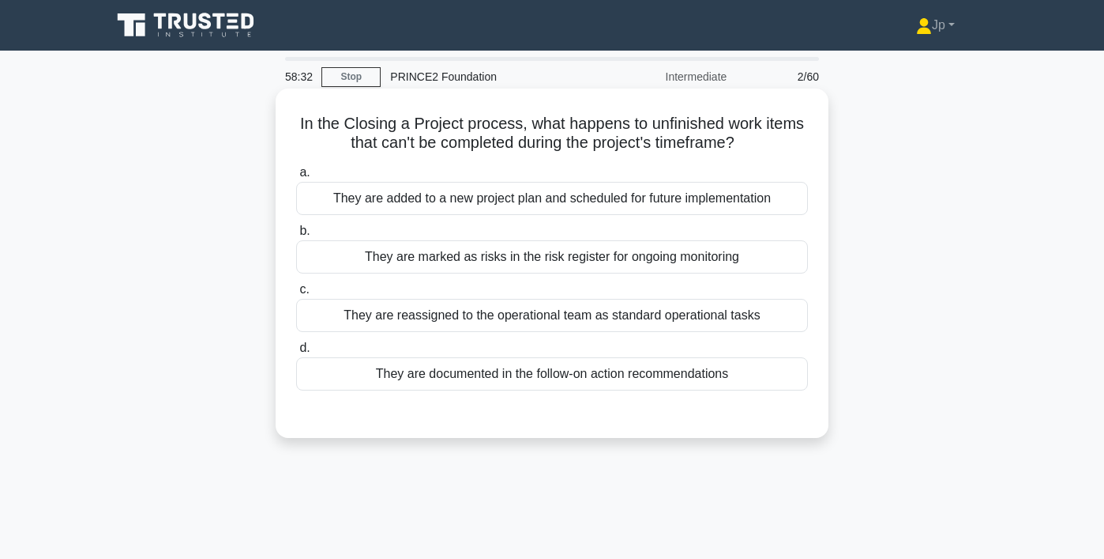
click at [602, 384] on div "They are documented in the follow-on action recommendations" at bounding box center [552, 373] width 512 height 33
click at [296, 353] on input "d. They are documented in the follow-on action recommendations" at bounding box center [296, 348] width 0 height 10
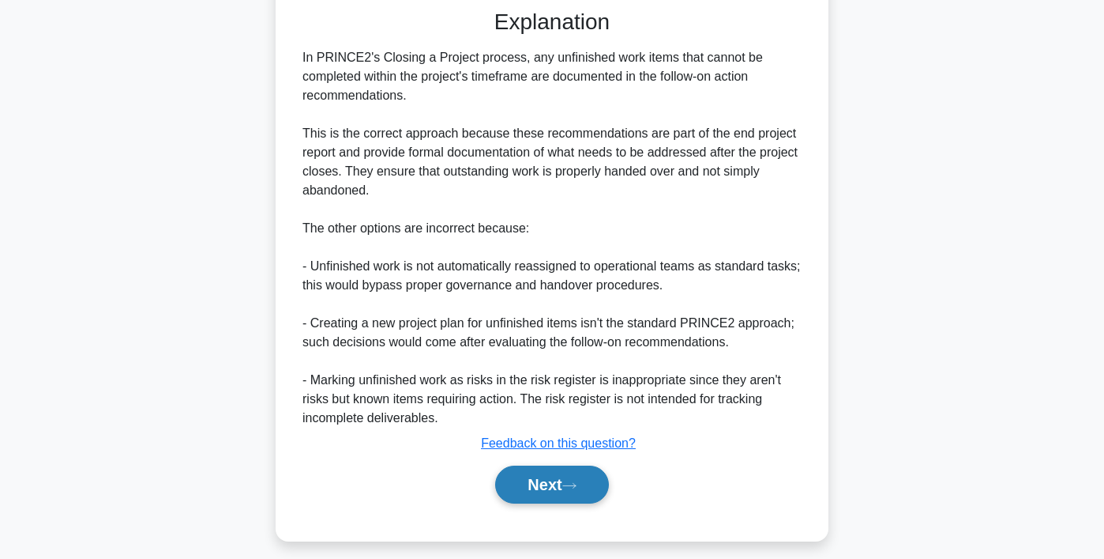
click at [575, 493] on button "Next" at bounding box center [551, 484] width 113 height 38
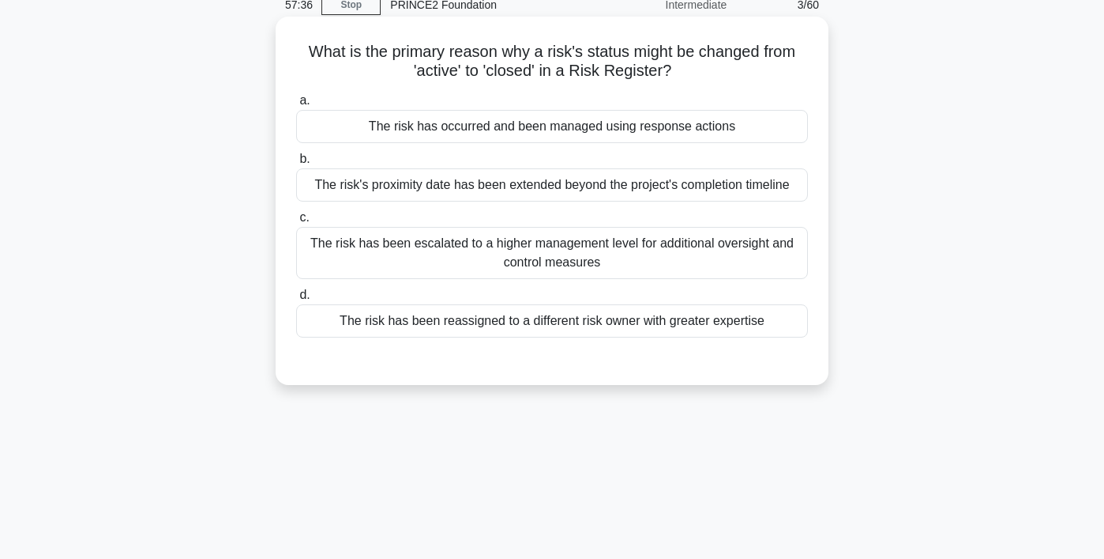
scroll to position [71, 0]
click at [510, 141] on div "The risk has occurred and been managed using response actions" at bounding box center [552, 127] width 512 height 33
click at [296, 107] on input "a. The risk has occurred and been managed using response actions" at bounding box center [296, 101] width 0 height 10
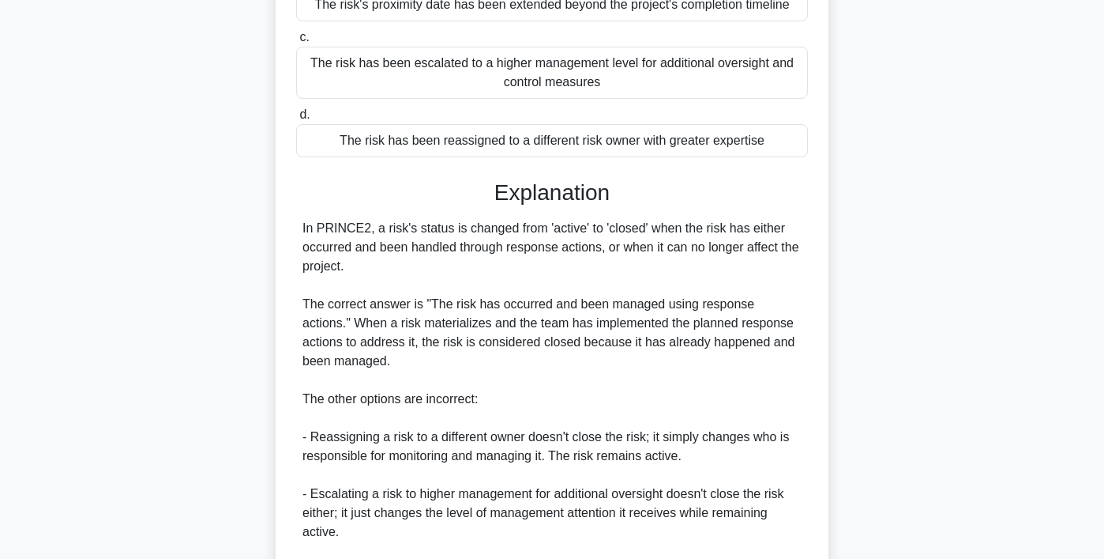
scroll to position [472, 0]
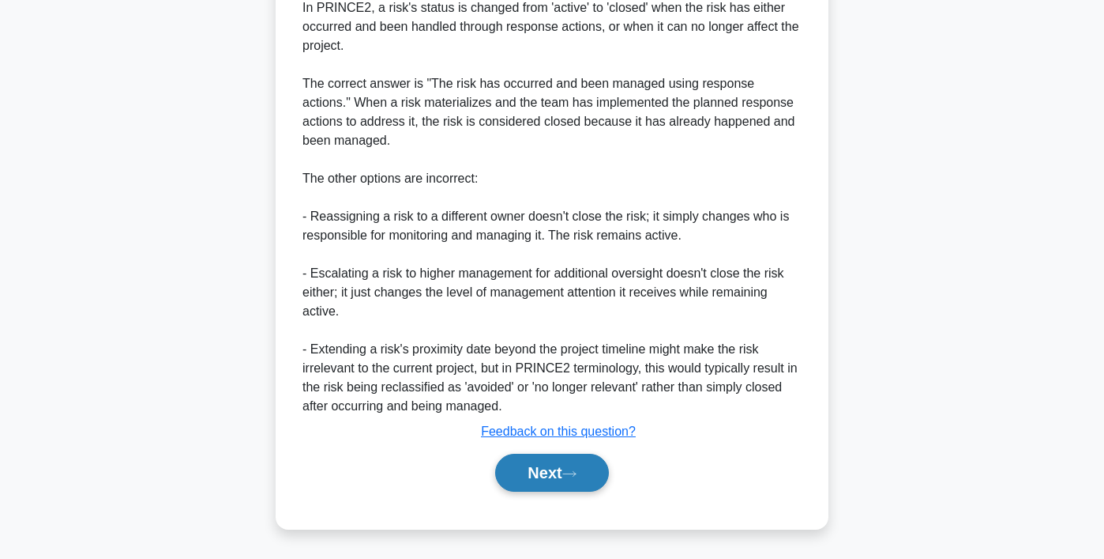
click at [559, 476] on button "Next" at bounding box center [551, 472] width 113 height 38
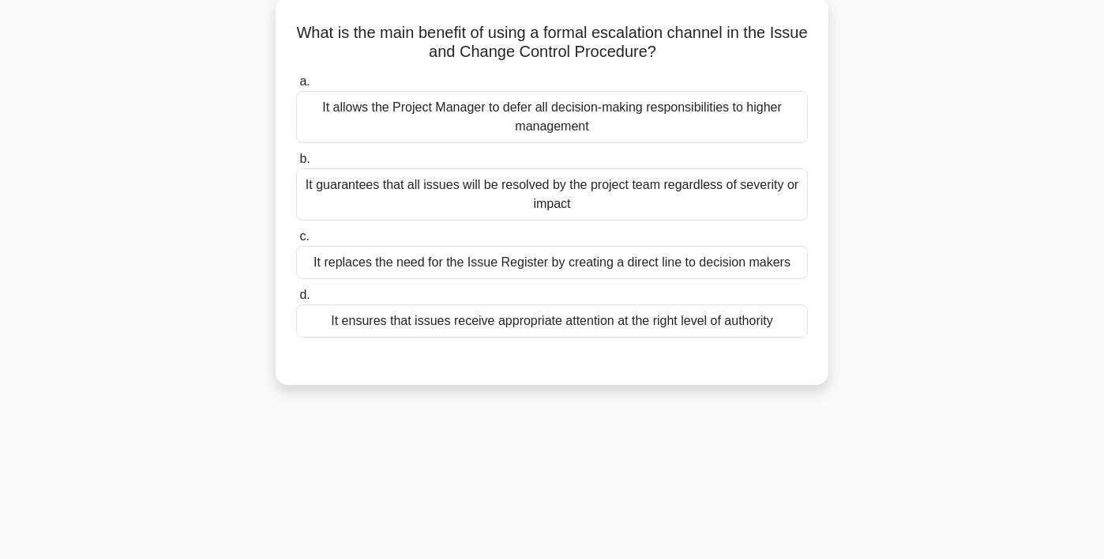
scroll to position [96, 0]
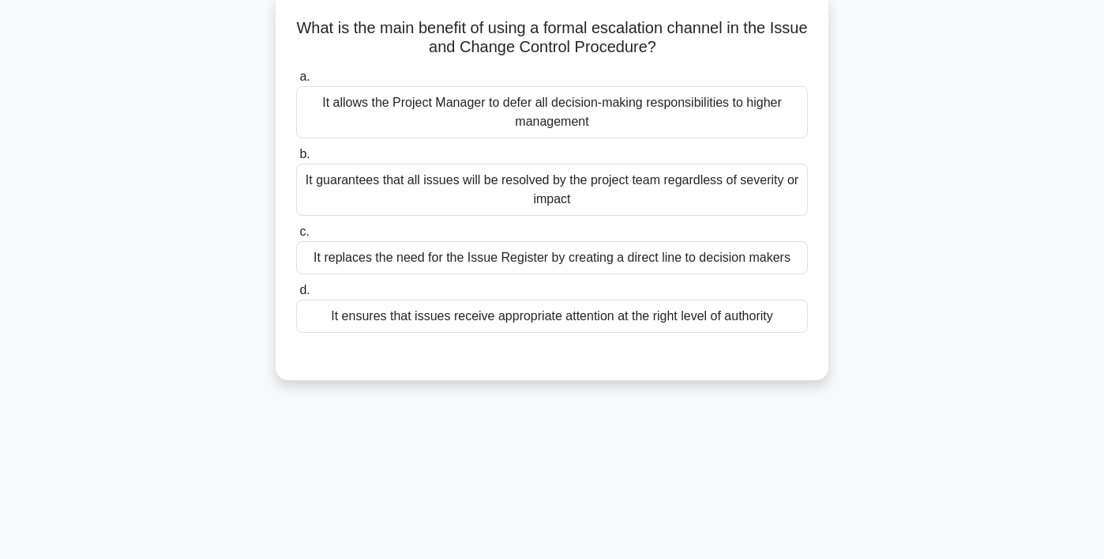
click at [531, 324] on div "It ensures that issues receive appropriate attention at the right level of auth…" at bounding box center [552, 315] width 512 height 33
click at [296, 295] on input "d. It ensures that issues receive appropriate attention at the right level of a…" at bounding box center [296, 290] width 0 height 10
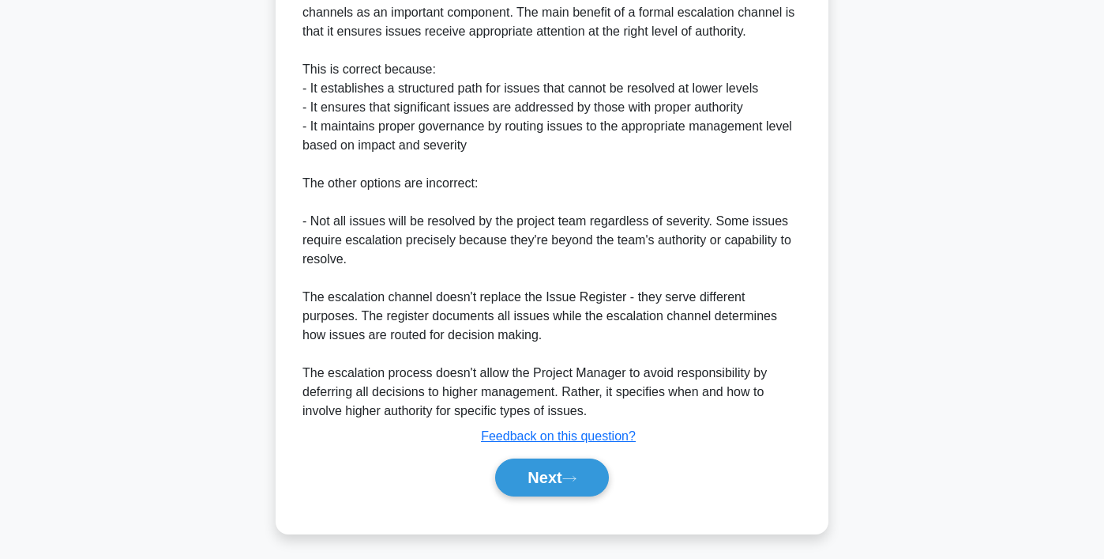
scroll to position [510, 0]
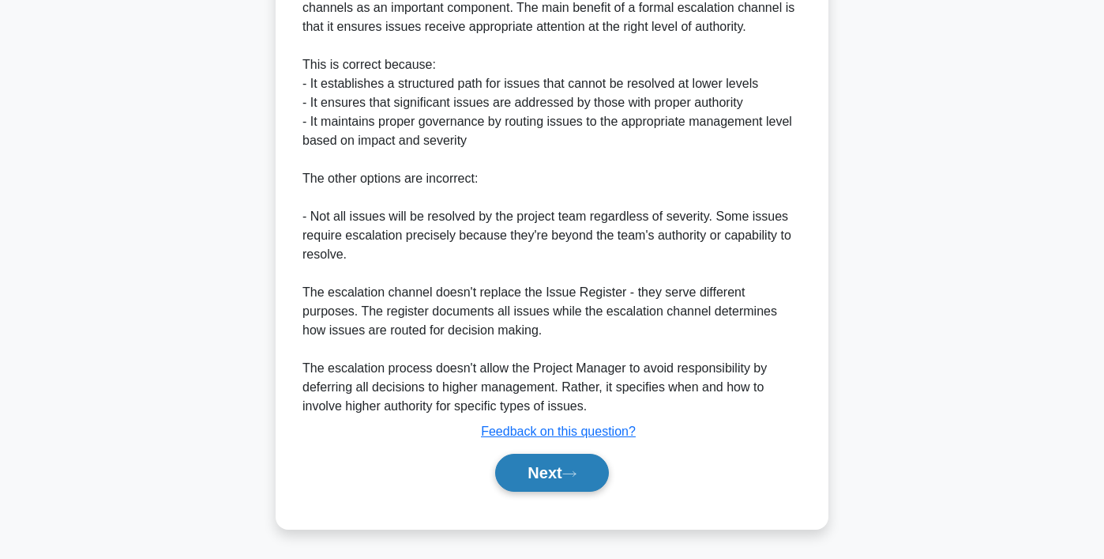
click at [531, 467] on button "Next" at bounding box center [551, 472] width 113 height 38
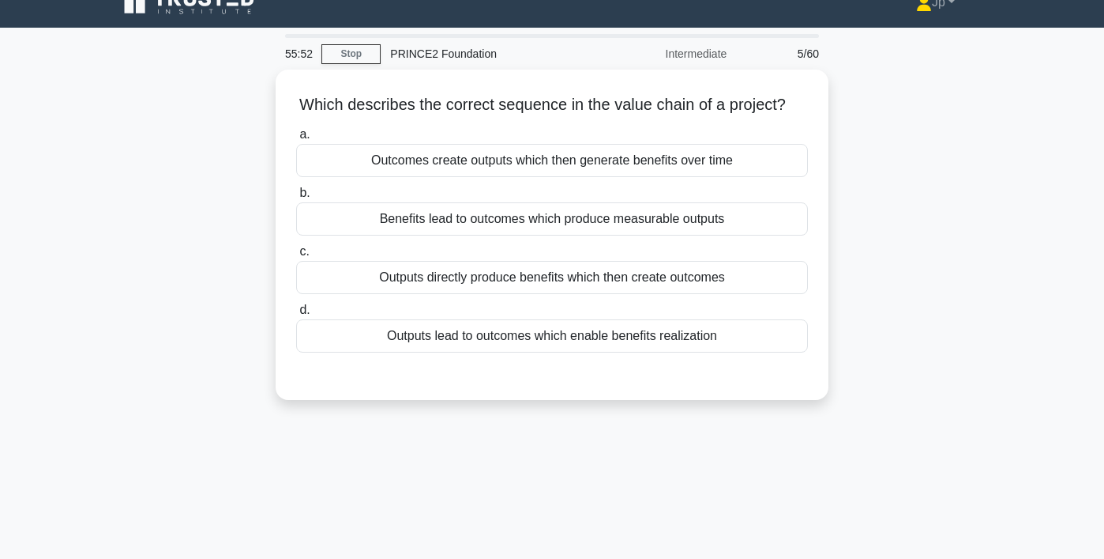
scroll to position [24, 0]
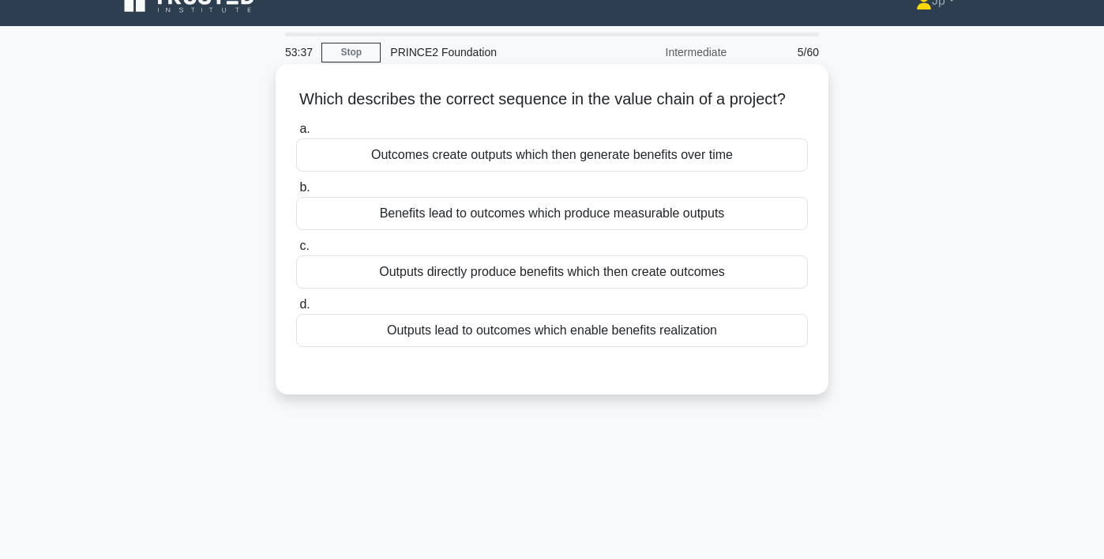
click at [466, 333] on div "Outputs lead to outcomes which enable benefits realization" at bounding box center [552, 330] width 512 height 33
click at [296, 310] on input "d. Outputs lead to outcomes which enable benefits realization" at bounding box center [296, 304] width 0 height 10
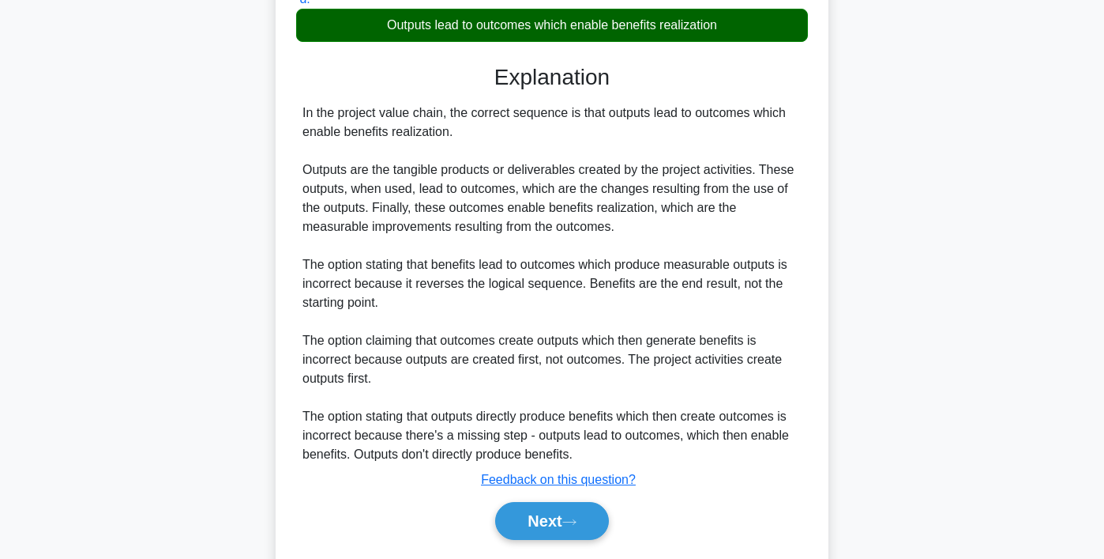
scroll to position [378, 0]
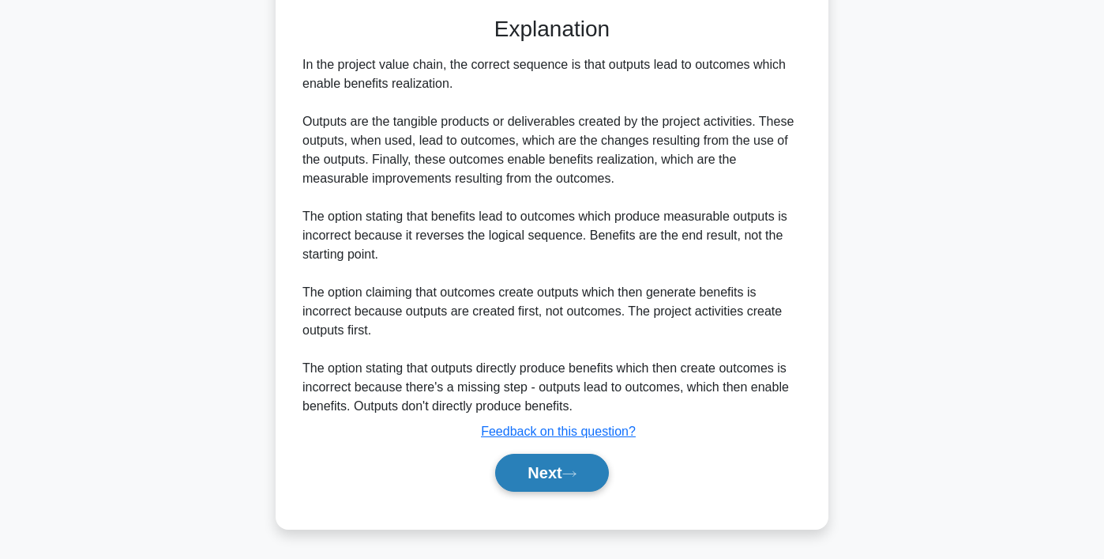
click at [577, 477] on icon at bounding box center [569, 473] width 14 height 9
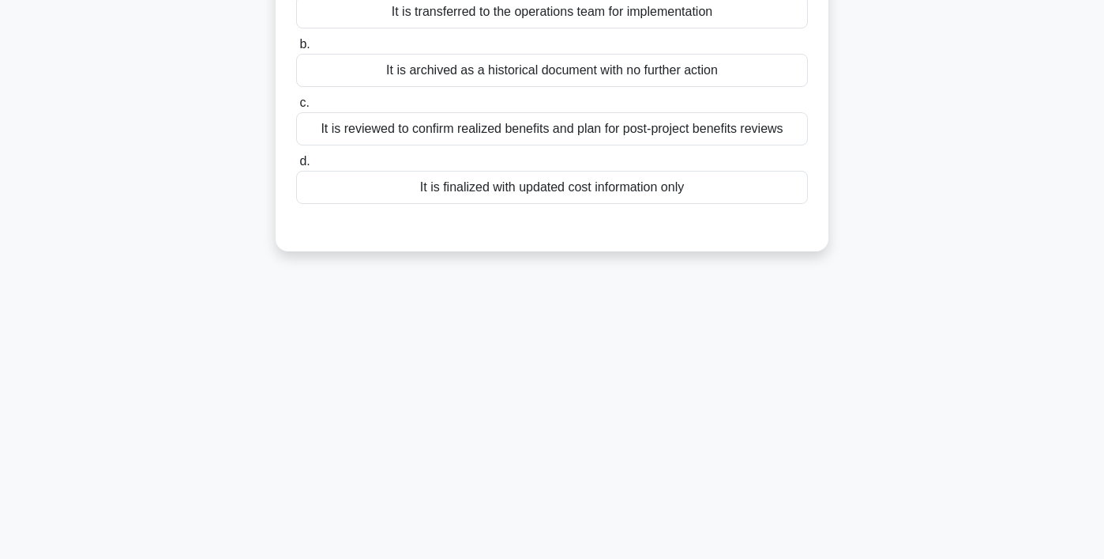
scroll to position [0, 0]
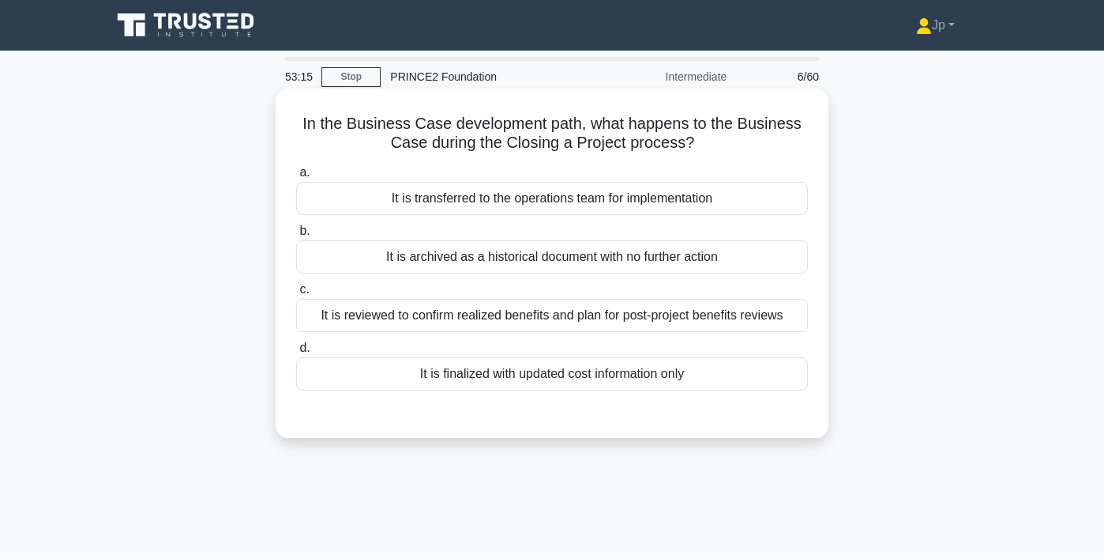
click at [537, 325] on div "It is reviewed to confirm realized benefits and plan for post-project benefits …" at bounding box center [552, 315] width 512 height 33
click at [296, 295] on input "c. It is reviewed to confirm realized benefits and plan for post-project benefi…" at bounding box center [296, 289] width 0 height 10
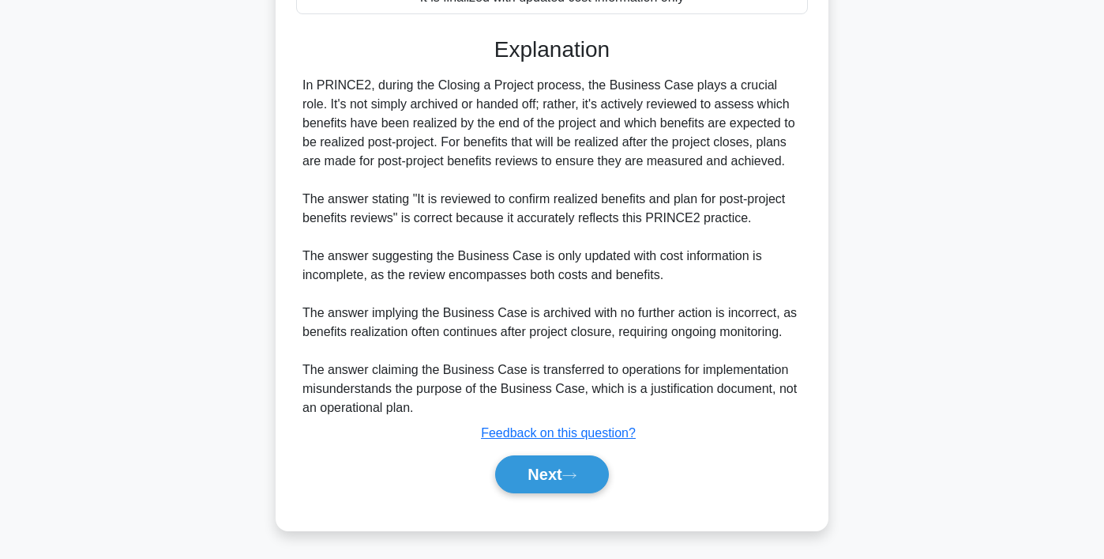
scroll to position [378, 0]
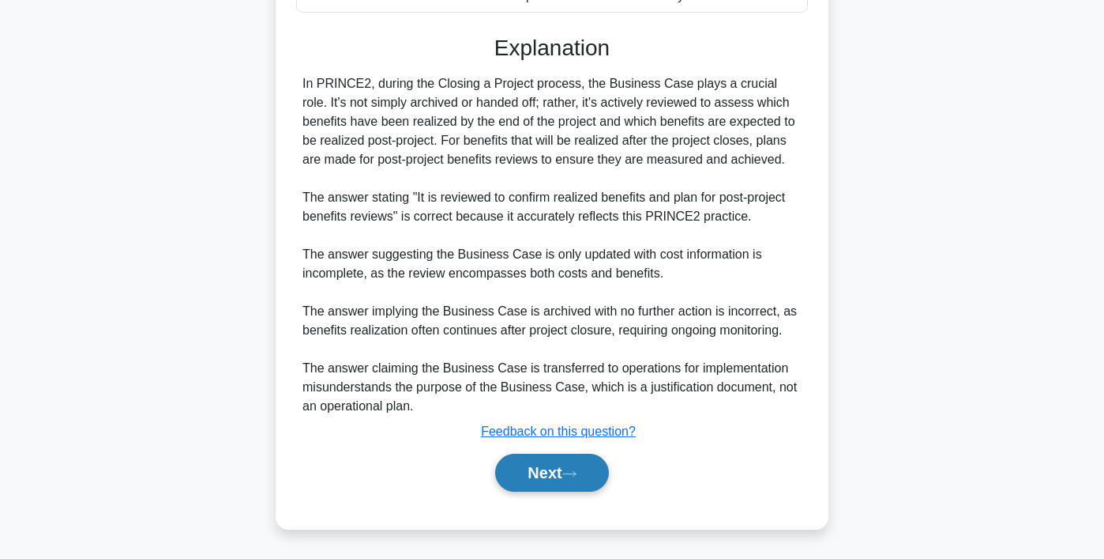
click at [539, 478] on button "Next" at bounding box center [551, 472] width 113 height 38
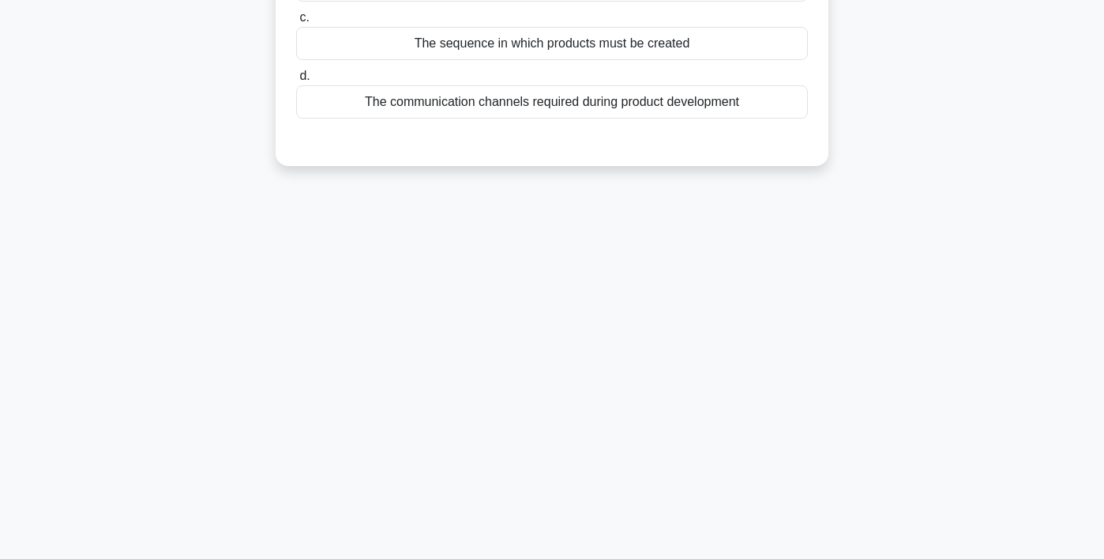
scroll to position [0, 0]
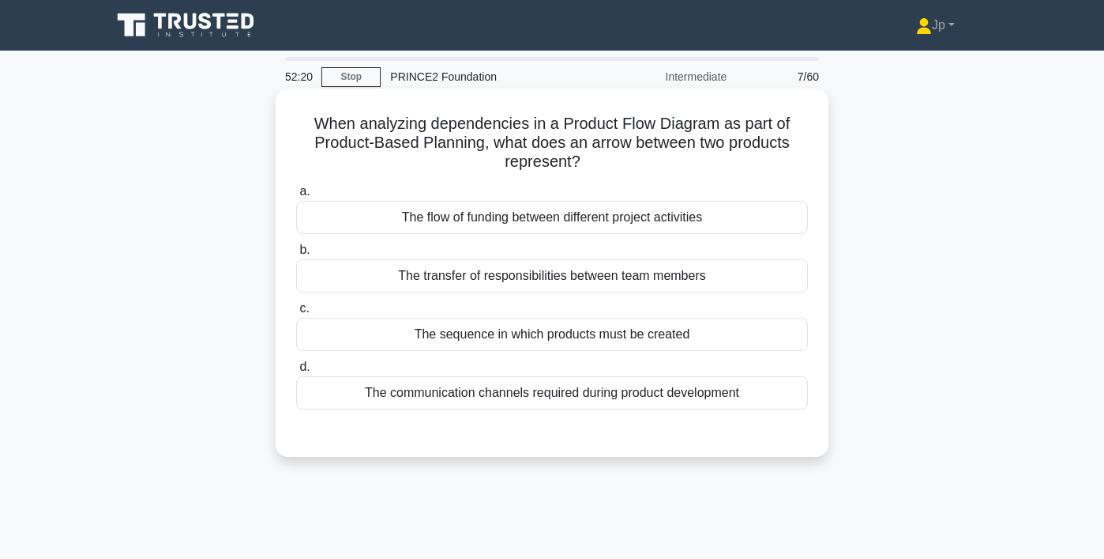
click at [694, 285] on div "The transfer of responsibilities between team members" at bounding box center [552, 275] width 512 height 33
click at [296, 255] on input "b. The transfer of responsibilities between team members" at bounding box center [296, 250] width 0 height 10
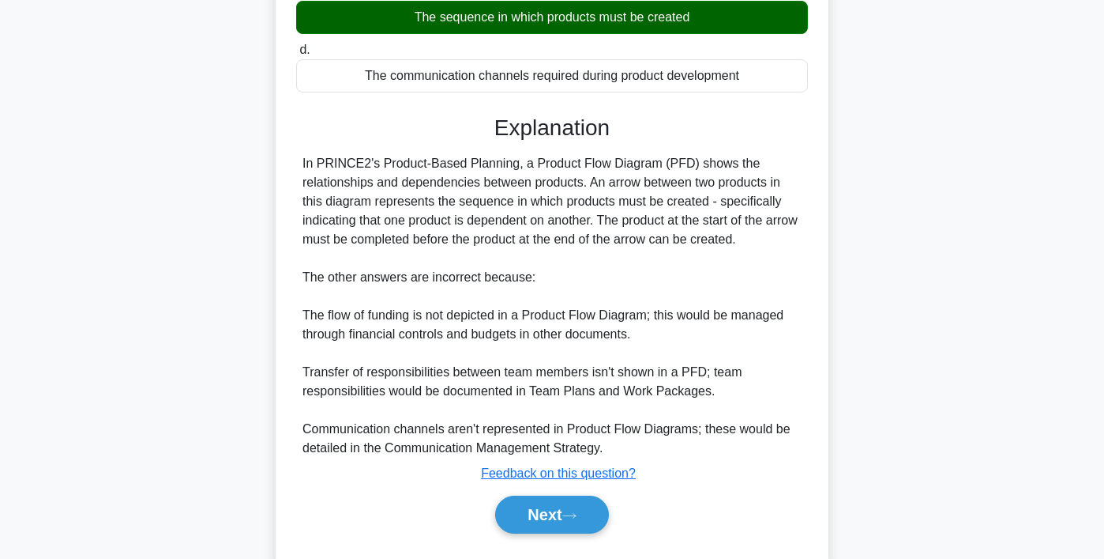
scroll to position [360, 0]
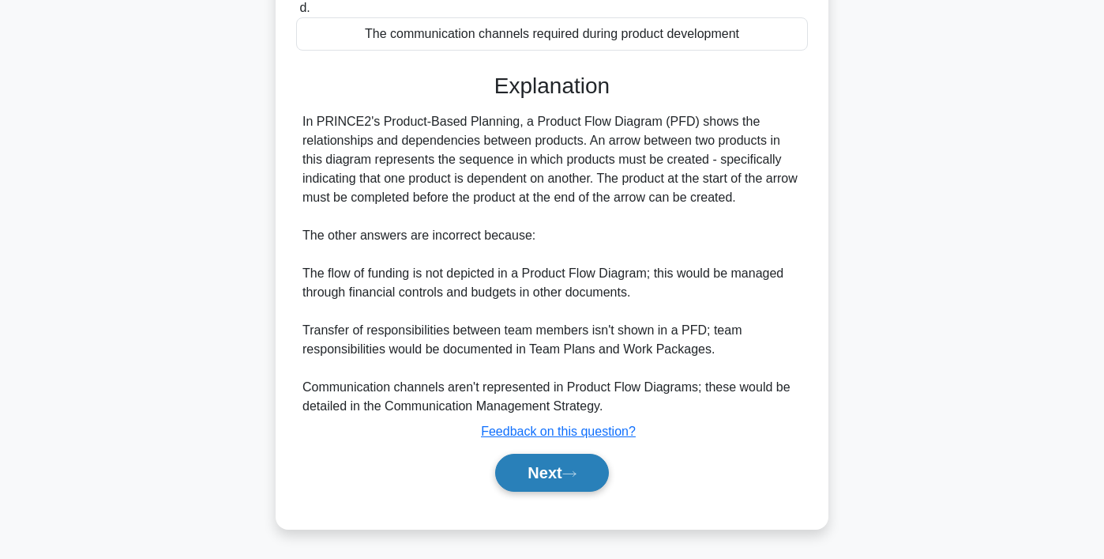
click at [585, 476] on button "Next" at bounding box center [551, 472] width 113 height 38
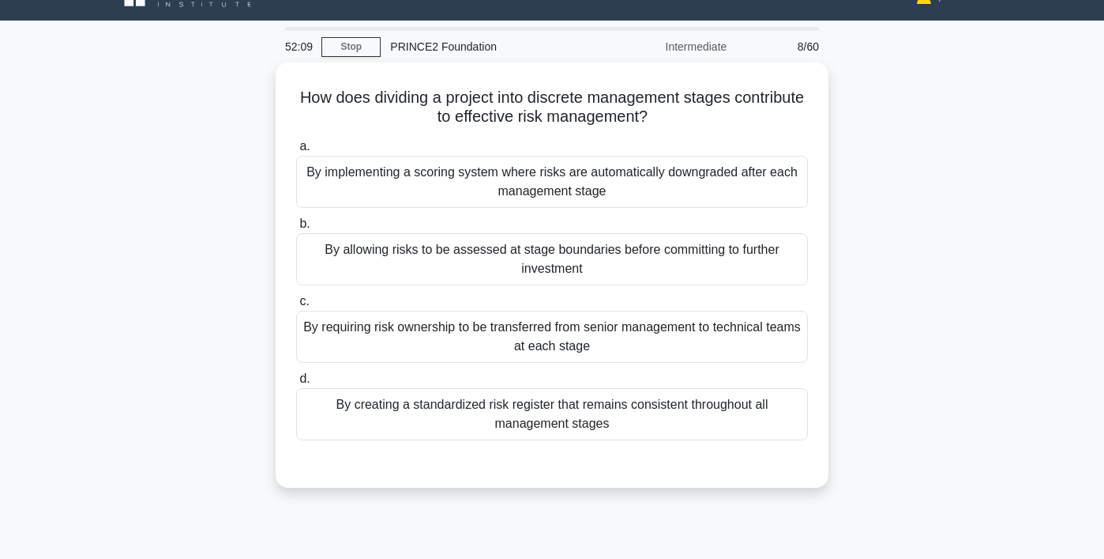
scroll to position [26, 0]
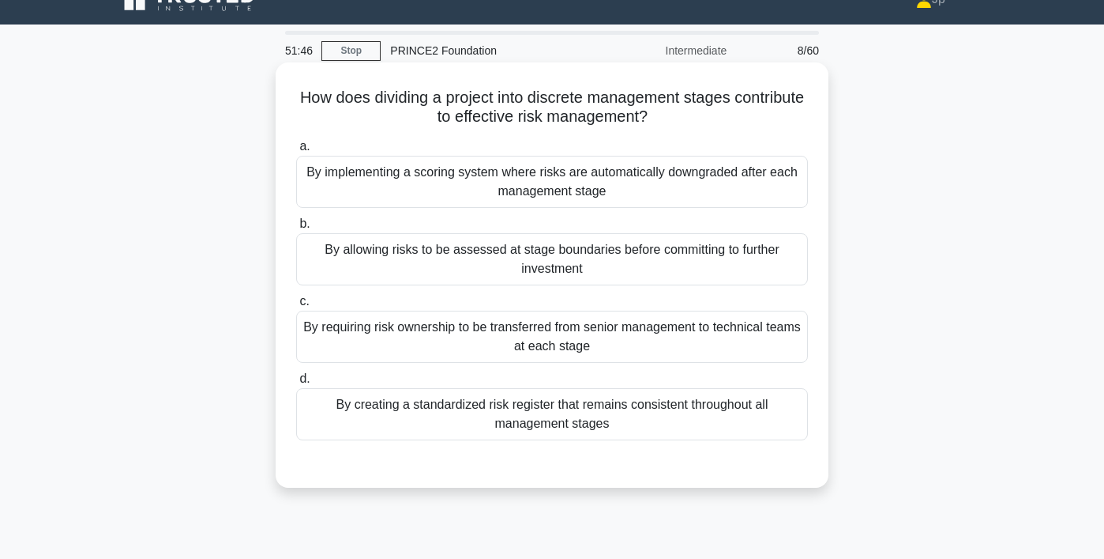
click at [762, 263] on div "By allowing risks to be assessed at stage boundaries before committing to furth…" at bounding box center [552, 259] width 512 height 52
click at [296, 229] on input "b. By allowing risks to be assessed at stage boundaries before committing to fu…" at bounding box center [296, 224] width 0 height 10
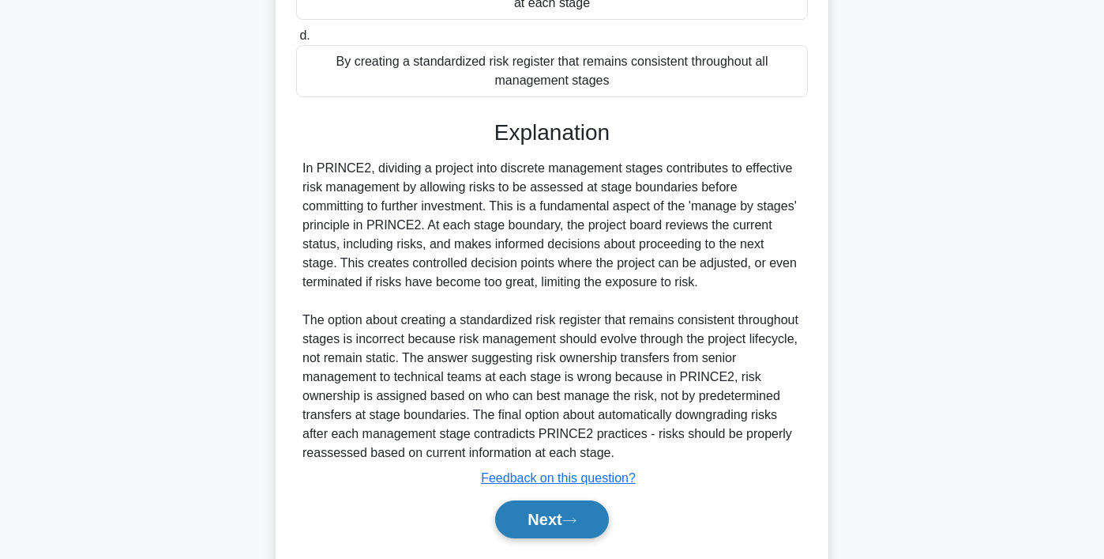
click at [592, 516] on button "Next" at bounding box center [551, 519] width 113 height 38
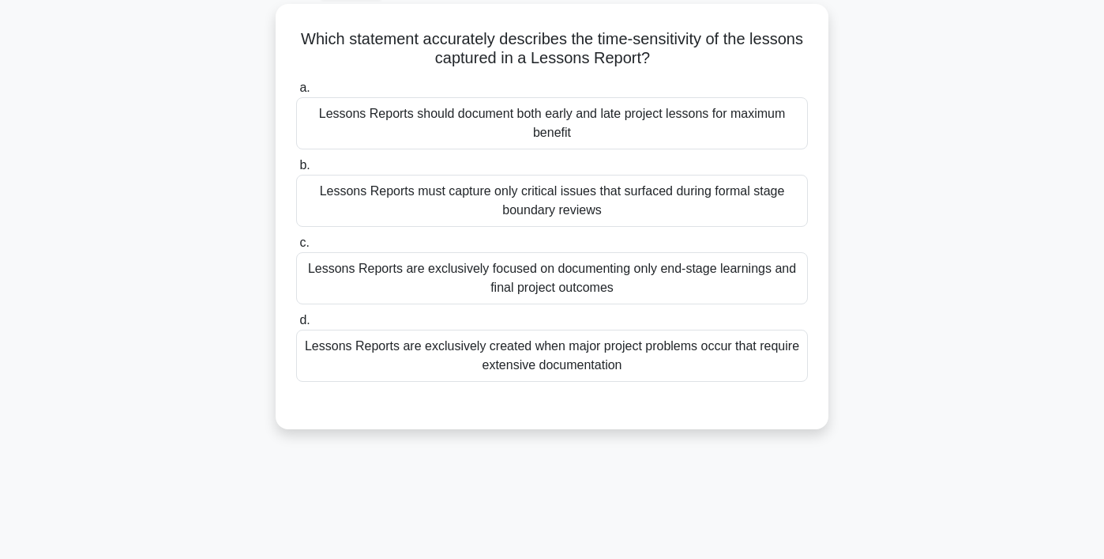
scroll to position [0, 0]
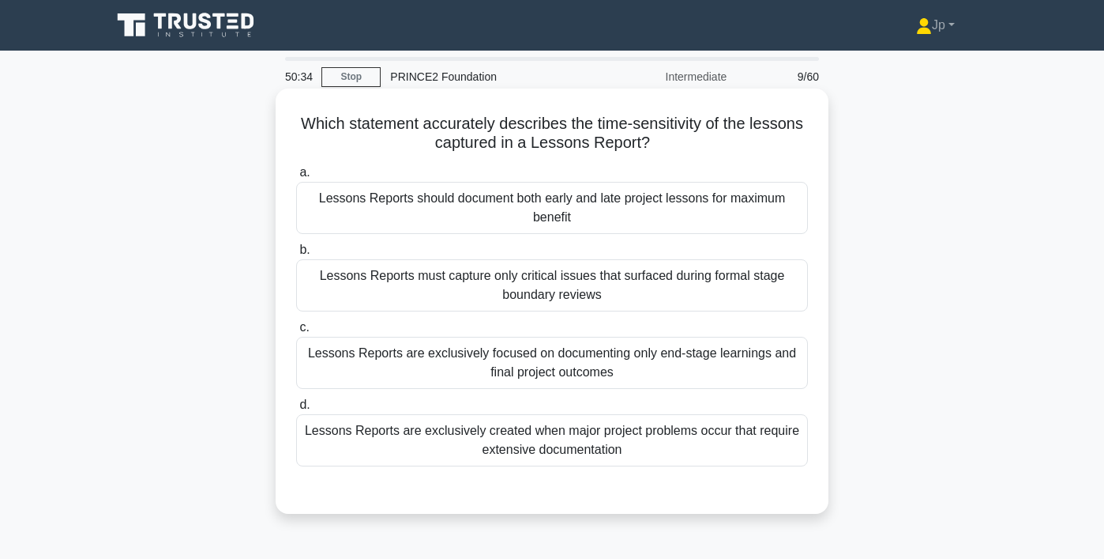
click at [739, 220] on div "Lessons Reports should document both early and late project lessons for maximum…" at bounding box center [552, 208] width 512 height 52
click at [296, 178] on input "a. Lessons Reports should document both early and late project lessons for maxi…" at bounding box center [296, 172] width 0 height 10
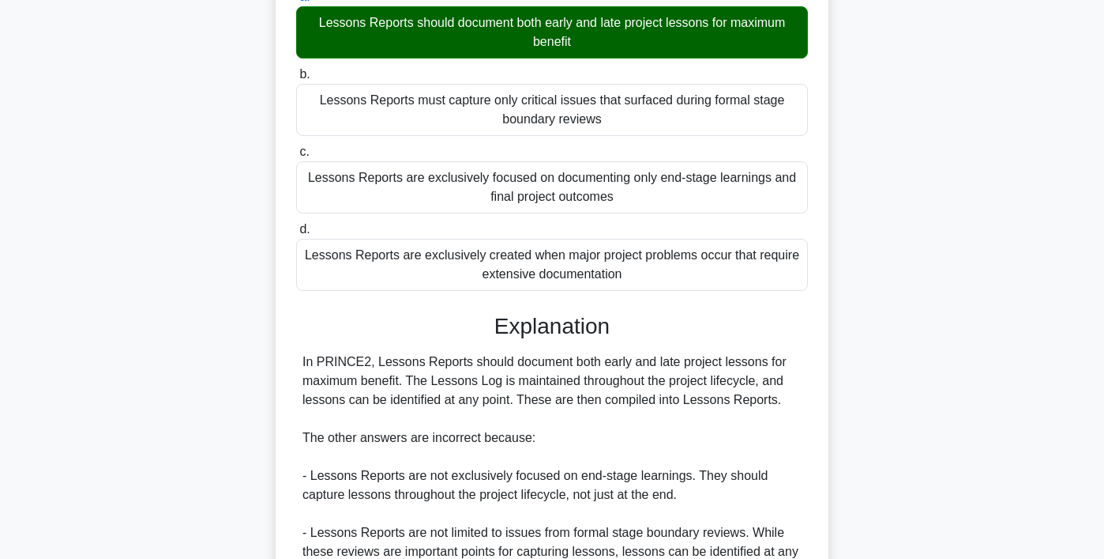
scroll to position [416, 0]
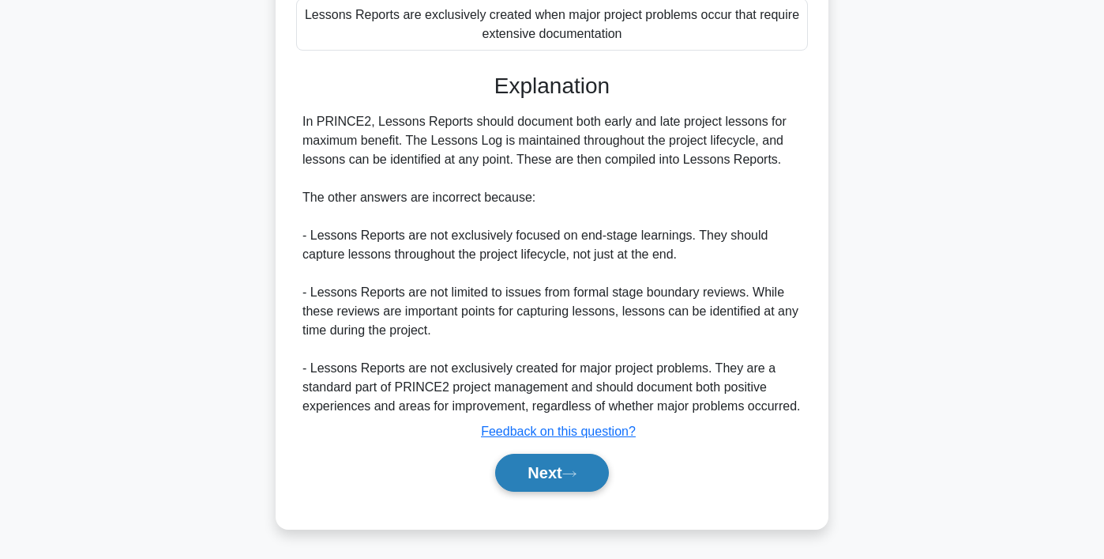
click at [577, 479] on button "Next" at bounding box center [551, 472] width 113 height 38
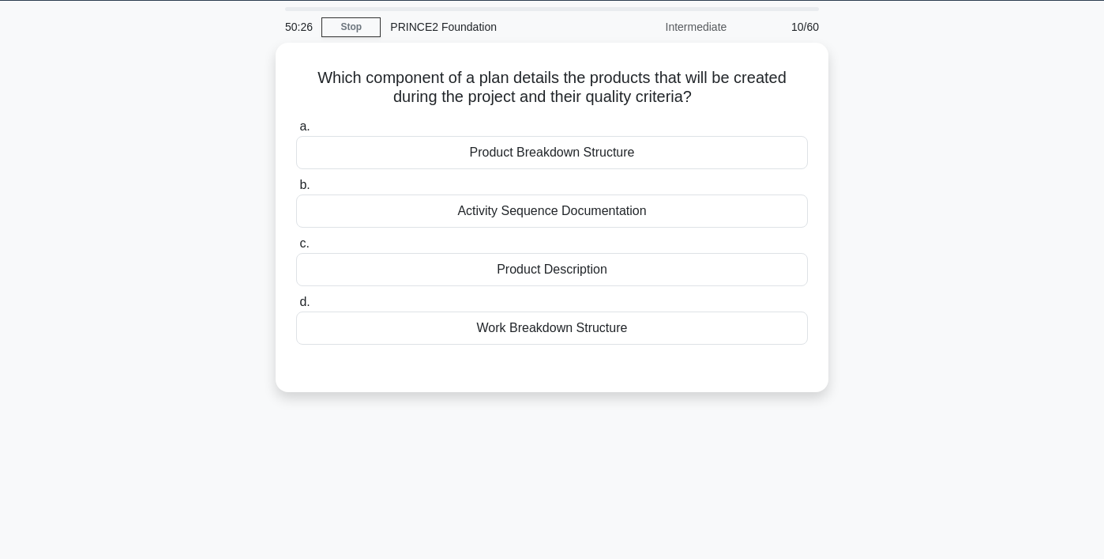
scroll to position [0, 0]
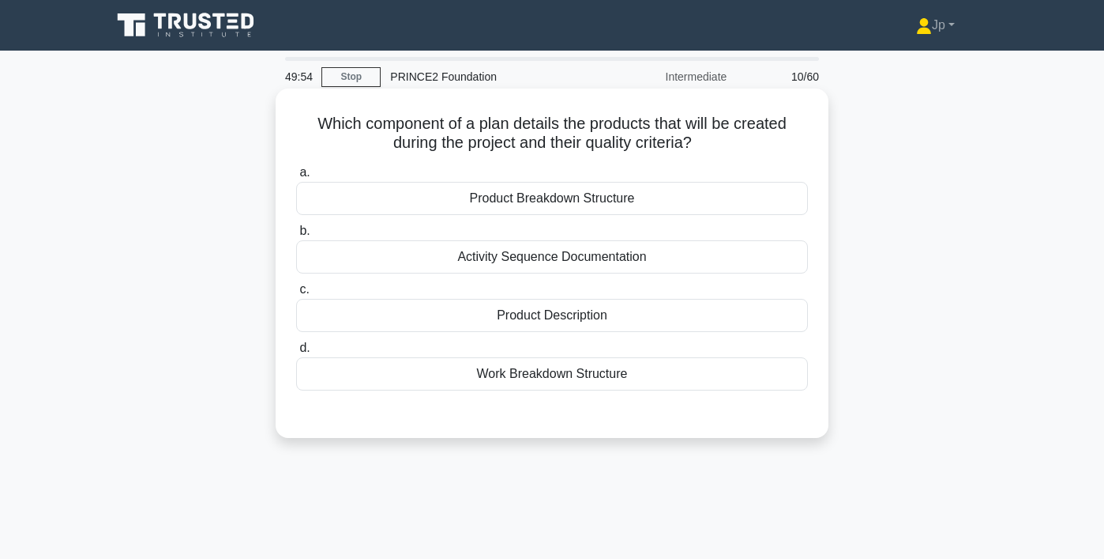
click at [556, 321] on div "Product Description" at bounding box center [552, 315] width 512 height 33
click at [296, 295] on input "c. Product Description" at bounding box center [296, 289] width 0 height 10
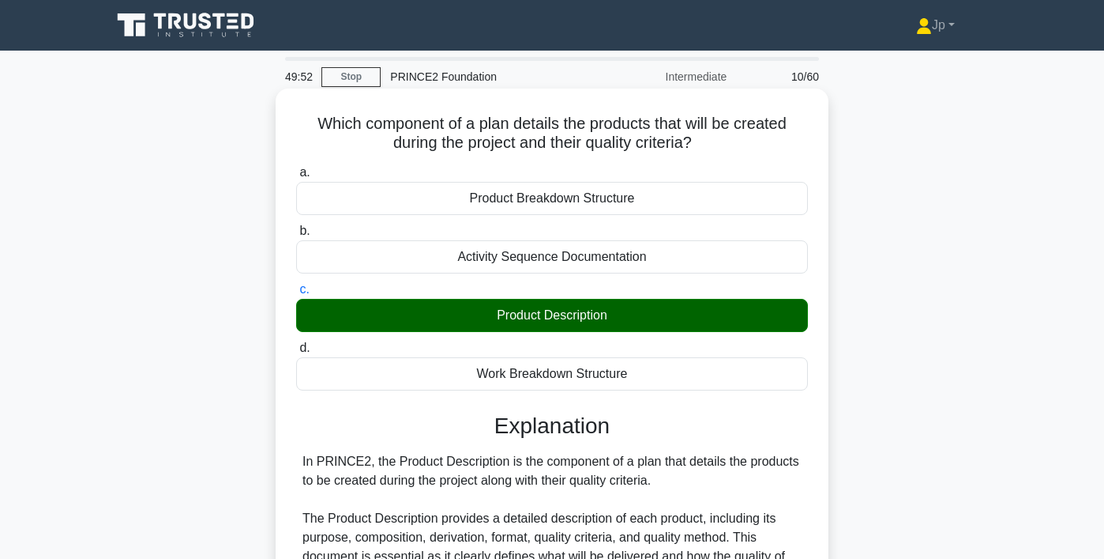
scroll to position [359, 0]
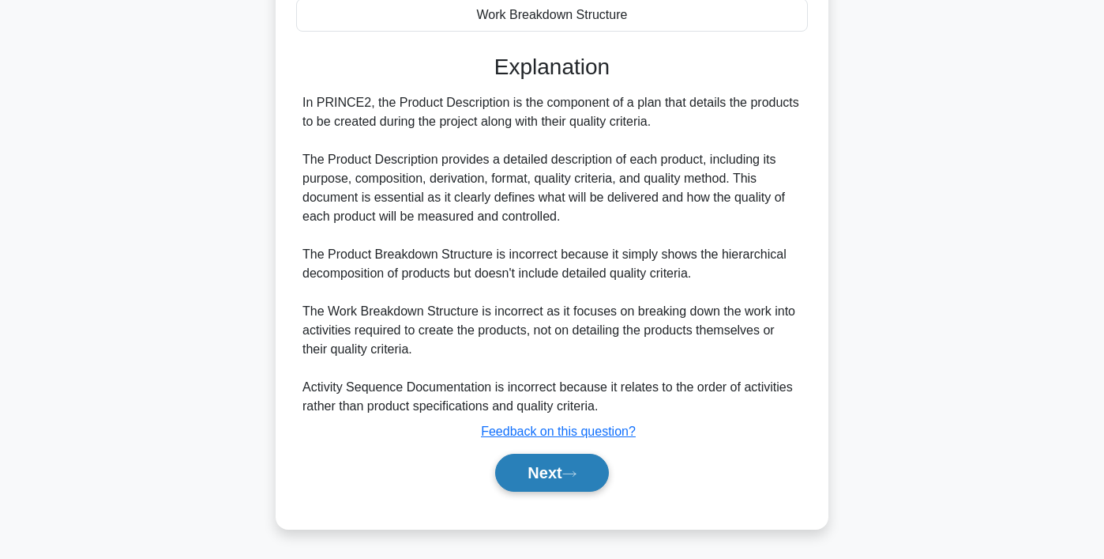
click at [555, 470] on button "Next" at bounding box center [551, 472] width 113 height 38
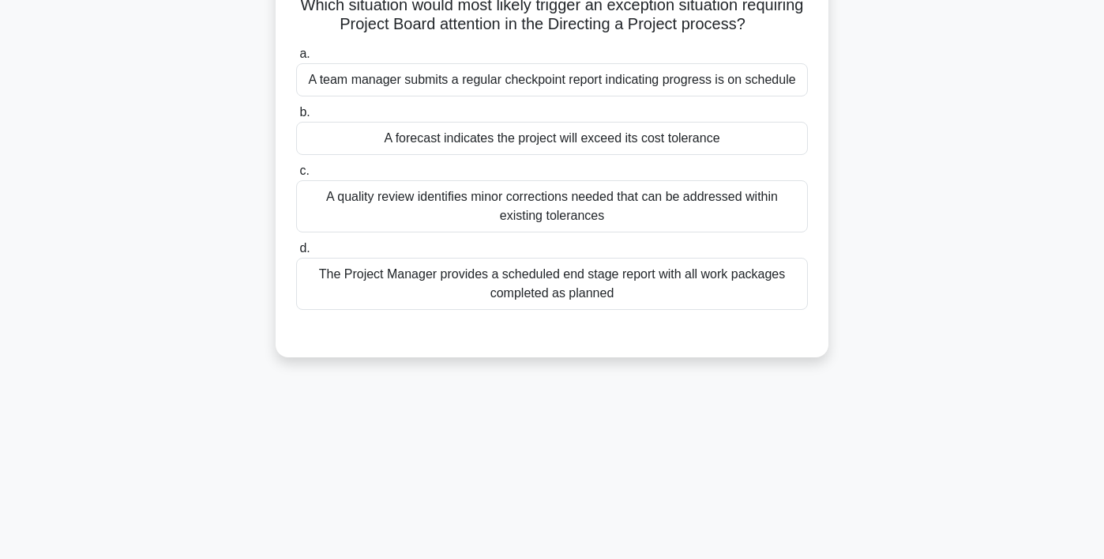
scroll to position [0, 0]
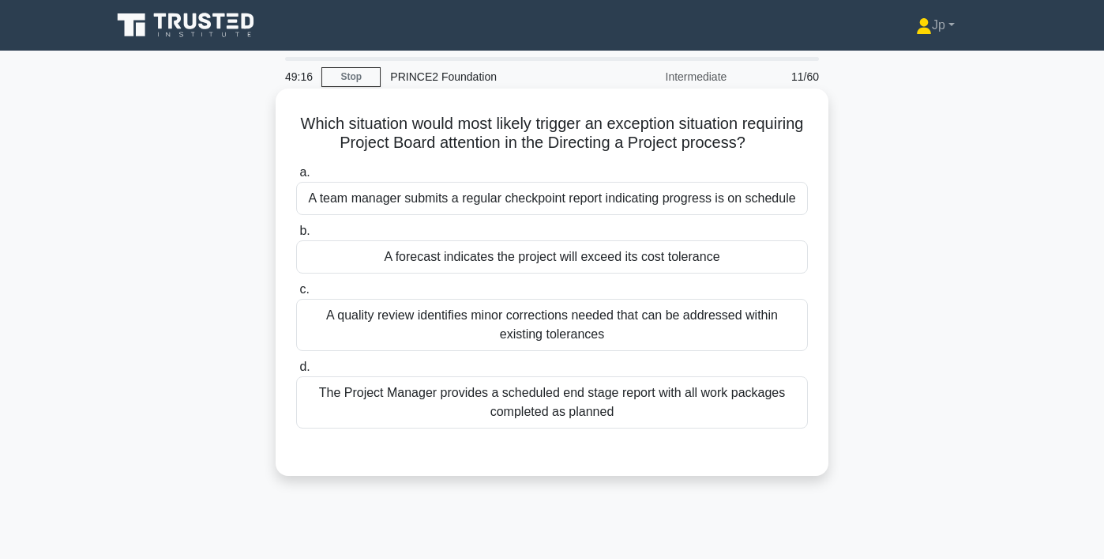
click at [653, 261] on div "A forecast indicates the project will exceed its cost tolerance" at bounding box center [552, 256] width 512 height 33
click at [296, 236] on input "b. A forecast indicates the project will exceed its cost tolerance" at bounding box center [296, 231] width 0 height 10
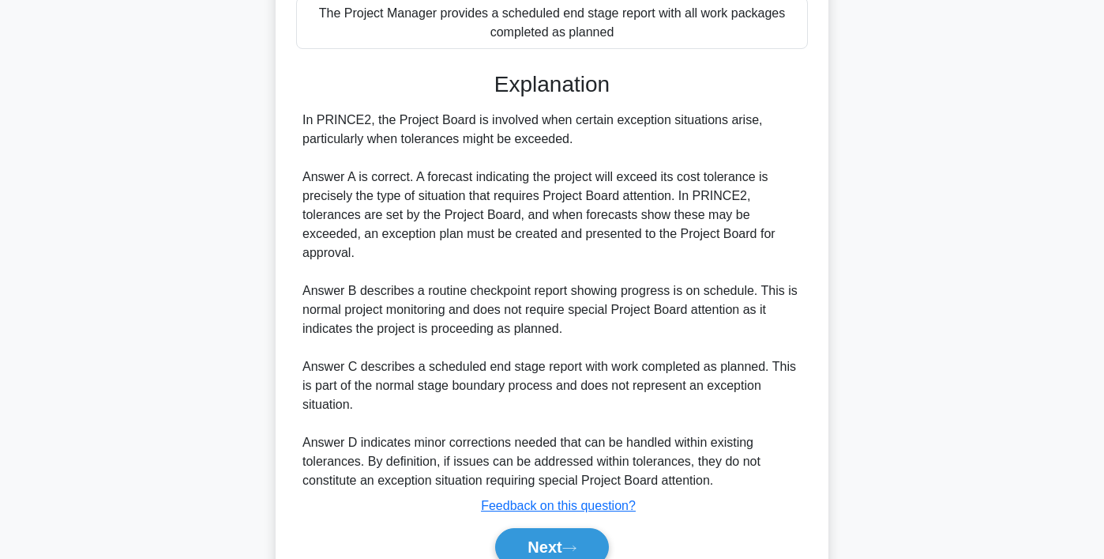
scroll to position [453, 0]
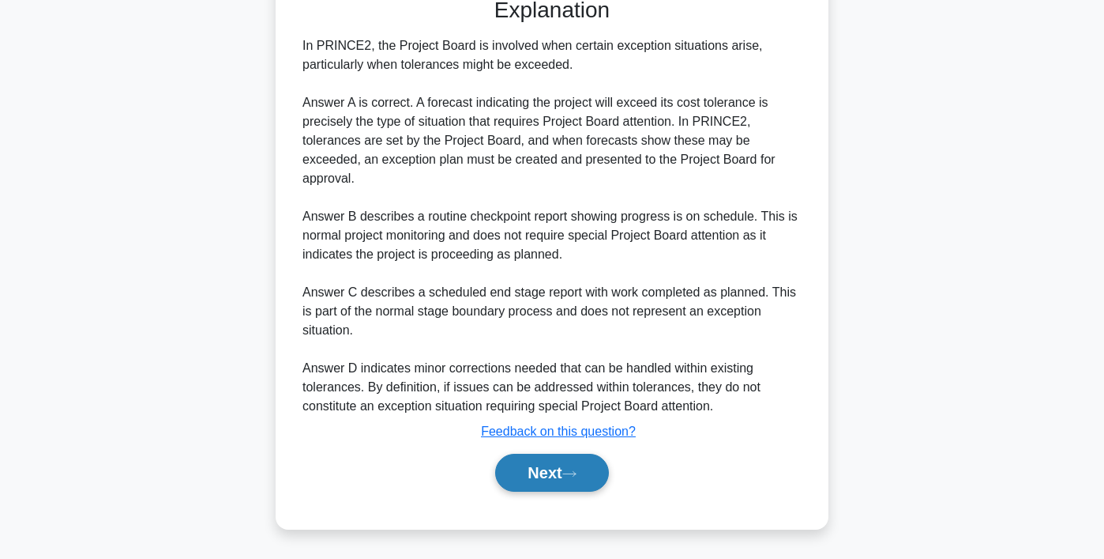
click at [566, 467] on button "Next" at bounding box center [551, 472] width 113 height 38
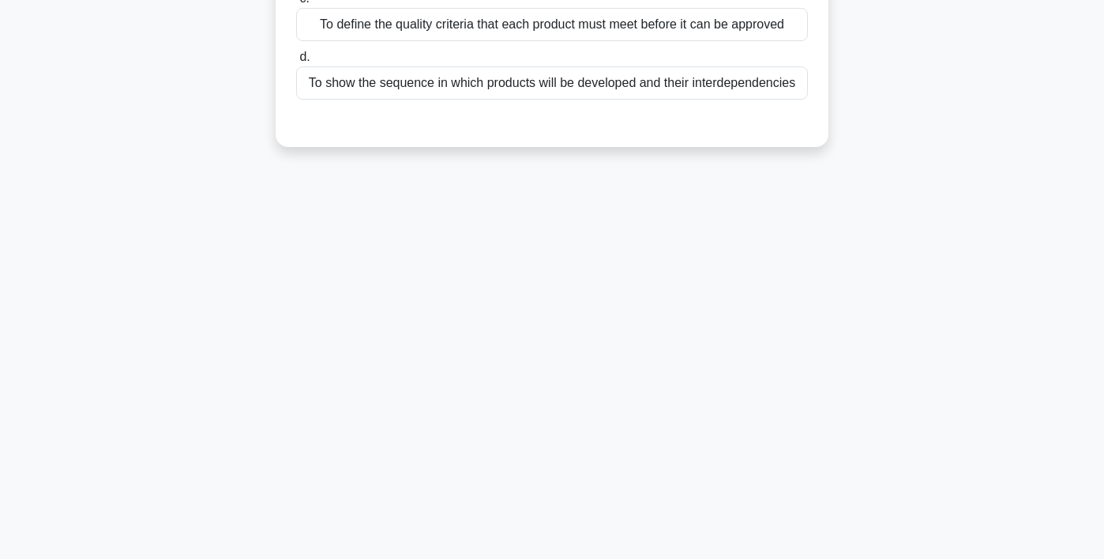
scroll to position [0, 0]
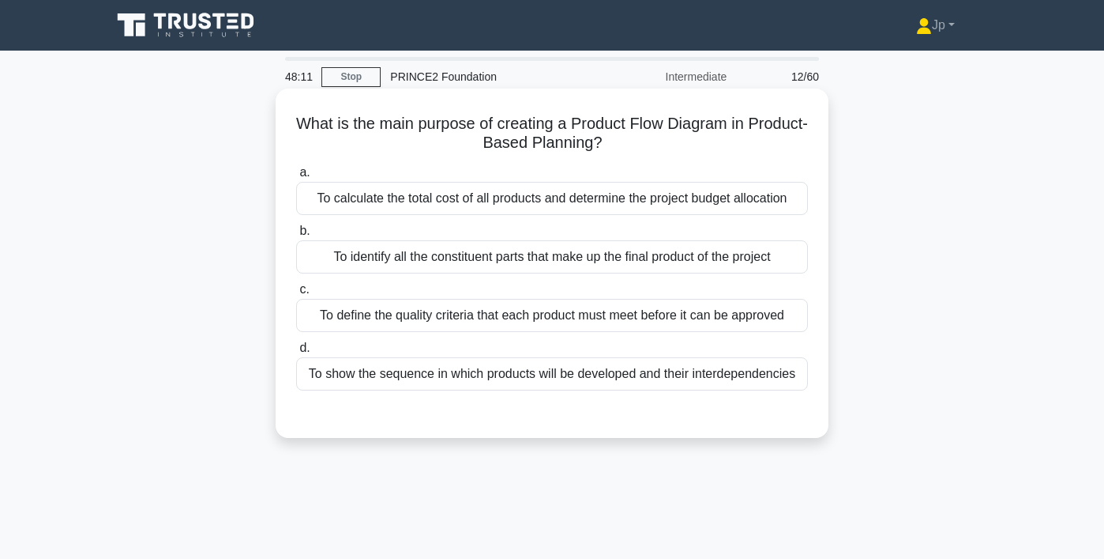
click at [691, 368] on div "To show the sequence in which products will be developed and their interdepende…" at bounding box center [552, 373] width 512 height 33
click at [296, 353] on input "d. To show the sequence in which products will be developed and their interdepe…" at bounding box center [296, 348] width 0 height 10
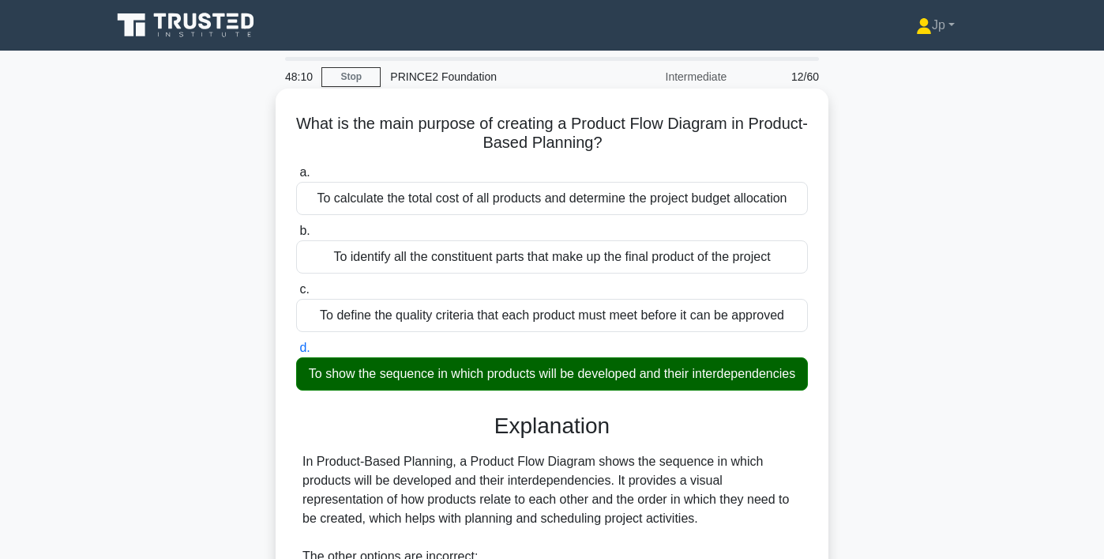
scroll to position [340, 0]
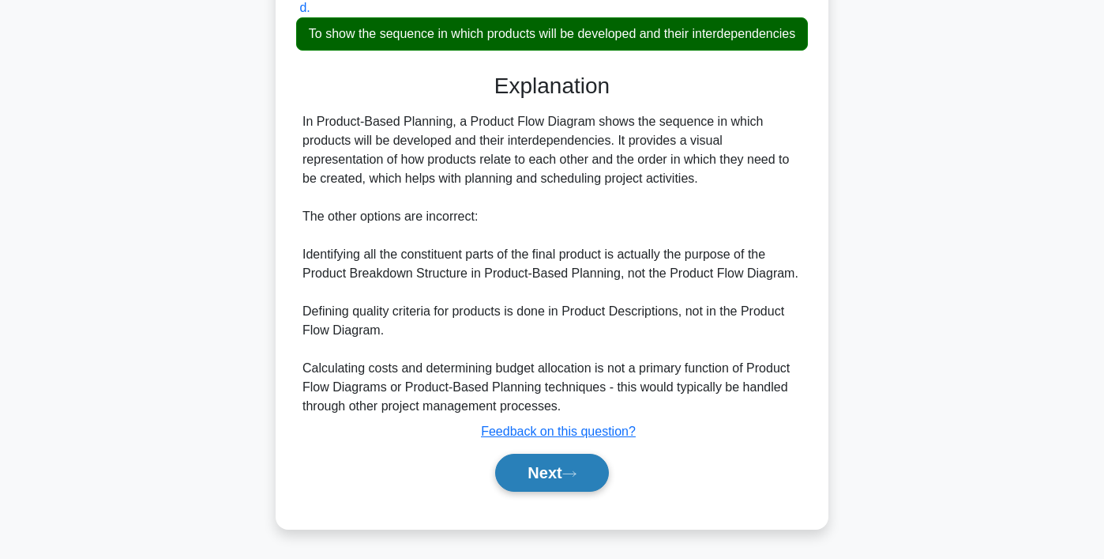
click at [574, 473] on icon at bounding box center [569, 473] width 14 height 9
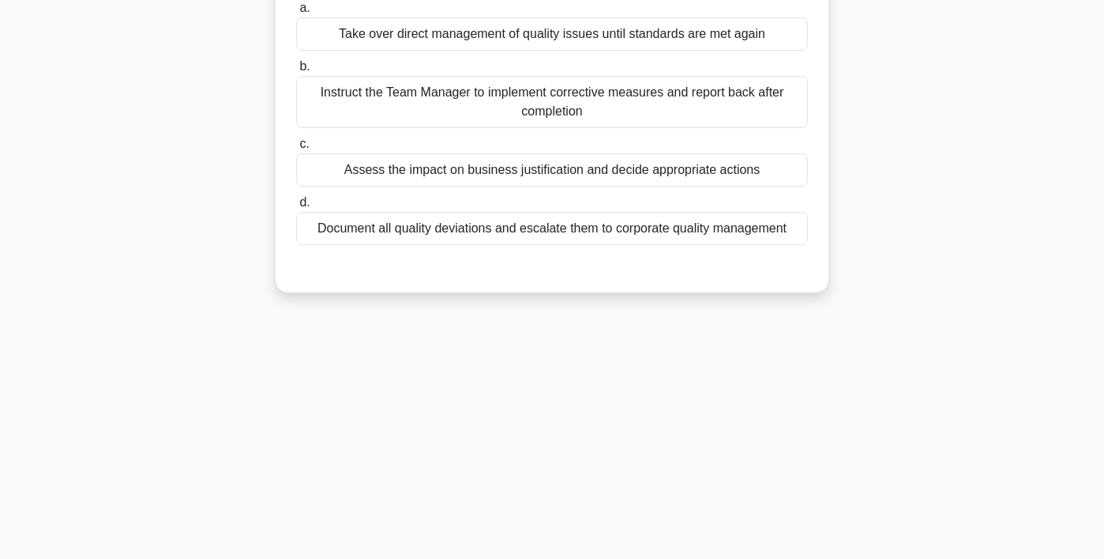
scroll to position [0, 0]
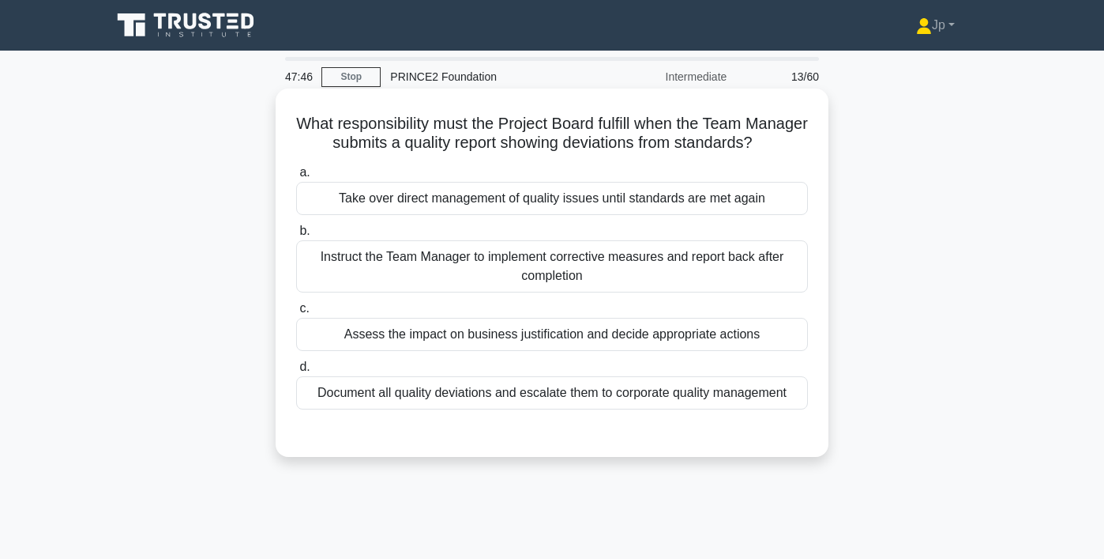
click at [671, 332] on div "Assess the impact on business justification and decide appropriate actions" at bounding box center [552, 334] width 512 height 33
click at [296, 314] on input "c. Assess the impact on business justification and decide appropriate actions" at bounding box center [296, 308] width 0 height 10
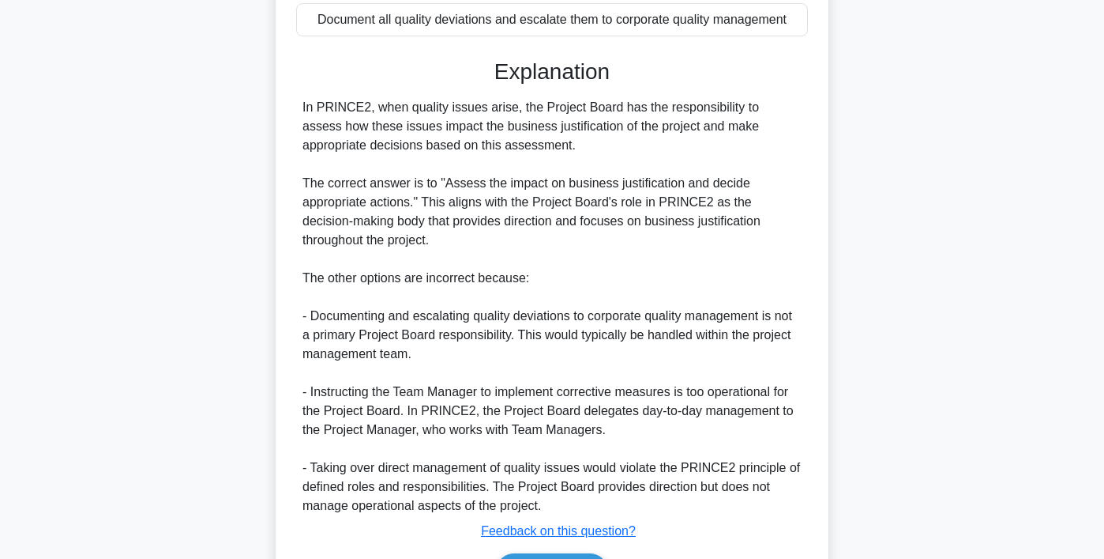
scroll to position [472, 0]
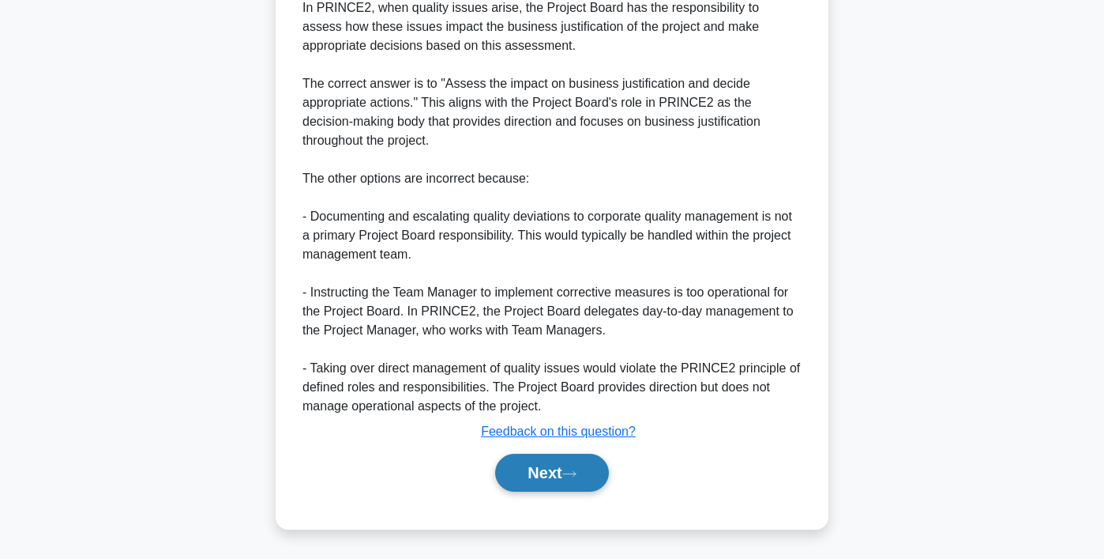
click at [561, 487] on button "Next" at bounding box center [551, 472] width 113 height 38
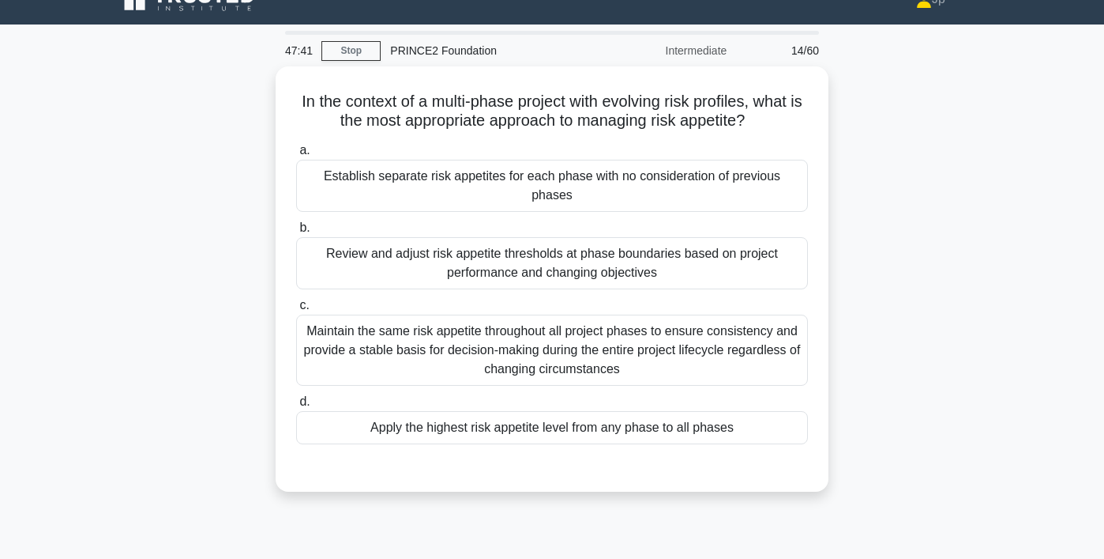
scroll to position [21, 0]
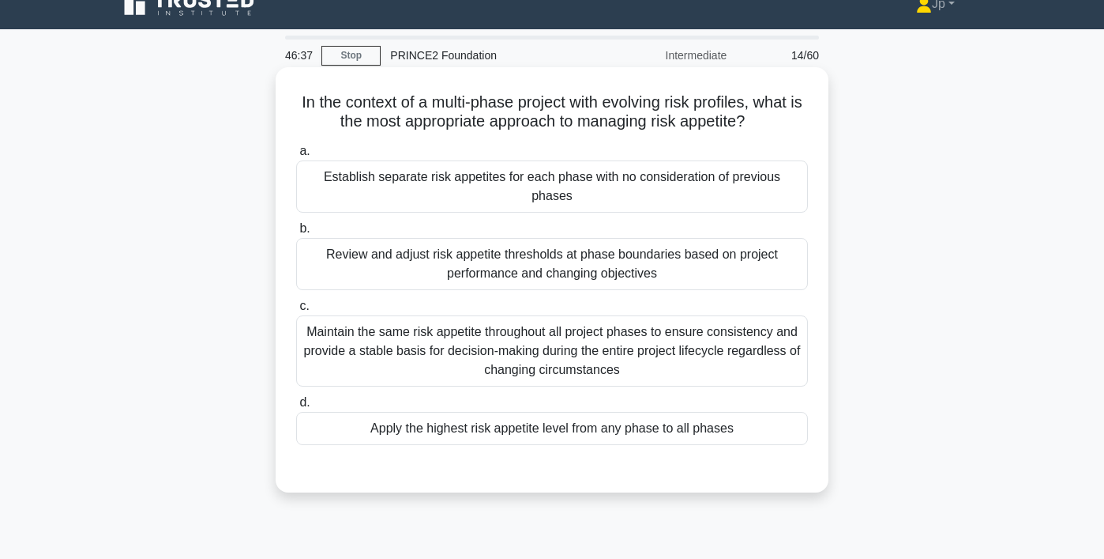
click at [606, 258] on div "Review and adjust risk appetite thresholds at phase boundaries based on project…" at bounding box center [552, 264] width 512 height 52
click at [296, 234] on input "b. Review and adjust risk appetite thresholds at phase boundaries based on proj…" at bounding box center [296, 229] width 0 height 10
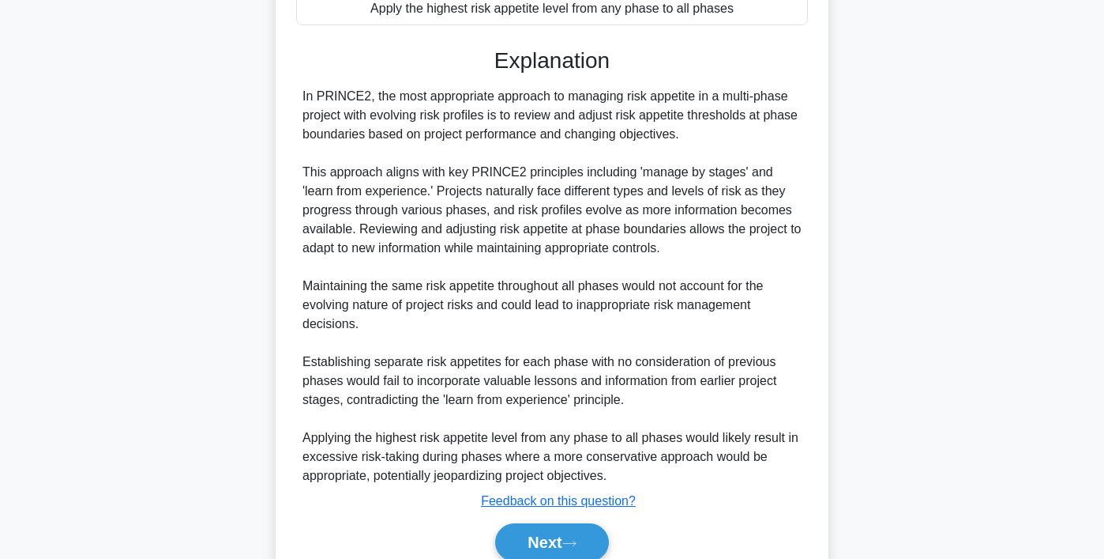
scroll to position [491, 0]
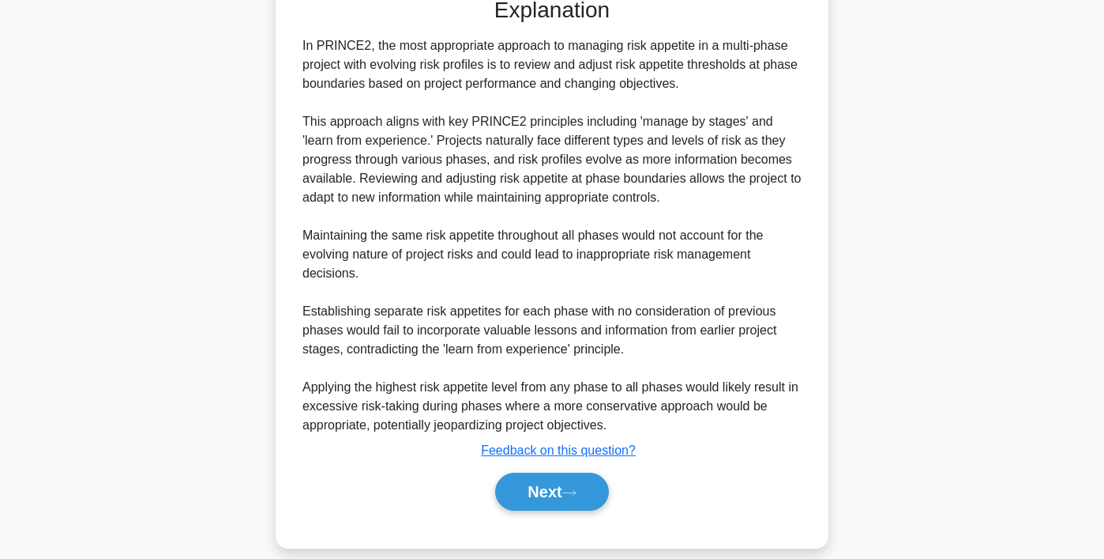
click at [561, 491] on div "Next" at bounding box center [552, 491] width 512 height 51
click at [561, 480] on button "Next" at bounding box center [551, 491] width 113 height 38
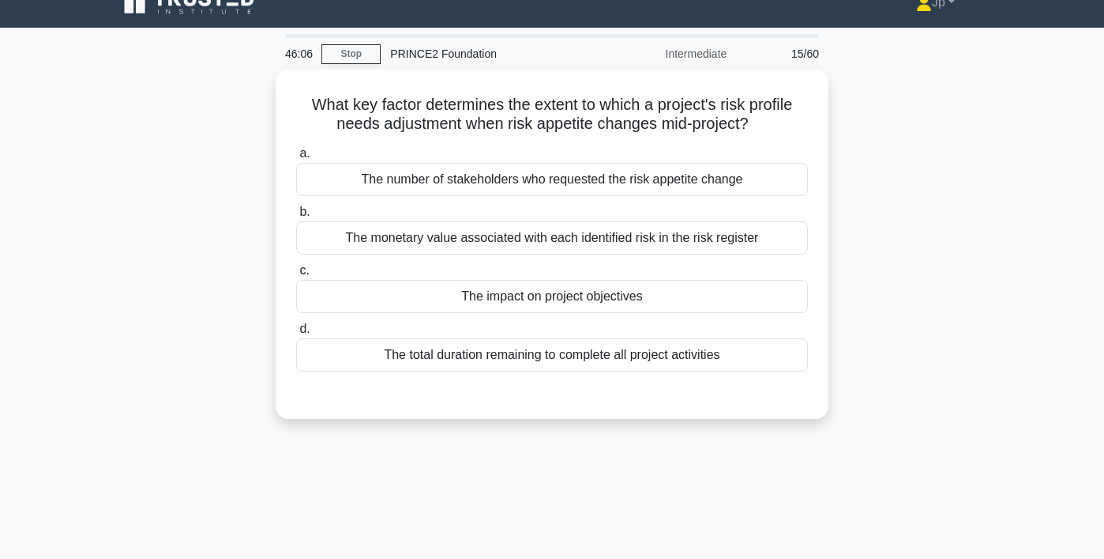
scroll to position [24, 0]
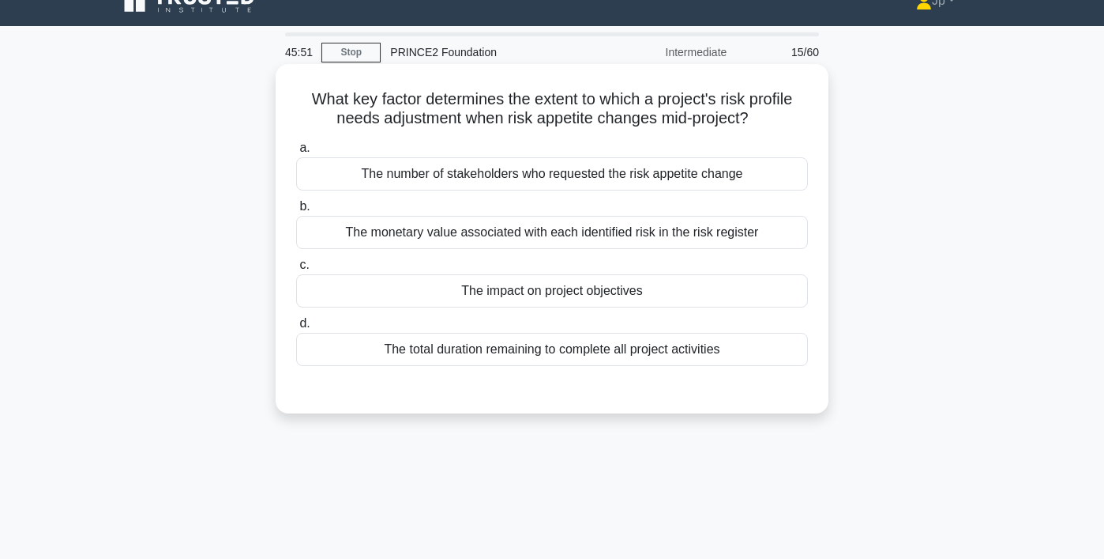
click at [604, 295] on div "The impact on project objectives" at bounding box center [552, 290] width 512 height 33
click at [296, 270] on input "c. The impact on project objectives" at bounding box center [296, 265] width 0 height 10
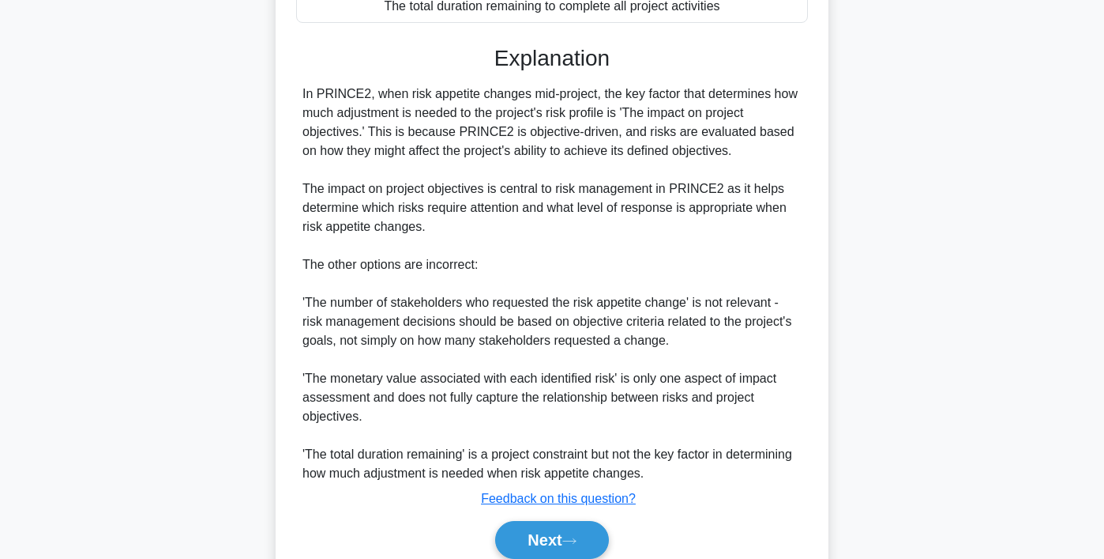
scroll to position [395, 0]
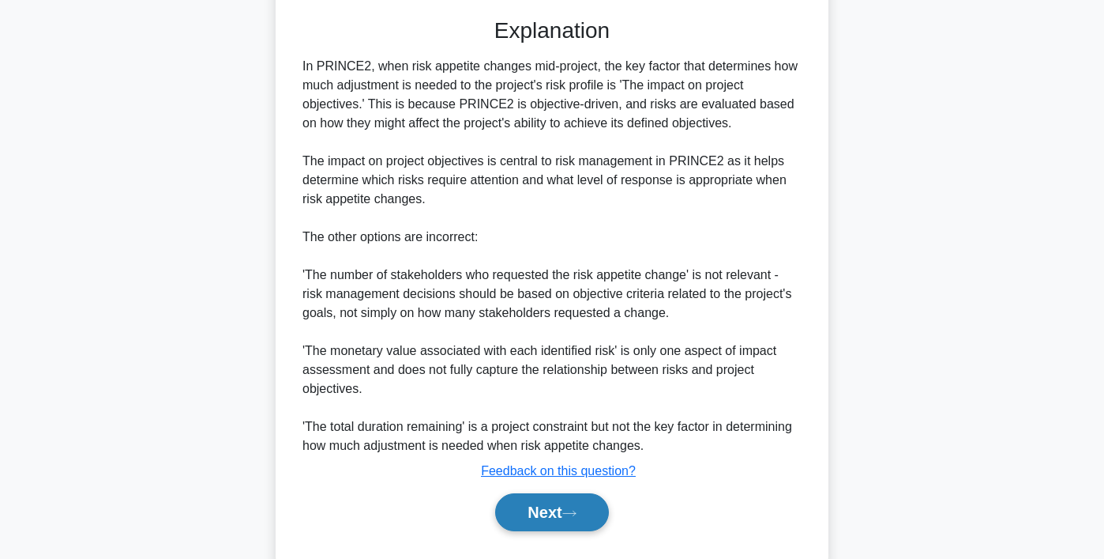
click at [577, 510] on icon at bounding box center [569, 513] width 14 height 9
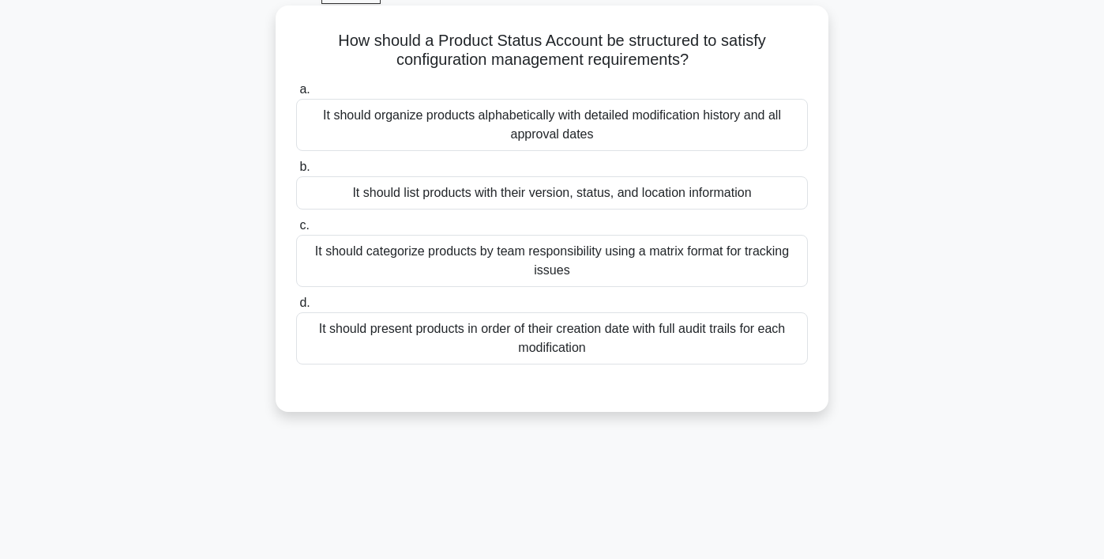
scroll to position [82, 0]
click at [520, 195] on div "It should list products with their version, status, and location information" at bounding box center [552, 193] width 512 height 33
click at [296, 173] on input "b. It should list products with their version, status, and location information" at bounding box center [296, 168] width 0 height 10
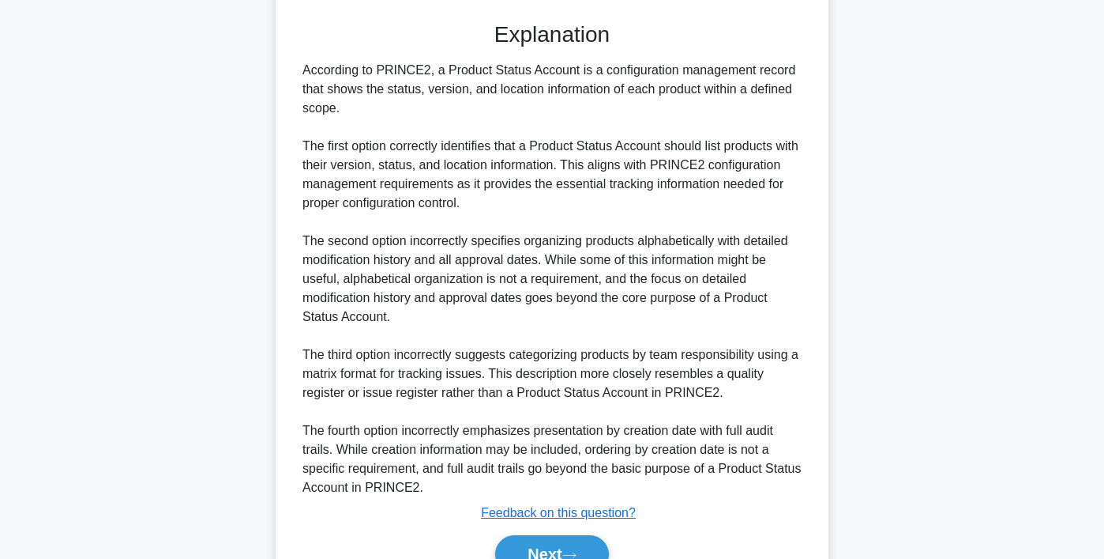
scroll to position [529, 0]
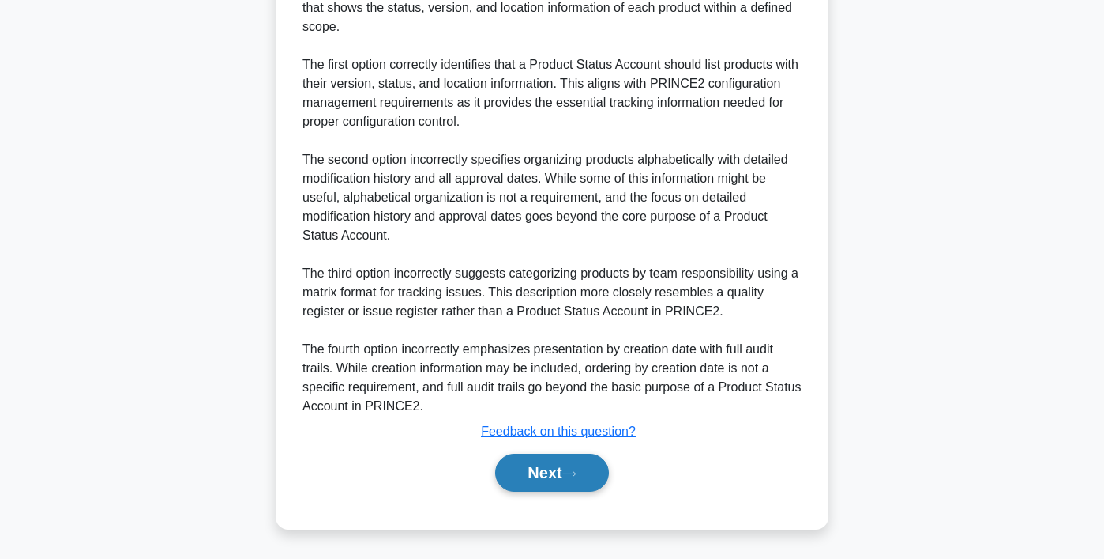
click at [540, 483] on button "Next" at bounding box center [551, 472] width 113 height 38
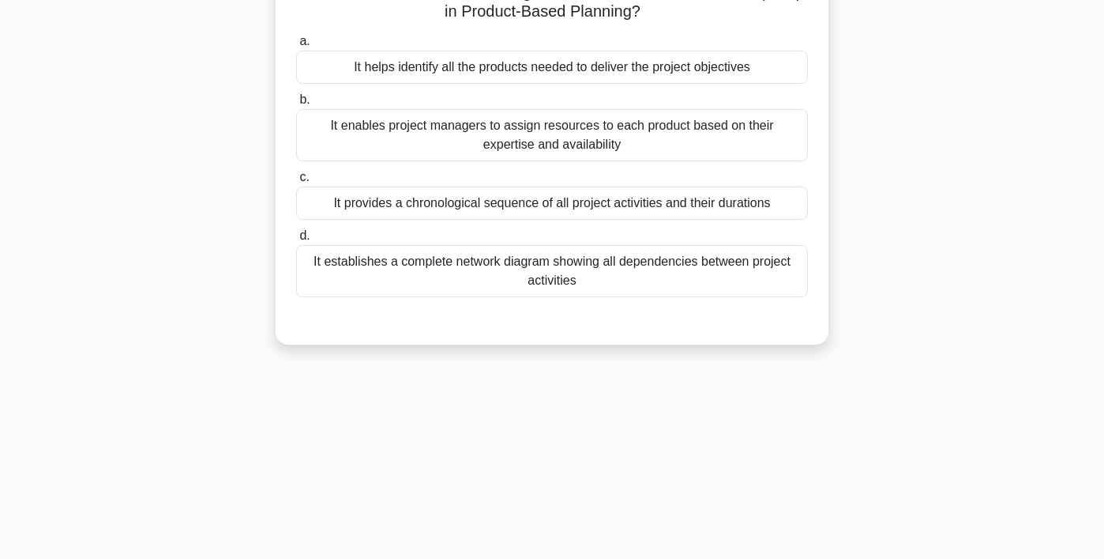
scroll to position [0, 0]
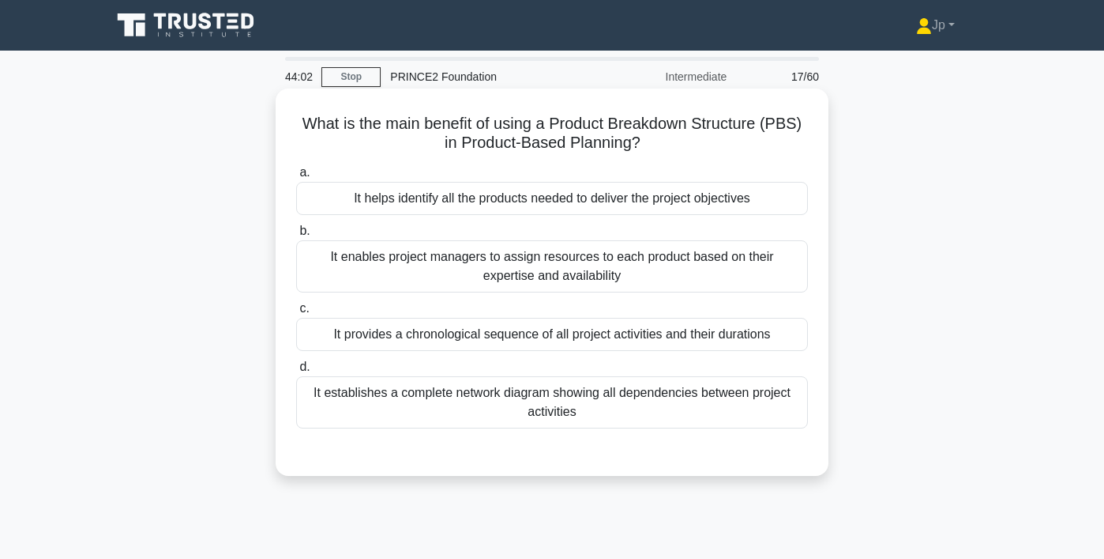
click at [566, 206] on div "It helps identify all the products needed to deliver the project objectives" at bounding box center [552, 198] width 512 height 33
click at [296, 178] on input "a. It helps identify all the products needed to deliver the project objectives" at bounding box center [296, 172] width 0 height 10
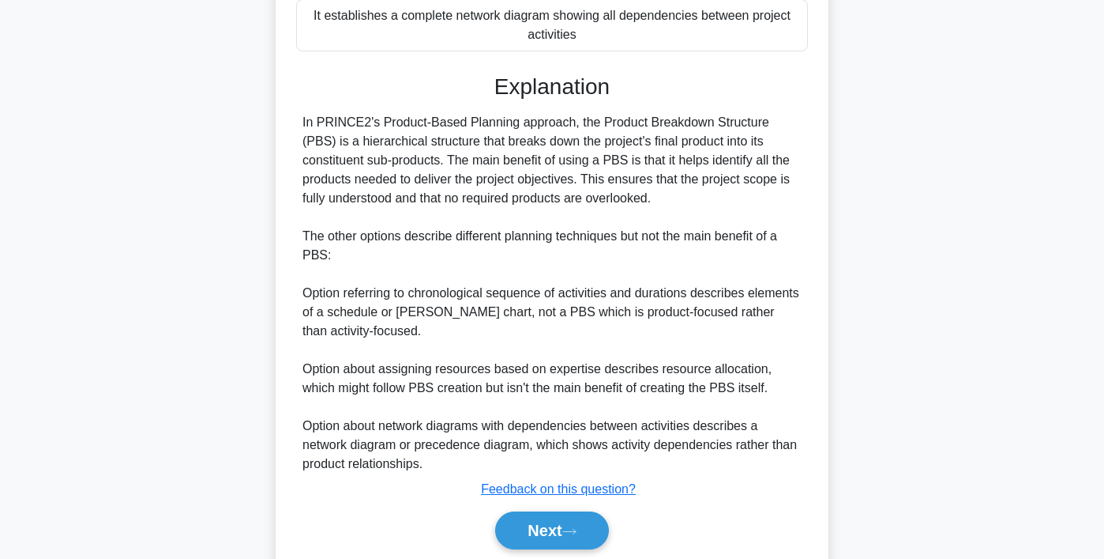
scroll to position [434, 0]
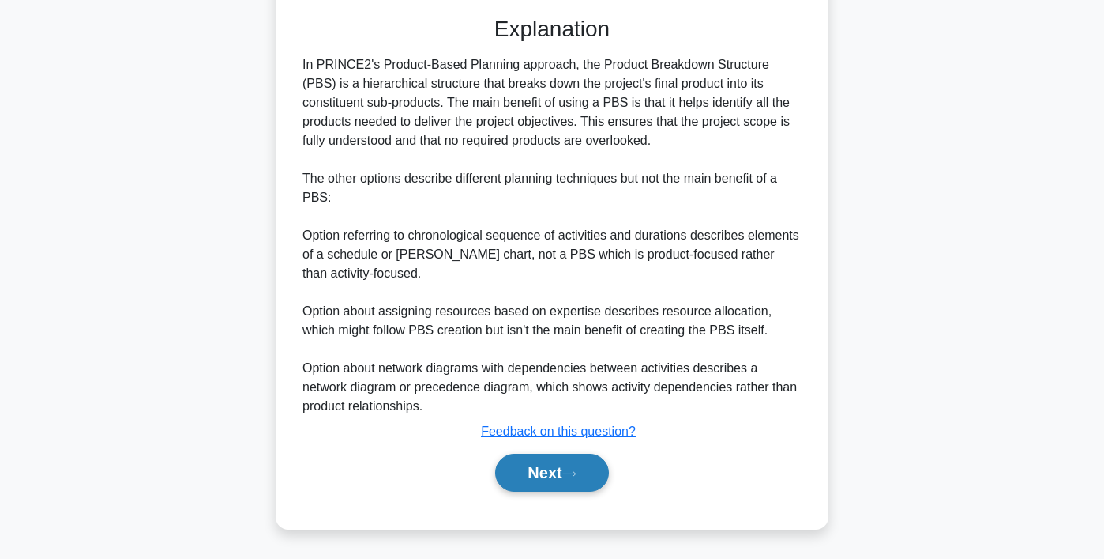
click at [555, 473] on button "Next" at bounding box center [551, 472] width 113 height 38
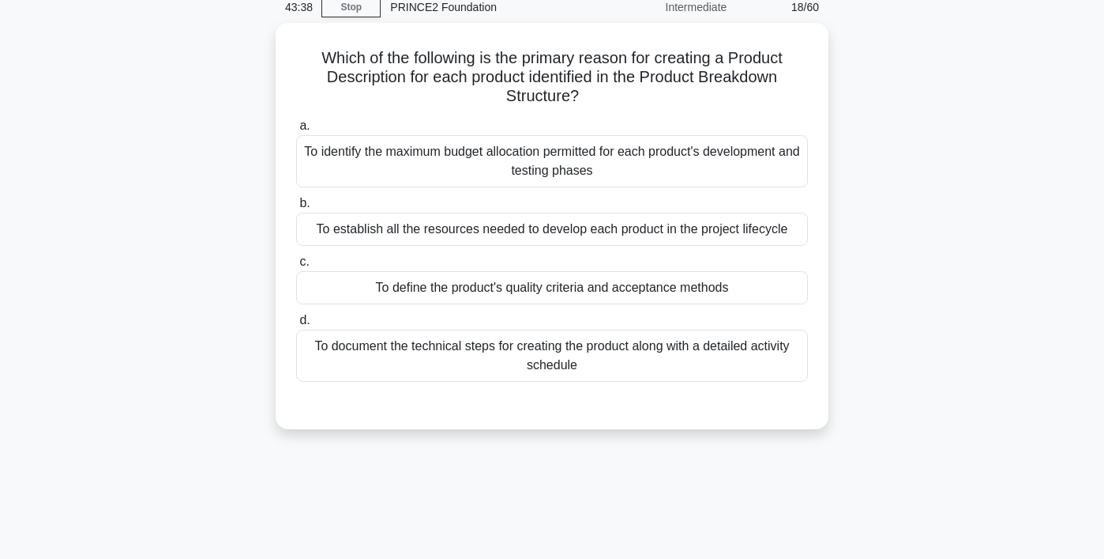
scroll to position [71, 0]
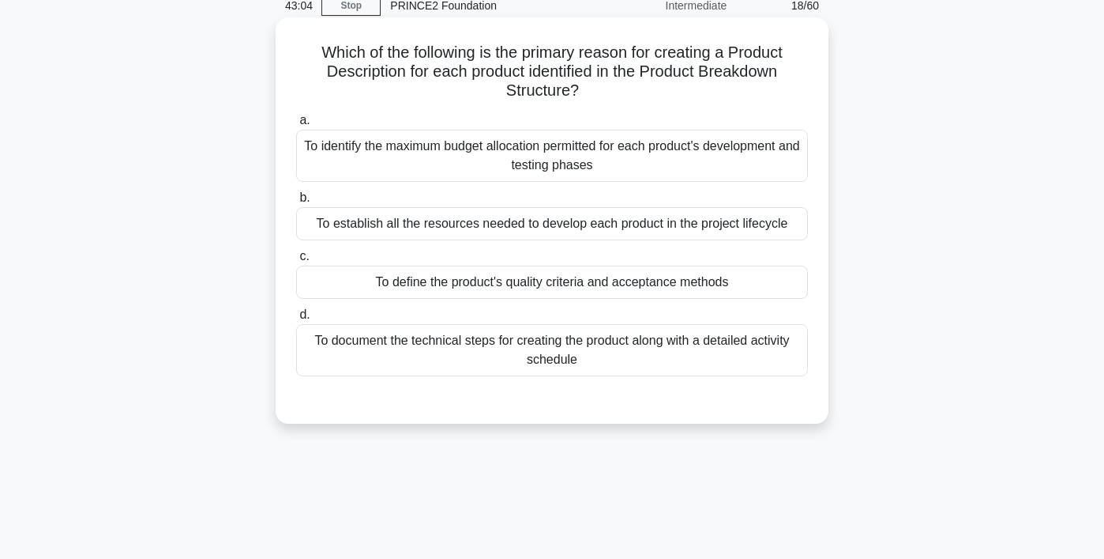
click at [539, 224] on div "To establish all the resources needed to develop each product in the project li…" at bounding box center [552, 223] width 512 height 33
click at [296, 203] on input "b. To establish all the resources needed to develop each product in the project…" at bounding box center [296, 198] width 0 height 10
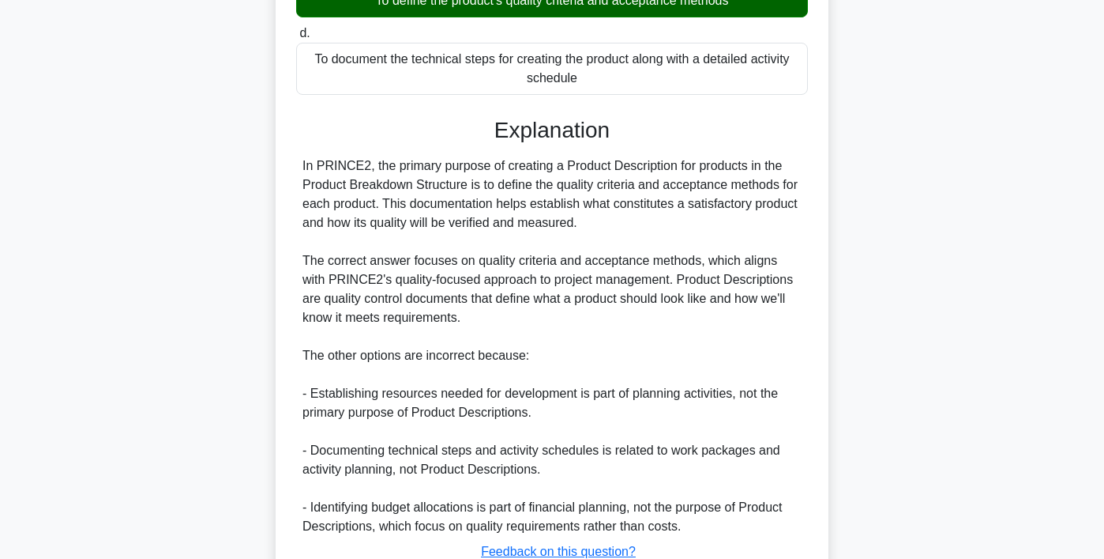
scroll to position [474, 0]
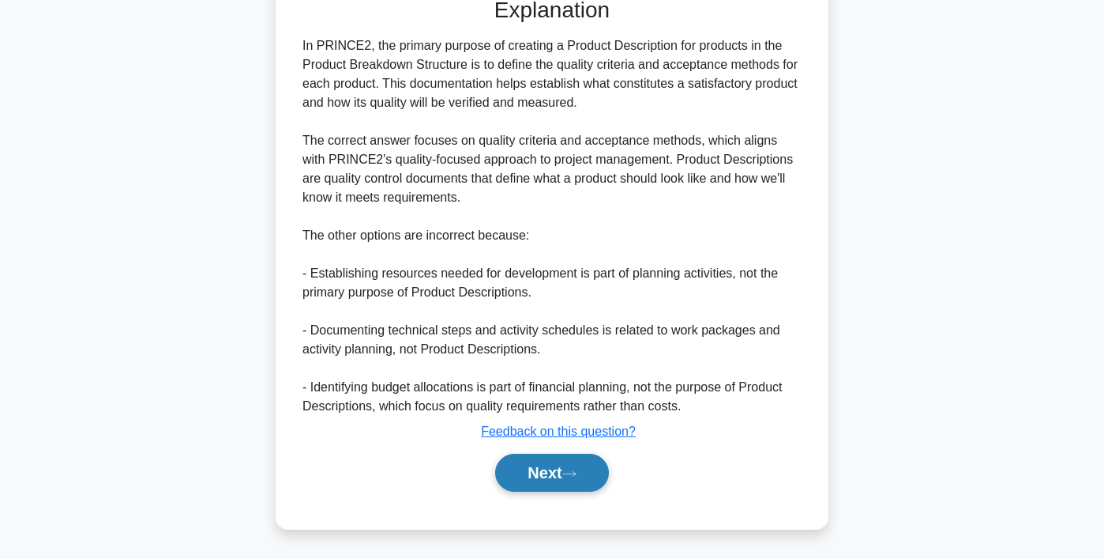
click at [557, 483] on button "Next" at bounding box center [551, 472] width 113 height 38
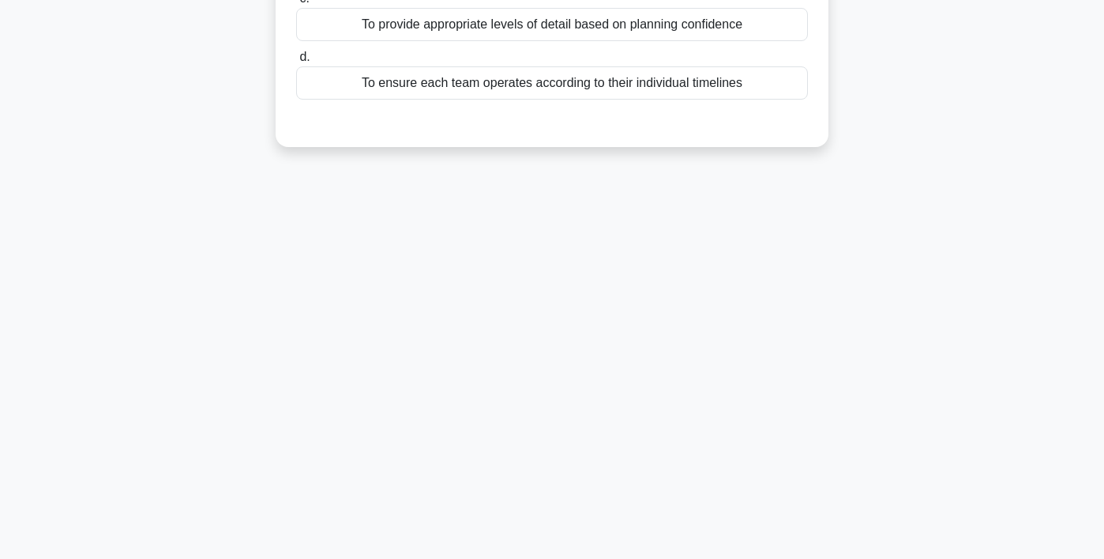
scroll to position [0, 0]
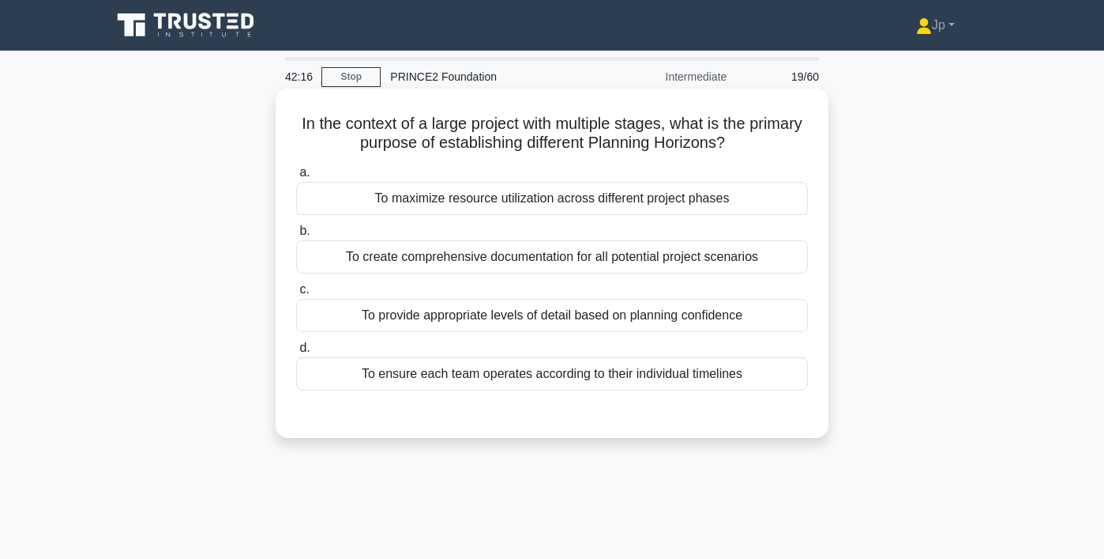
click at [594, 374] on div "To ensure each team operates according to their individual timelines" at bounding box center [552, 373] width 512 height 33
click at [296, 353] on input "d. To ensure each team operates according to their individual timelines" at bounding box center [296, 348] width 0 height 10
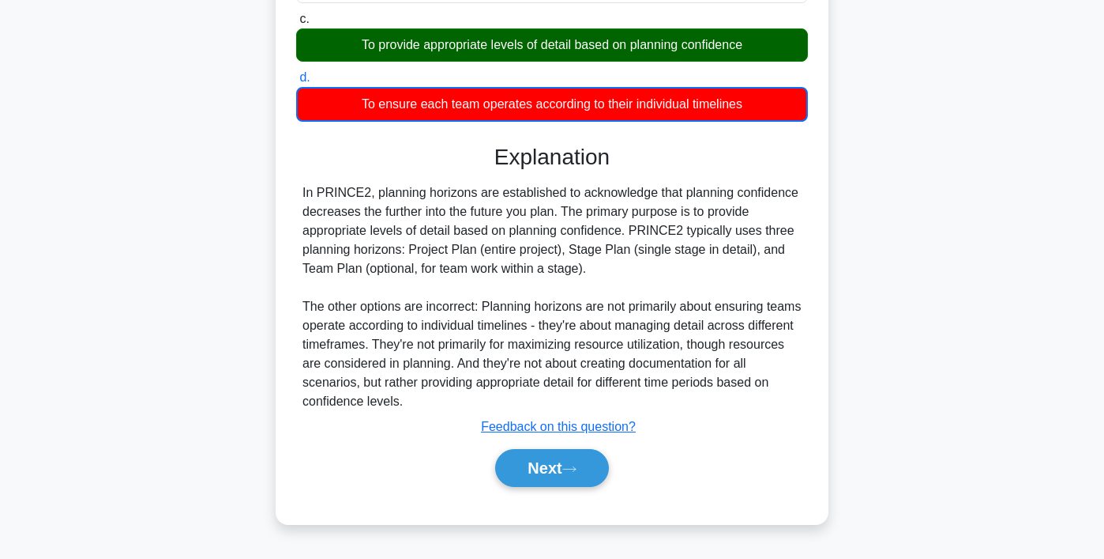
scroll to position [295, 0]
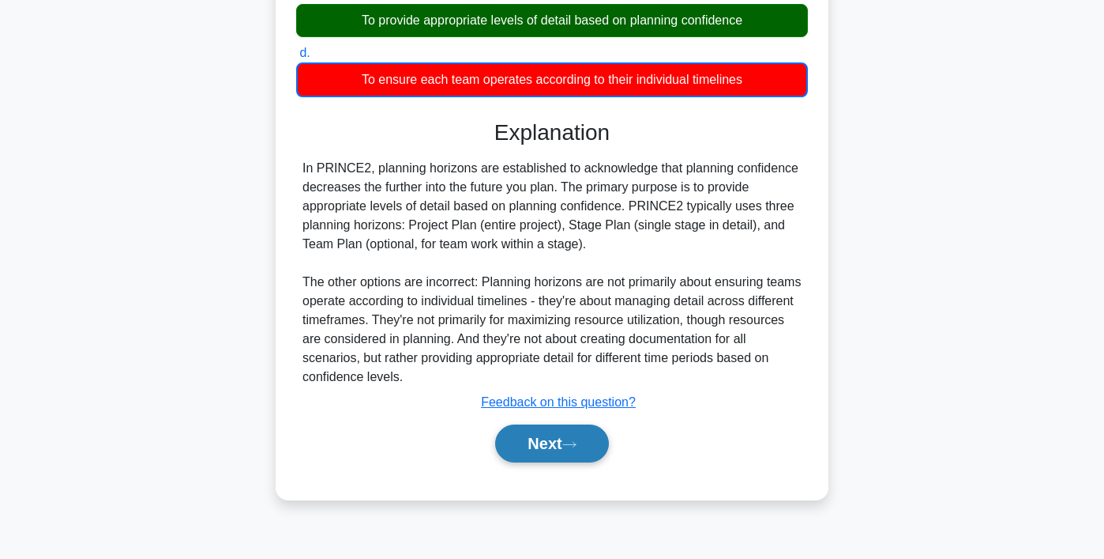
click at [563, 439] on button "Next" at bounding box center [551, 443] width 113 height 38
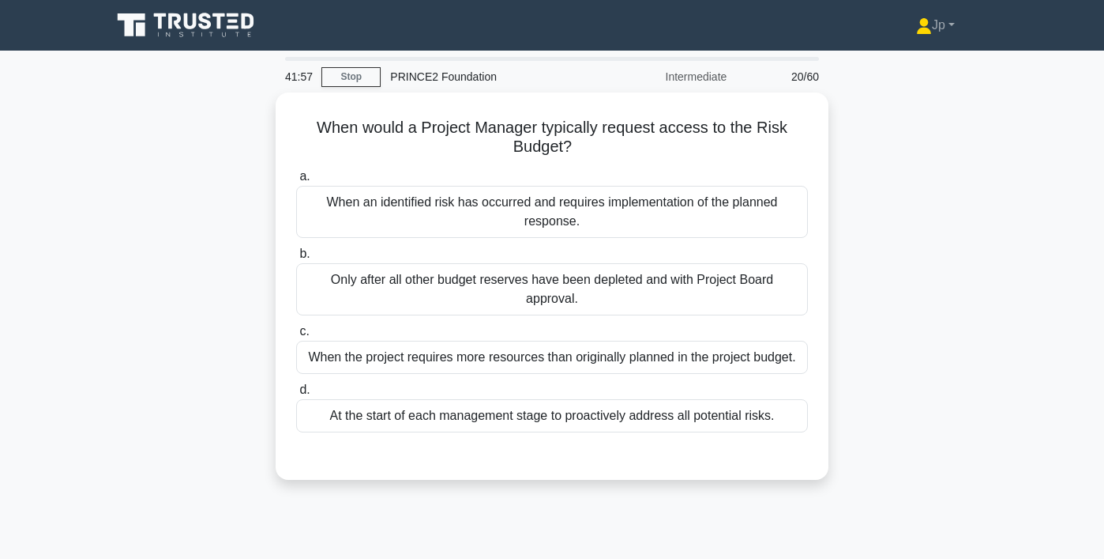
scroll to position [1, 0]
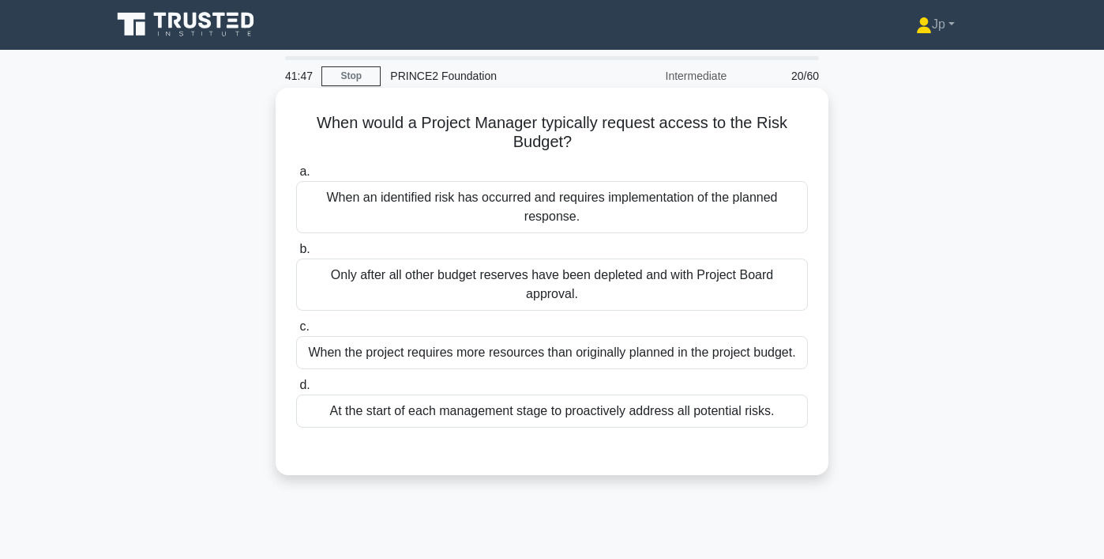
click at [633, 223] on div "When an identified risk has occurred and requires implementation of the planned…" at bounding box center [552, 207] width 512 height 52
click at [296, 177] on input "a. When an identified risk has occurred and requires implementation of the plan…" at bounding box center [296, 172] width 0 height 10
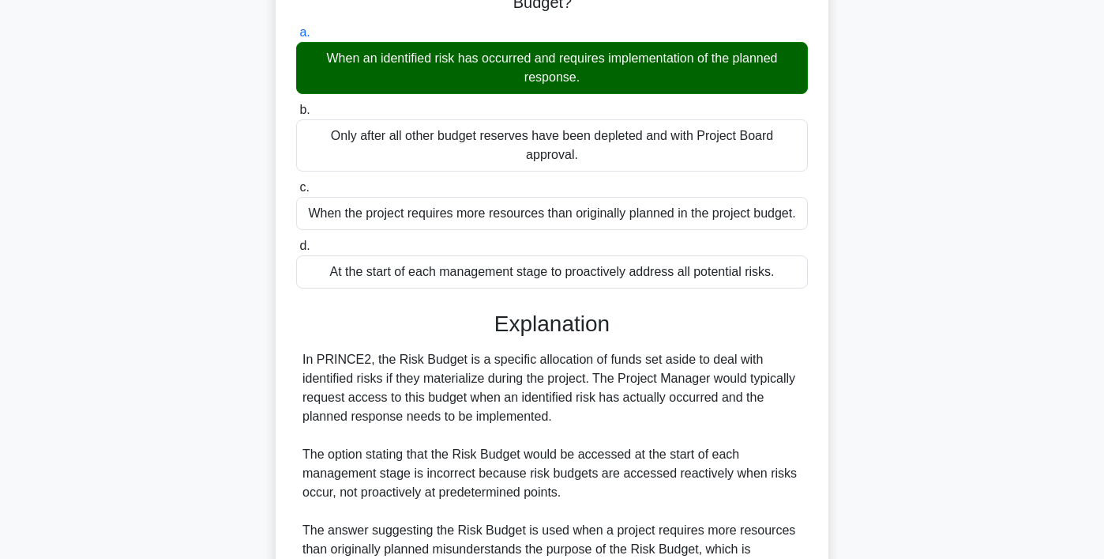
scroll to position [0, 0]
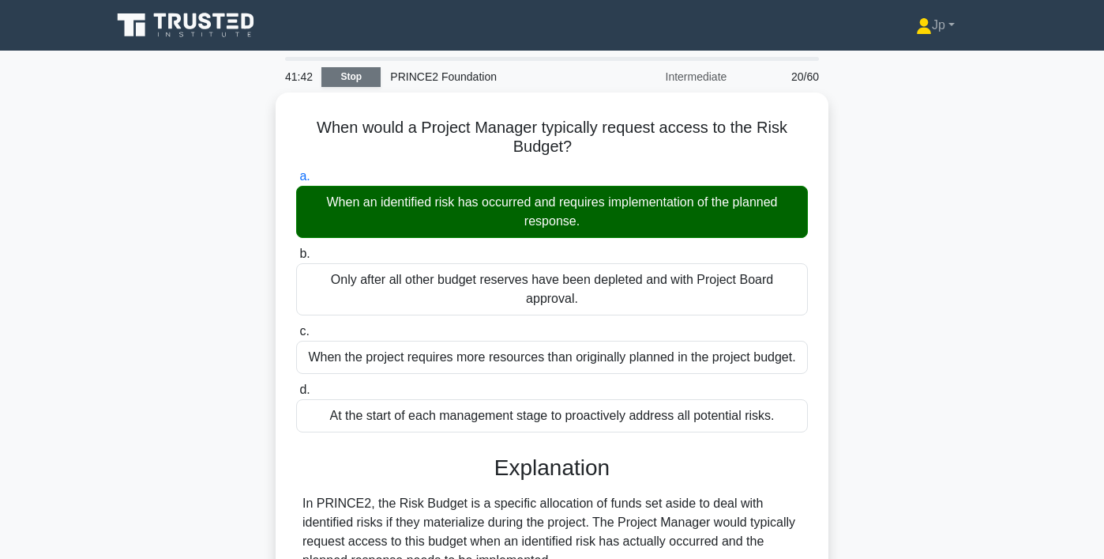
click at [366, 80] on link "Stop" at bounding box center [351, 77] width 59 height 20
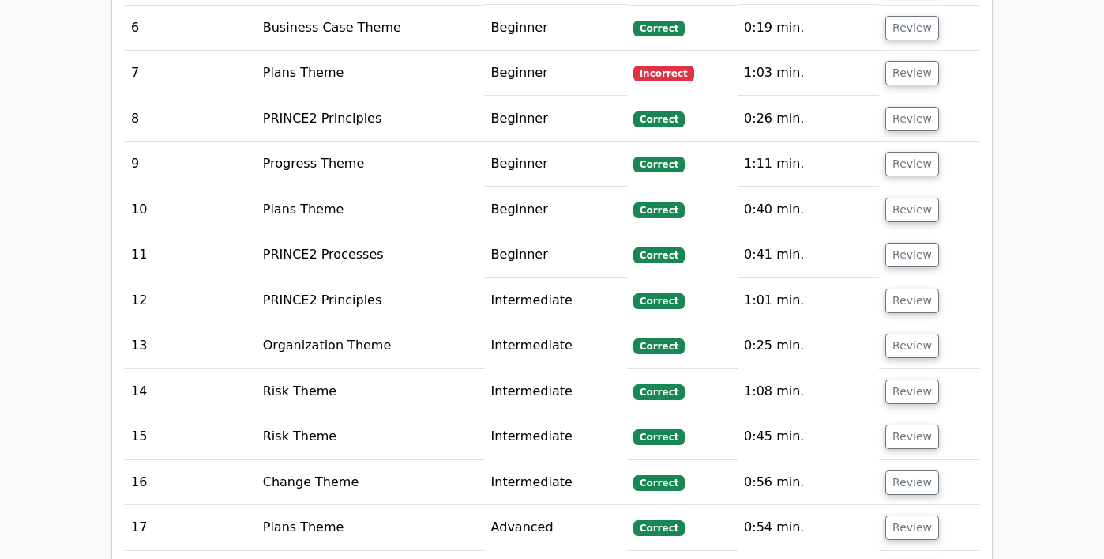
scroll to position [2174, 0]
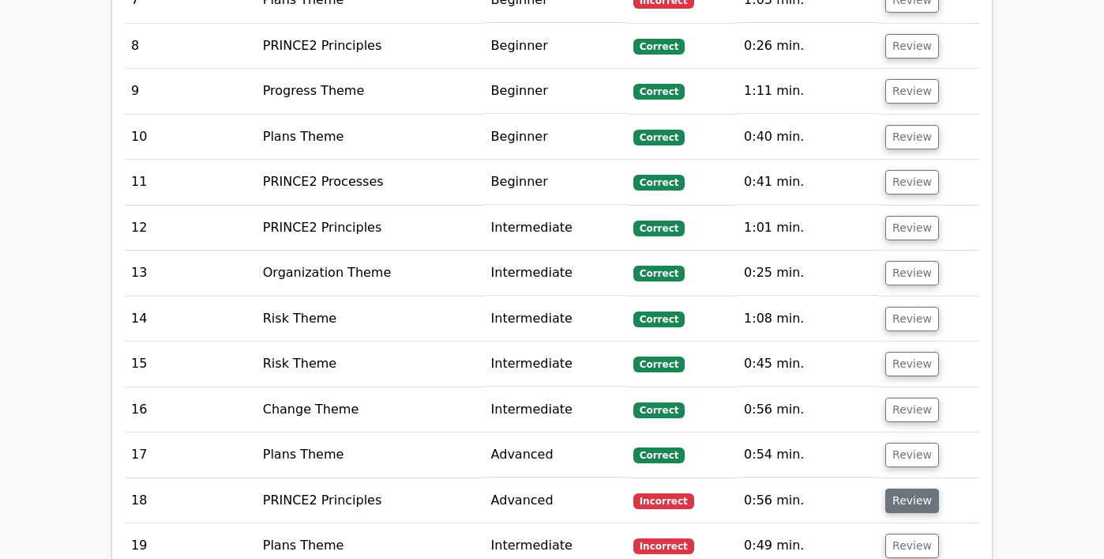
click at [898, 488] on button "Review" at bounding box center [913, 500] width 54 height 24
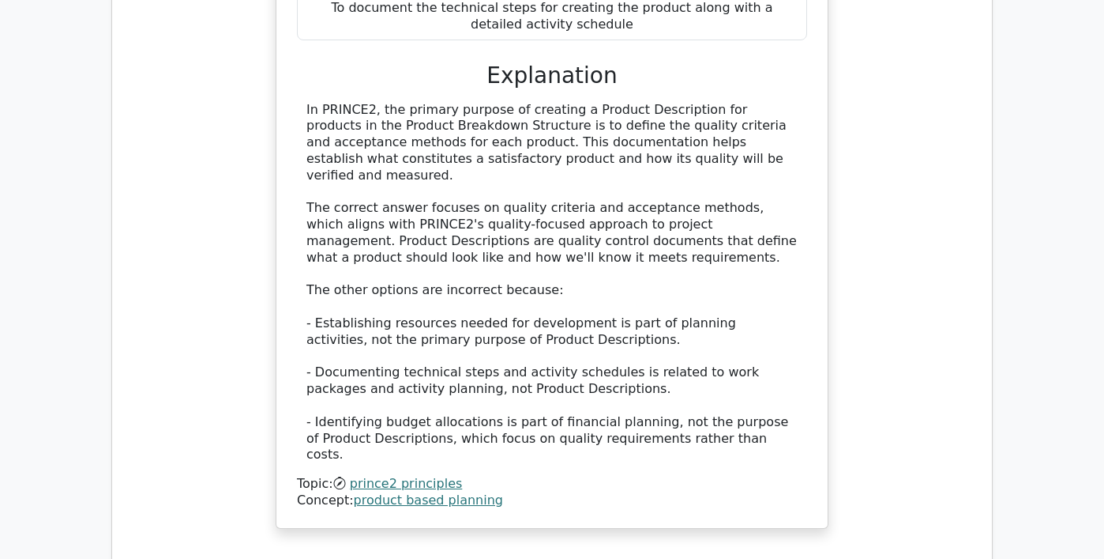
scroll to position [3302, 0]
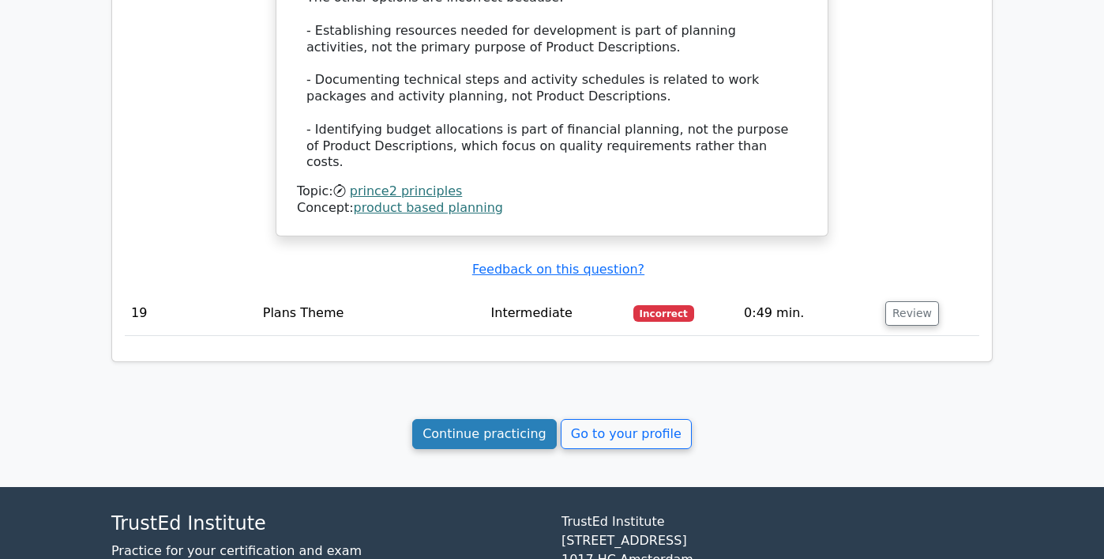
click at [542, 419] on link "Continue practicing" at bounding box center [484, 434] width 145 height 30
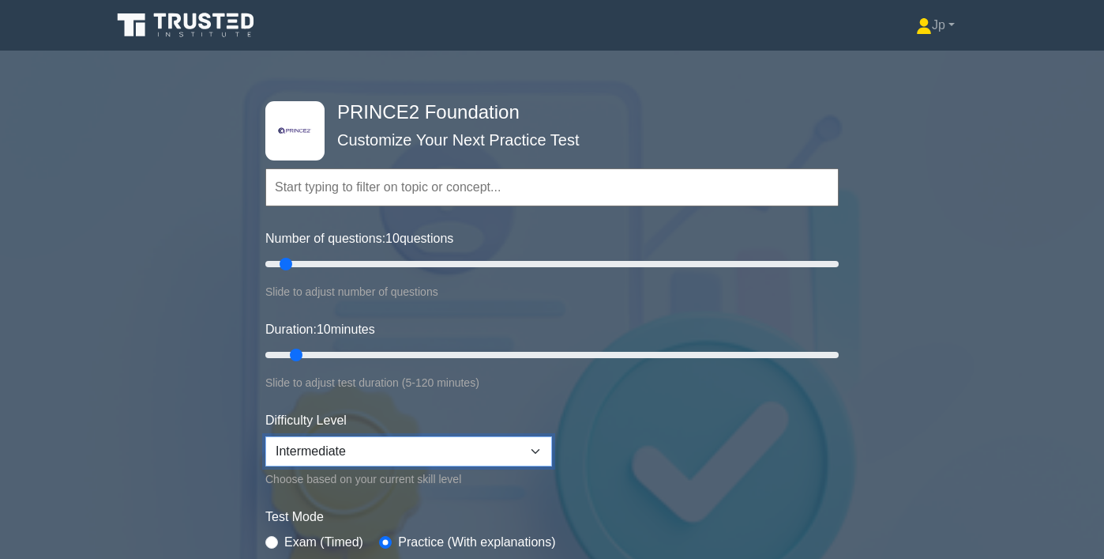
click at [487, 459] on select "Beginner Intermediate Expert" at bounding box center [408, 451] width 287 height 30
select select "expert"
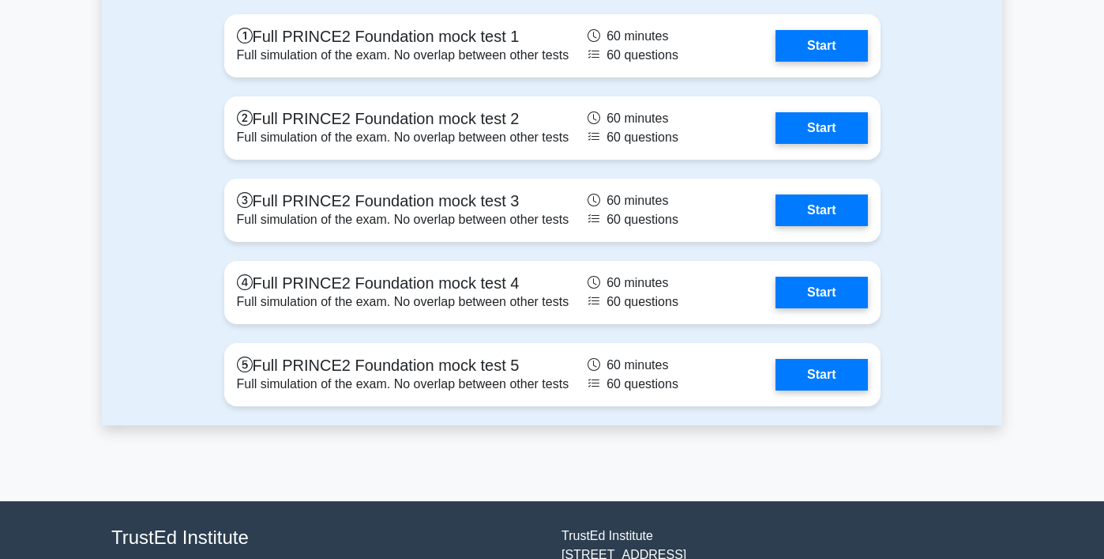
scroll to position [2113, 0]
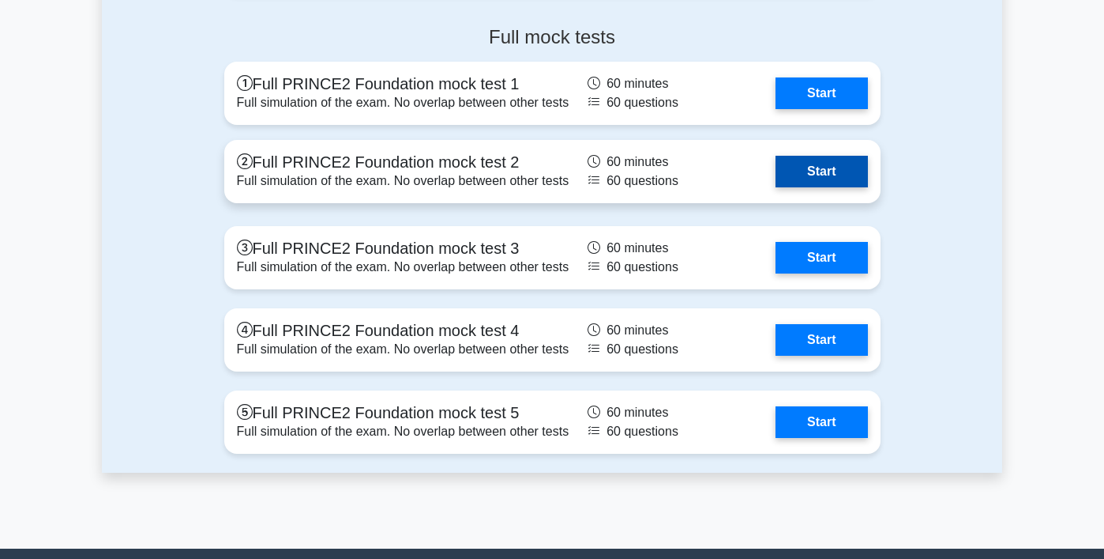
click at [815, 168] on link "Start" at bounding box center [822, 172] width 92 height 32
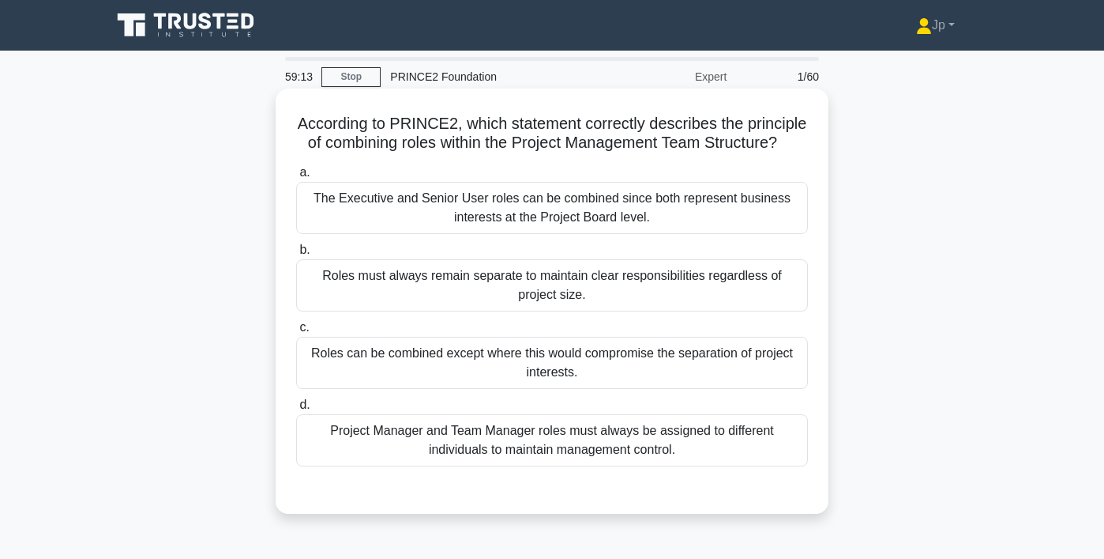
click at [664, 436] on div "Project Manager and Team Manager roles must always be assigned to different ind…" at bounding box center [552, 440] width 512 height 52
click at [296, 410] on input "d. Project Manager and Team Manager roles must always be assigned to different …" at bounding box center [296, 405] width 0 height 10
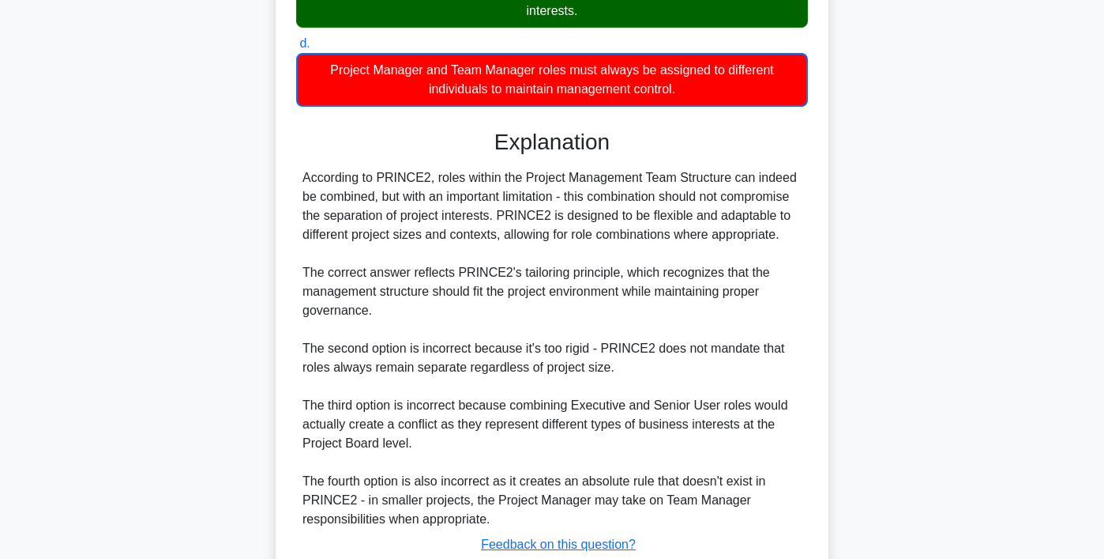
scroll to position [474, 0]
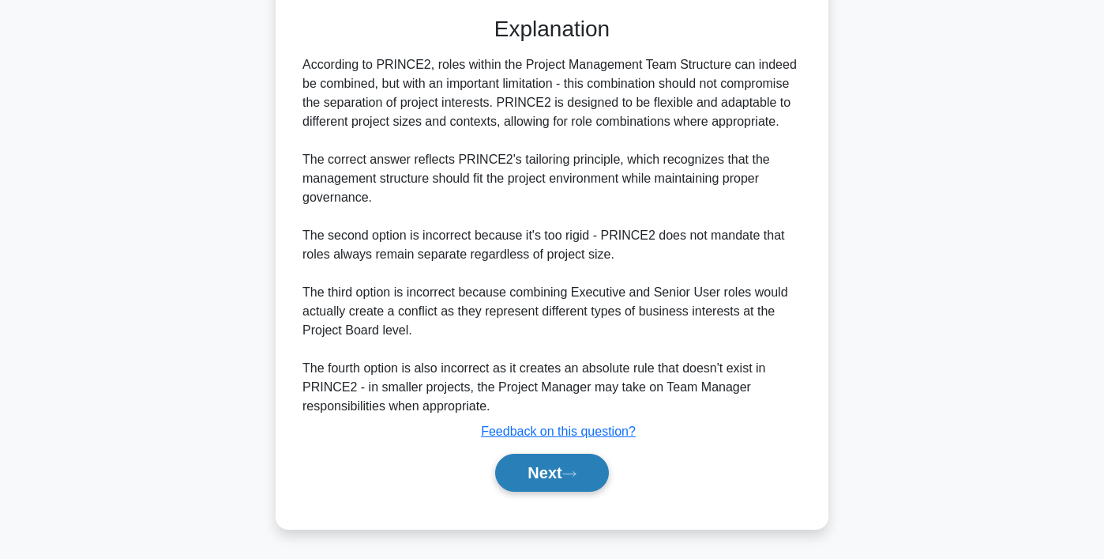
click at [573, 480] on button "Next" at bounding box center [551, 472] width 113 height 38
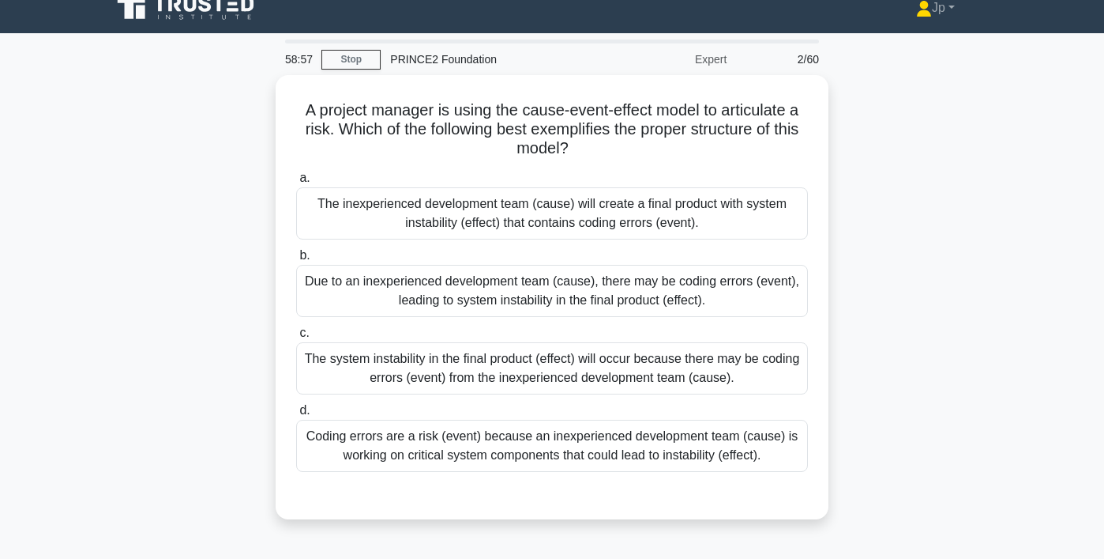
scroll to position [11, 0]
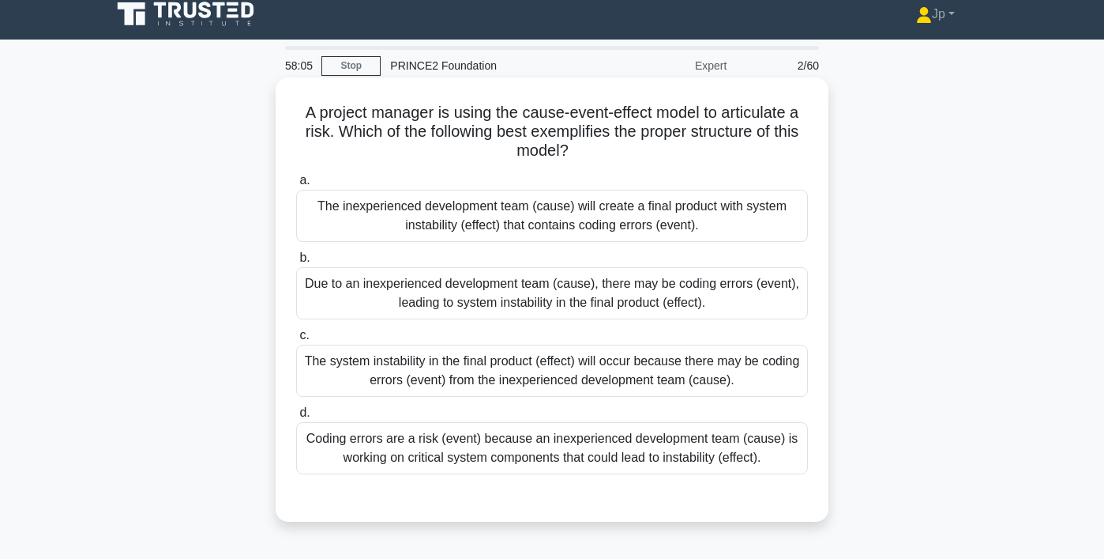
click at [712, 304] on div "Due to an inexperienced development team (cause), there may be coding errors (e…" at bounding box center [552, 293] width 512 height 52
click at [296, 263] on input "b. Due to an inexperienced development team (cause), there may be coding errors…" at bounding box center [296, 258] width 0 height 10
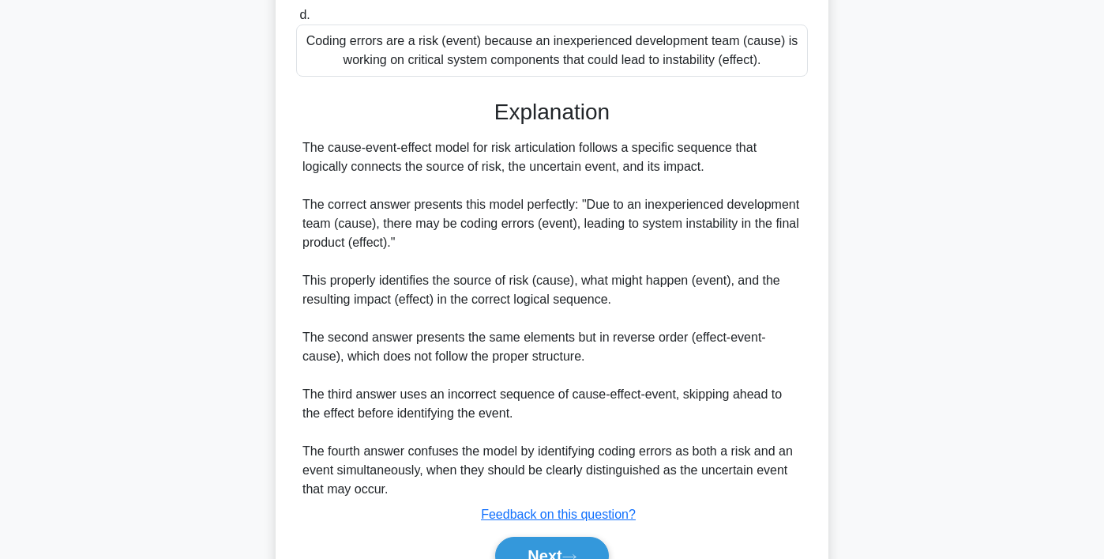
scroll to position [491, 0]
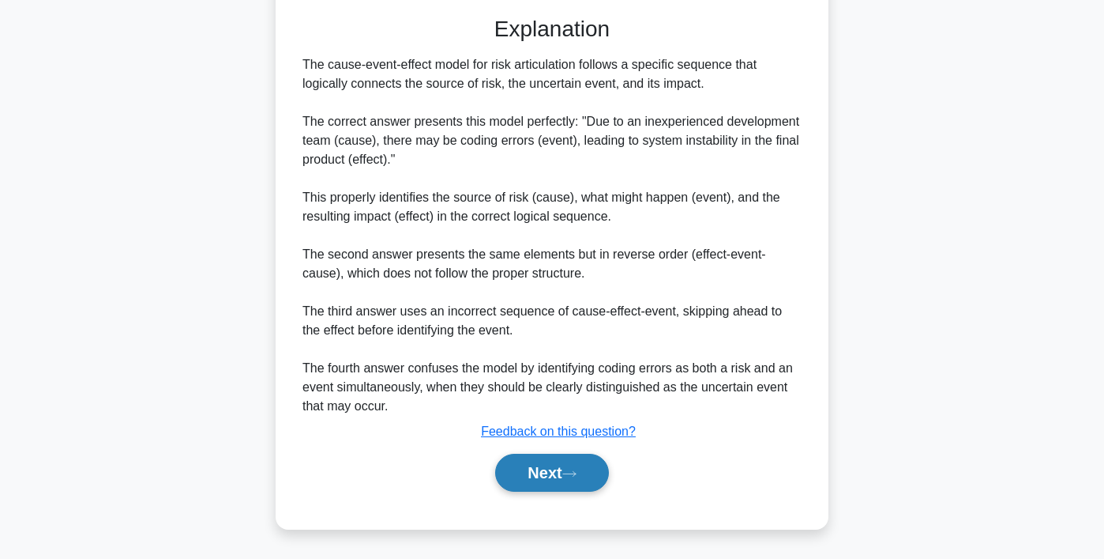
click at [563, 467] on button "Next" at bounding box center [551, 472] width 113 height 38
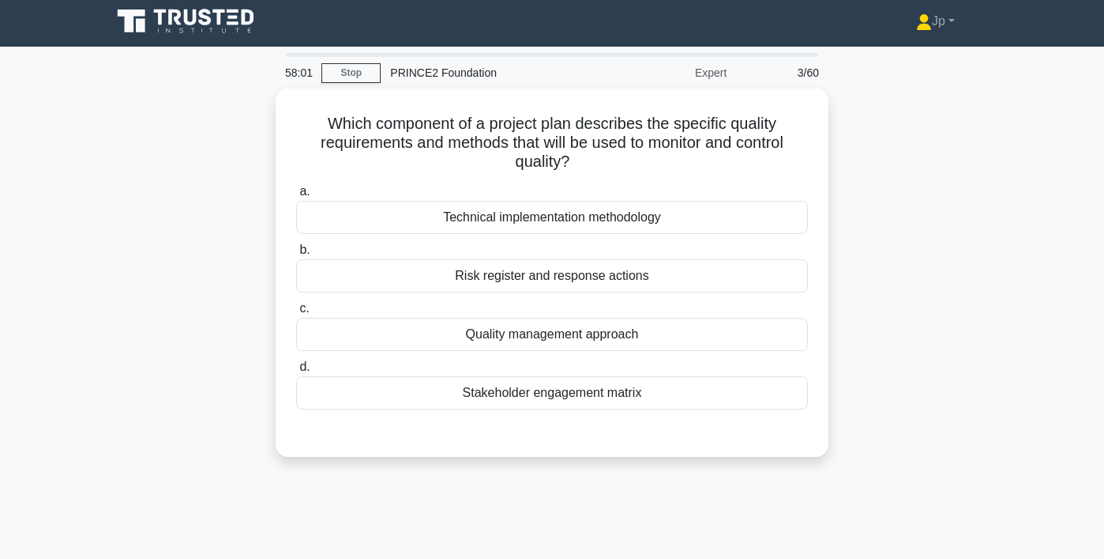
scroll to position [0, 0]
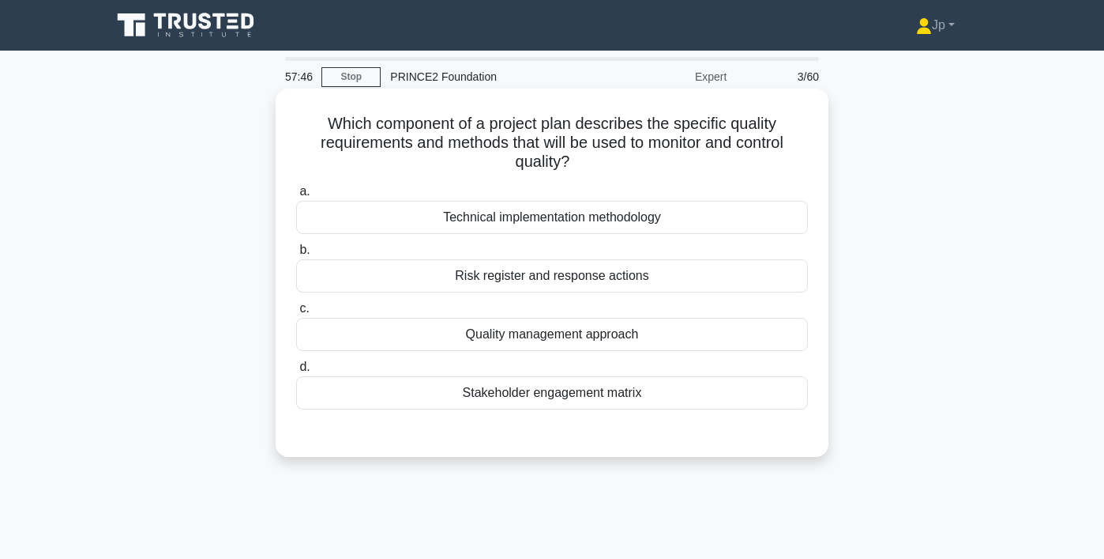
click at [739, 332] on div "Quality management approach" at bounding box center [552, 334] width 512 height 33
click at [296, 314] on input "c. Quality management approach" at bounding box center [296, 308] width 0 height 10
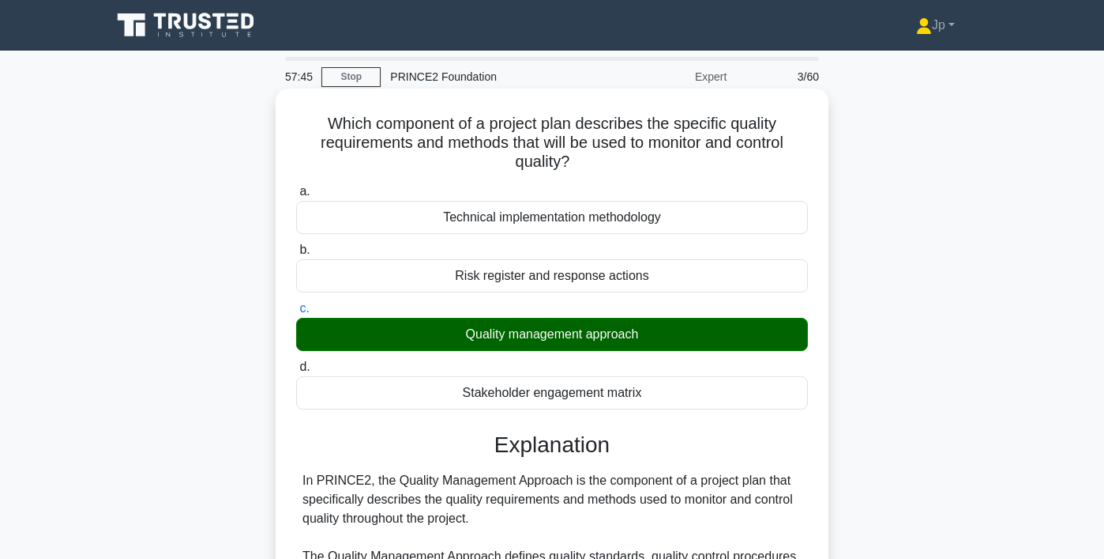
scroll to position [416, 0]
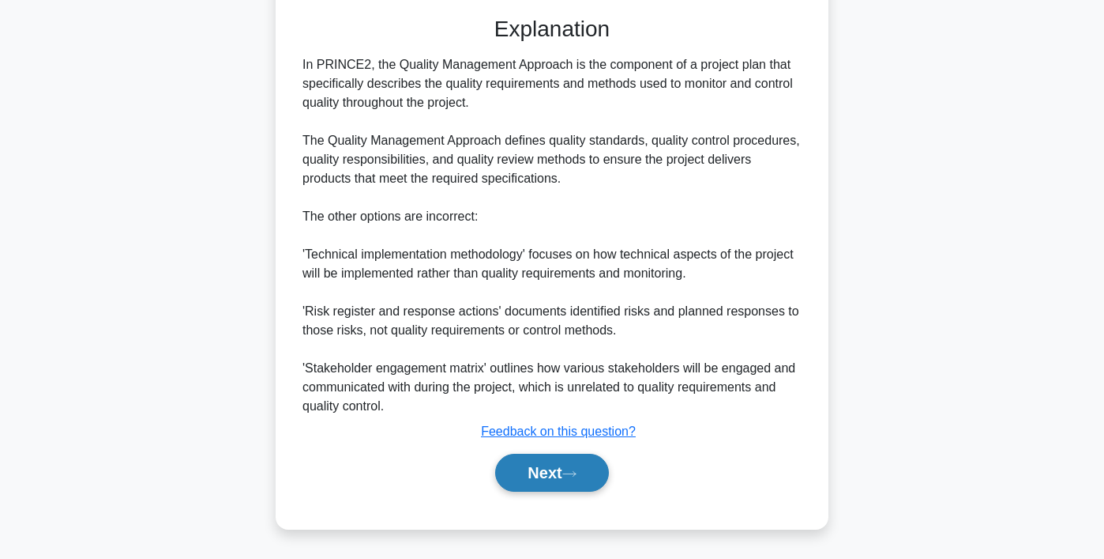
click at [565, 485] on button "Next" at bounding box center [551, 472] width 113 height 38
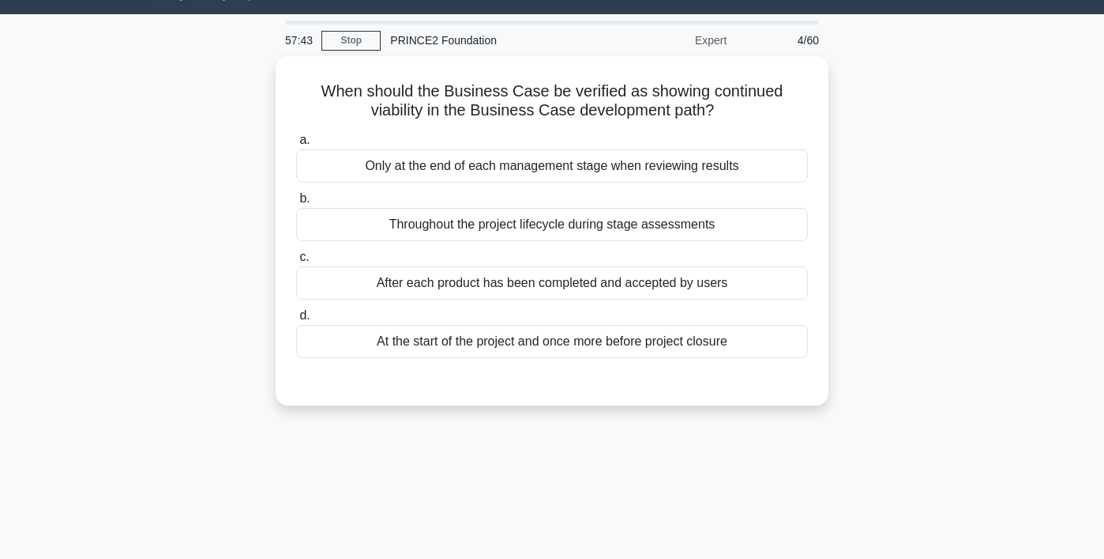
scroll to position [0, 0]
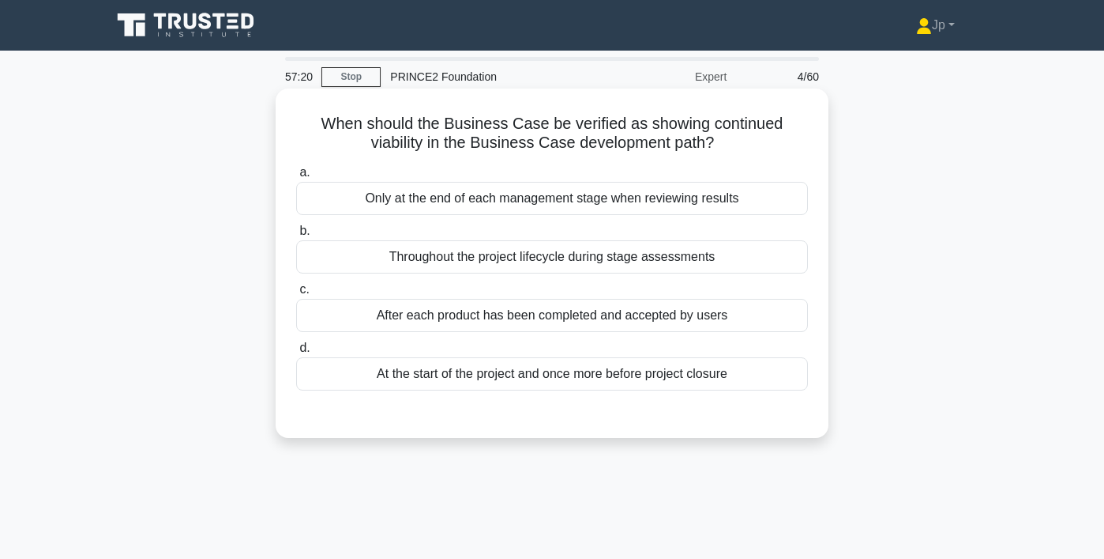
click at [685, 260] on div "Throughout the project lifecycle during stage assessments" at bounding box center [552, 256] width 512 height 33
click at [296, 236] on input "b. Throughout the project lifecycle during stage assessments" at bounding box center [296, 231] width 0 height 10
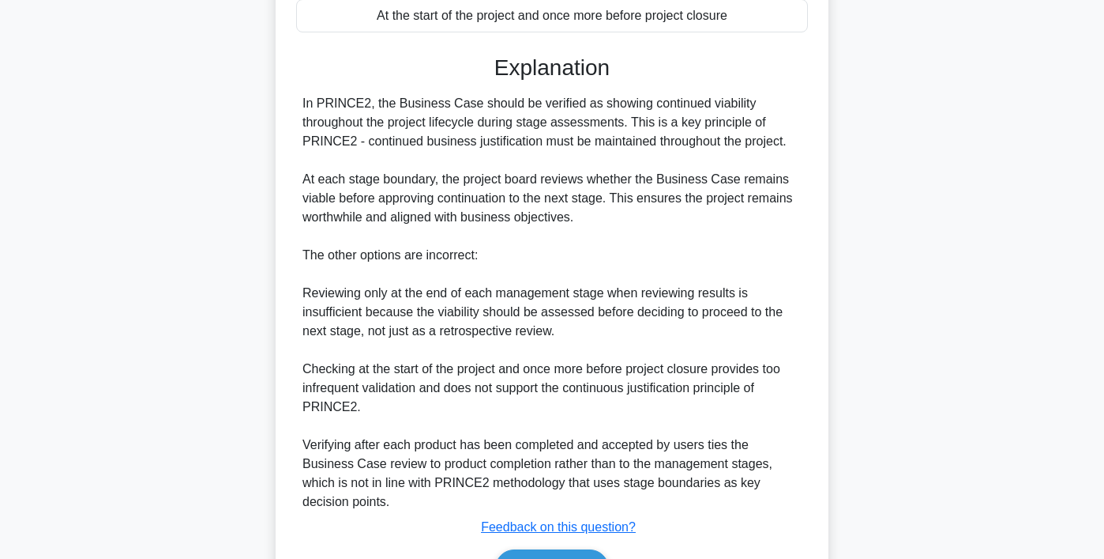
scroll to position [434, 0]
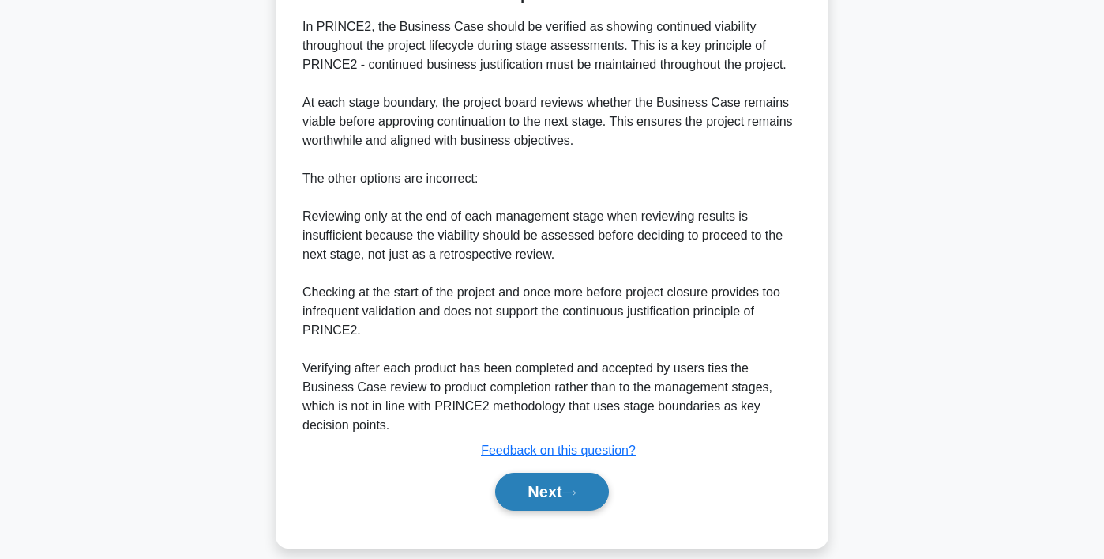
click at [586, 472] on button "Next" at bounding box center [551, 491] width 113 height 38
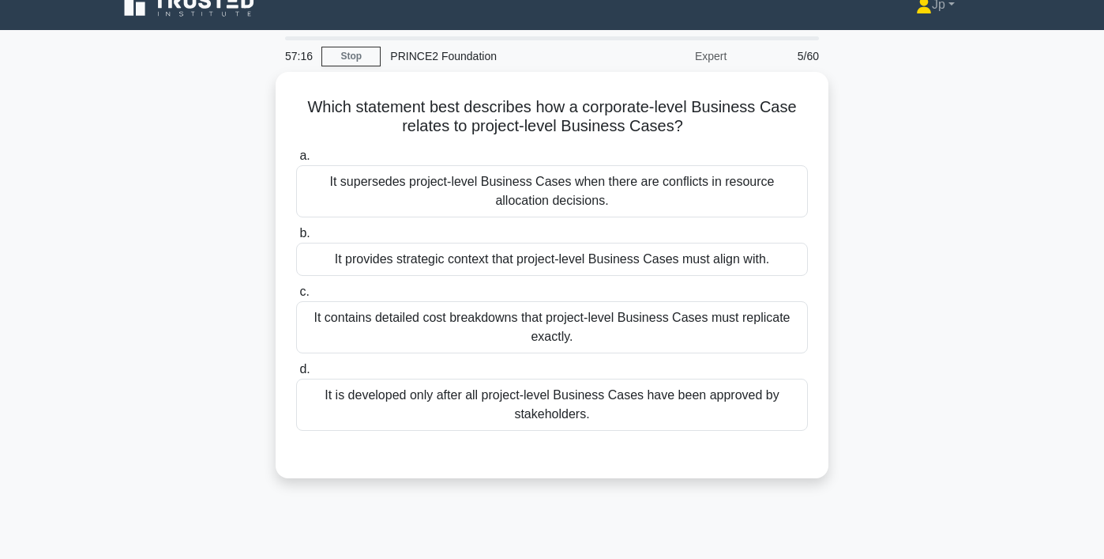
scroll to position [0, 0]
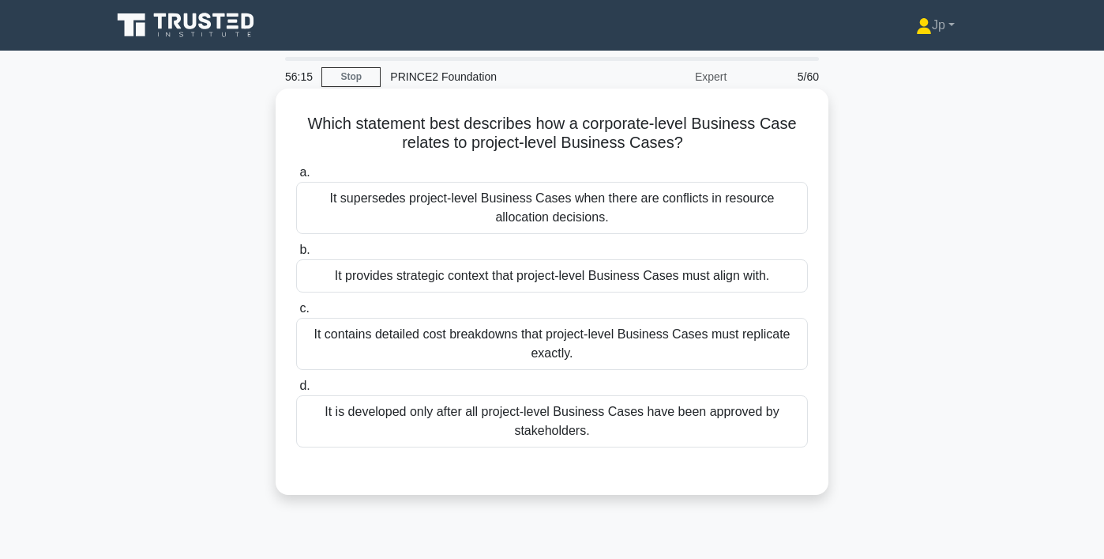
click at [704, 215] on div "It supersedes project-level Business Cases when there are conflicts in resource…" at bounding box center [552, 208] width 512 height 52
click at [296, 178] on input "a. It supersedes project-level Business Cases when there are conflicts in resou…" at bounding box center [296, 172] width 0 height 10
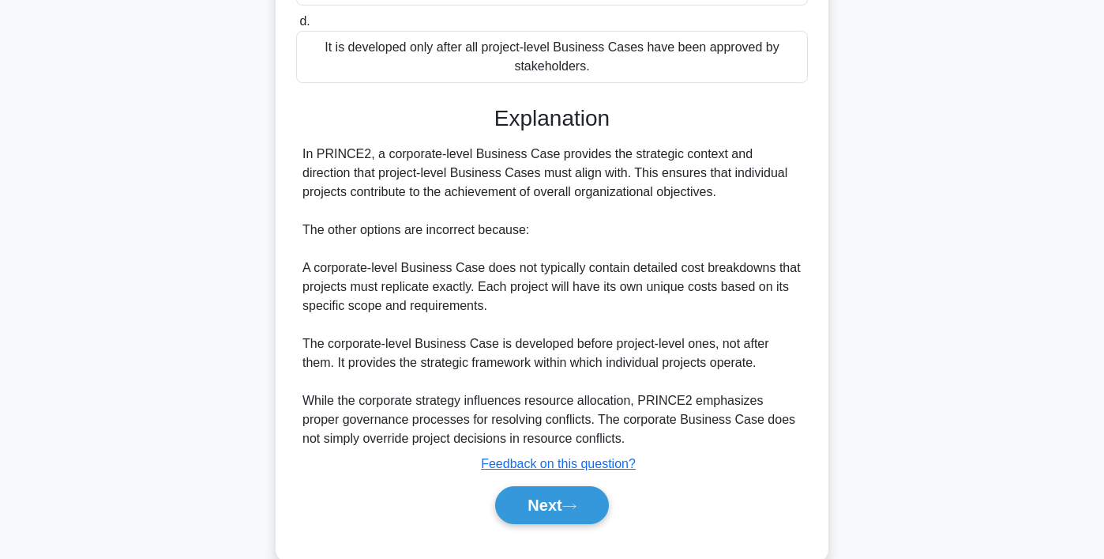
scroll to position [398, 0]
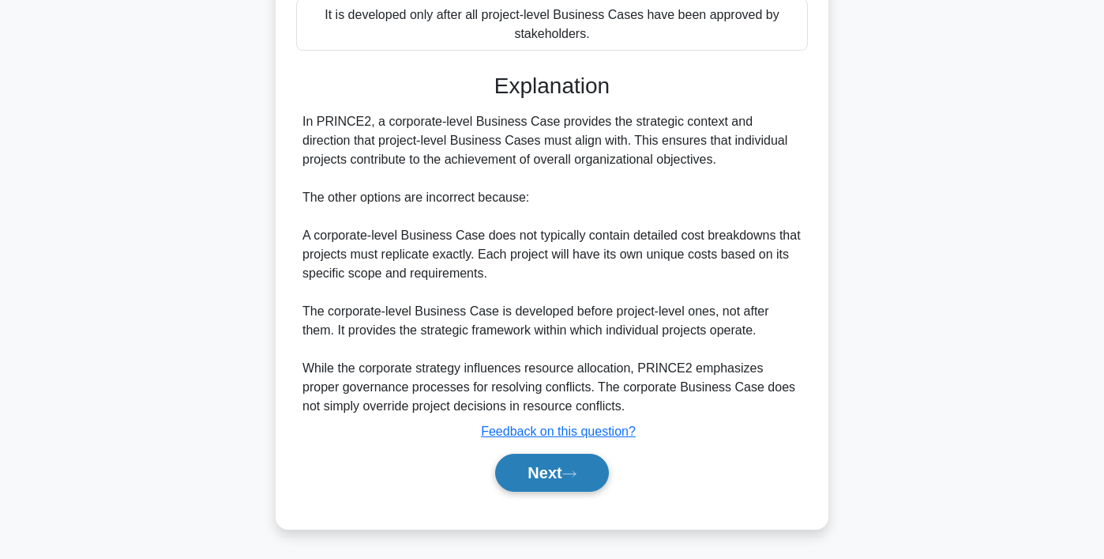
click at [547, 464] on button "Next" at bounding box center [551, 472] width 113 height 38
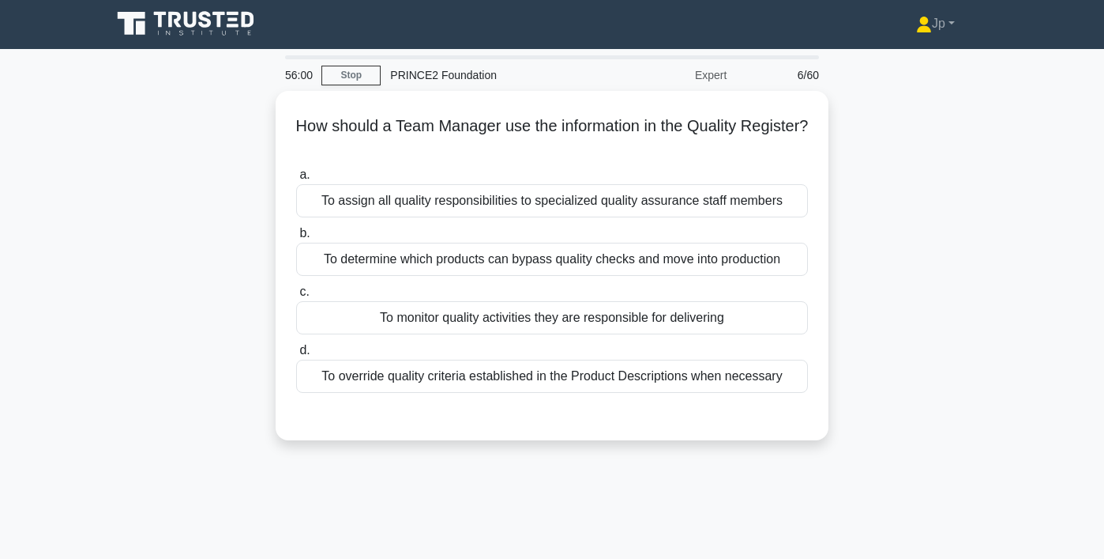
scroll to position [0, 0]
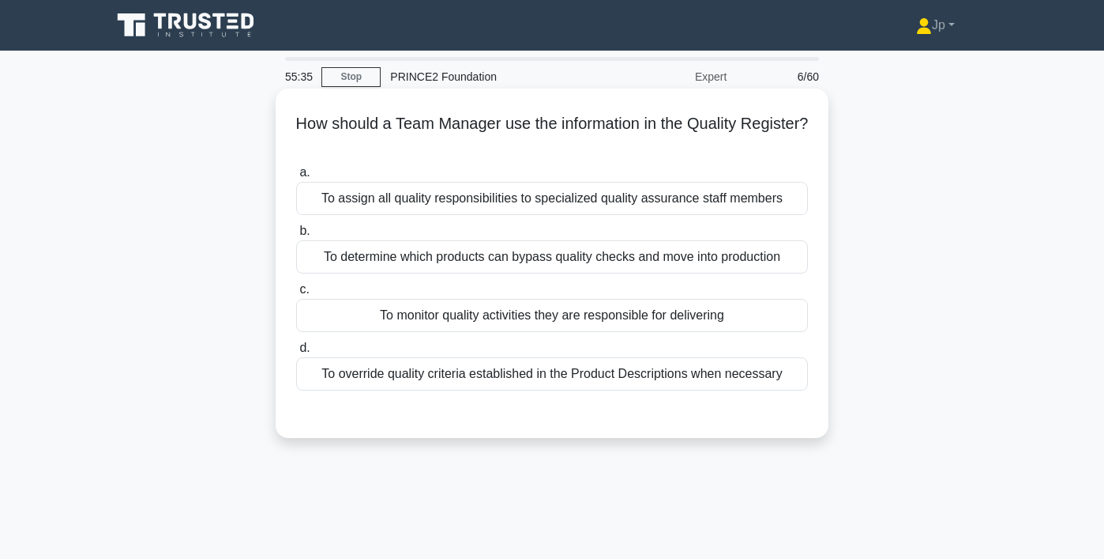
click at [725, 325] on div "To monitor quality activities they are responsible for delivering" at bounding box center [552, 315] width 512 height 33
click at [296, 295] on input "c. To monitor quality activities they are responsible for delivering" at bounding box center [296, 289] width 0 height 10
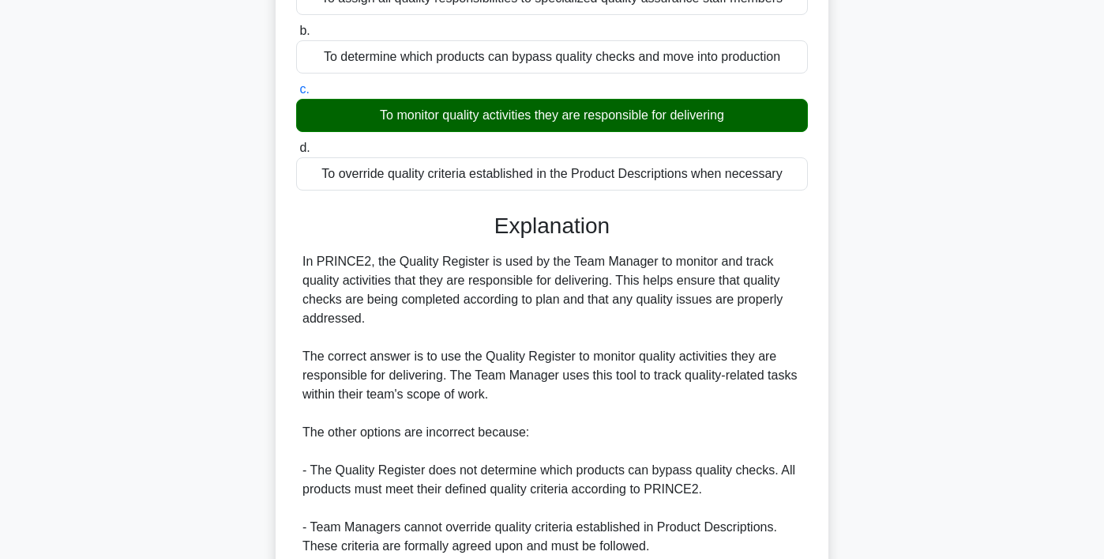
scroll to position [397, 0]
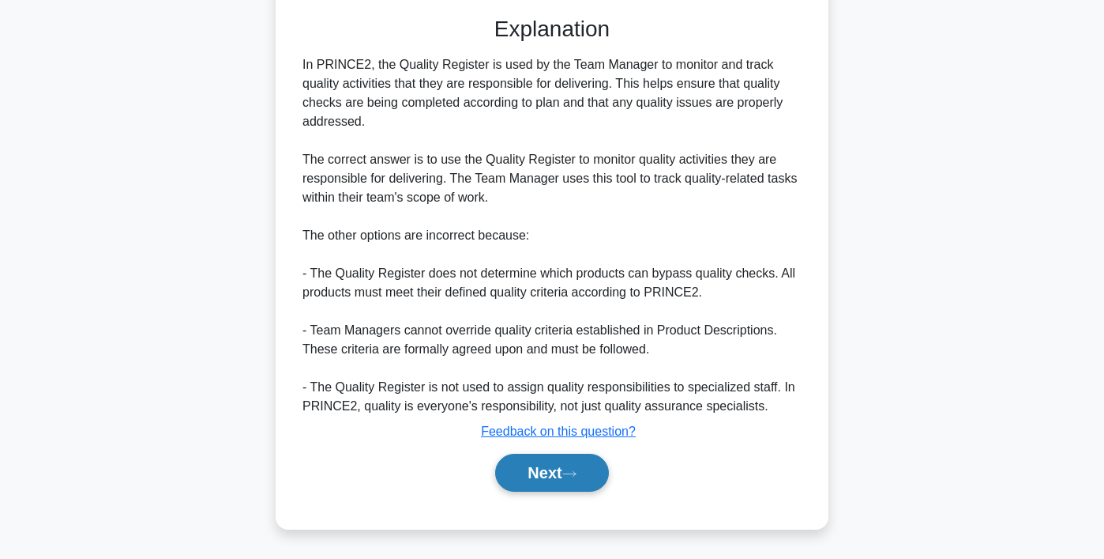
click at [557, 475] on button "Next" at bounding box center [551, 472] width 113 height 38
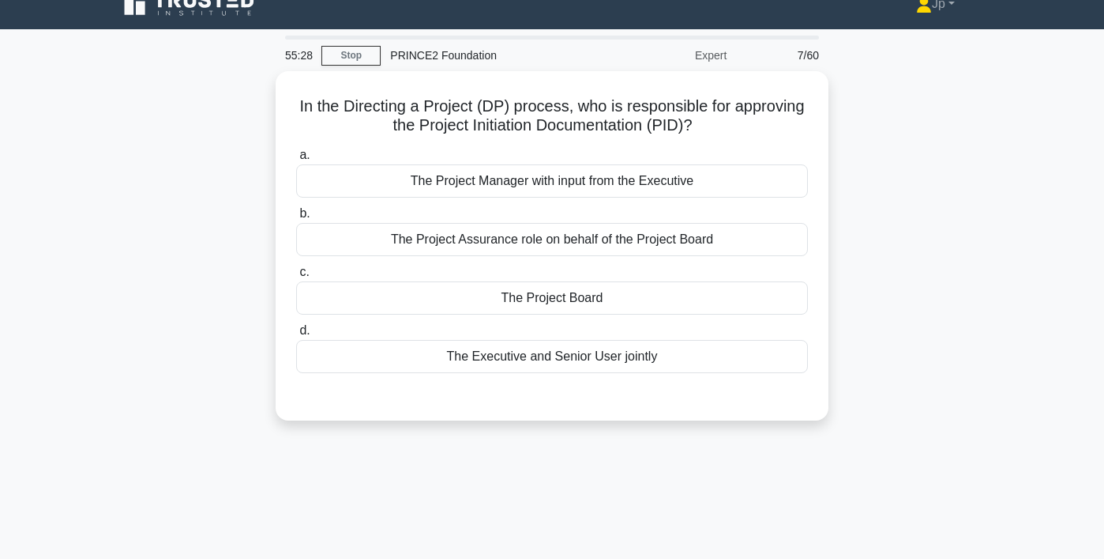
scroll to position [18, 0]
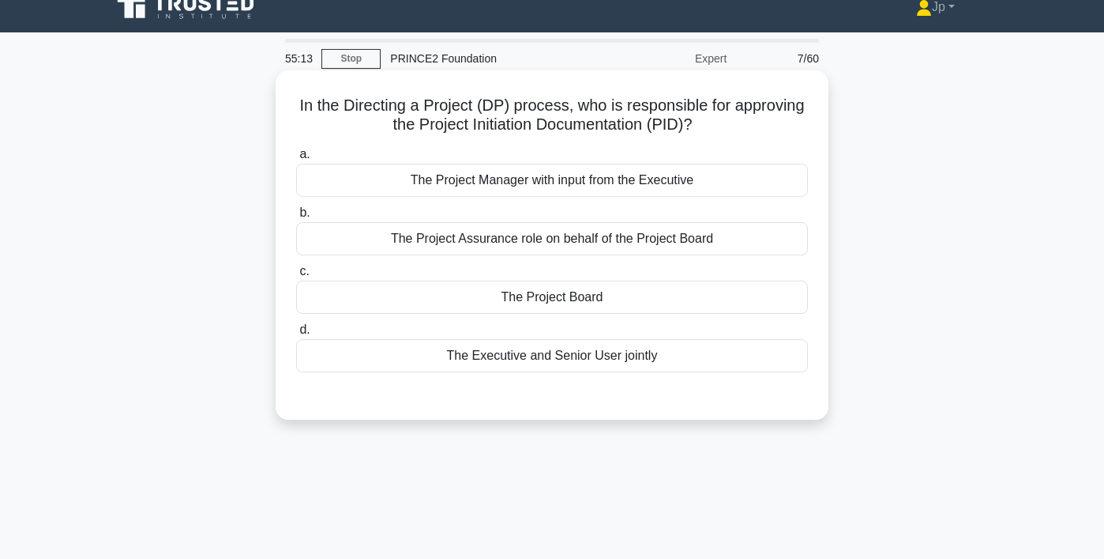
click at [632, 295] on div "The Project Board" at bounding box center [552, 296] width 512 height 33
click at [296, 276] on input "c. The Project Board" at bounding box center [296, 271] width 0 height 10
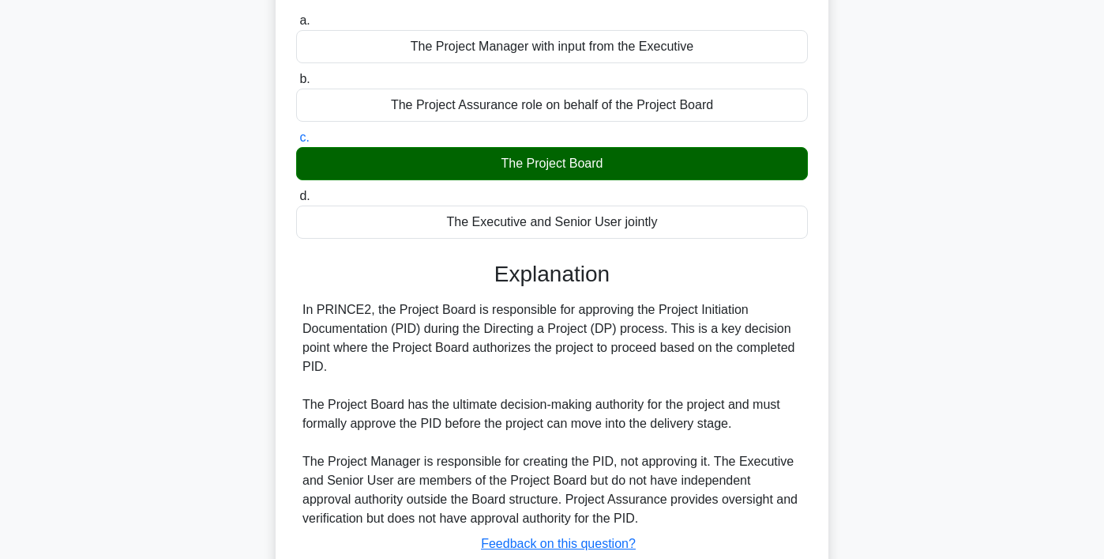
scroll to position [295, 0]
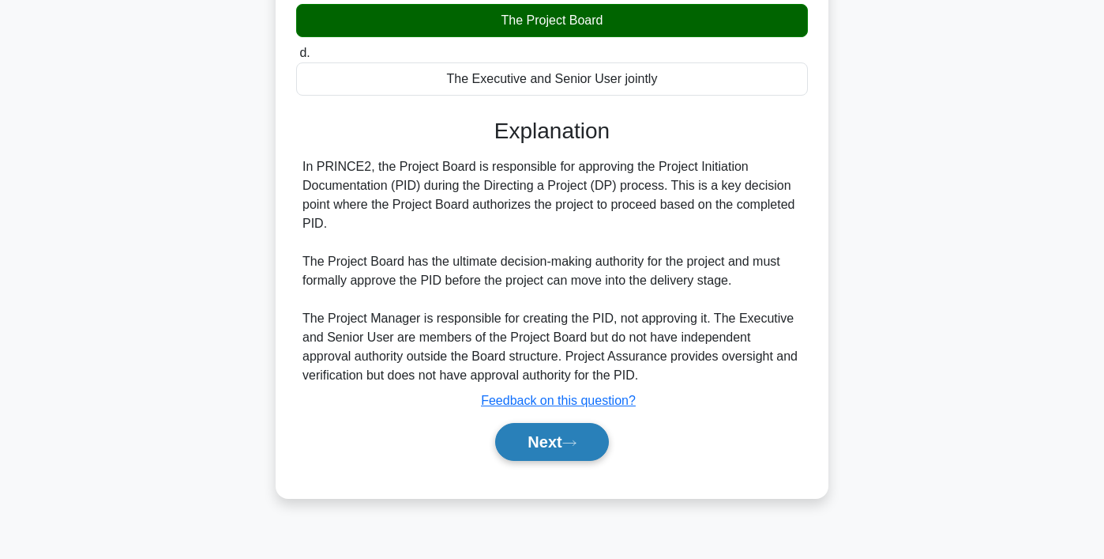
click at [562, 446] on button "Next" at bounding box center [551, 442] width 113 height 38
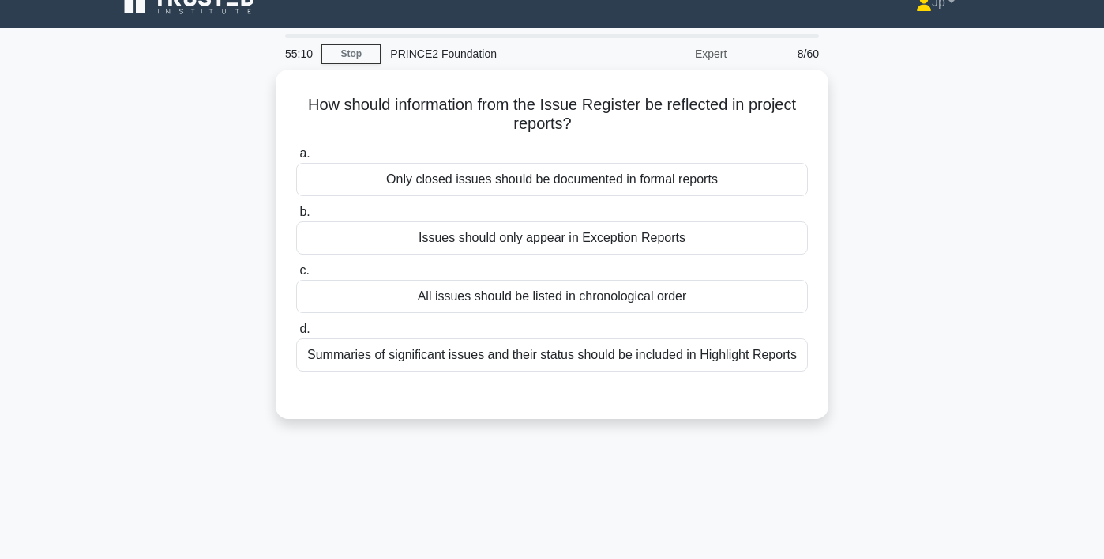
scroll to position [0, 0]
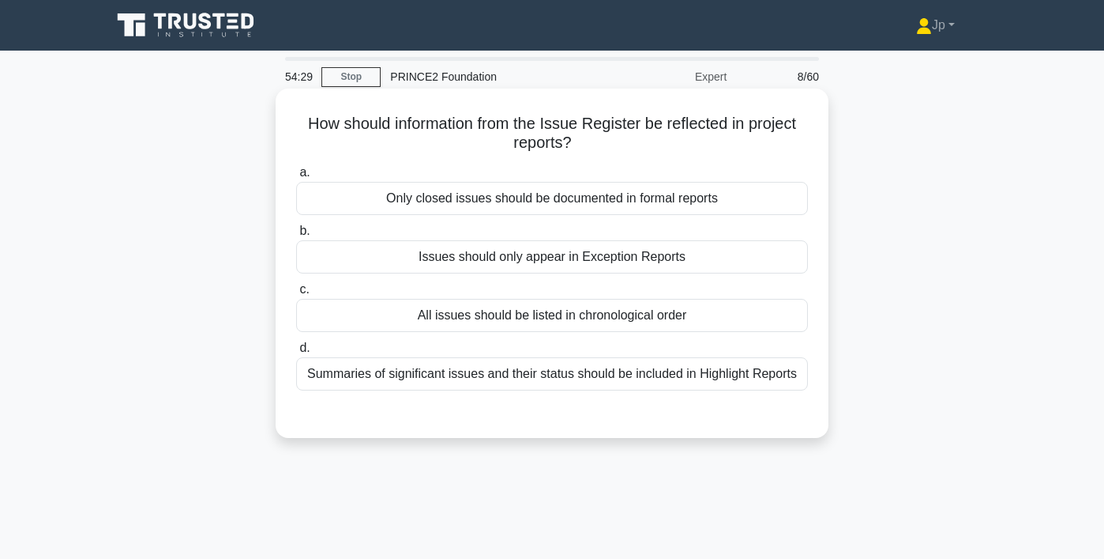
click at [726, 374] on div "Summaries of significant issues and their status should be included in Highligh…" at bounding box center [552, 373] width 512 height 33
click at [296, 353] on input "d. Summaries of significant issues and their status should be included in Highl…" at bounding box center [296, 348] width 0 height 10
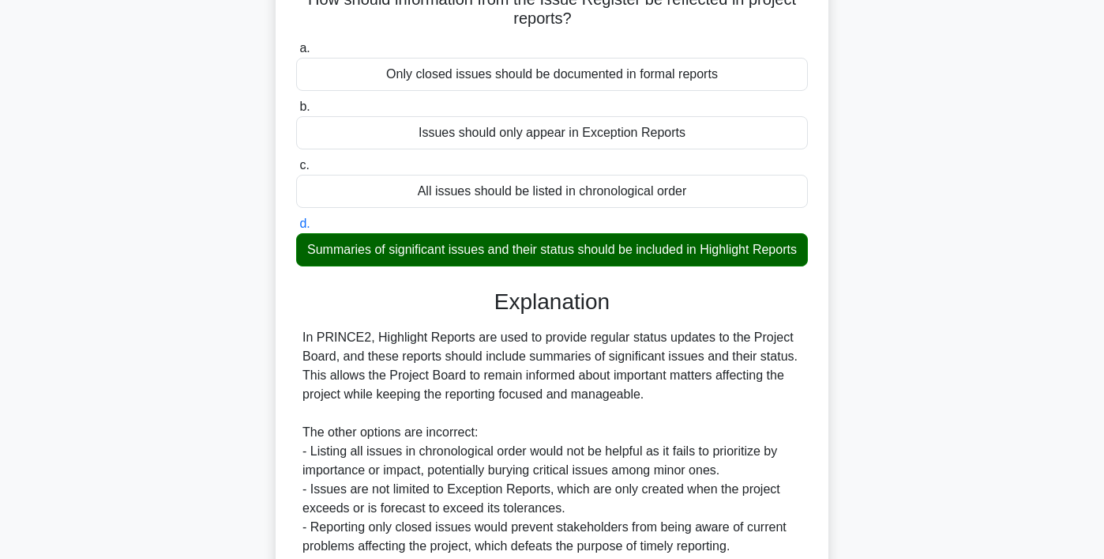
scroll to position [295, 0]
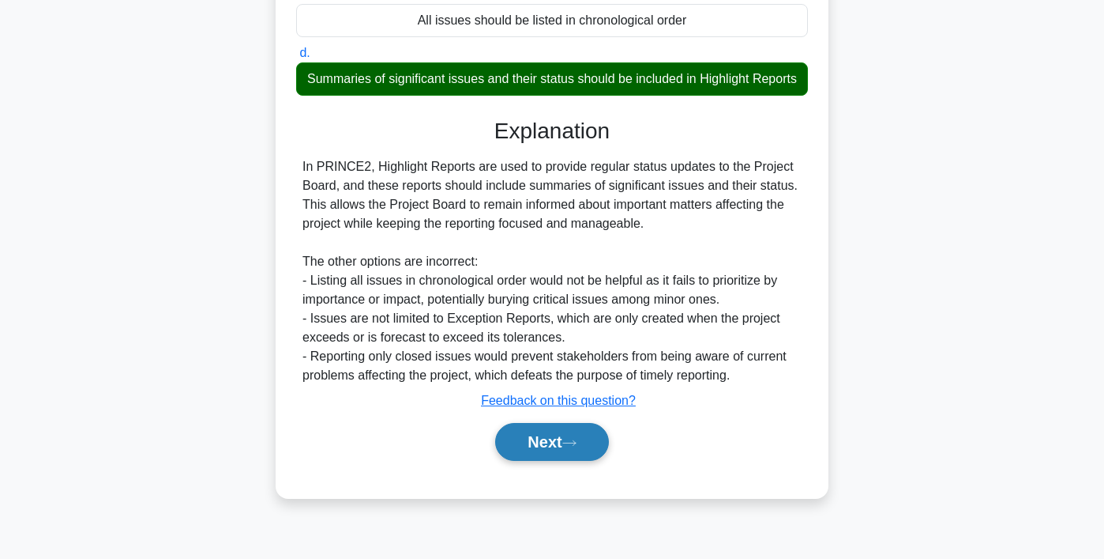
click at [564, 440] on button "Next" at bounding box center [551, 442] width 113 height 38
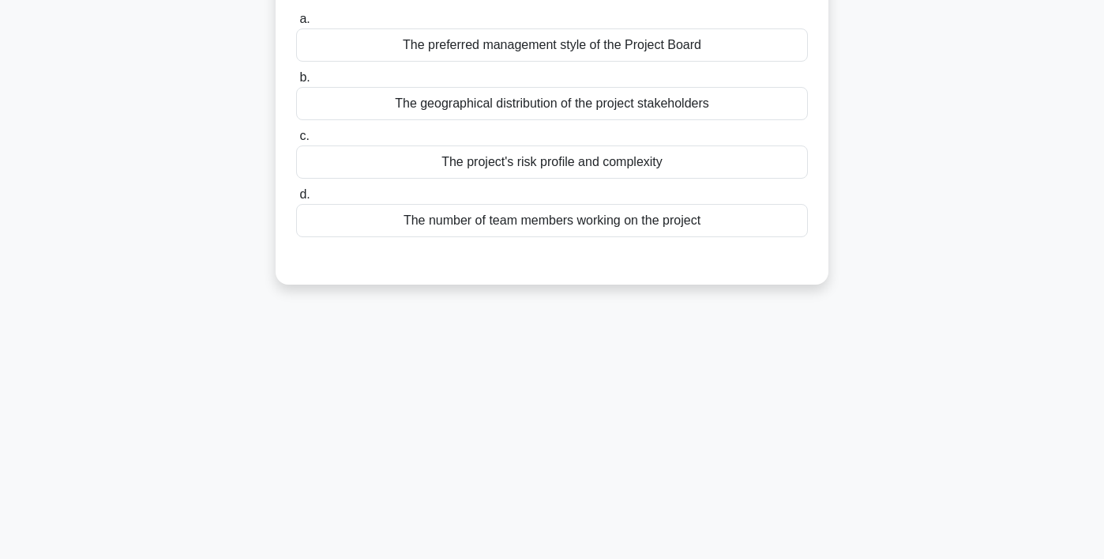
scroll to position [0, 0]
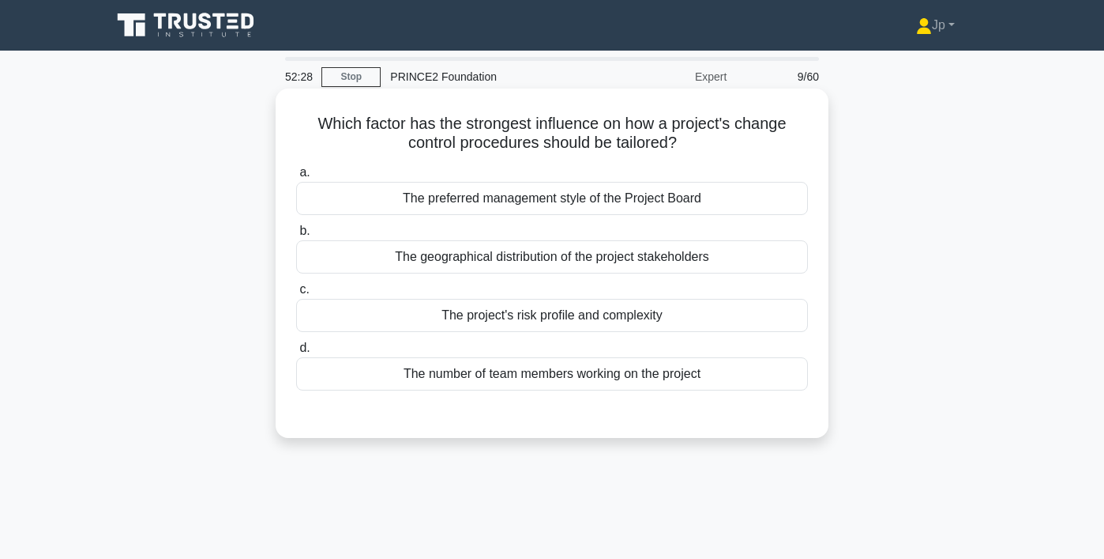
click at [656, 322] on div "The project's risk profile and complexity" at bounding box center [552, 315] width 512 height 33
click at [296, 295] on input "c. The project's risk profile and complexity" at bounding box center [296, 289] width 0 height 10
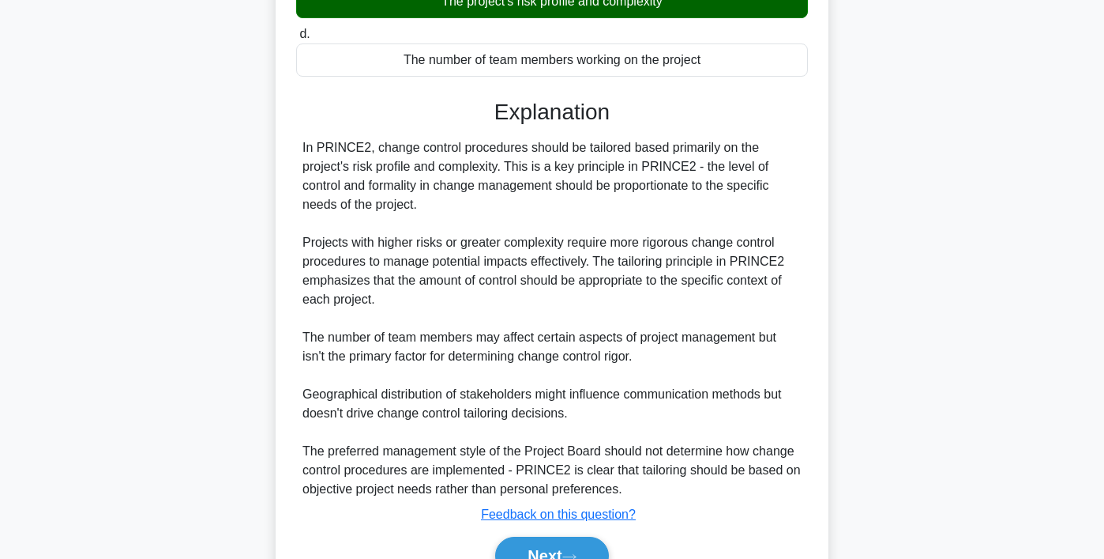
scroll to position [378, 0]
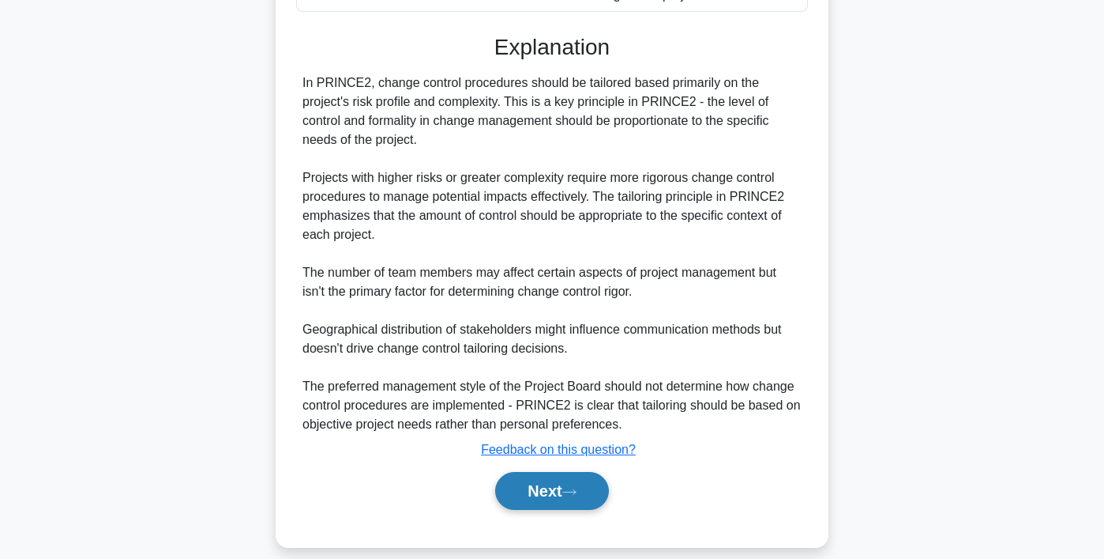
click at [525, 496] on button "Next" at bounding box center [551, 491] width 113 height 38
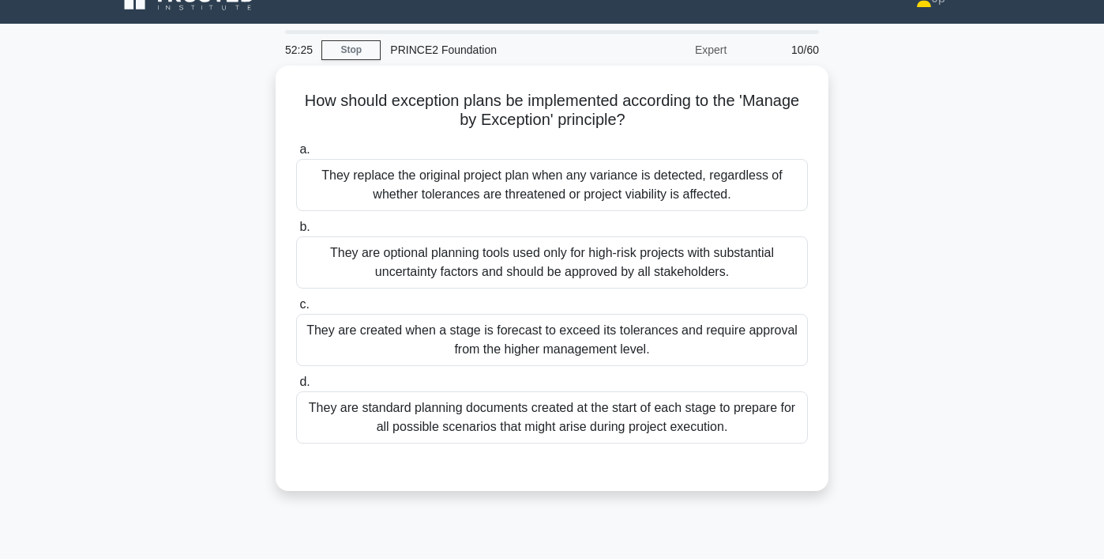
scroll to position [0, 0]
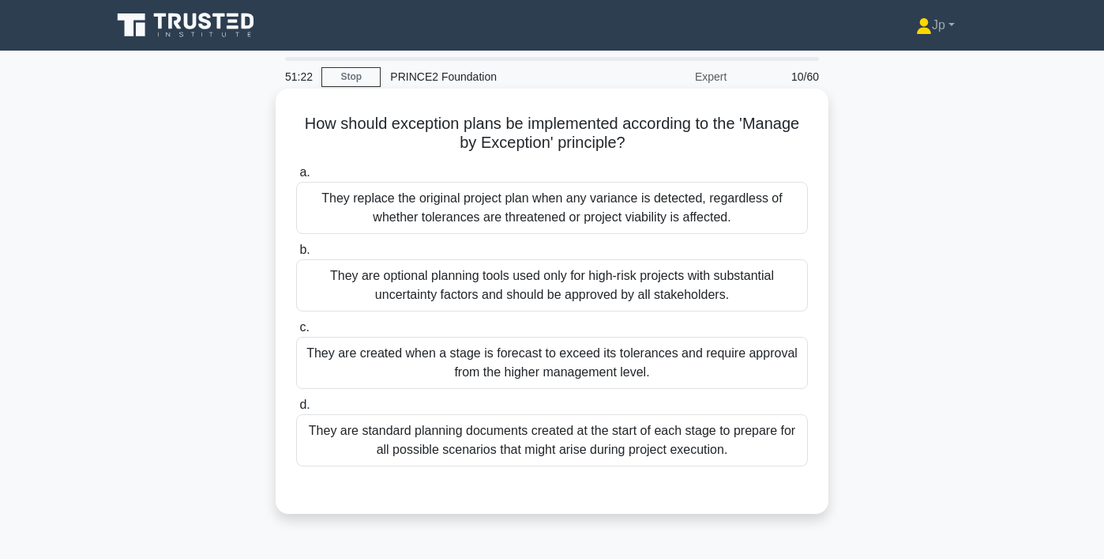
click at [706, 363] on div "They are created when a stage is forecast to exceed its tolerances and require …" at bounding box center [552, 363] width 512 height 52
click at [296, 333] on input "c. They are created when a stage is forecast to exceed its tolerances and requi…" at bounding box center [296, 327] width 0 height 10
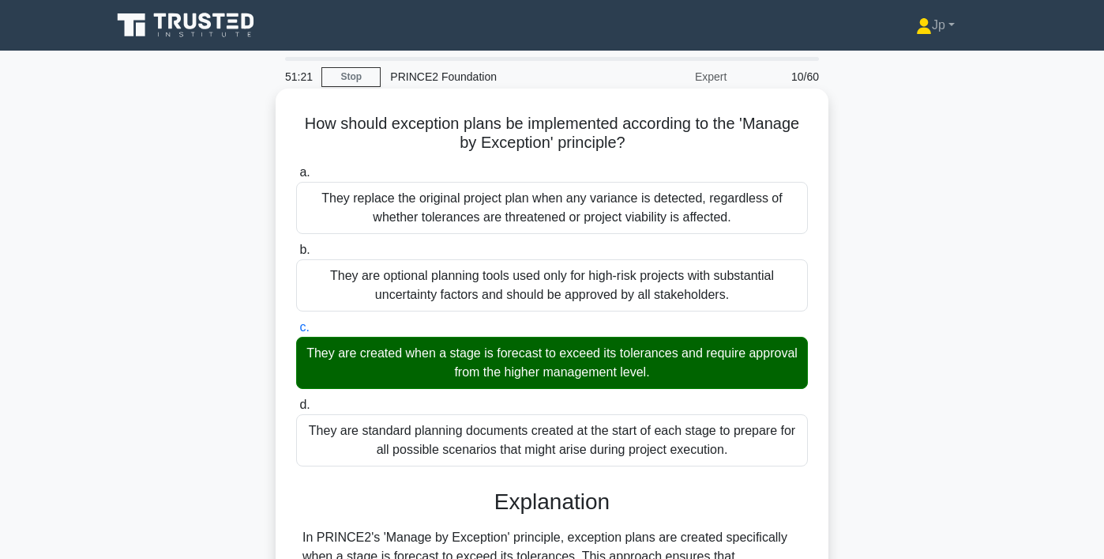
scroll to position [321, 0]
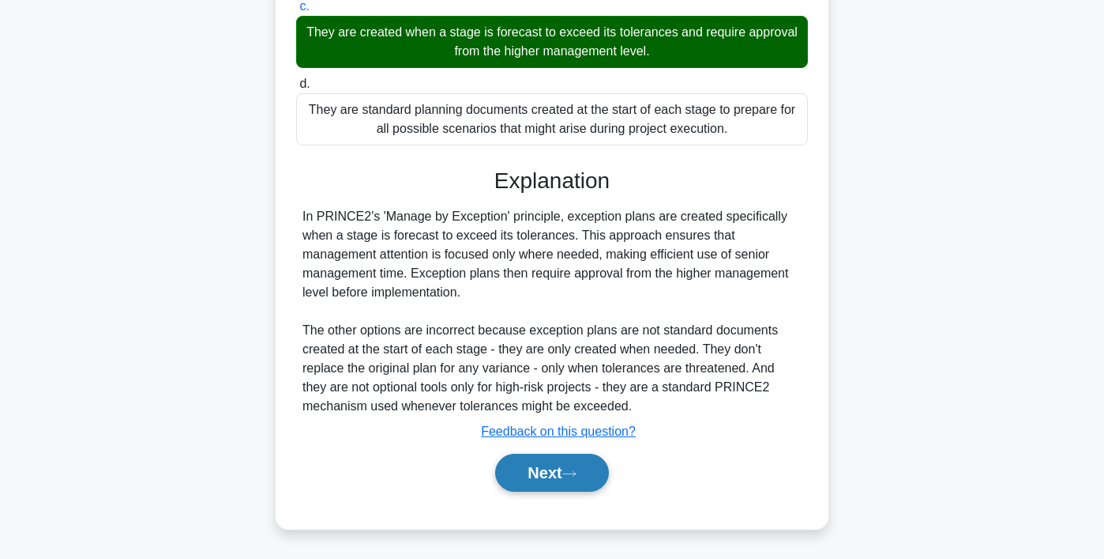
click at [577, 481] on button "Next" at bounding box center [551, 472] width 113 height 38
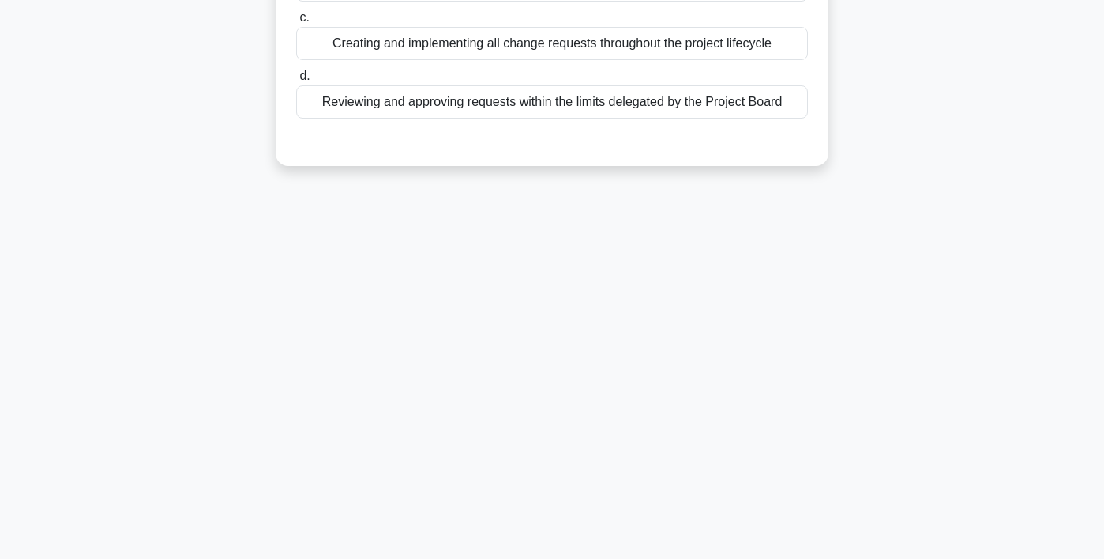
scroll to position [0, 0]
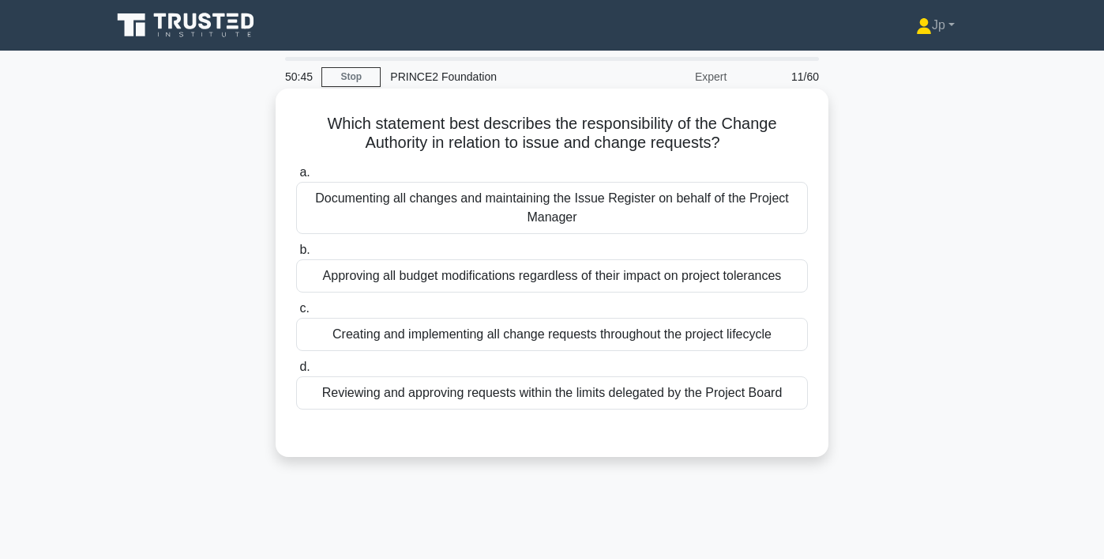
click at [704, 399] on div "Reviewing and approving requests within the limits delegated by the Project Boa…" at bounding box center [552, 392] width 512 height 33
click at [296, 372] on input "d. Reviewing and approving requests within the limits delegated by the Project …" at bounding box center [296, 367] width 0 height 10
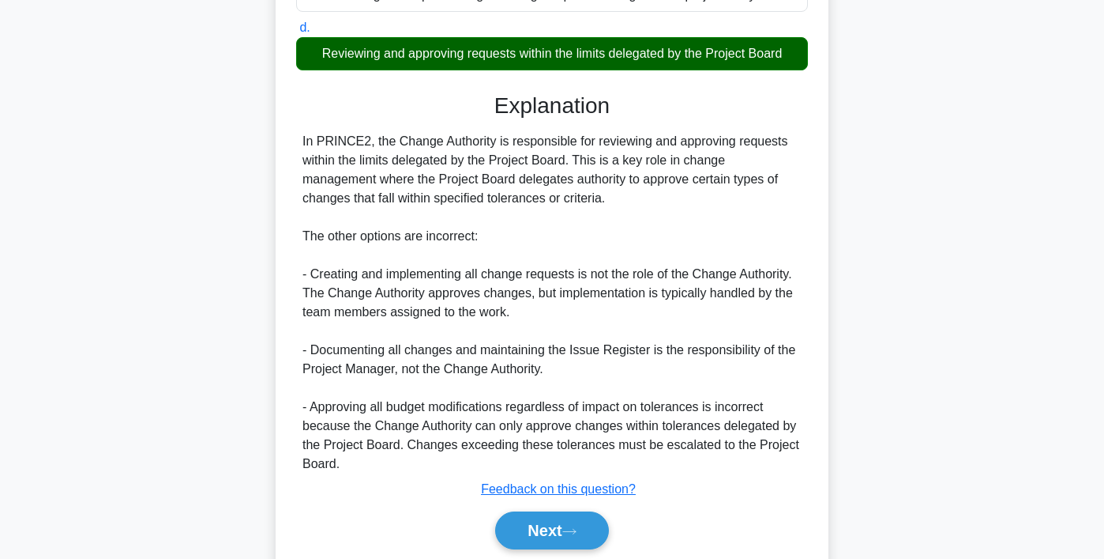
scroll to position [397, 0]
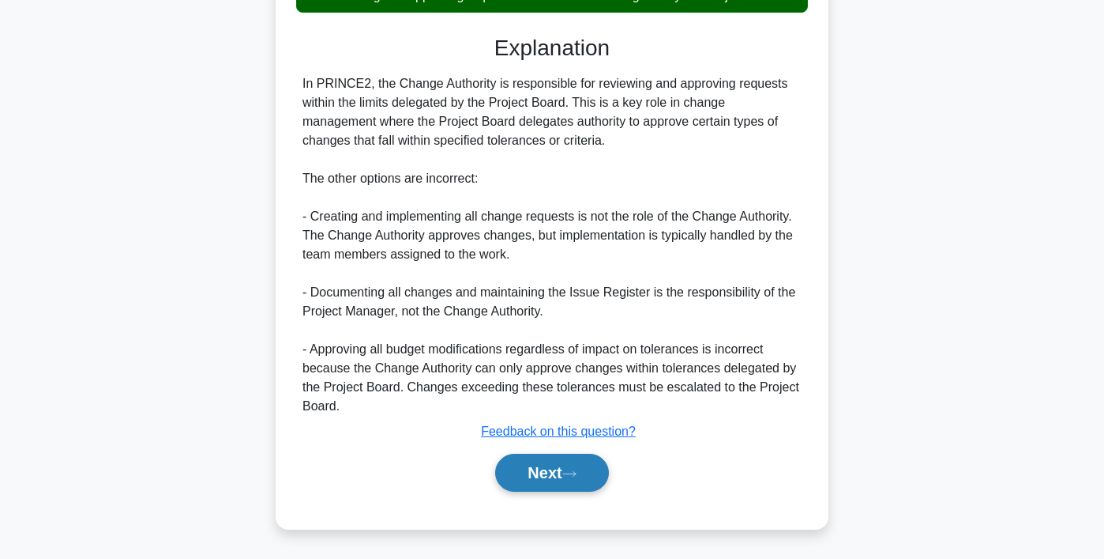
click at [568, 480] on button "Next" at bounding box center [551, 472] width 113 height 38
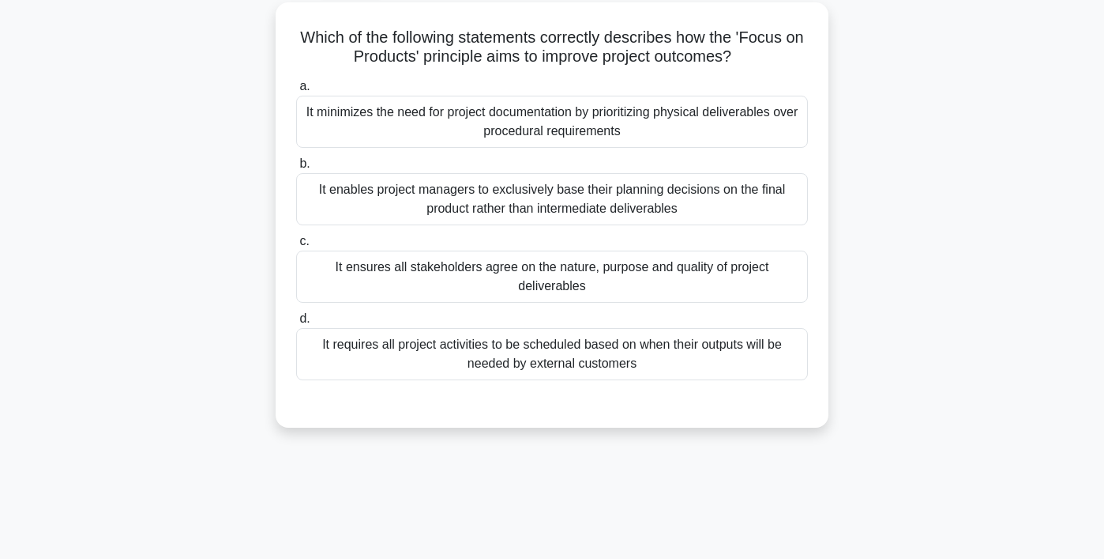
scroll to position [20, 0]
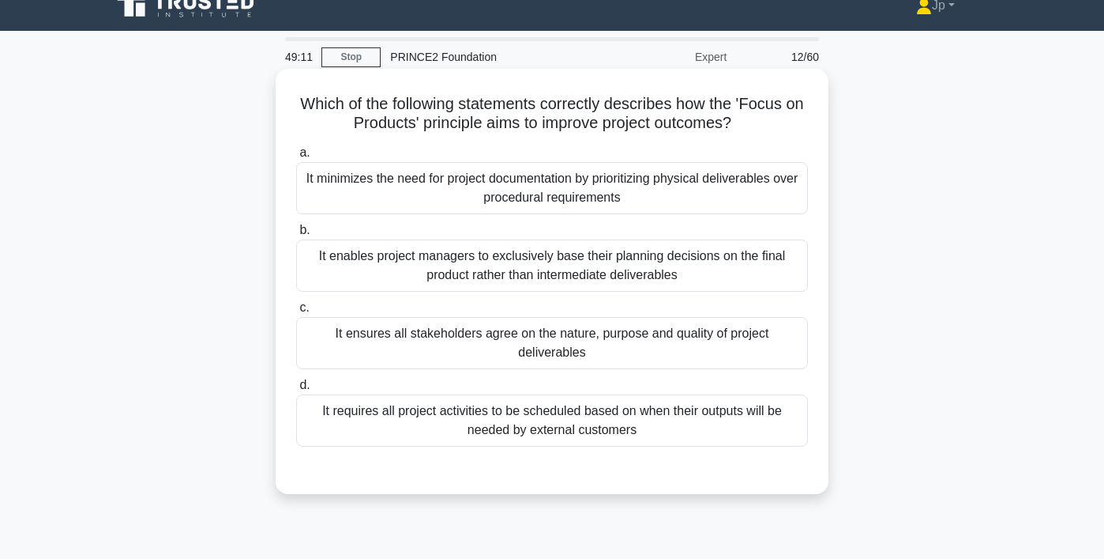
click at [763, 276] on div "It enables project managers to exclusively base their planning decisions on the…" at bounding box center [552, 265] width 512 height 52
click at [296, 235] on input "b. It enables project managers to exclusively base their planning decisions on …" at bounding box center [296, 230] width 0 height 10
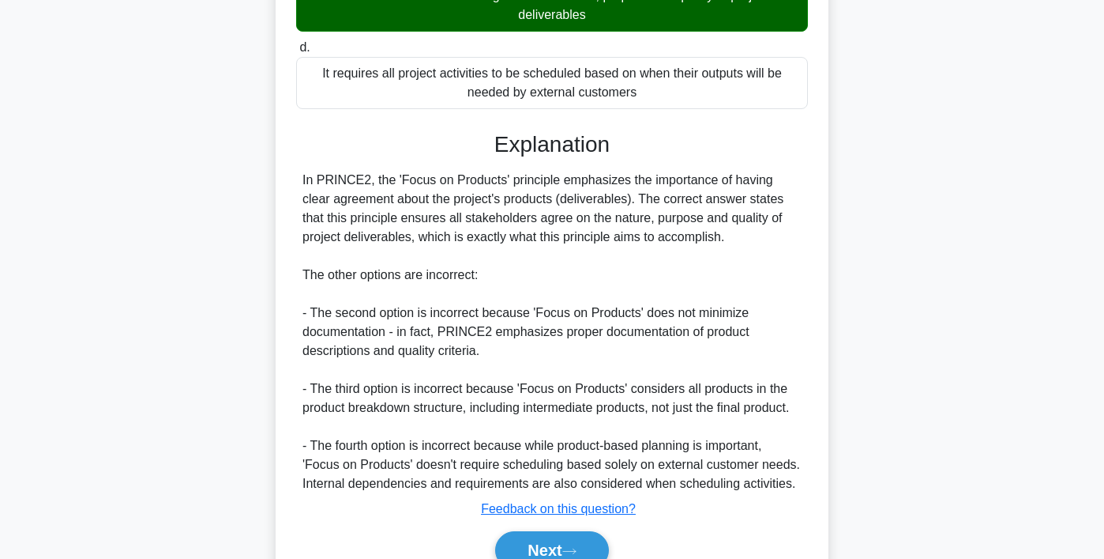
scroll to position [436, 0]
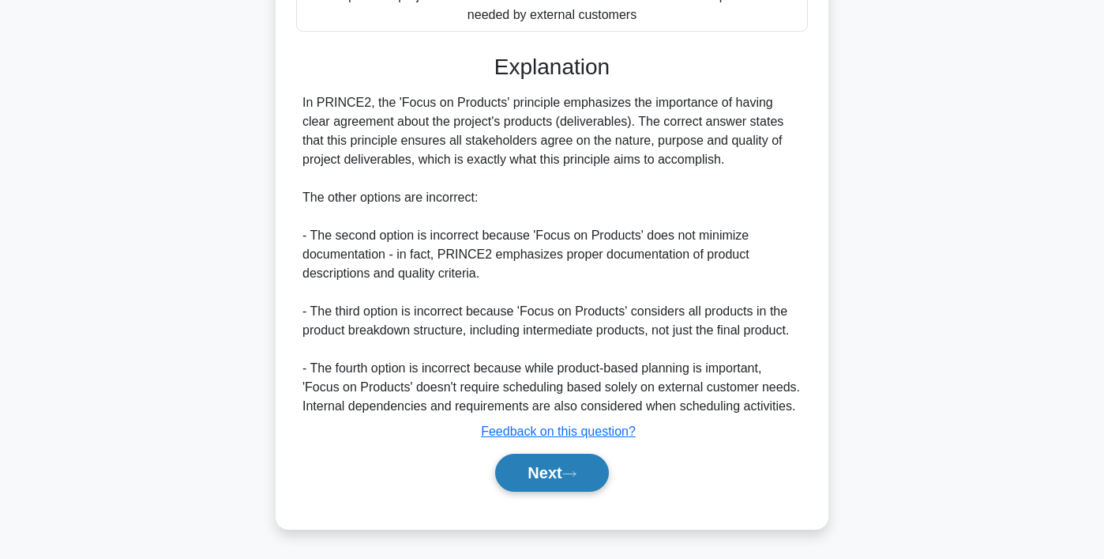
click at [550, 479] on button "Next" at bounding box center [551, 472] width 113 height 38
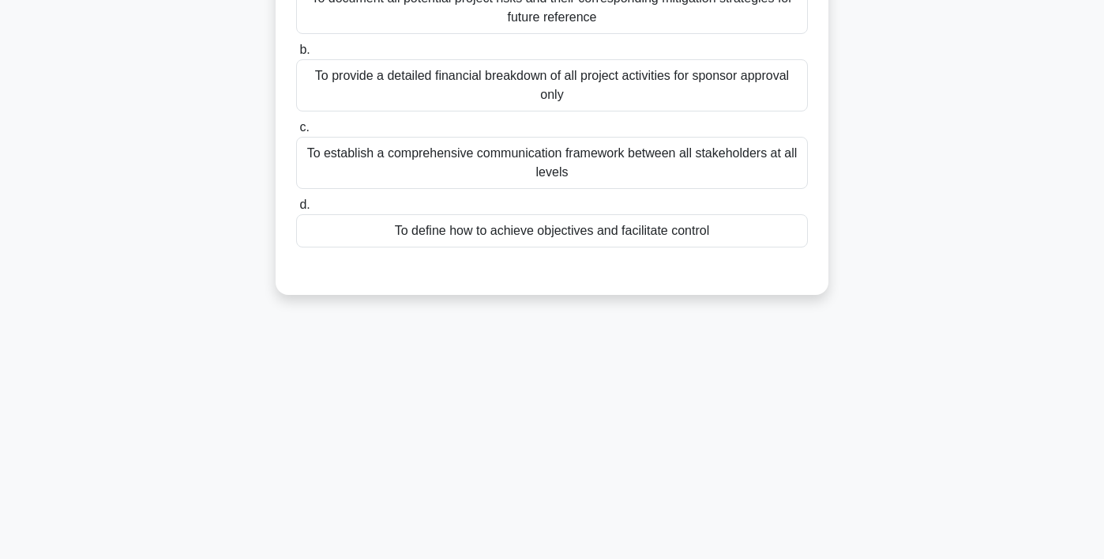
scroll to position [0, 0]
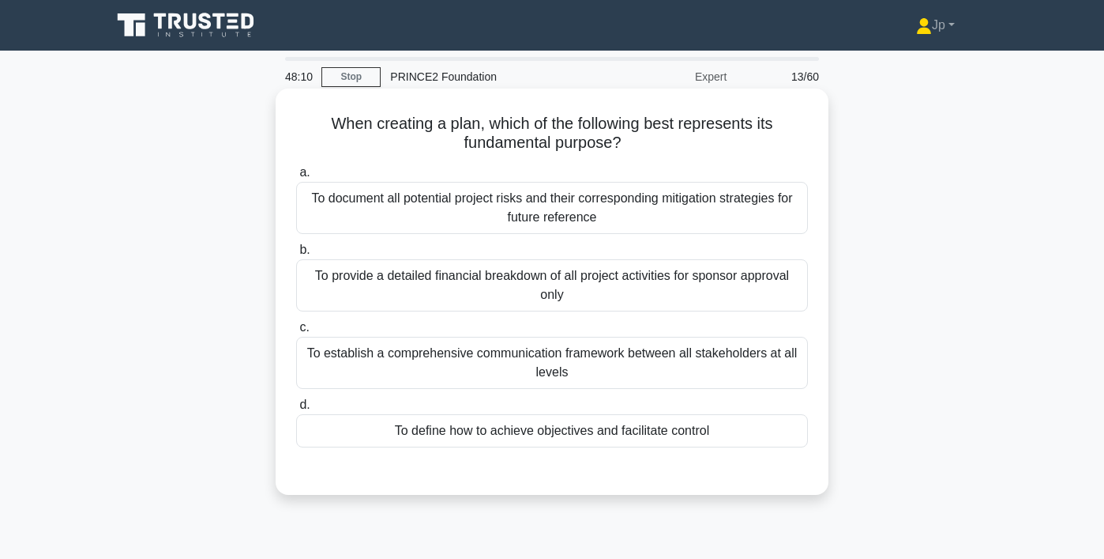
click at [703, 224] on div "To document all potential project risks and their corresponding mitigation stra…" at bounding box center [552, 208] width 512 height 52
click at [296, 178] on input "a. To document all potential project risks and their corresponding mitigation s…" at bounding box center [296, 172] width 0 height 10
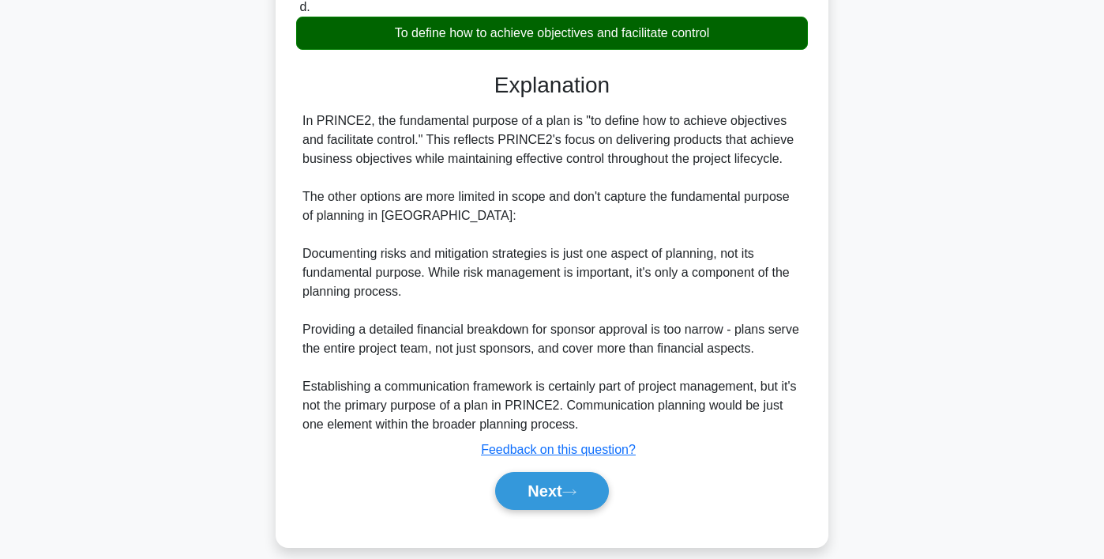
scroll to position [417, 0]
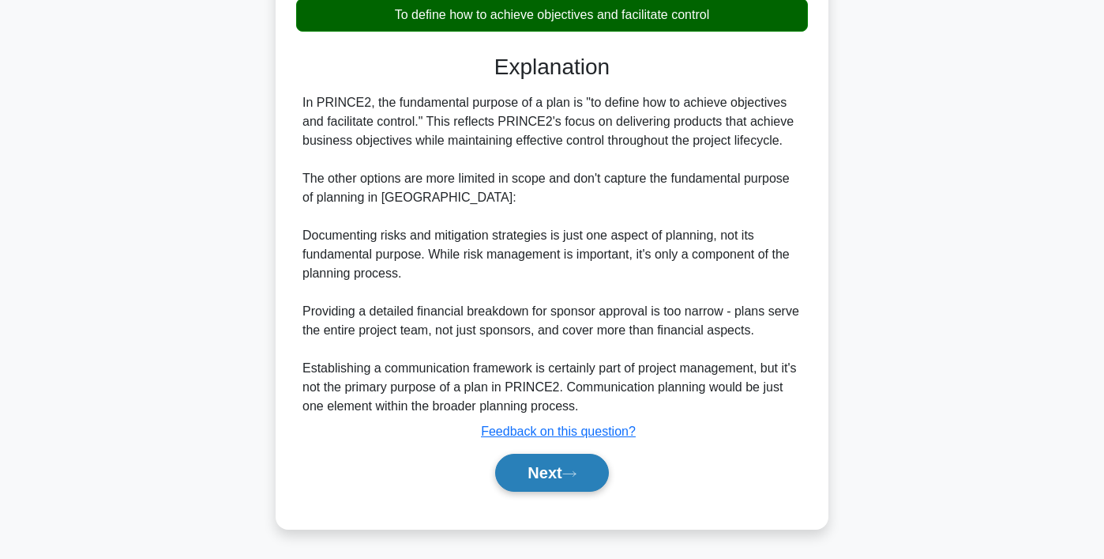
click at [589, 472] on button "Next" at bounding box center [551, 472] width 113 height 38
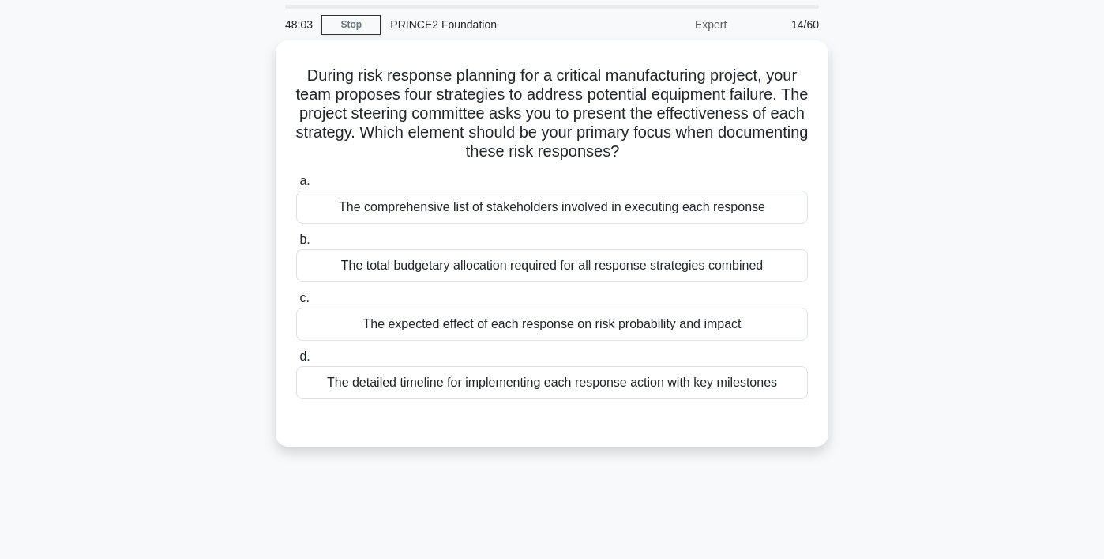
scroll to position [0, 0]
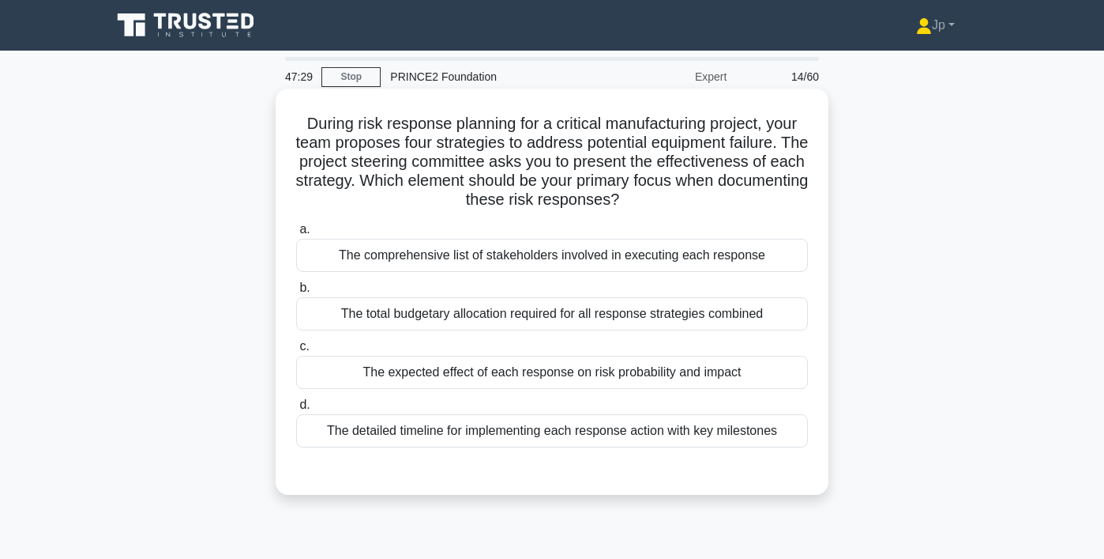
click at [657, 368] on div "The expected effect of each response on risk probability and impact" at bounding box center [552, 371] width 512 height 33
click at [296, 352] on input "c. The expected effect of each response on risk probability and impact" at bounding box center [296, 346] width 0 height 10
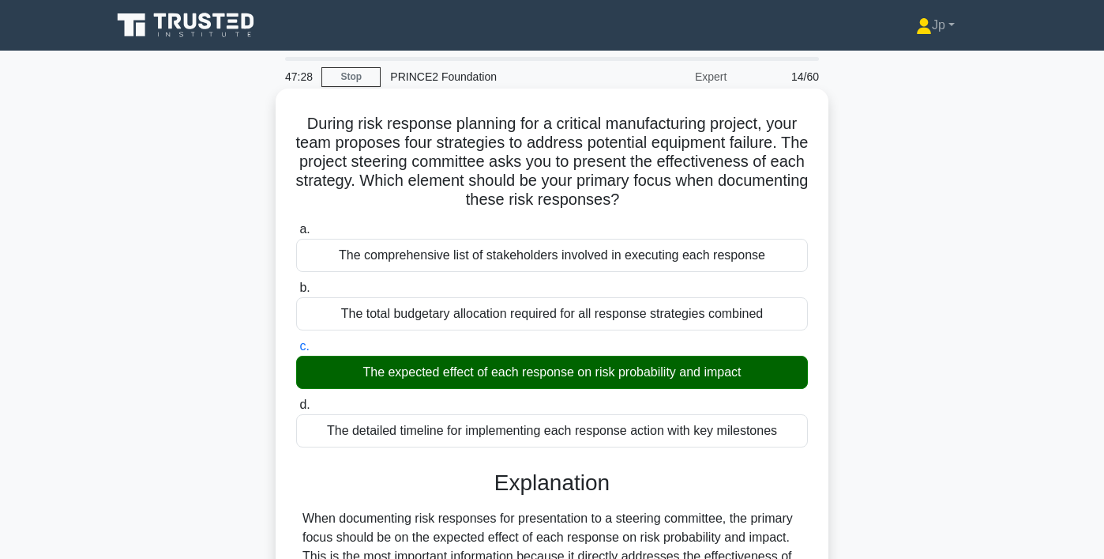
scroll to position [548, 0]
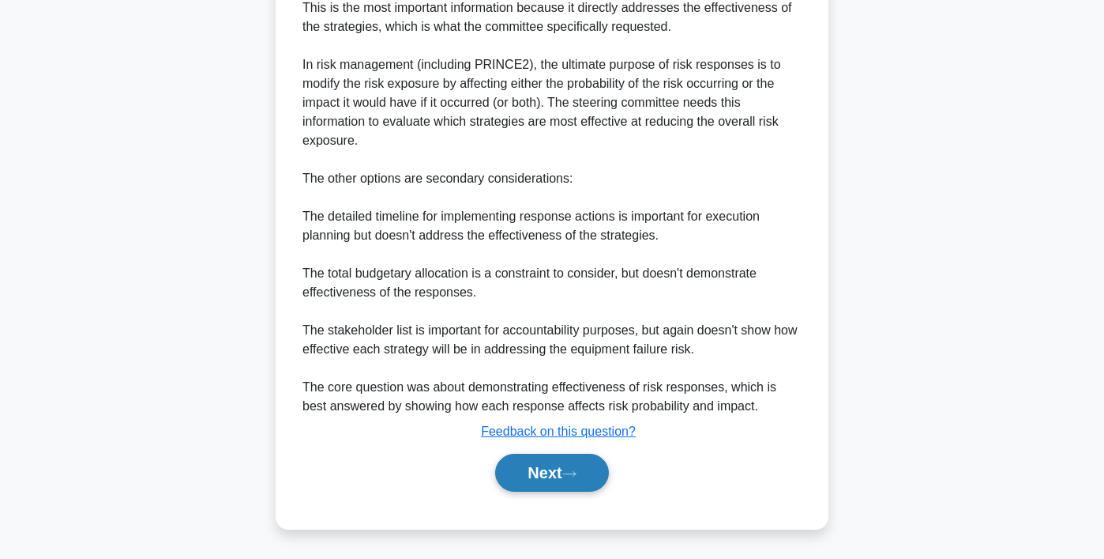
click at [582, 465] on button "Next" at bounding box center [551, 472] width 113 height 38
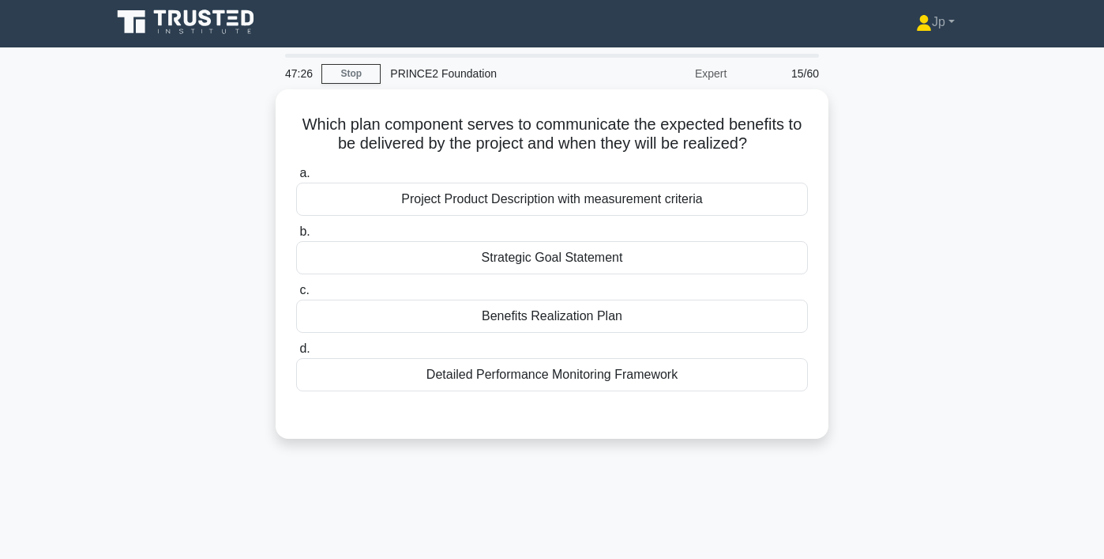
scroll to position [2, 0]
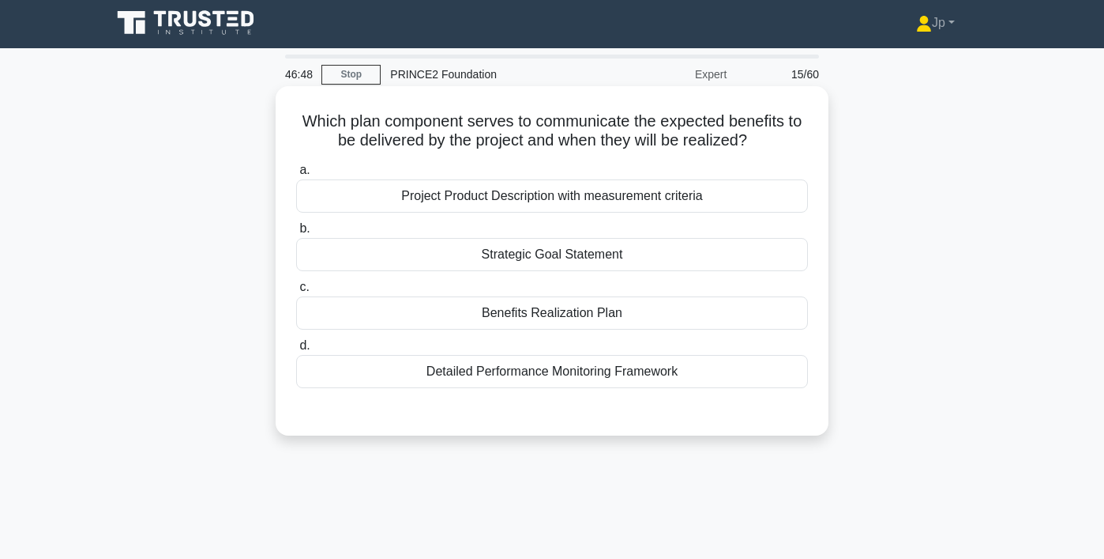
click at [630, 319] on div "Benefits Realization Plan" at bounding box center [552, 312] width 512 height 33
click at [296, 292] on input "c. Benefits Realization Plan" at bounding box center [296, 287] width 0 height 10
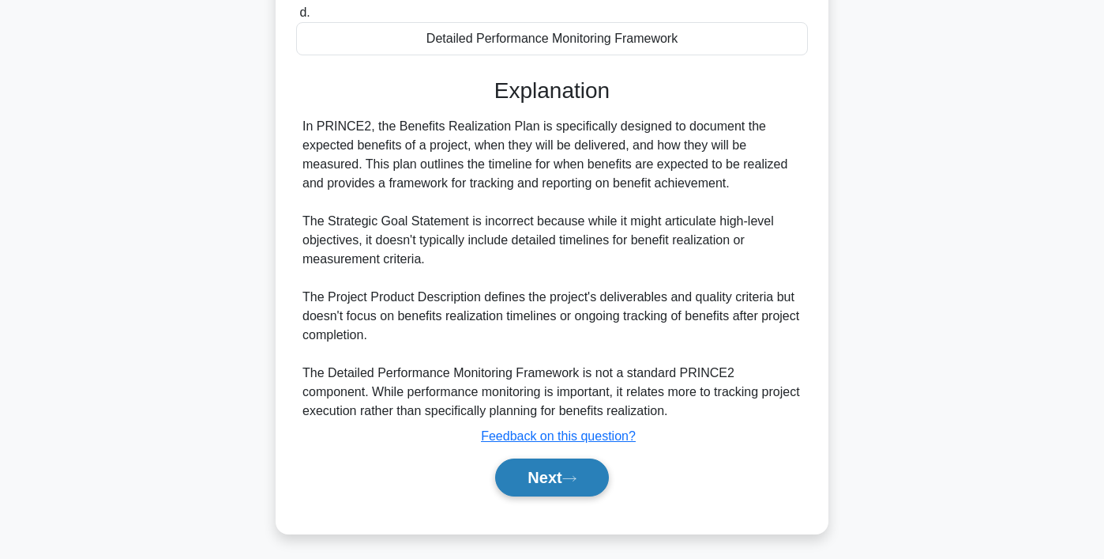
click at [566, 476] on button "Next" at bounding box center [551, 477] width 113 height 38
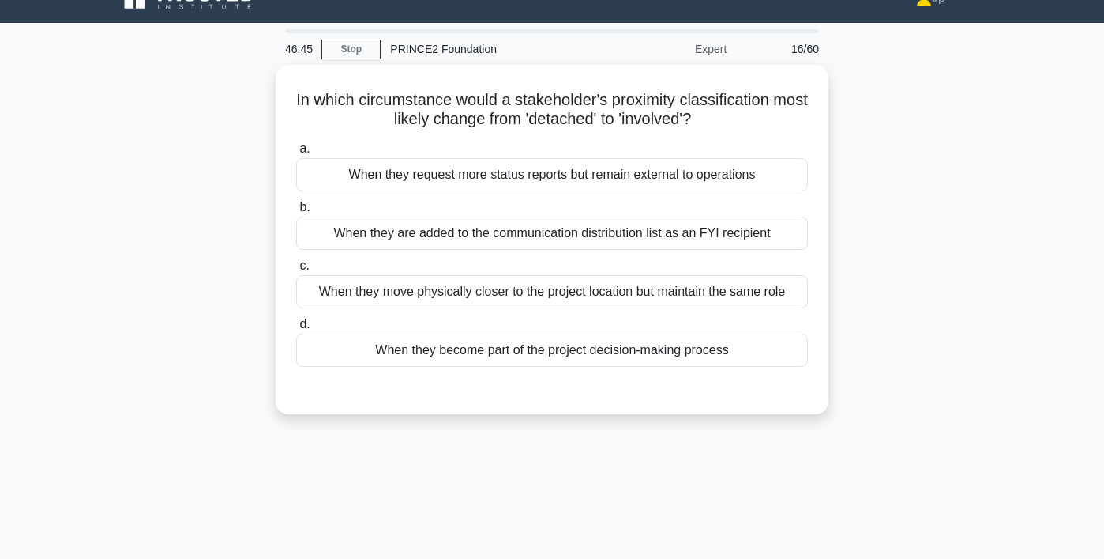
scroll to position [0, 0]
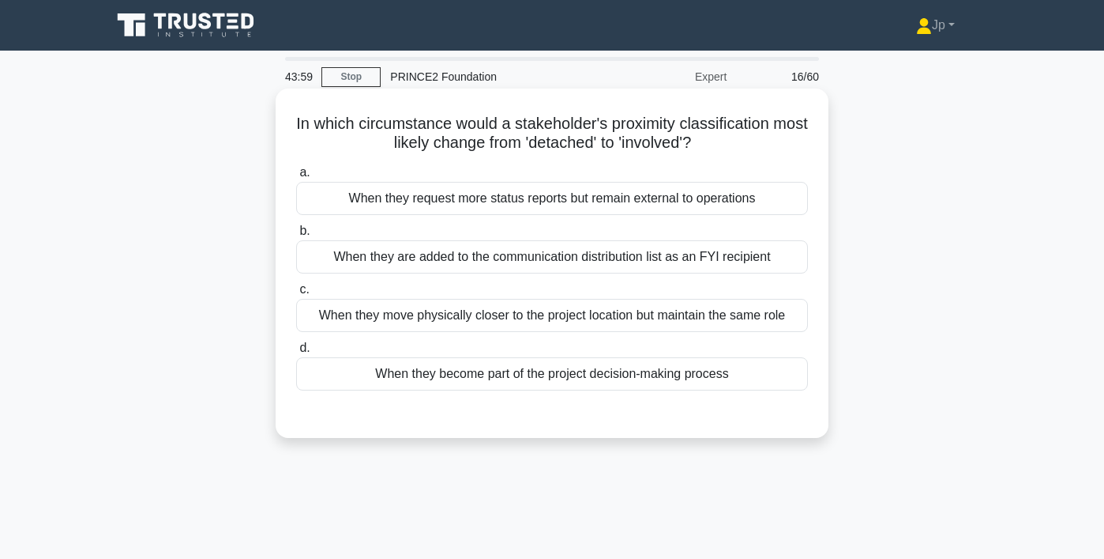
click at [726, 379] on div "When they become part of the project decision-making process" at bounding box center [552, 373] width 512 height 33
click at [296, 353] on input "d. When they become part of the project decision-making process" at bounding box center [296, 348] width 0 height 10
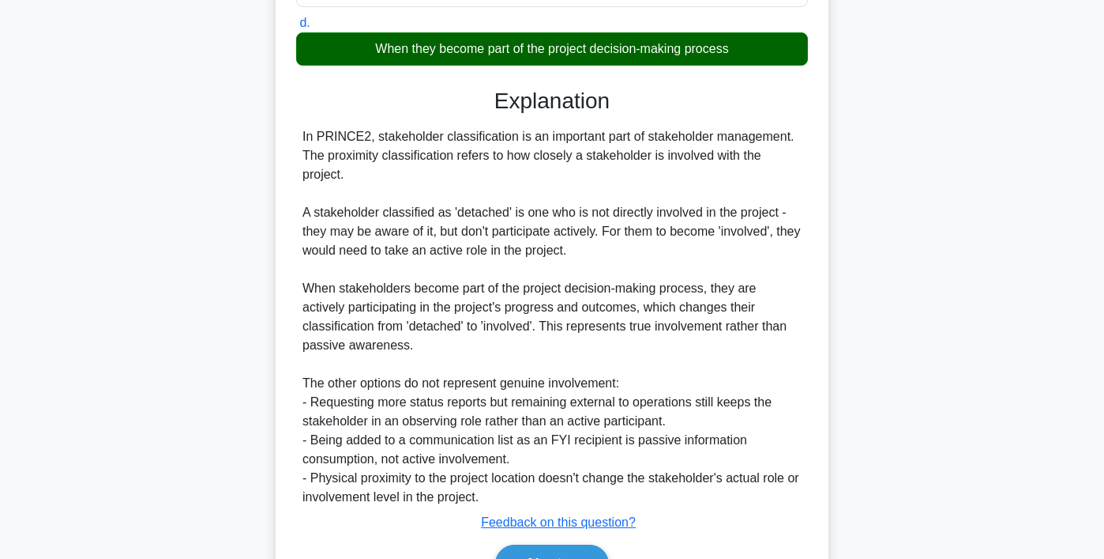
scroll to position [416, 0]
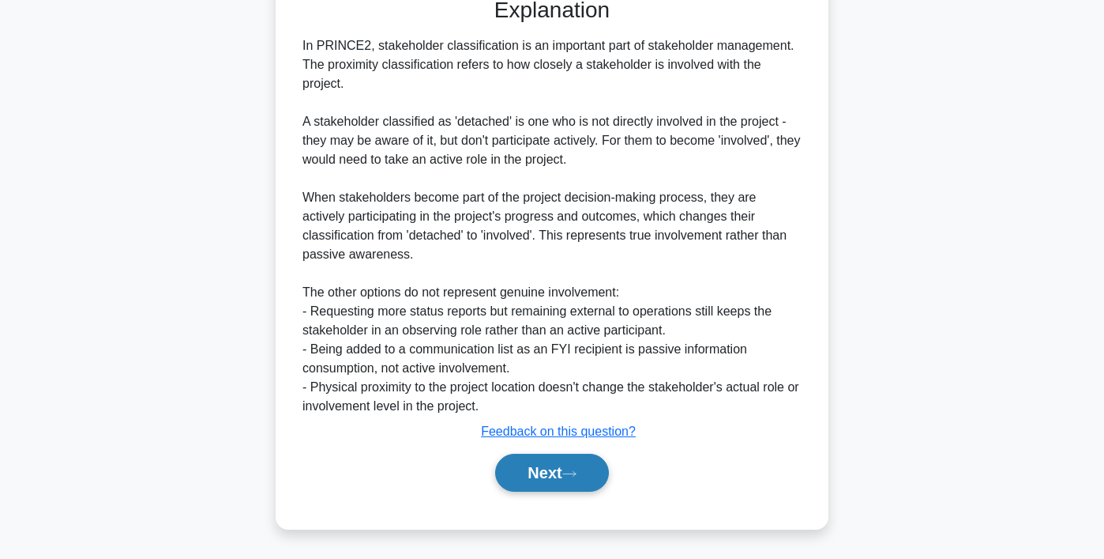
click at [541, 474] on button "Next" at bounding box center [551, 472] width 113 height 38
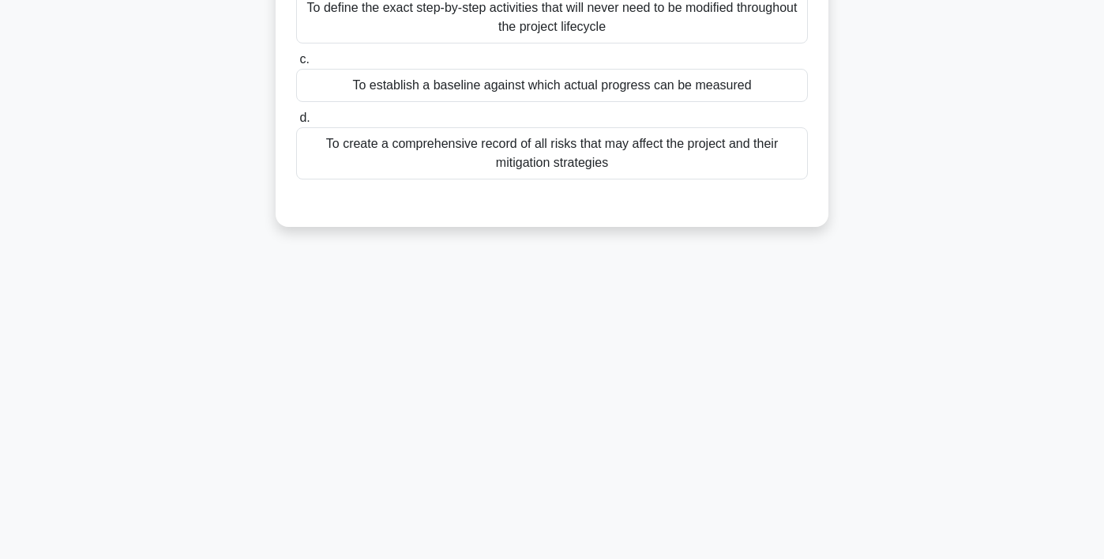
scroll to position [0, 0]
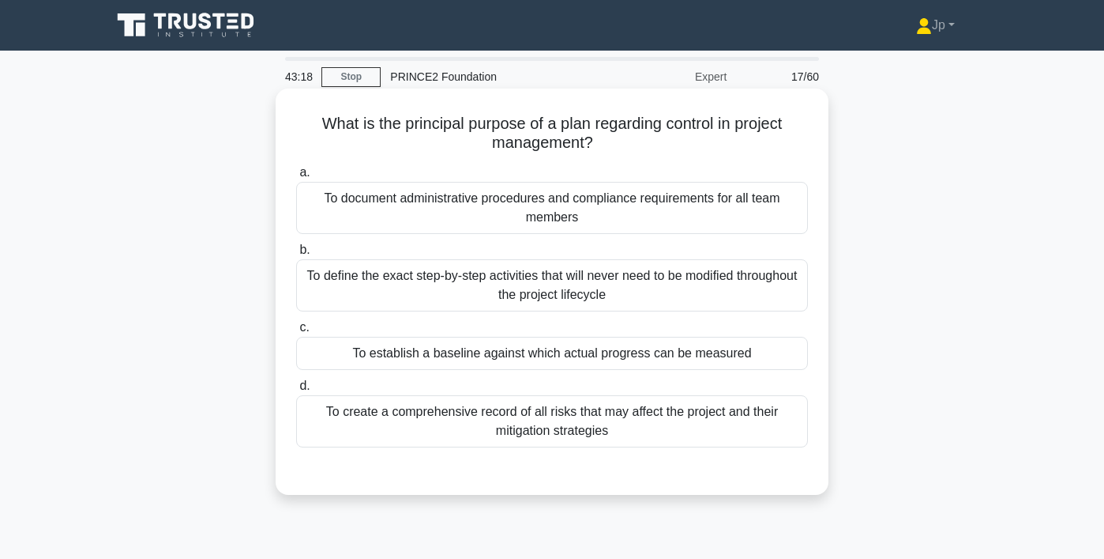
click at [737, 412] on div "To create a comprehensive record of all risks that may affect the project and t…" at bounding box center [552, 421] width 512 height 52
click at [296, 391] on input "d. To create a comprehensive record of all risks that may affect the project an…" at bounding box center [296, 386] width 0 height 10
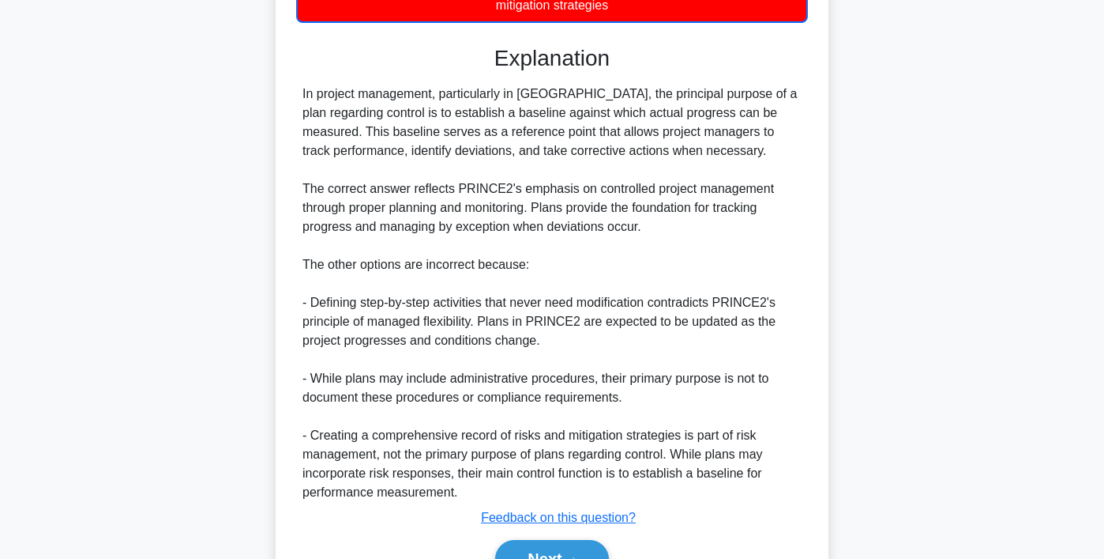
scroll to position [512, 0]
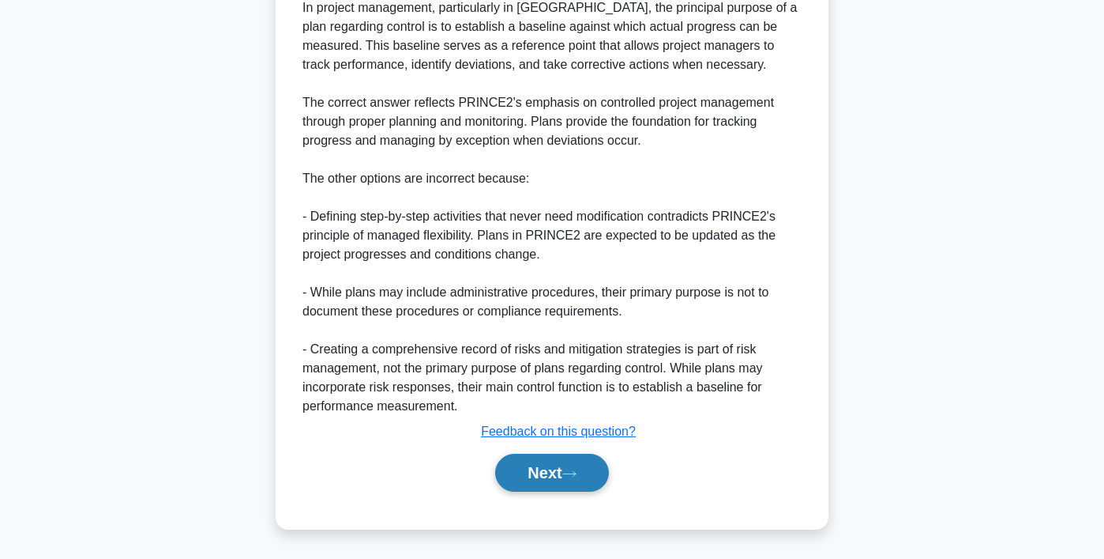
click at [536, 483] on button "Next" at bounding box center [551, 472] width 113 height 38
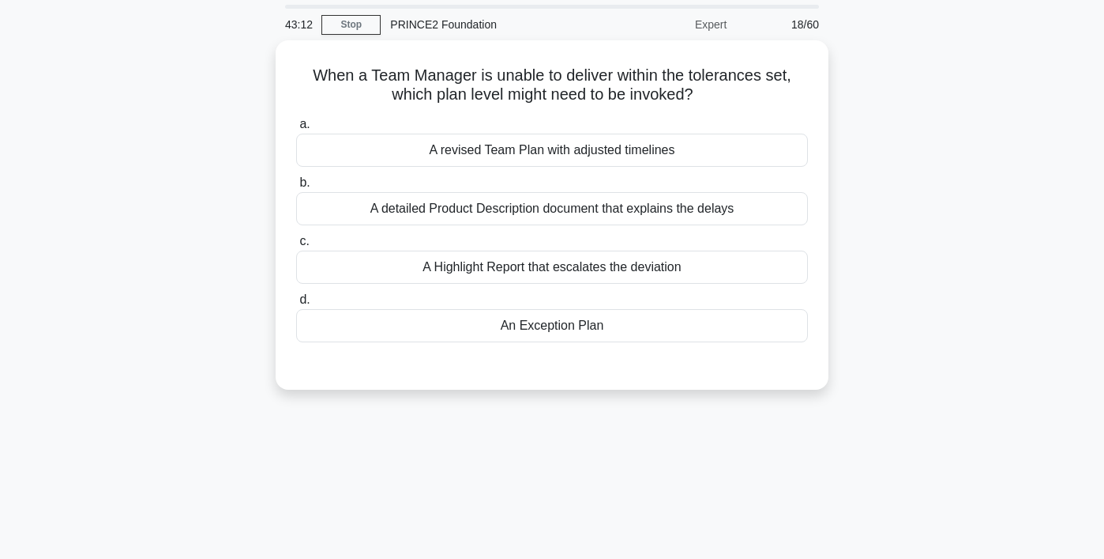
scroll to position [46, 0]
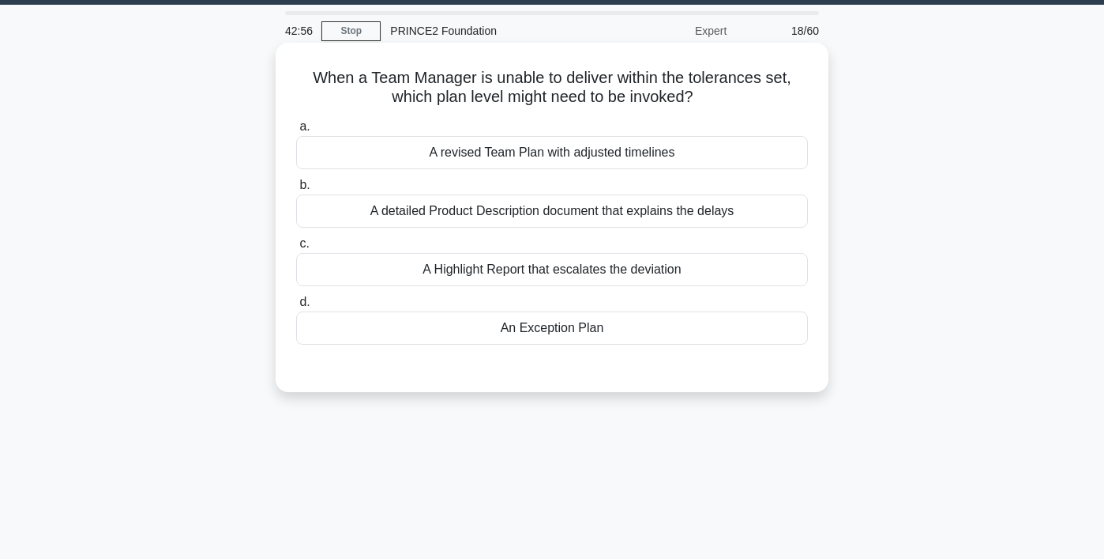
click at [661, 319] on div "An Exception Plan" at bounding box center [552, 327] width 512 height 33
click at [296, 307] on input "d. An Exception Plan" at bounding box center [296, 302] width 0 height 10
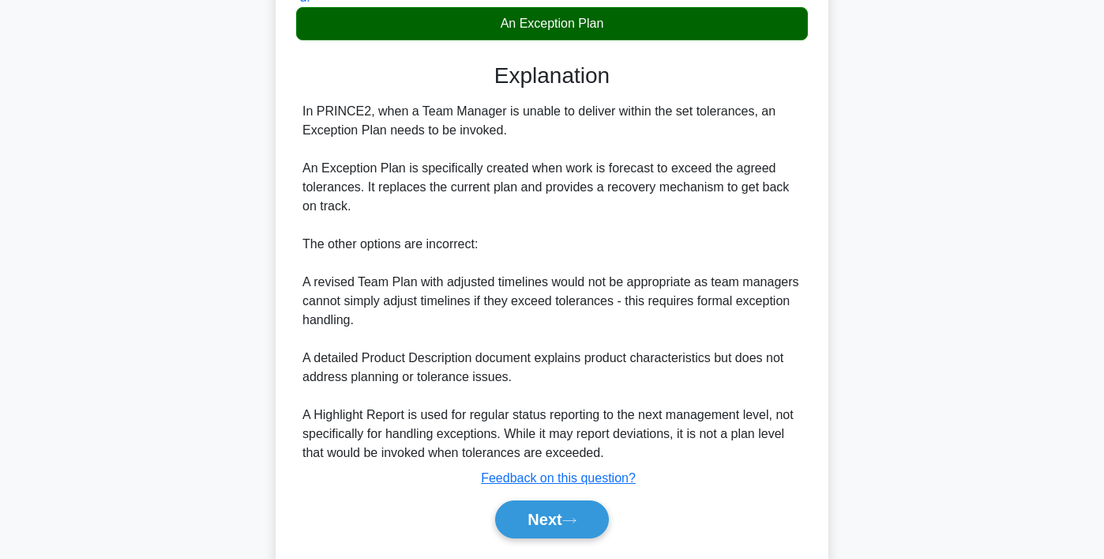
scroll to position [397, 0]
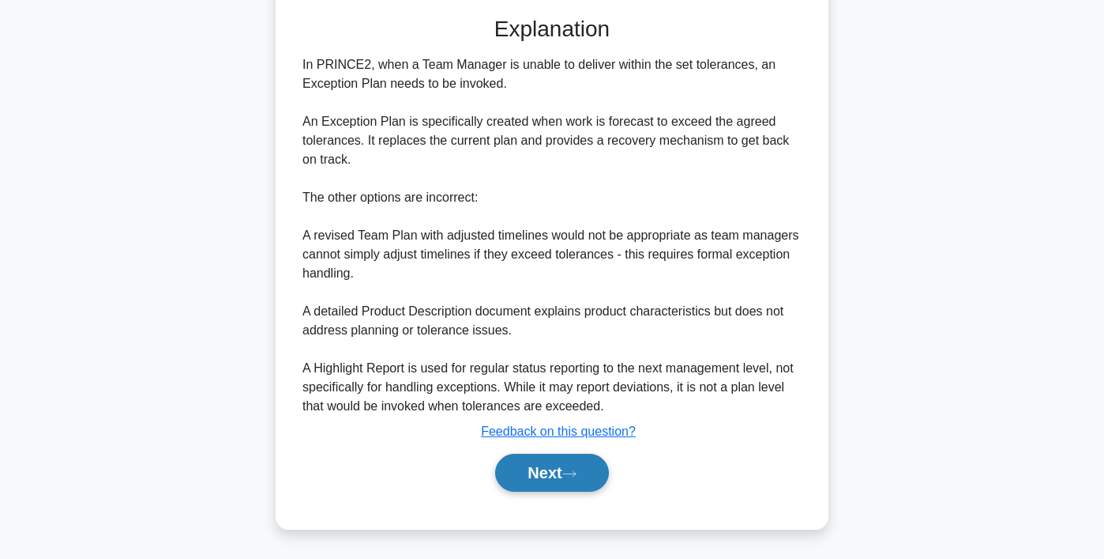
click at [577, 477] on icon at bounding box center [569, 473] width 14 height 9
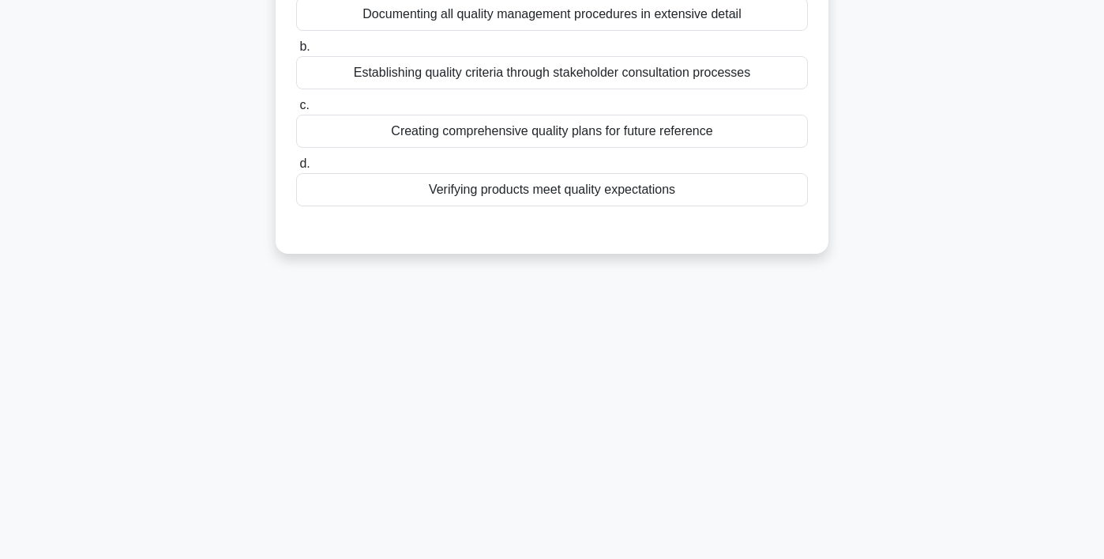
scroll to position [0, 0]
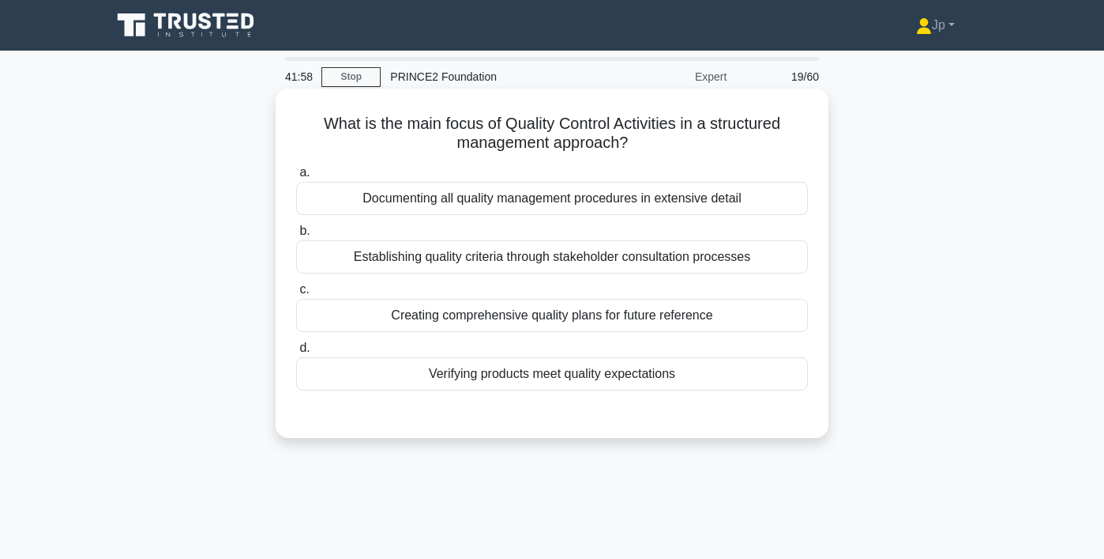
click at [589, 371] on div "Verifying products meet quality expectations" at bounding box center [552, 373] width 512 height 33
click at [296, 353] on input "d. Verifying products meet quality expectations" at bounding box center [296, 348] width 0 height 10
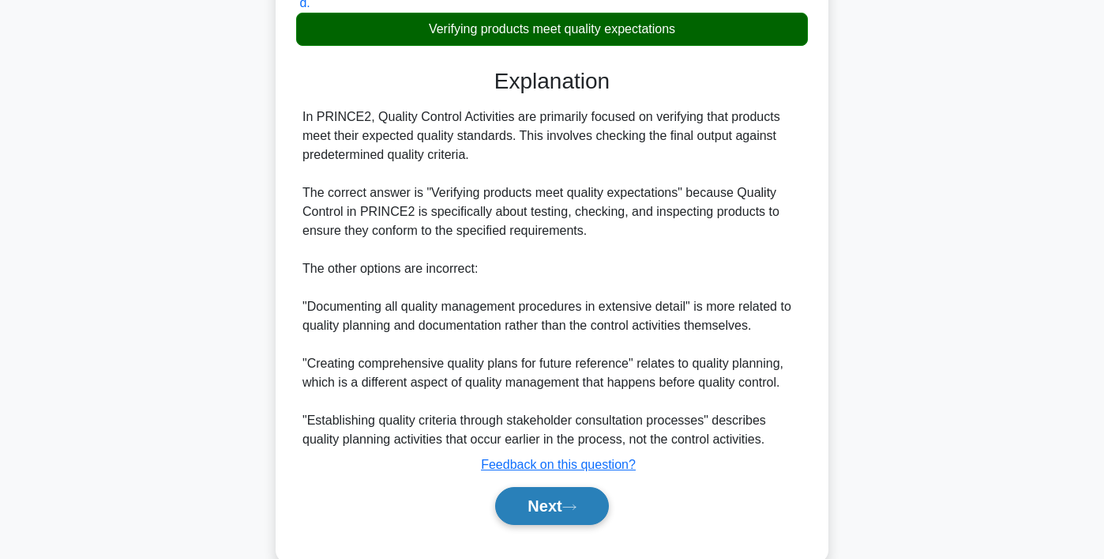
click at [577, 506] on icon at bounding box center [569, 506] width 14 height 9
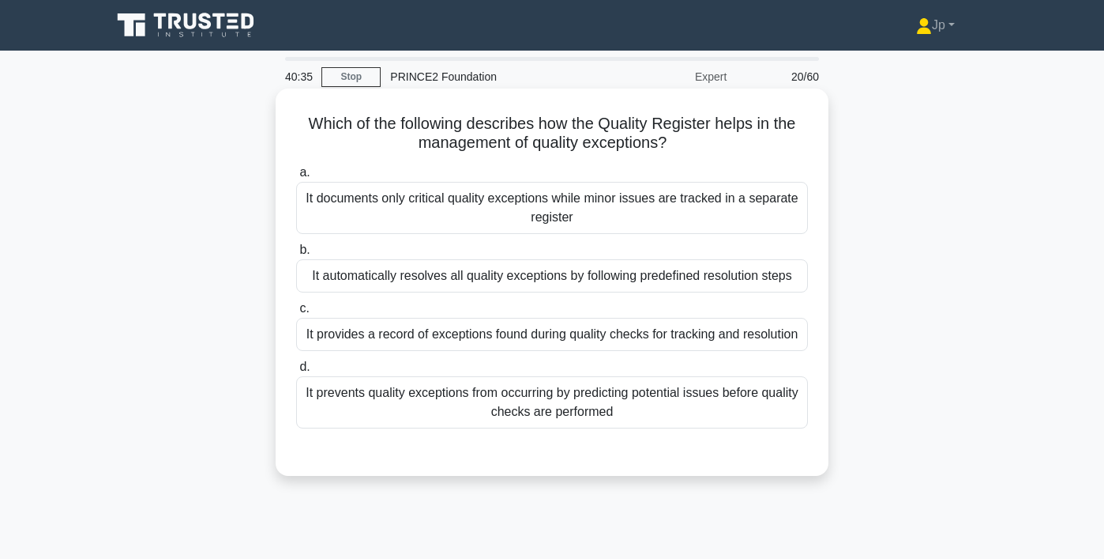
click at [577, 337] on div "It provides a record of exceptions found during quality checks for tracking and…" at bounding box center [552, 334] width 512 height 33
click at [296, 314] on input "c. It provides a record of exceptions found during quality checks for tracking …" at bounding box center [296, 308] width 0 height 10
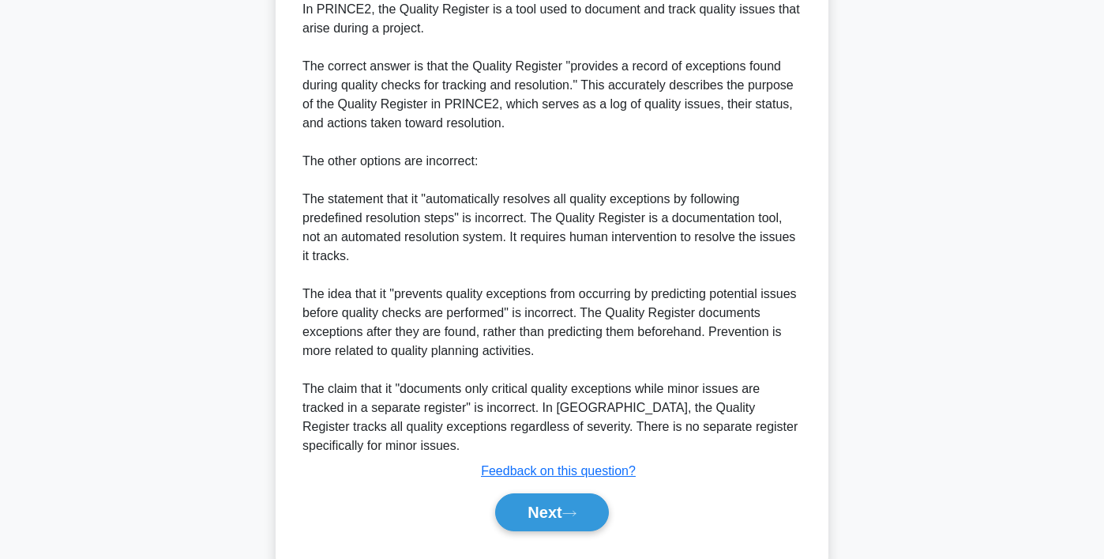
scroll to position [529, 0]
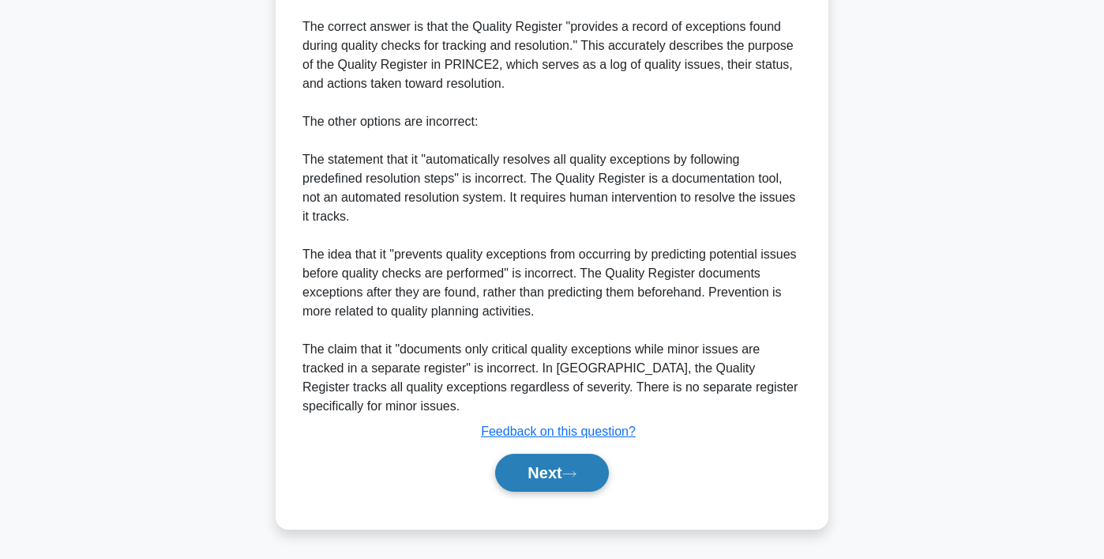
click at [548, 466] on button "Next" at bounding box center [551, 472] width 113 height 38
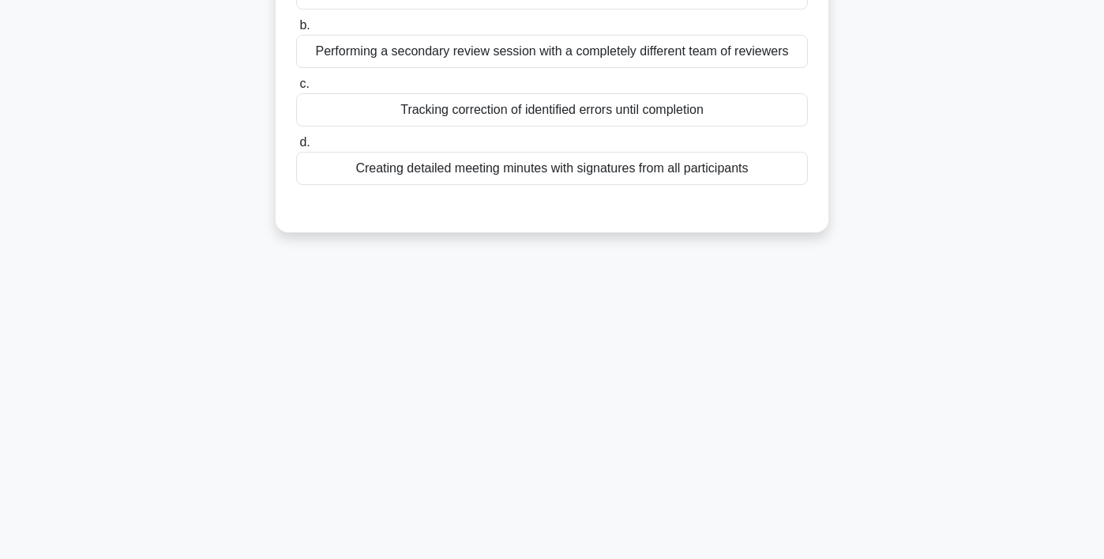
scroll to position [0, 0]
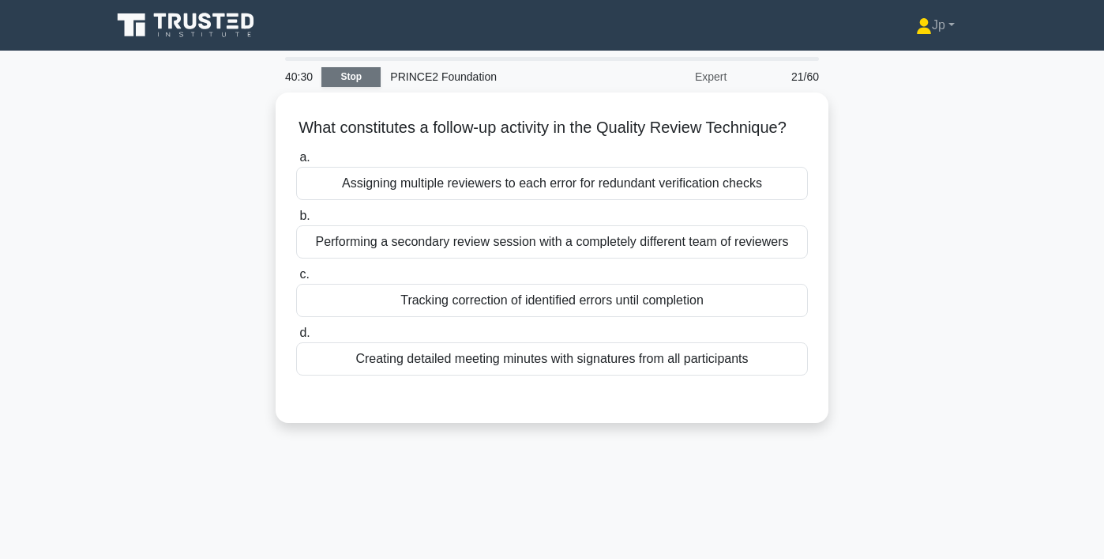
click at [362, 78] on link "Stop" at bounding box center [351, 77] width 59 height 20
click at [337, 75] on link "Stop" at bounding box center [351, 77] width 59 height 20
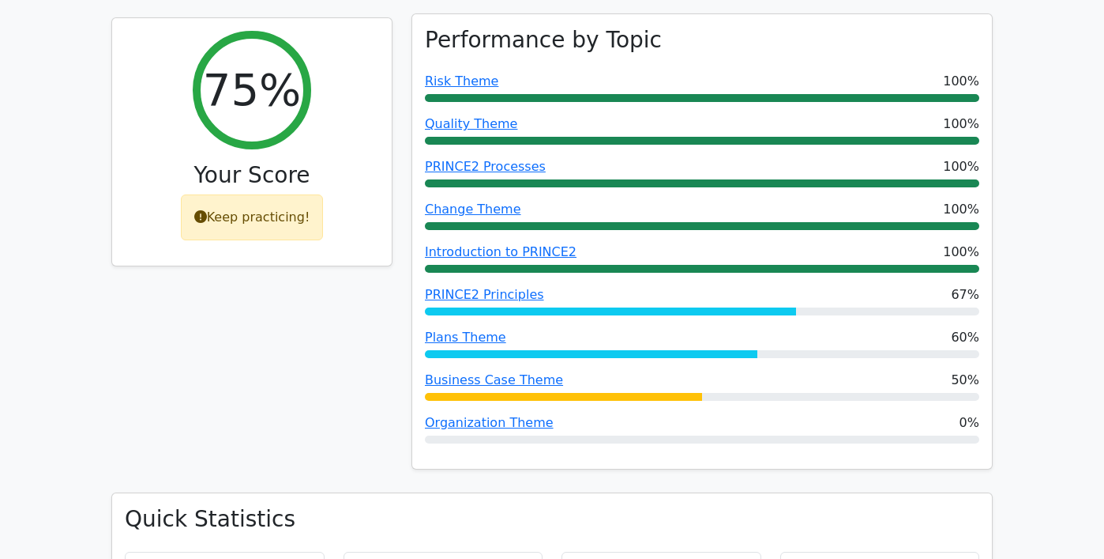
scroll to position [216, 0]
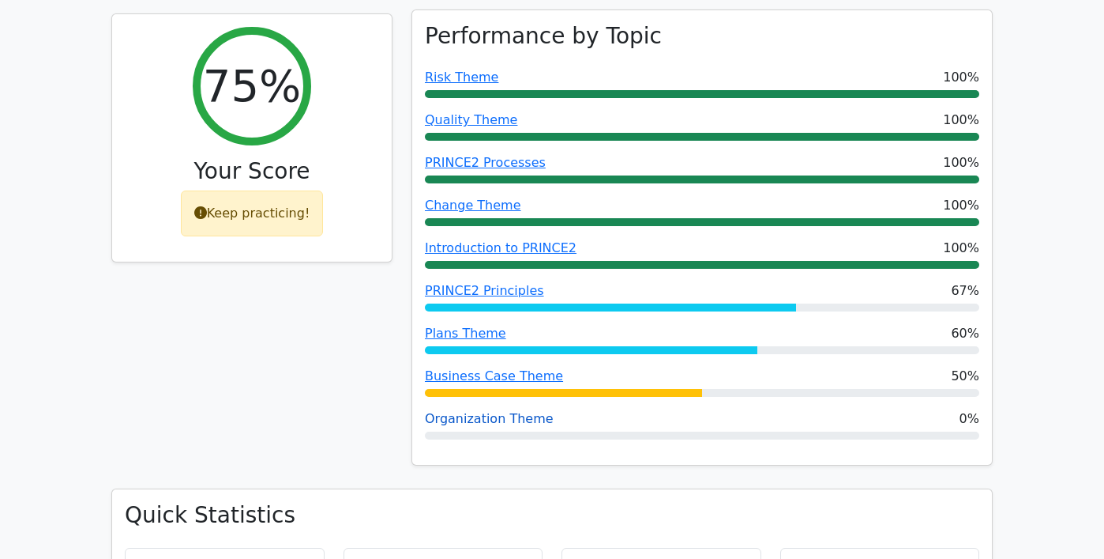
click at [502, 419] on link "Organization Theme" at bounding box center [489, 418] width 129 height 15
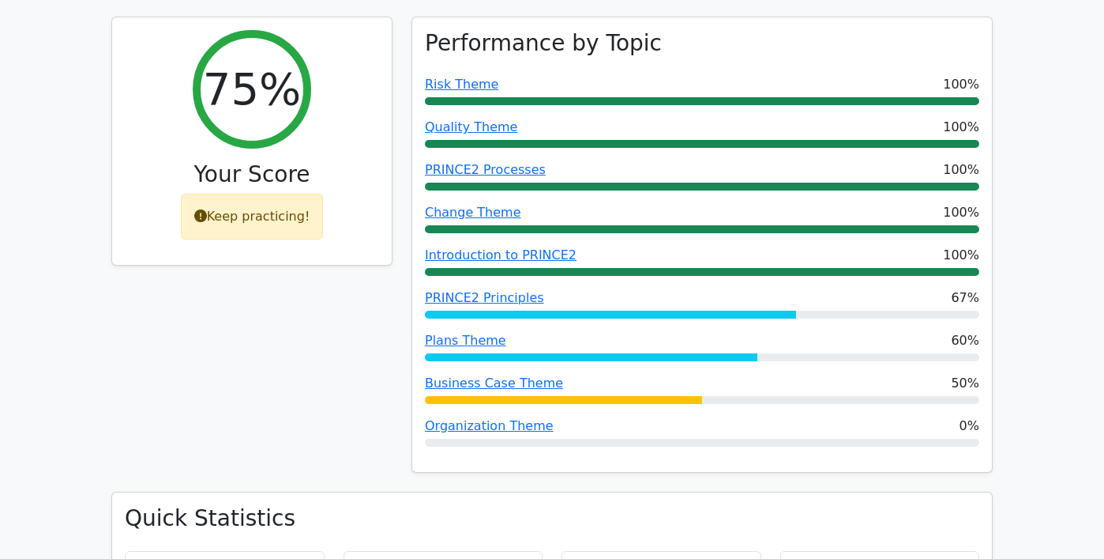
scroll to position [127, 0]
